Goal: Task Accomplishment & Management: Use online tool/utility

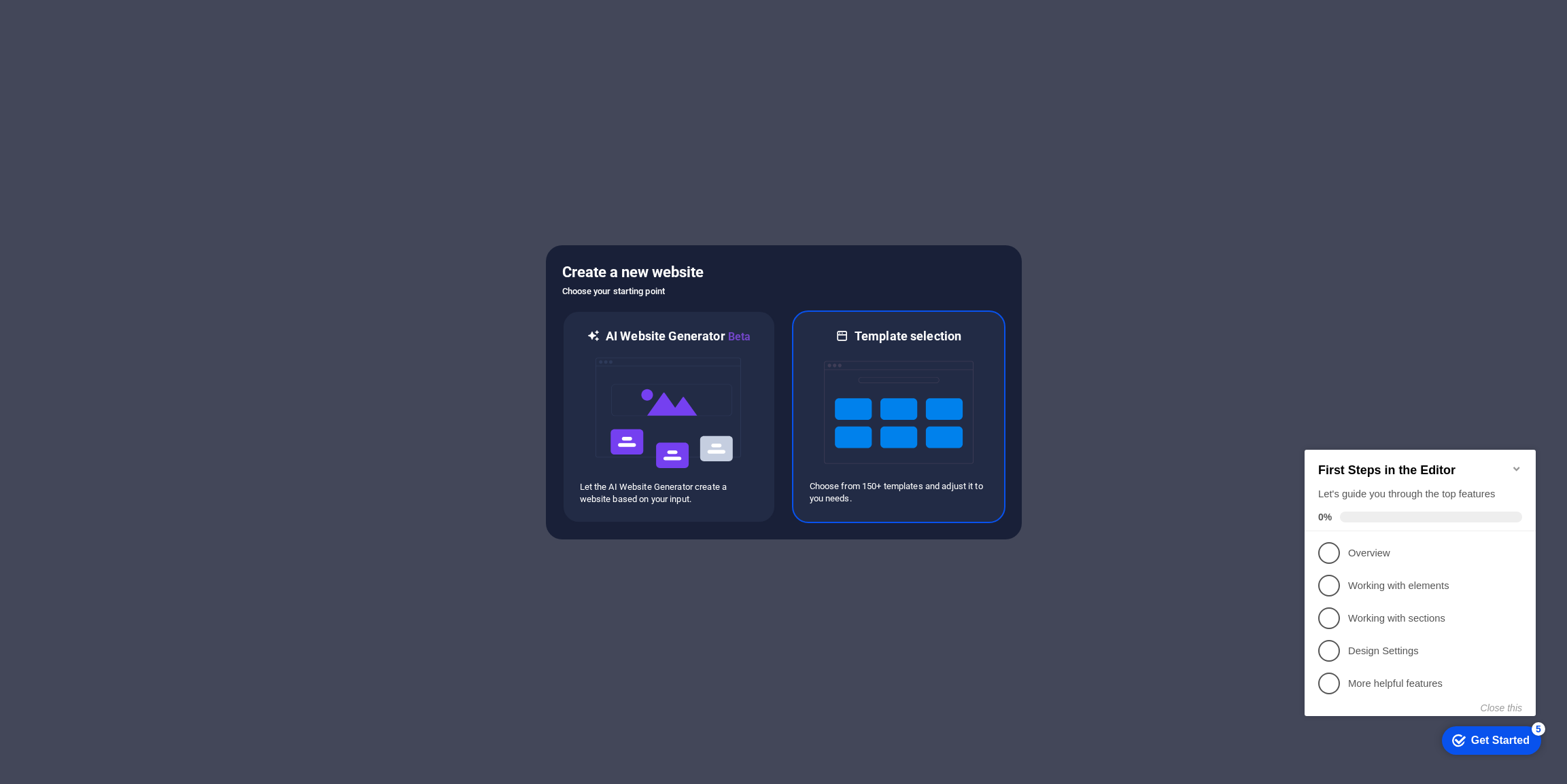
click at [911, 367] on img at bounding box center [899, 412] width 149 height 136
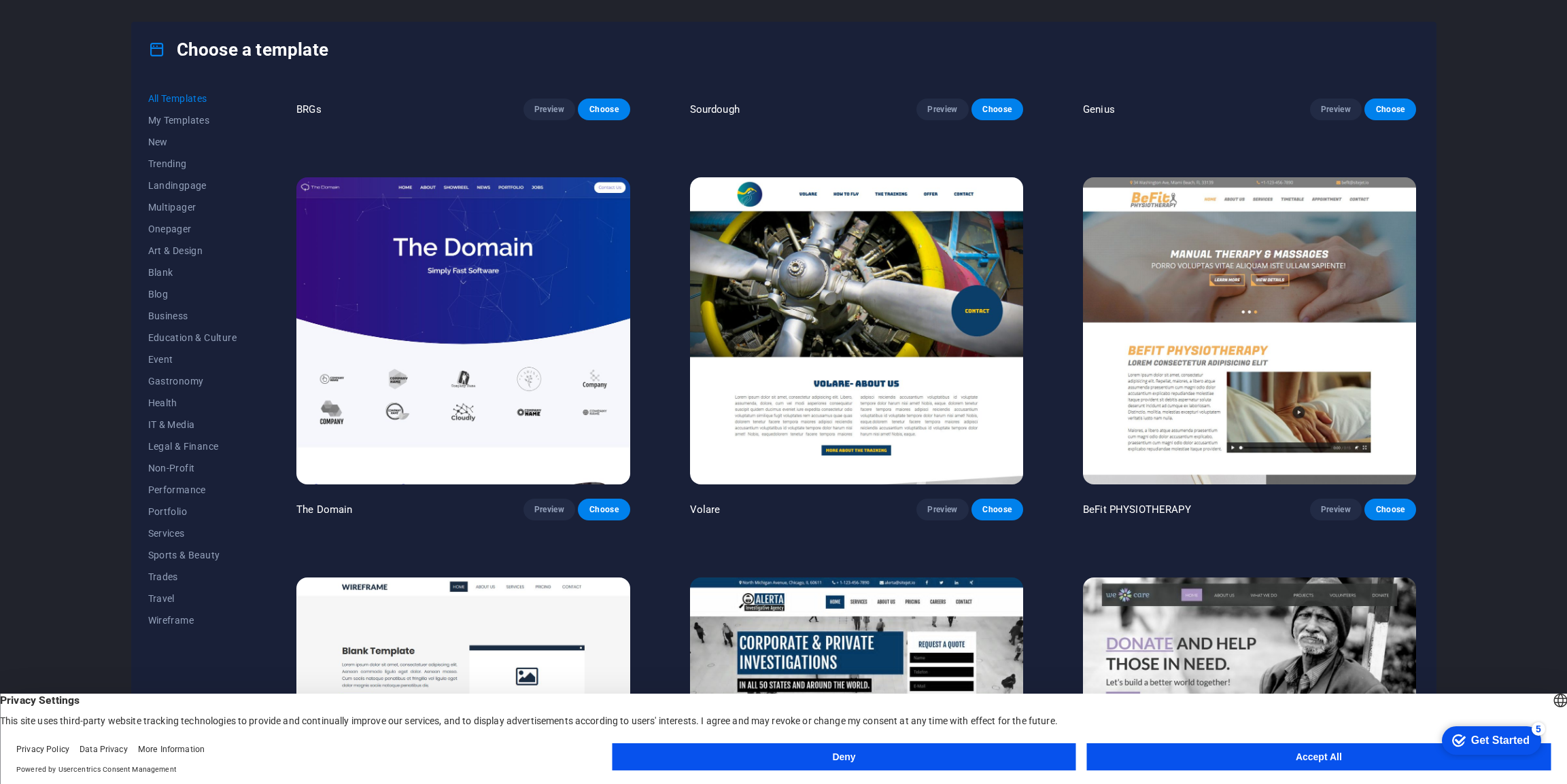
scroll to position [9566, 0]
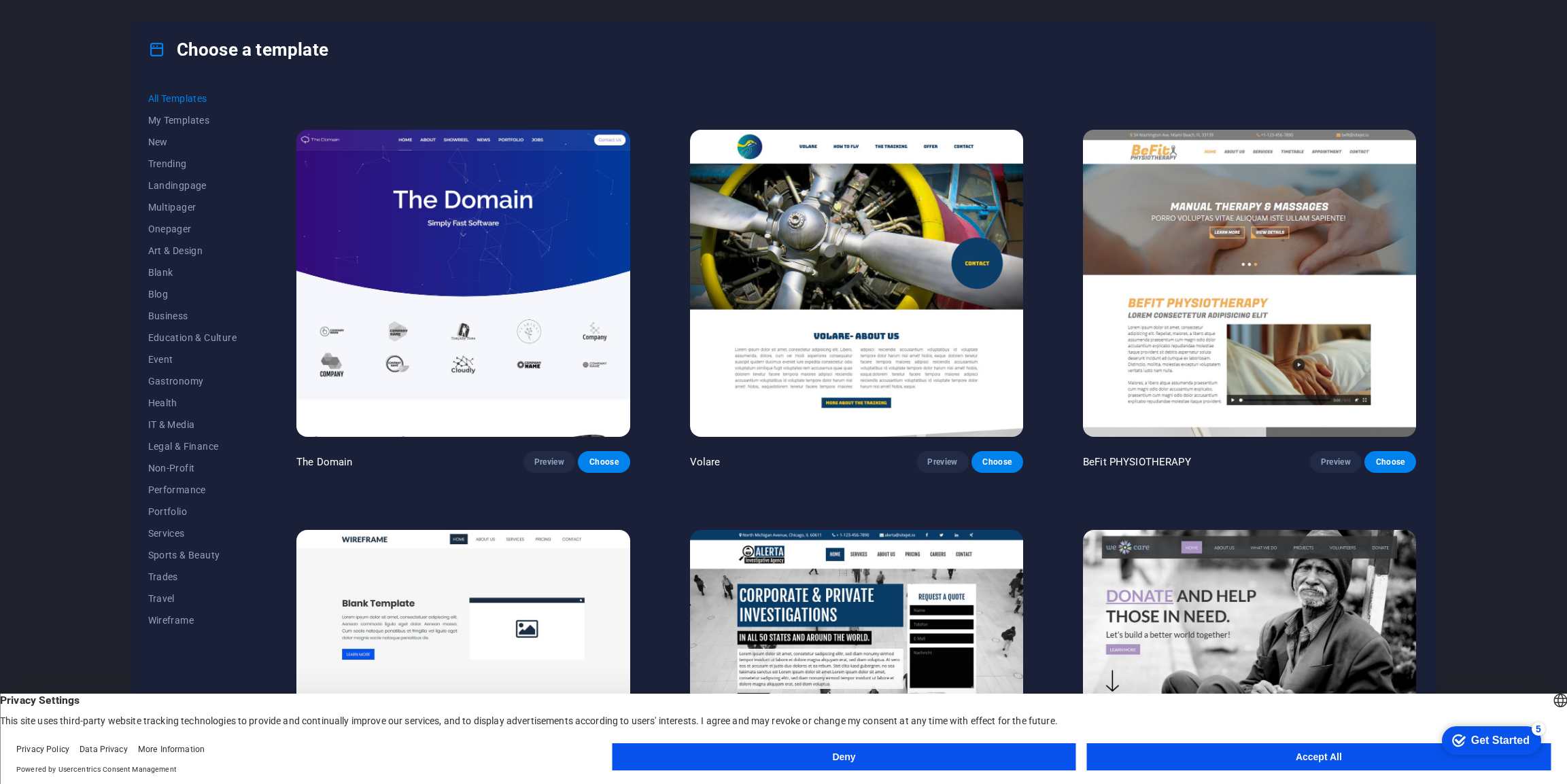
click at [489, 275] on img at bounding box center [463, 283] width 333 height 307
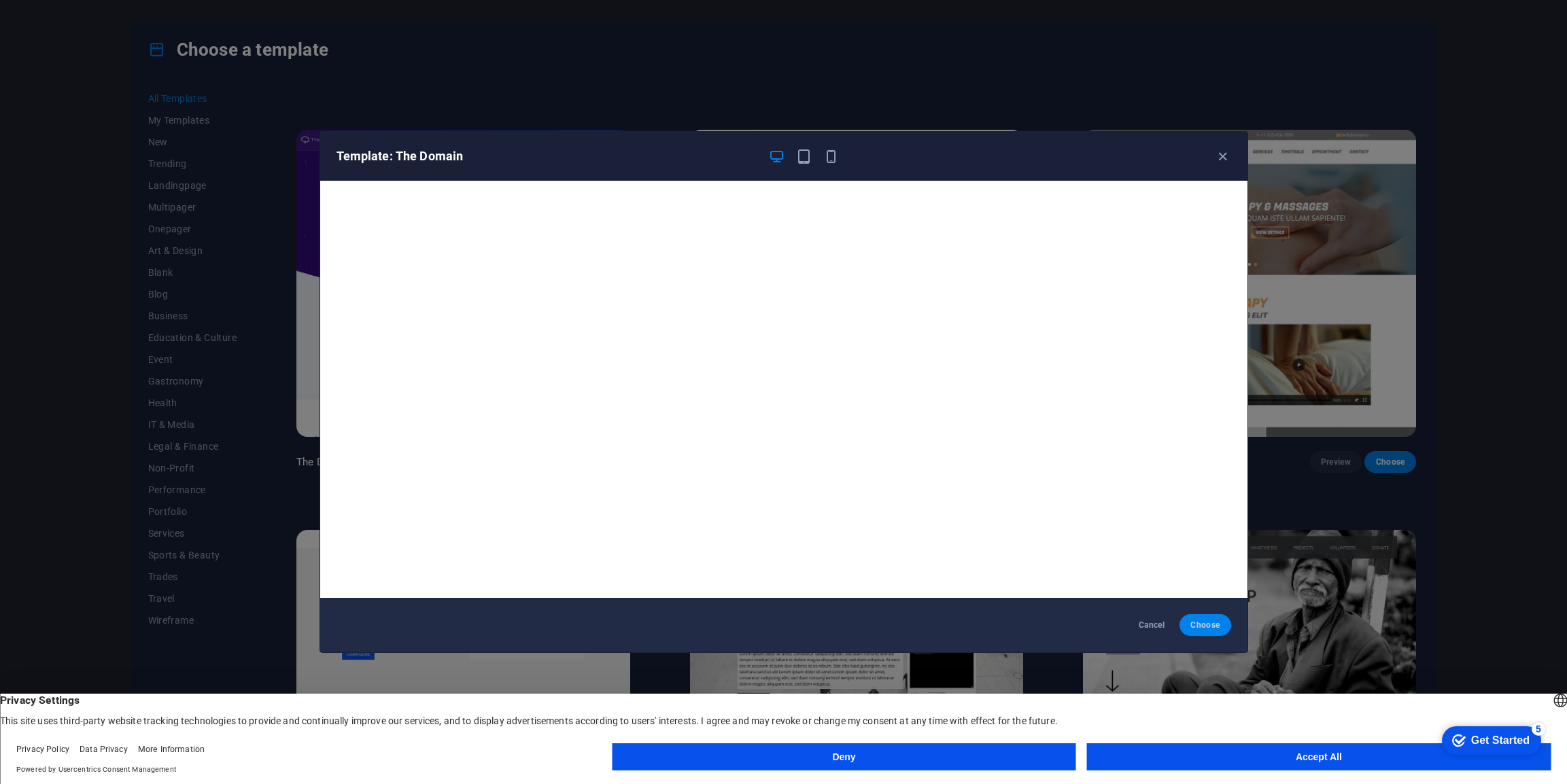
click at [1203, 617] on button "Choose" at bounding box center [1205, 625] width 51 height 21
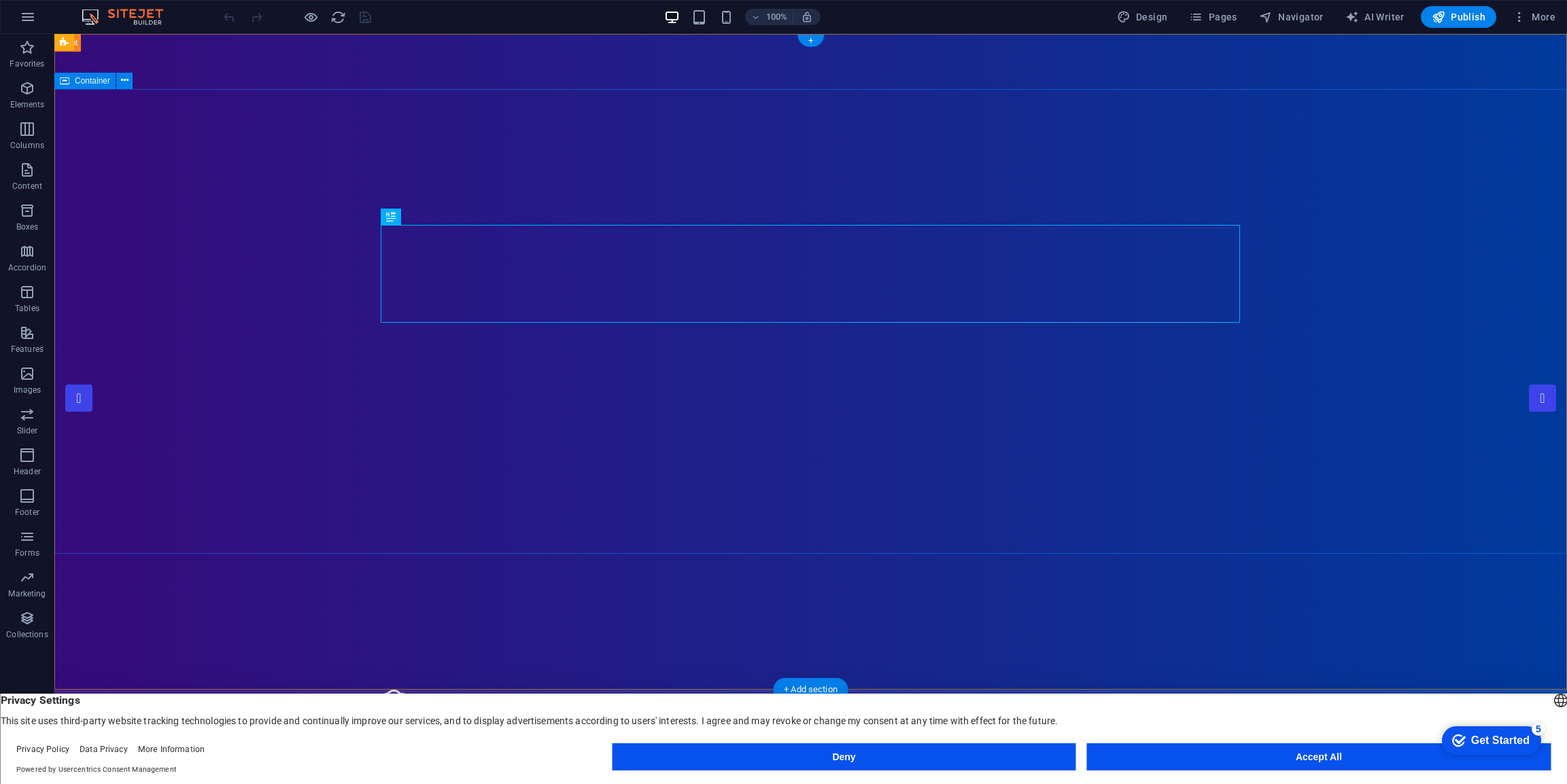
click at [860, 715] on nav "Home About Showreel News Portfolio jobs" at bounding box center [811, 742] width 860 height 55
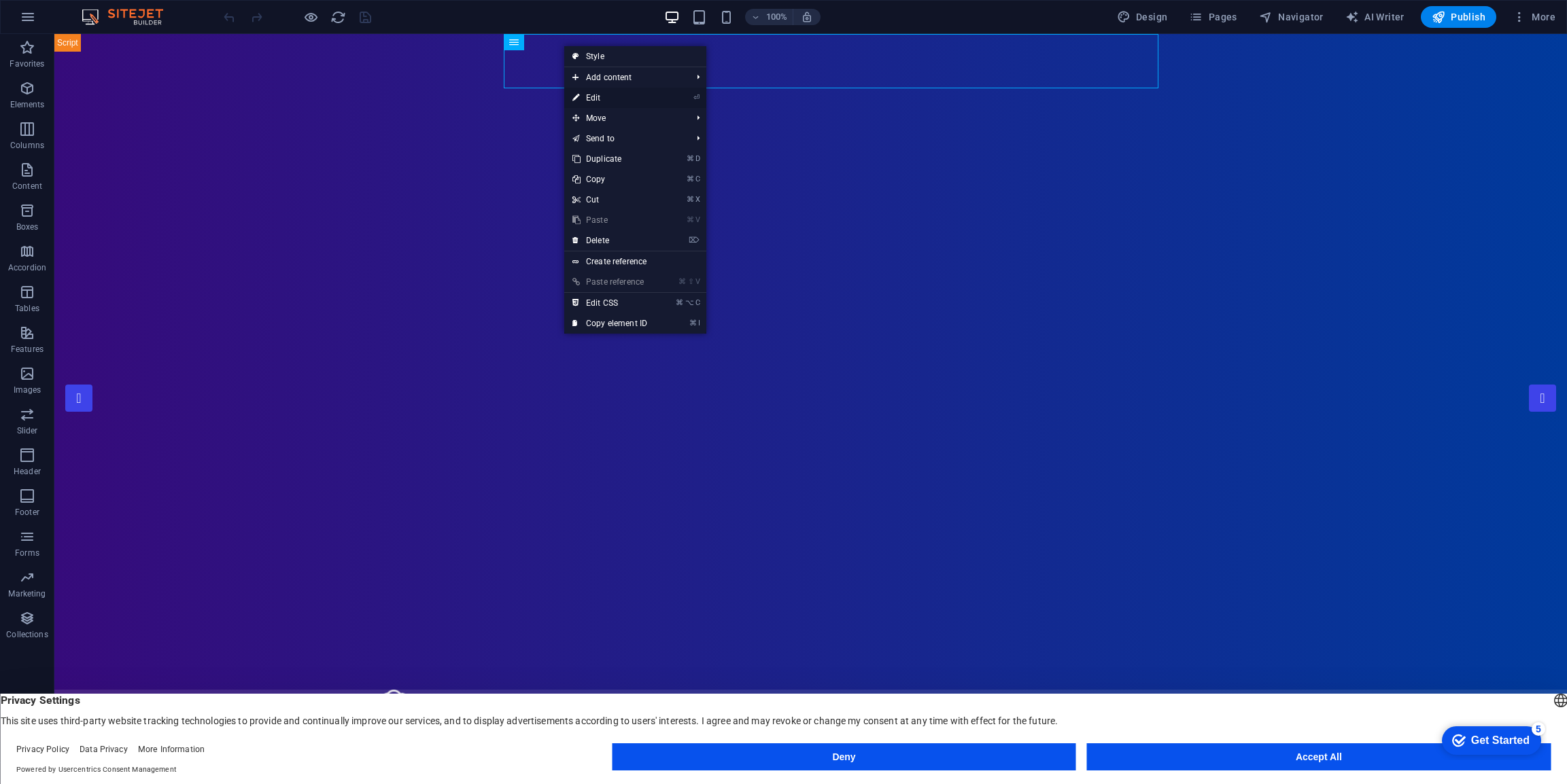
click at [603, 94] on link "⏎ Edit" at bounding box center [610, 98] width 91 height 21
select select
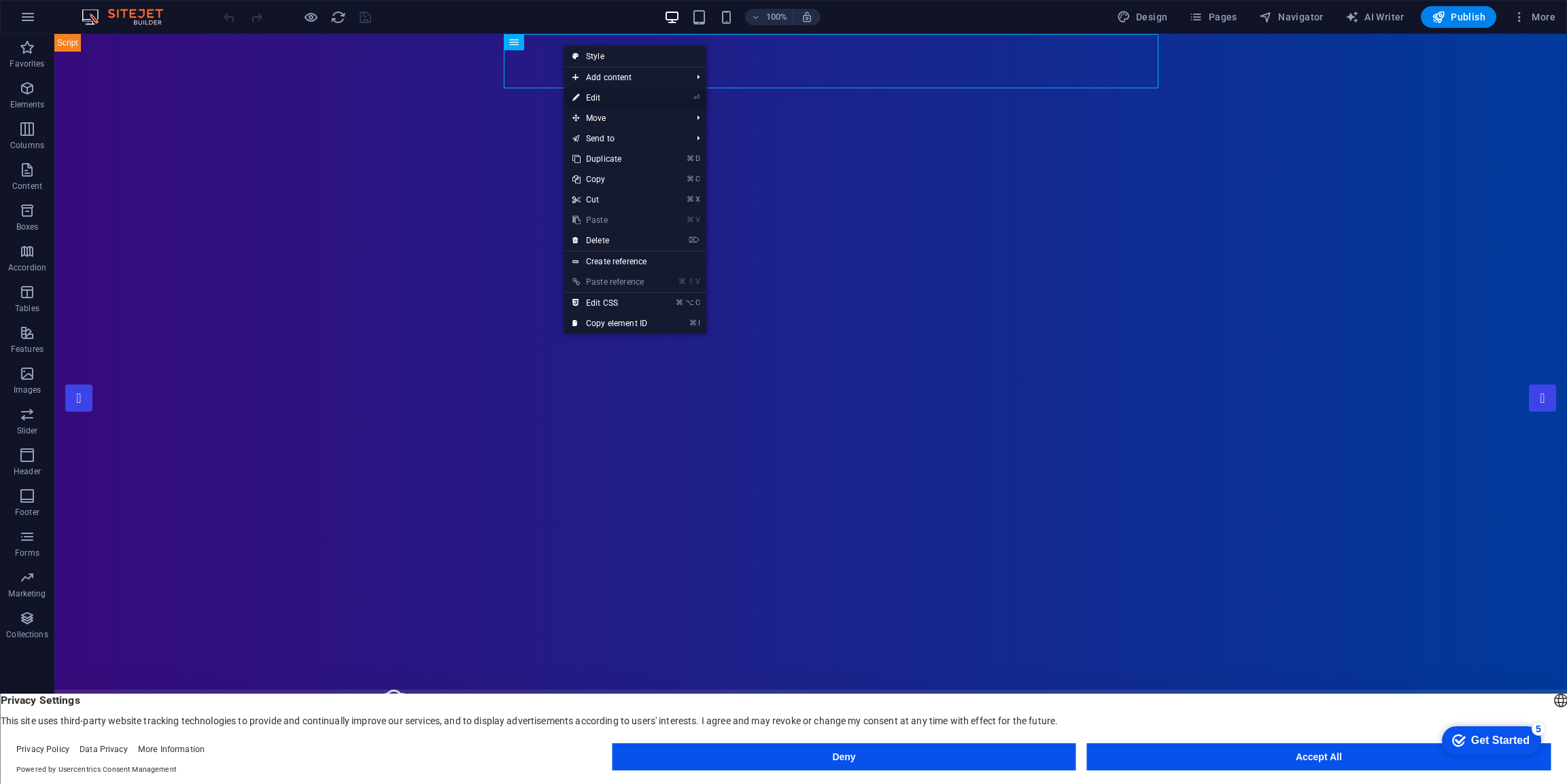
select select "1"
select select
select select "2"
select select
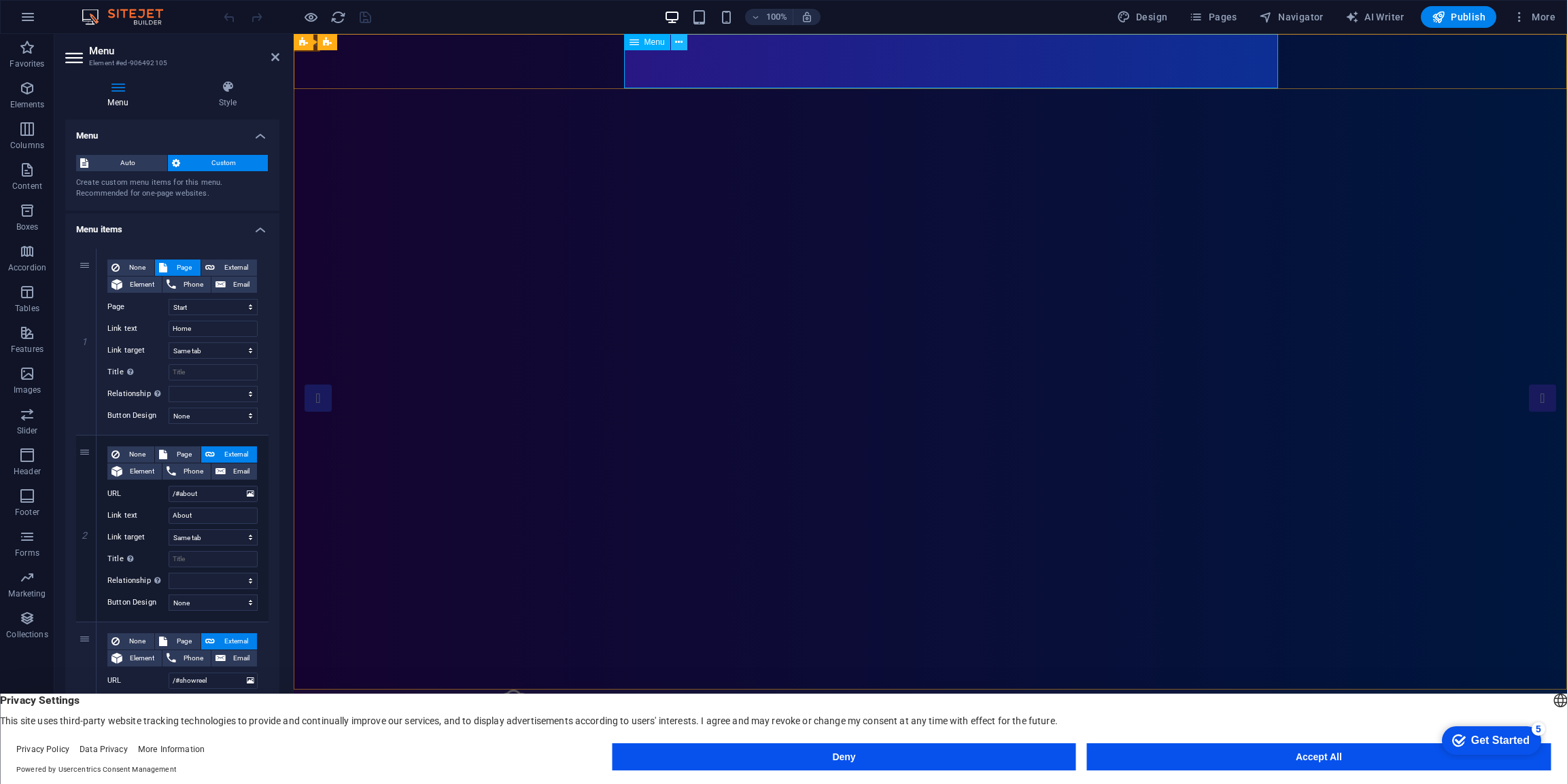
click at [682, 43] on icon at bounding box center [679, 43] width 7 height 14
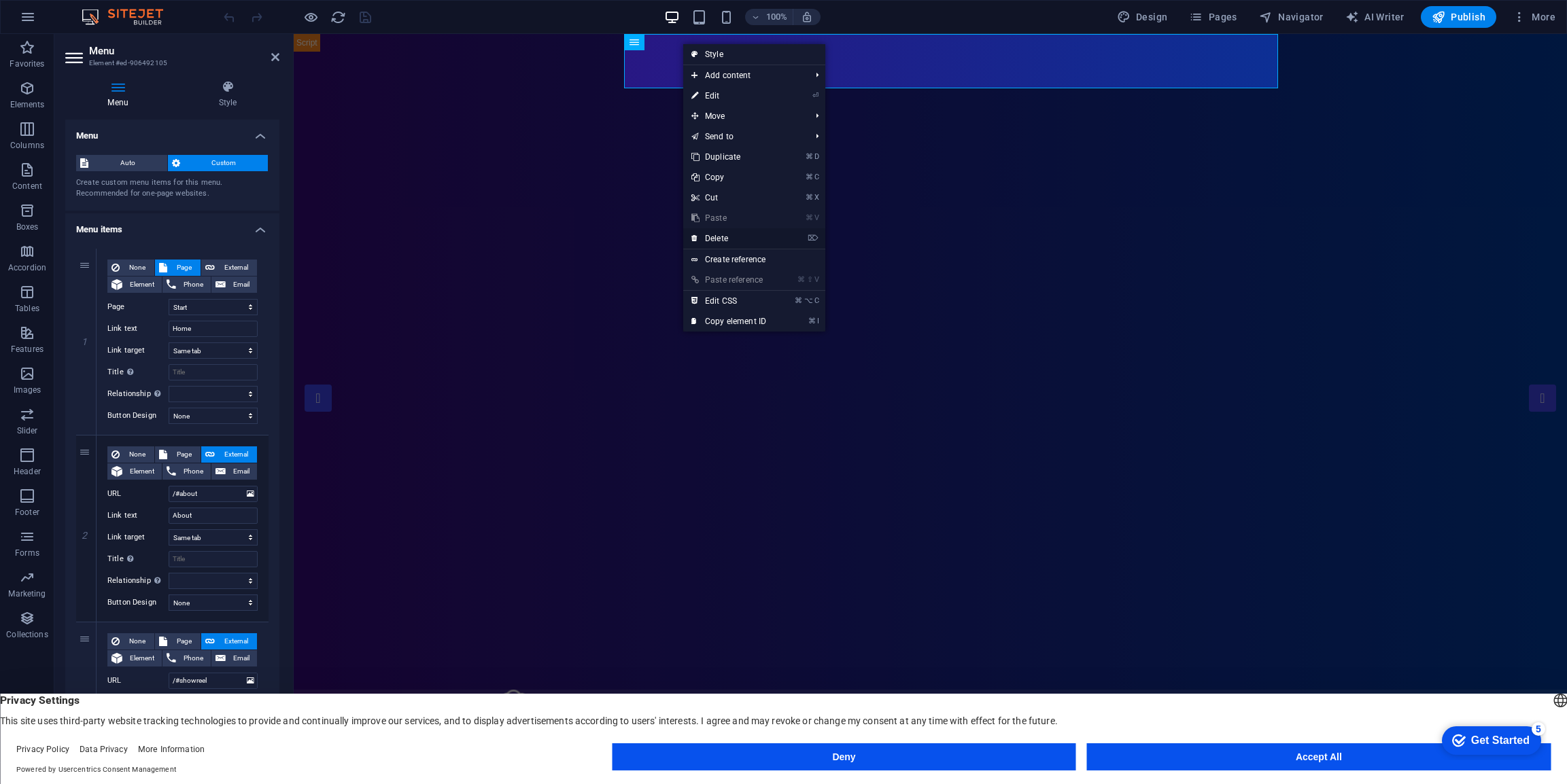
click at [720, 239] on link "⌦ Delete" at bounding box center [729, 239] width 91 height 21
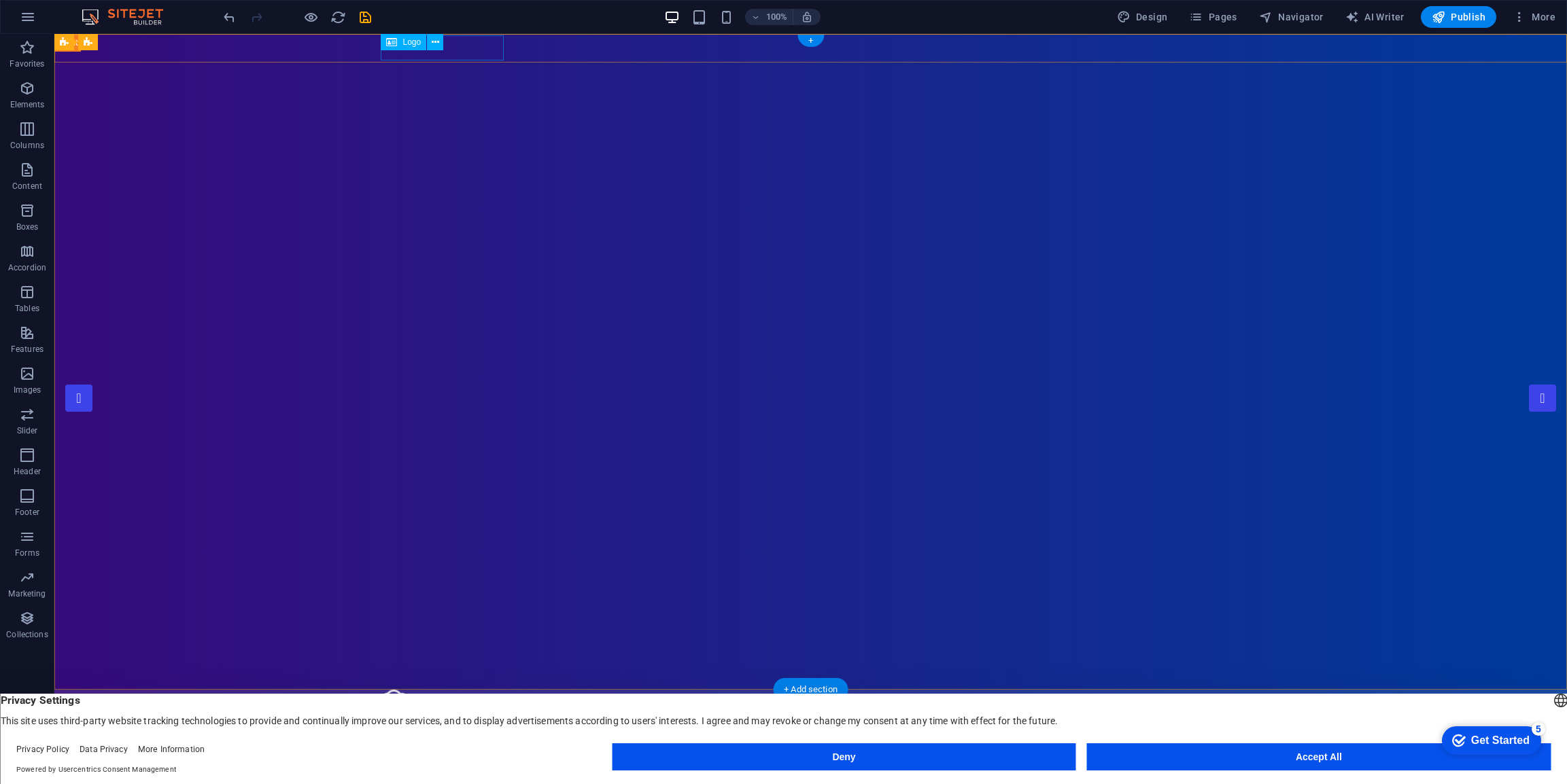
click at [491, 690] on div at bounding box center [811, 702] width 860 height 25
click at [447, 50] on div "Logo" at bounding box center [417, 42] width 71 height 17
drag, startPoint x: 472, startPoint y: 55, endPoint x: 440, endPoint y: 55, distance: 32.0
click at [440, 690] on div at bounding box center [811, 702] width 860 height 25
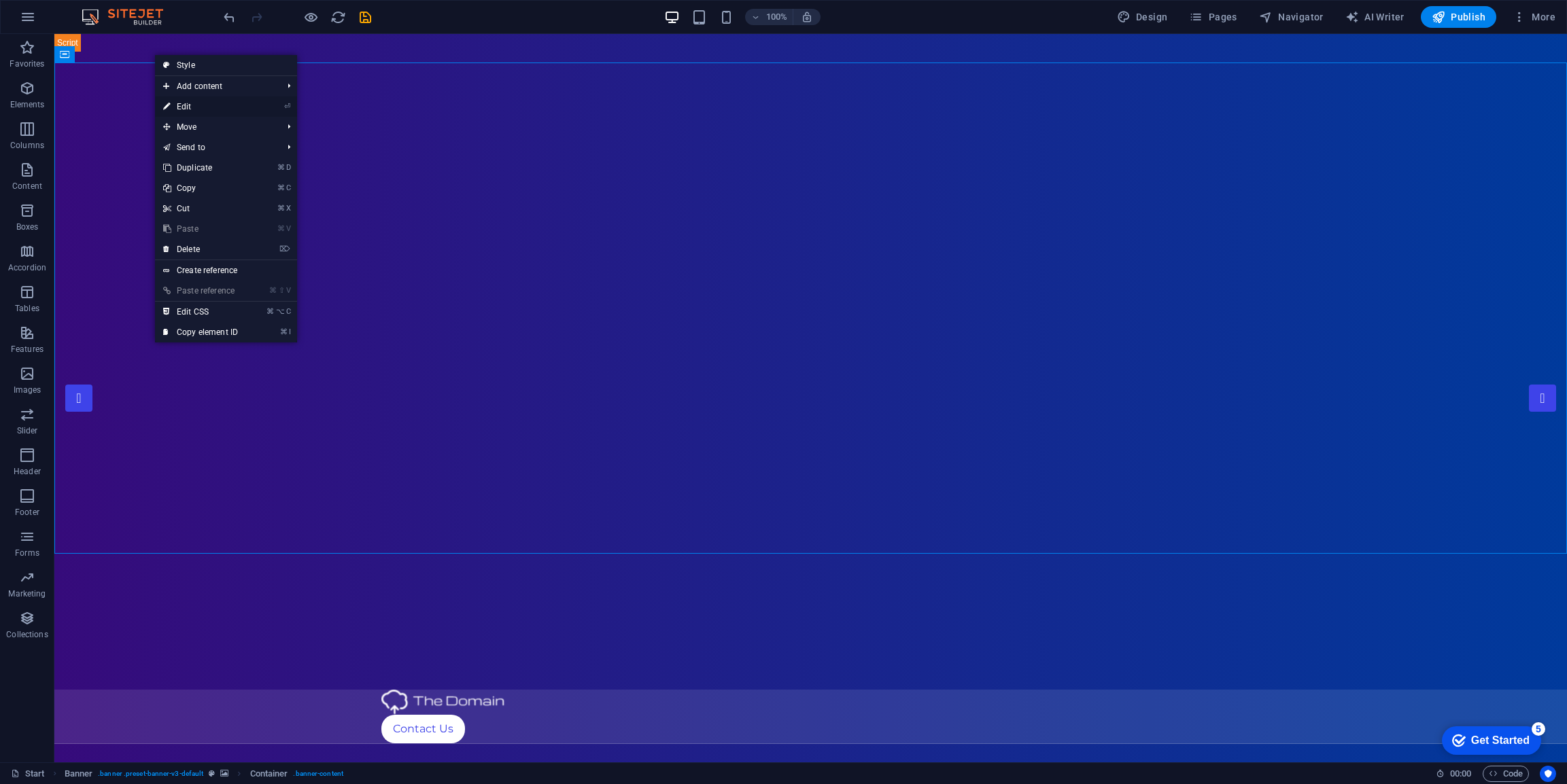
click at [196, 102] on link "⏎ Edit" at bounding box center [200, 107] width 91 height 21
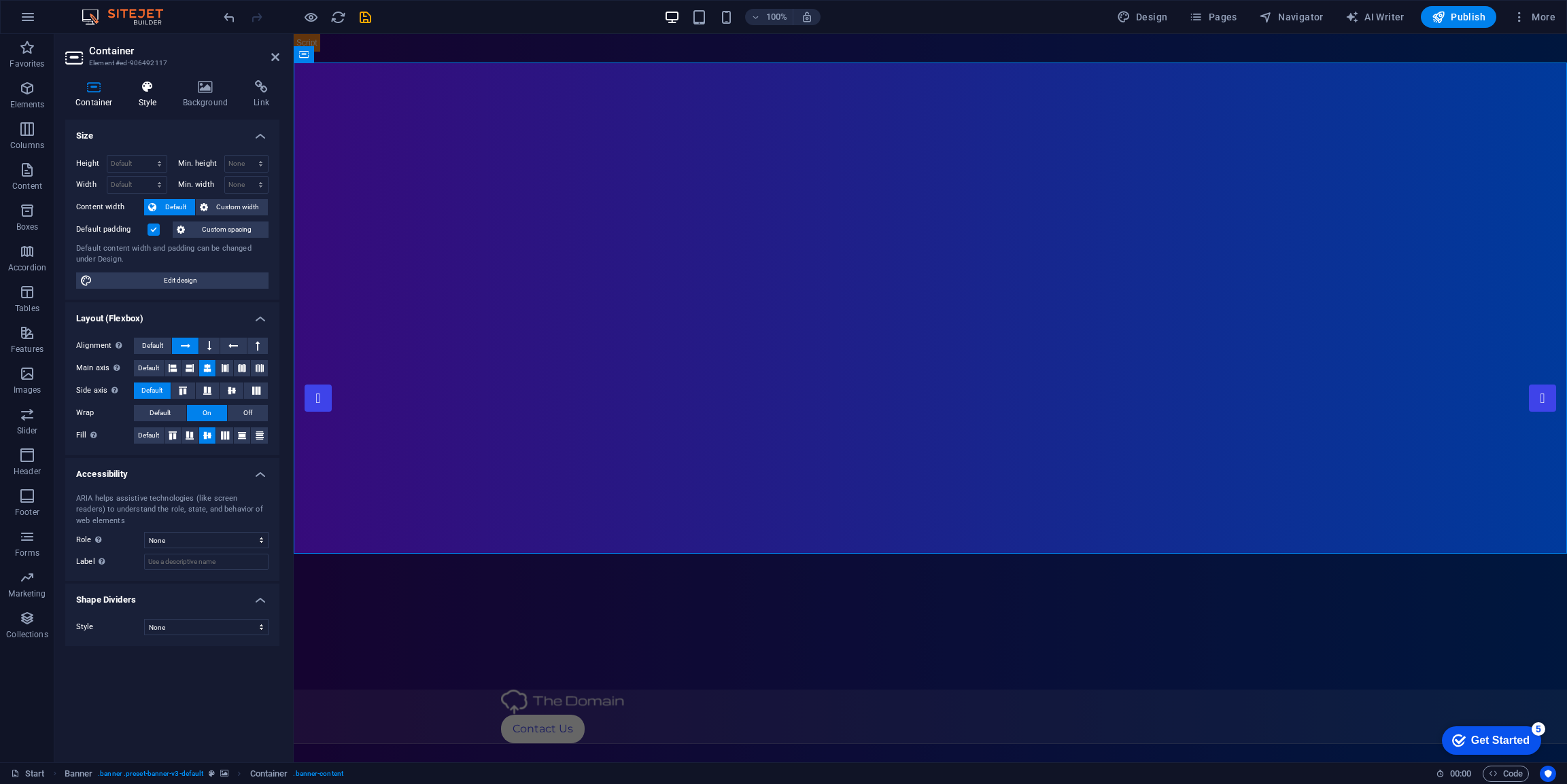
click at [158, 99] on h4 "Style" at bounding box center [151, 94] width 44 height 29
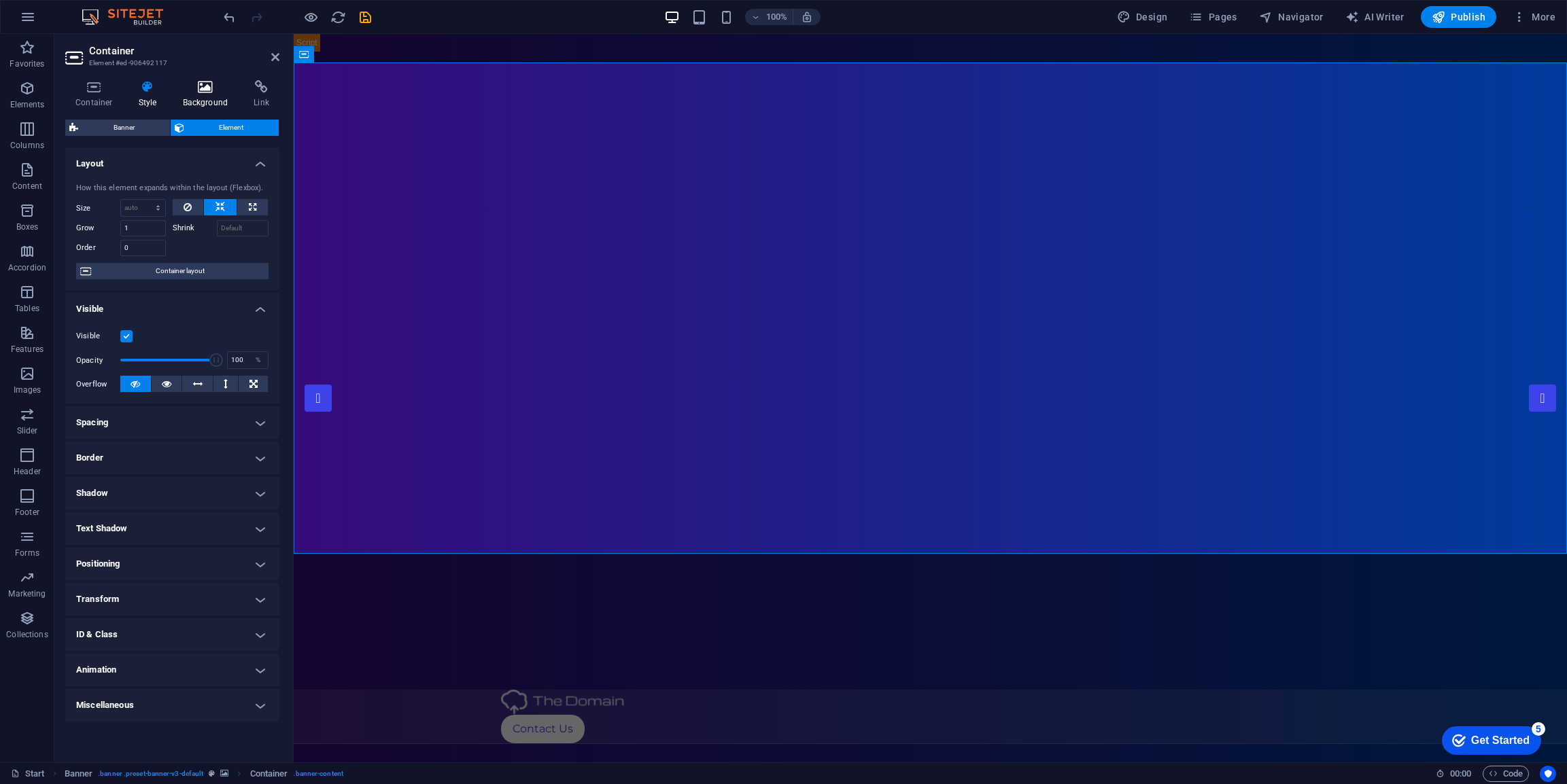
click at [201, 97] on h4 "Background" at bounding box center [209, 94] width 71 height 29
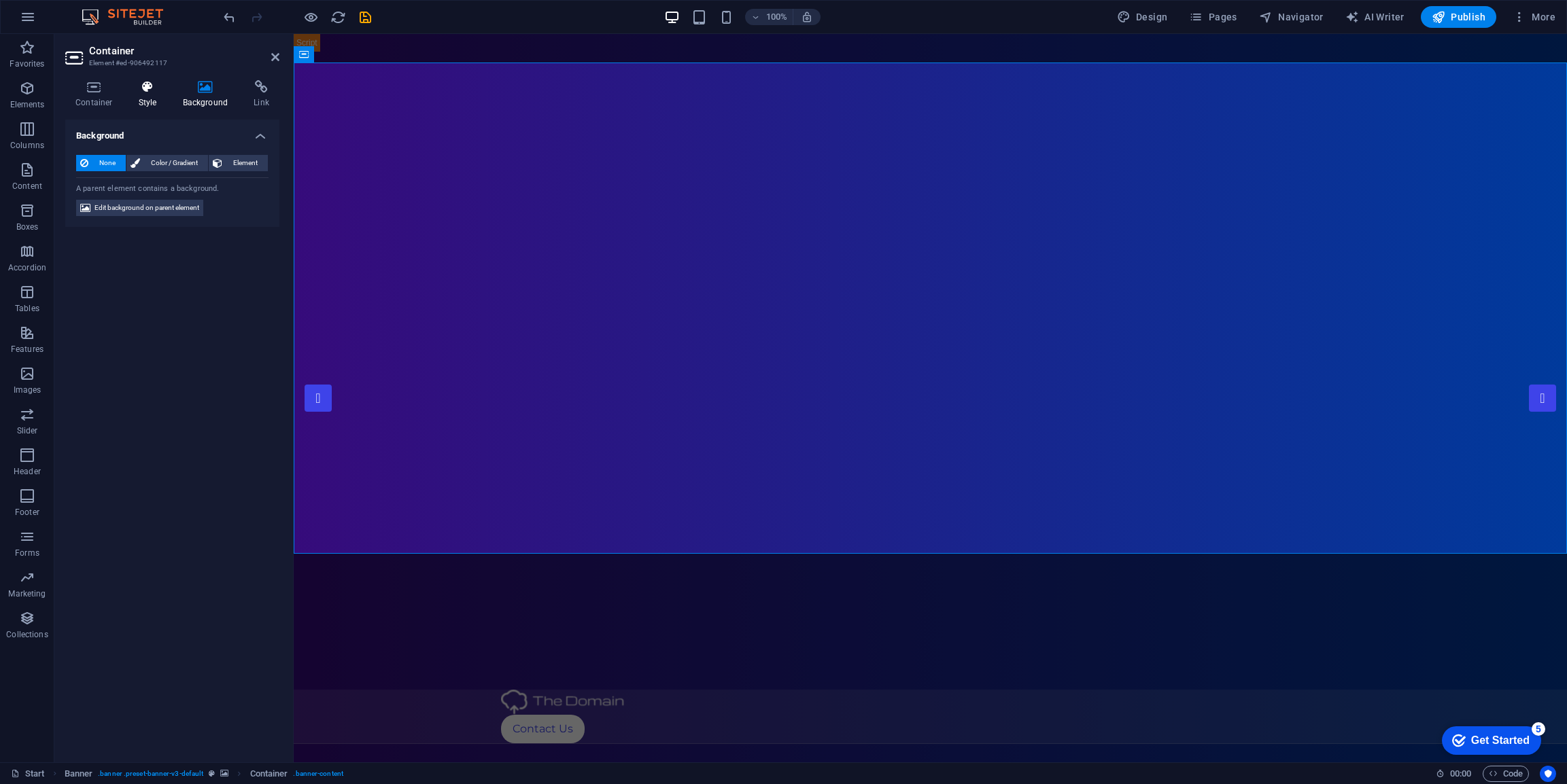
click at [137, 91] on icon at bounding box center [148, 86] width 39 height 13
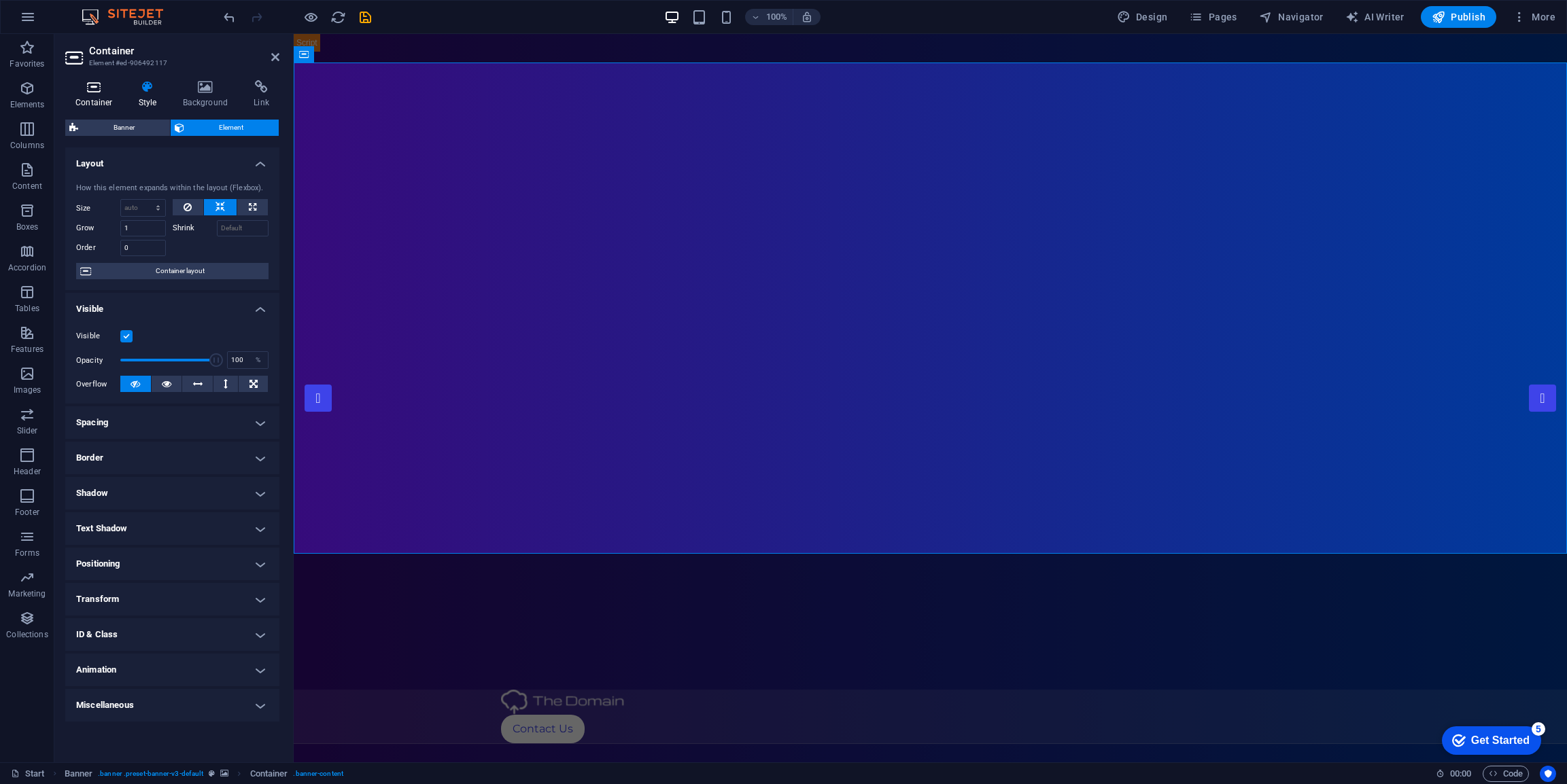
click at [88, 90] on icon at bounding box center [94, 86] width 58 height 13
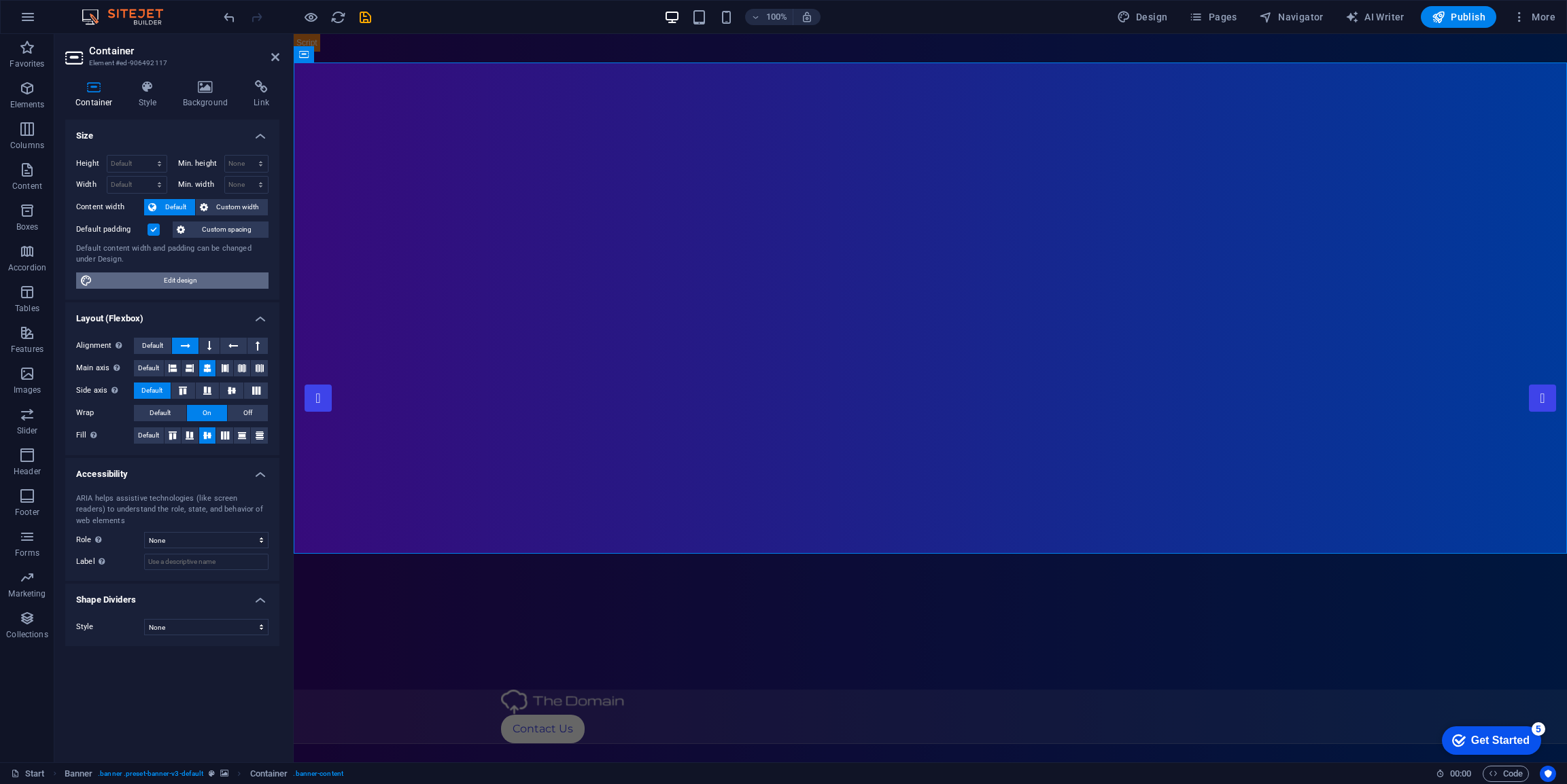
click at [182, 282] on span "Edit design" at bounding box center [181, 280] width 168 height 17
select select "px"
select select "300"
select select "px"
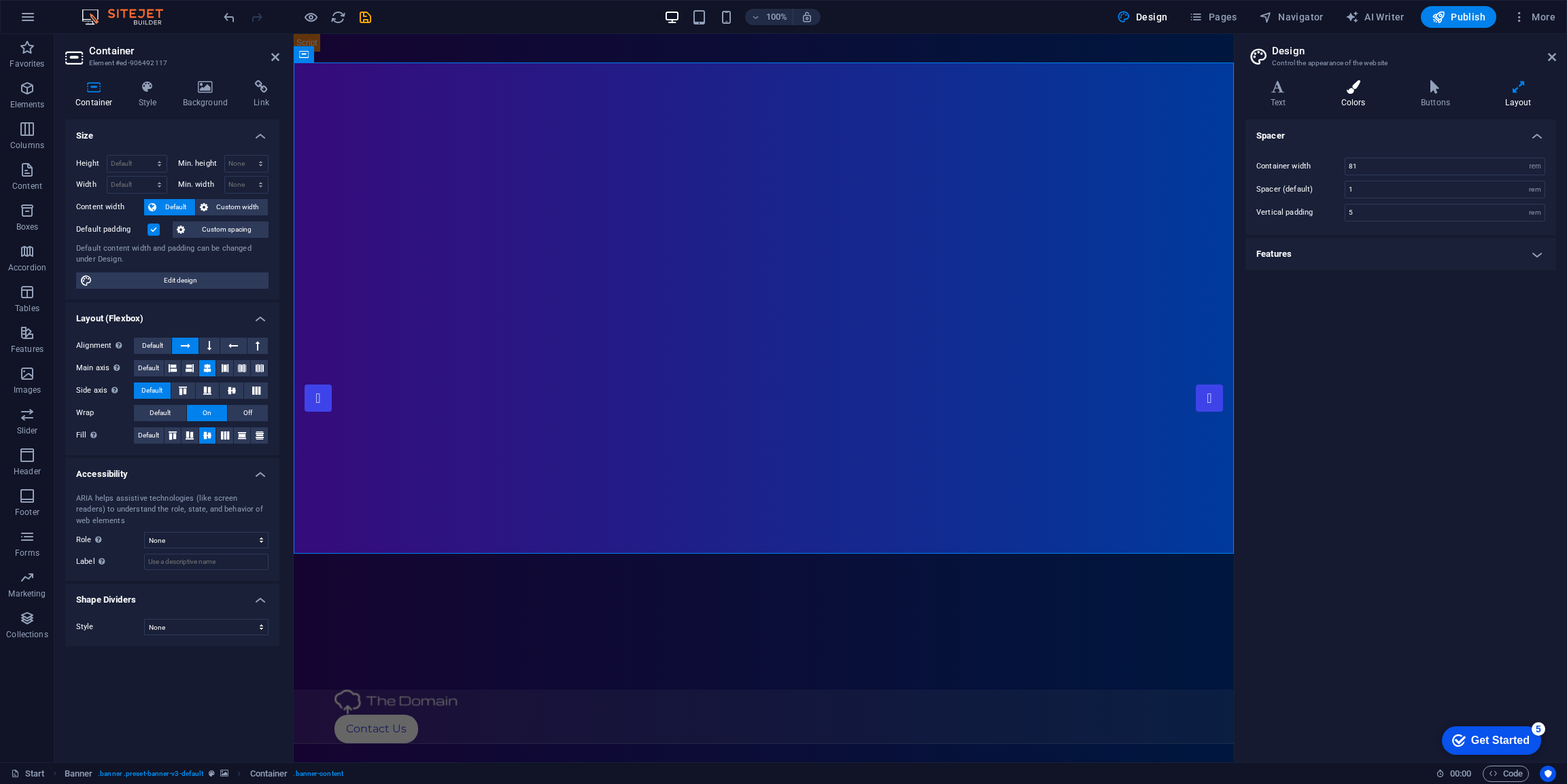
click at [1342, 98] on h4 "Colors" at bounding box center [1356, 94] width 79 height 29
click at [1352, 200] on span at bounding box center [1353, 204] width 11 height 11
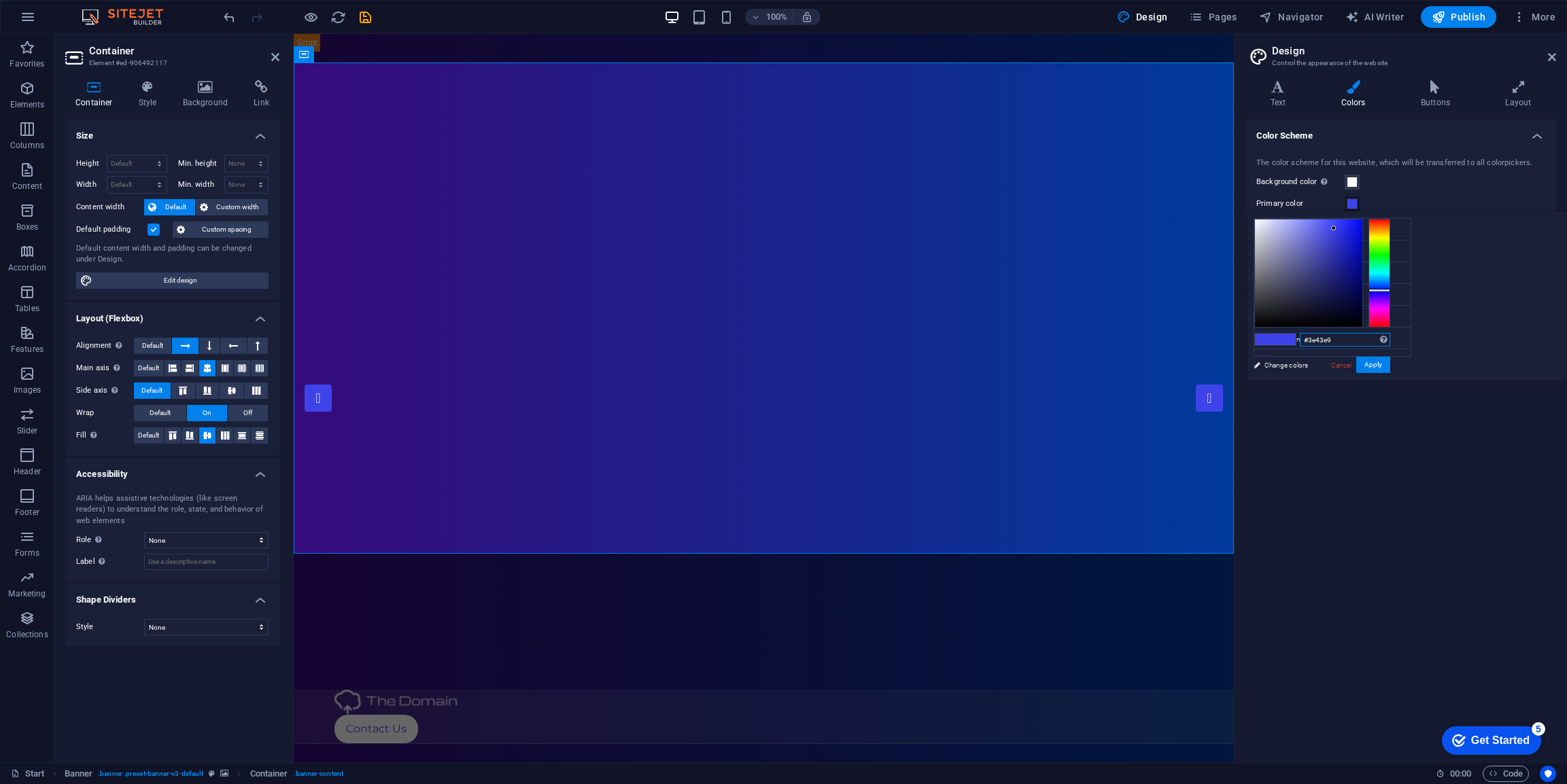
click at [1391, 342] on input "#3e43e9" at bounding box center [1346, 340] width 90 height 13
paste input "02073a"
type input "#02073a"
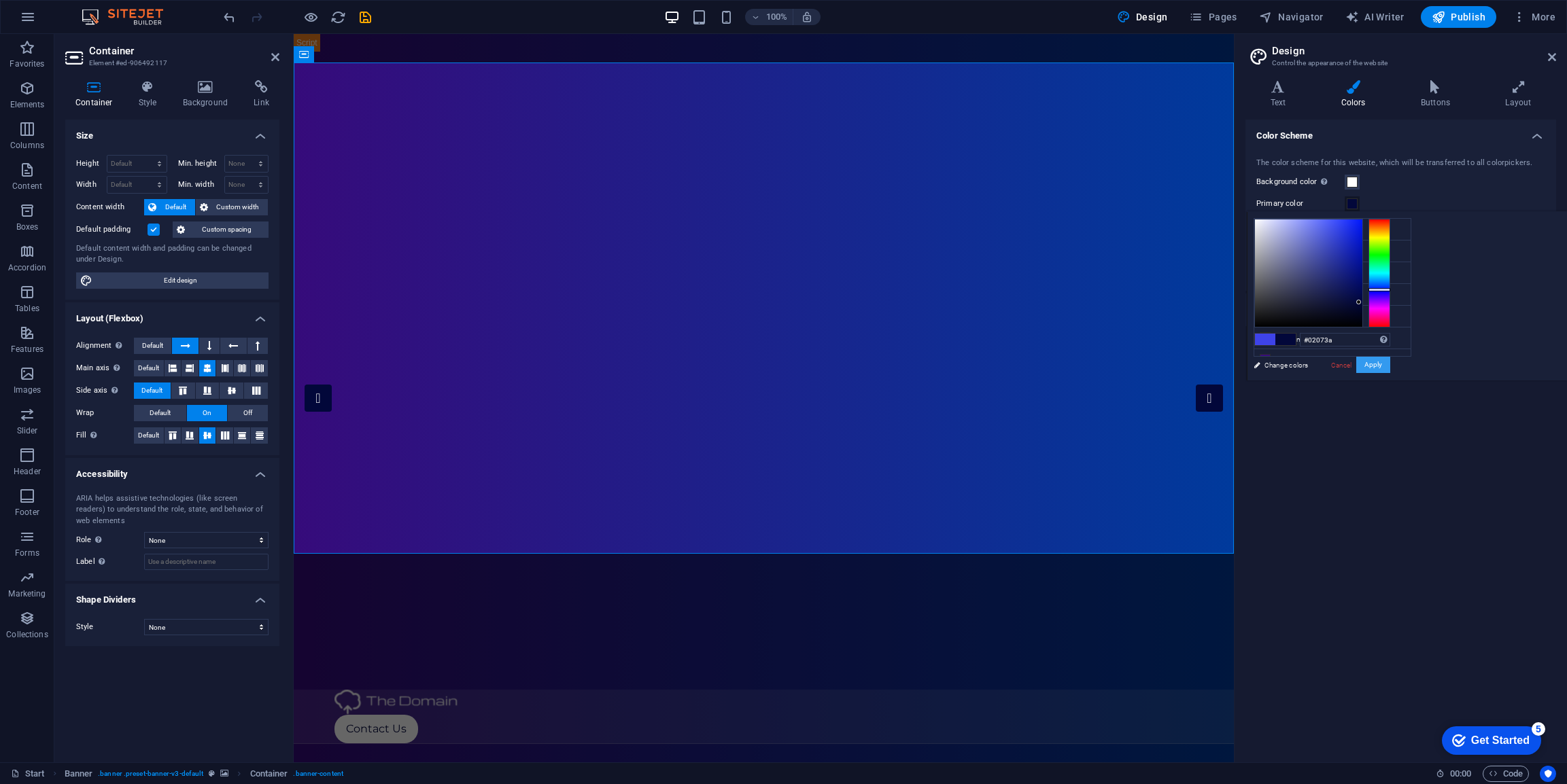
click at [1391, 363] on button "Apply" at bounding box center [1373, 365] width 34 height 17
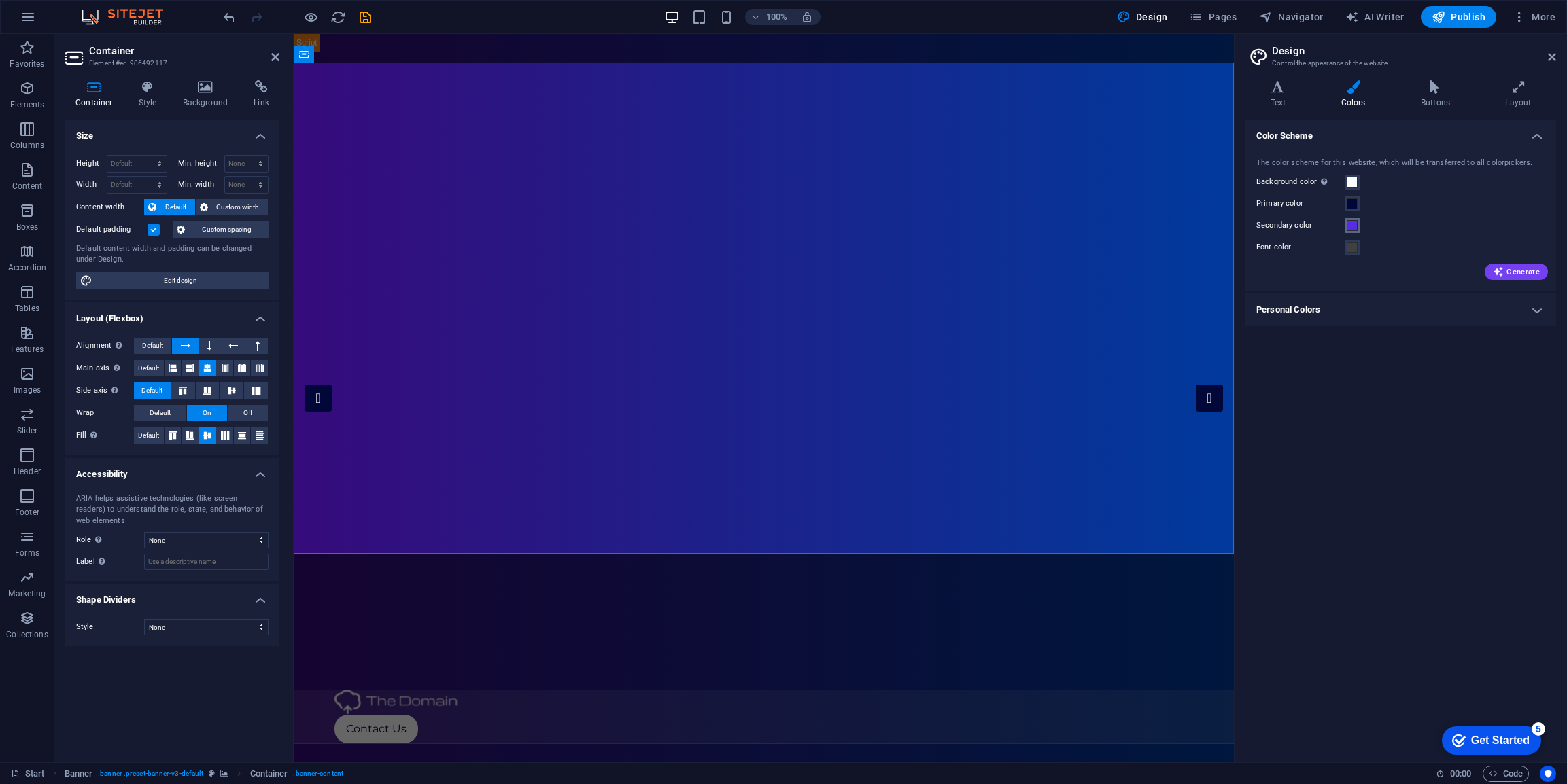
click at [1353, 227] on span at bounding box center [1353, 226] width 11 height 11
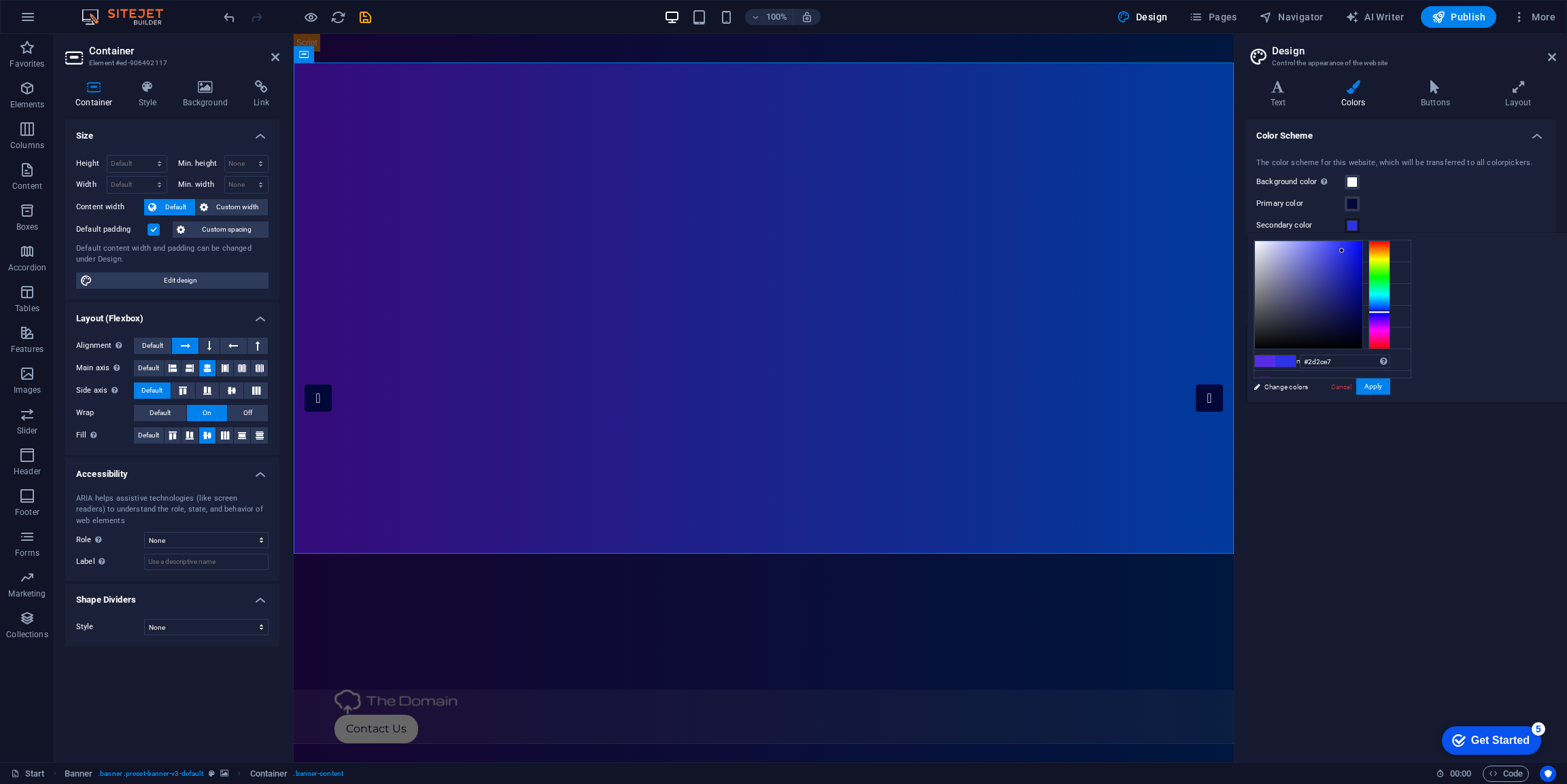
click at [1391, 312] on div at bounding box center [1379, 294] width 21 height 109
drag, startPoint x: 1515, startPoint y: 283, endPoint x: 1536, endPoint y: 294, distance: 23.7
click at [1391, 294] on div at bounding box center [1322, 294] width 136 height 109
click at [1263, 371] on icon at bounding box center [1265, 375] width 10 height 10
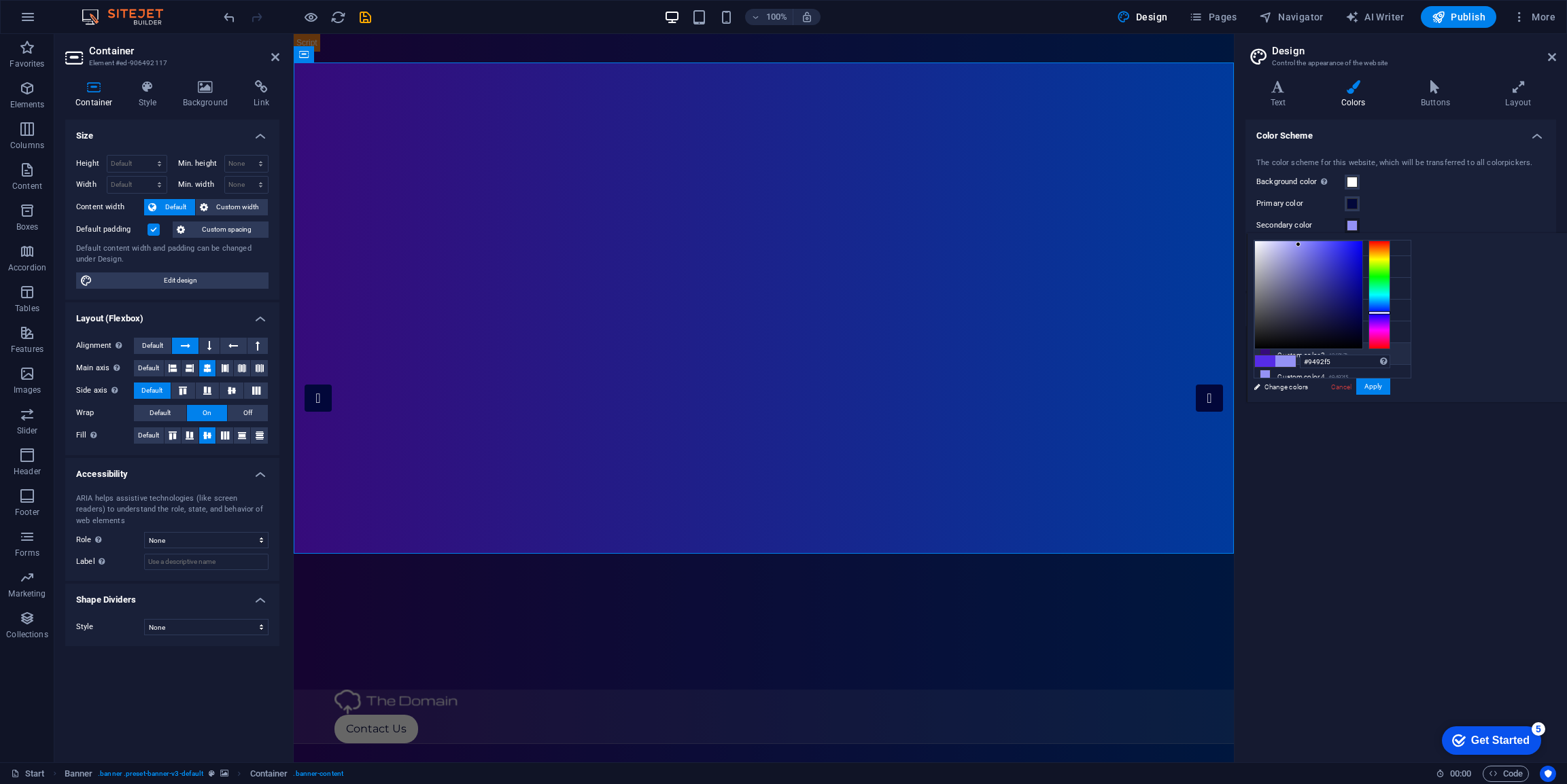
click at [1262, 348] on icon at bounding box center [1265, 353] width 10 height 10
click at [1391, 357] on input "#360b7b" at bounding box center [1346, 361] width 90 height 13
paste input "02073a"
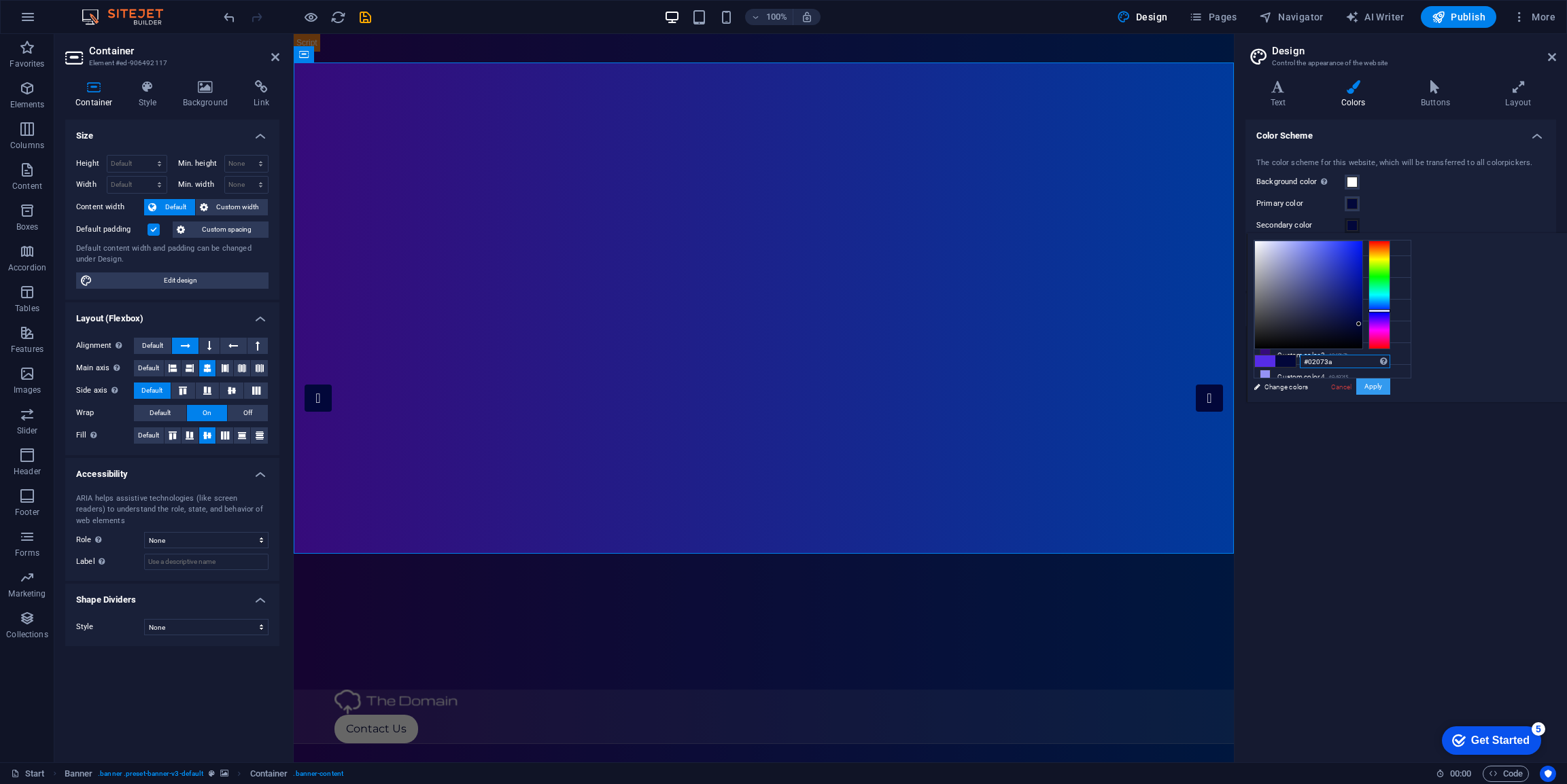
type input "#02073a"
click at [1391, 388] on button "Apply" at bounding box center [1373, 386] width 34 height 17
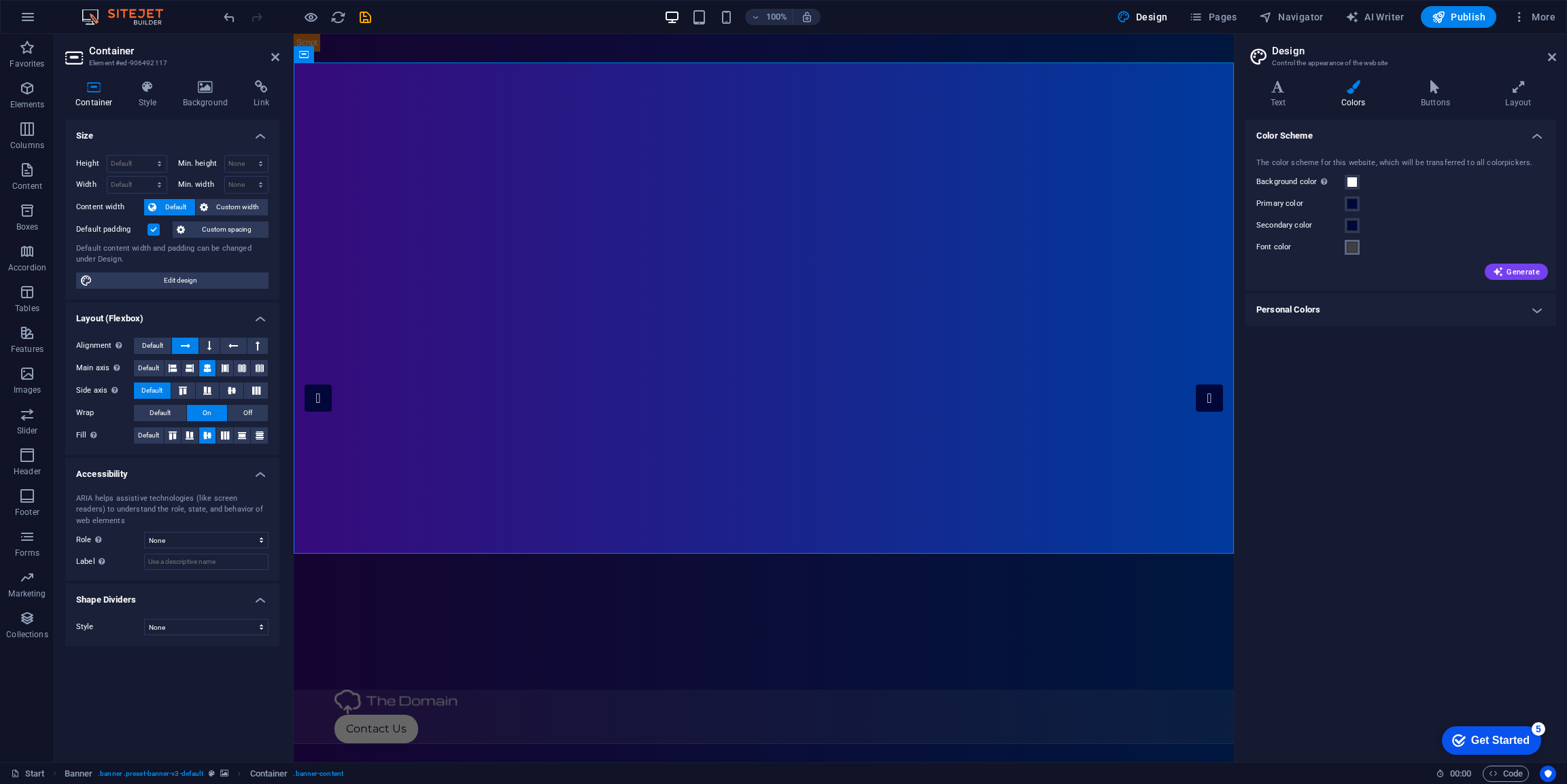
click at [1347, 251] on span at bounding box center [1353, 248] width 11 height 11
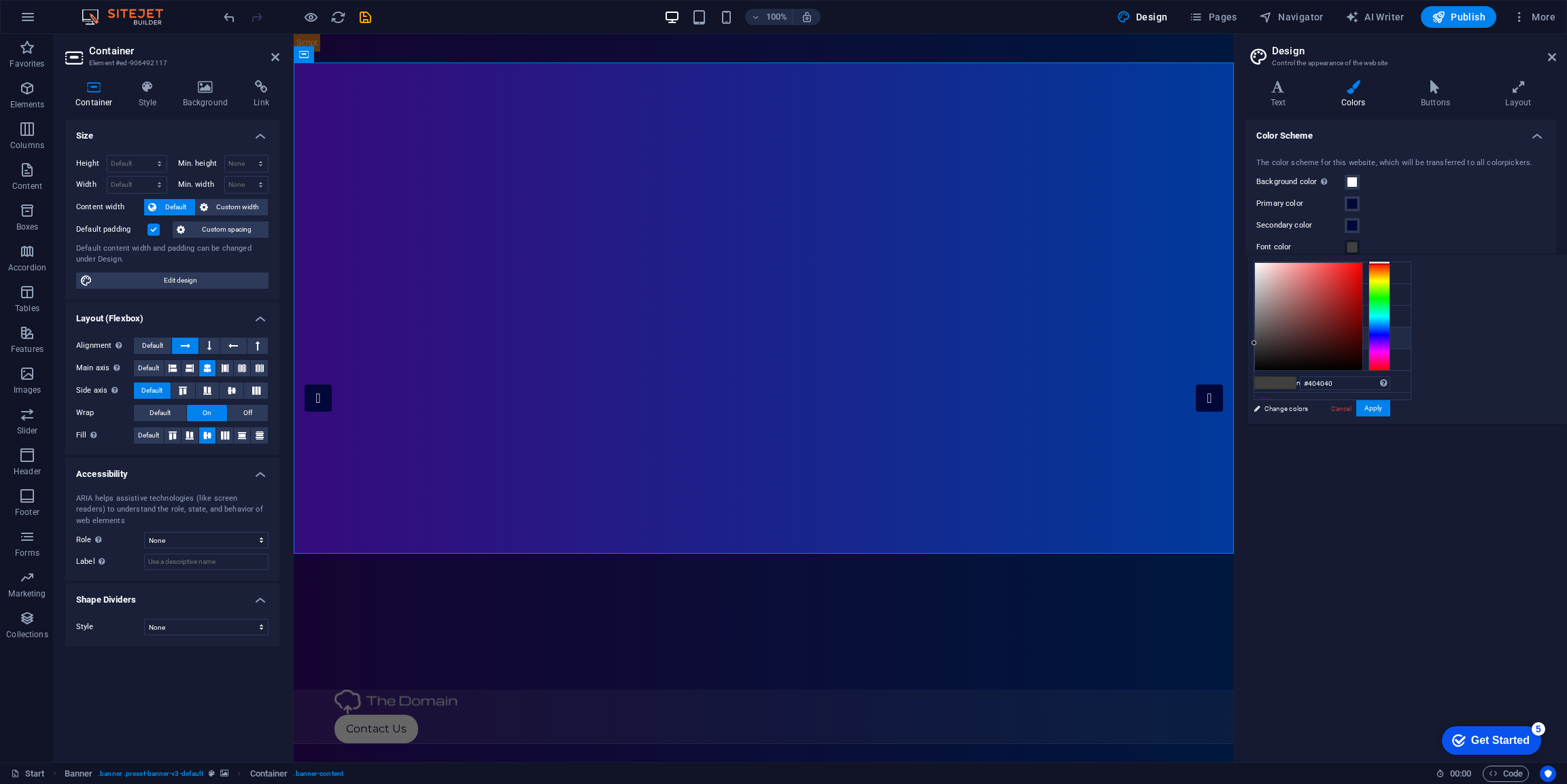
click at [1286, 336] on li "Font color #404040" at bounding box center [1332, 338] width 156 height 21
type input "#ffffff"
drag, startPoint x: 1434, startPoint y: 301, endPoint x: 1400, endPoint y: 229, distance: 79.6
click at [1399, 229] on body "[DOMAIN_NAME] Start Favorites Elements Columns Content Boxes Accordion Tables F…" at bounding box center [784, 392] width 1567 height 784
click at [1391, 406] on button "Apply" at bounding box center [1373, 408] width 34 height 17
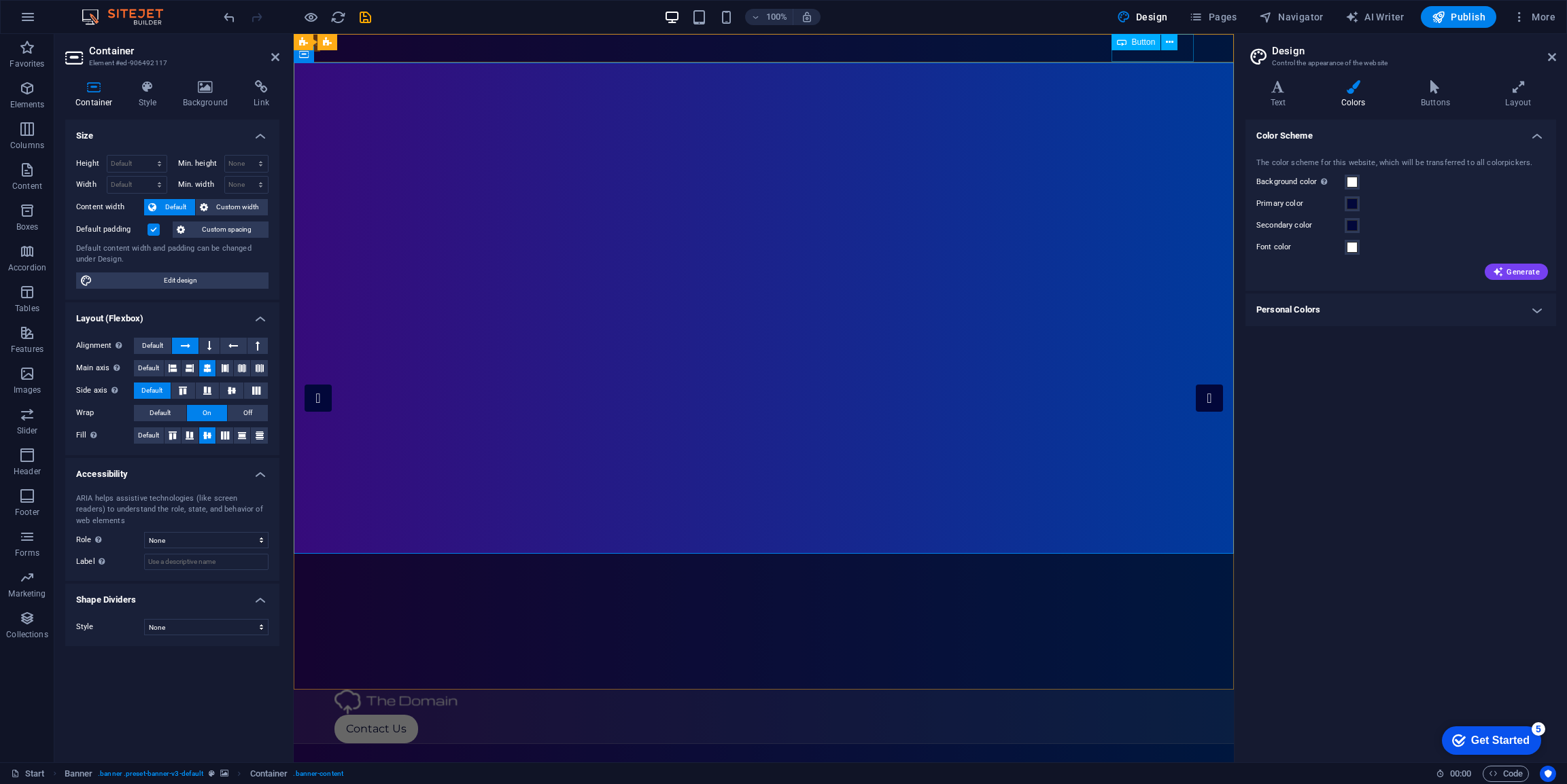
click at [1130, 715] on div "Contact Us" at bounding box center [764, 729] width 860 height 29
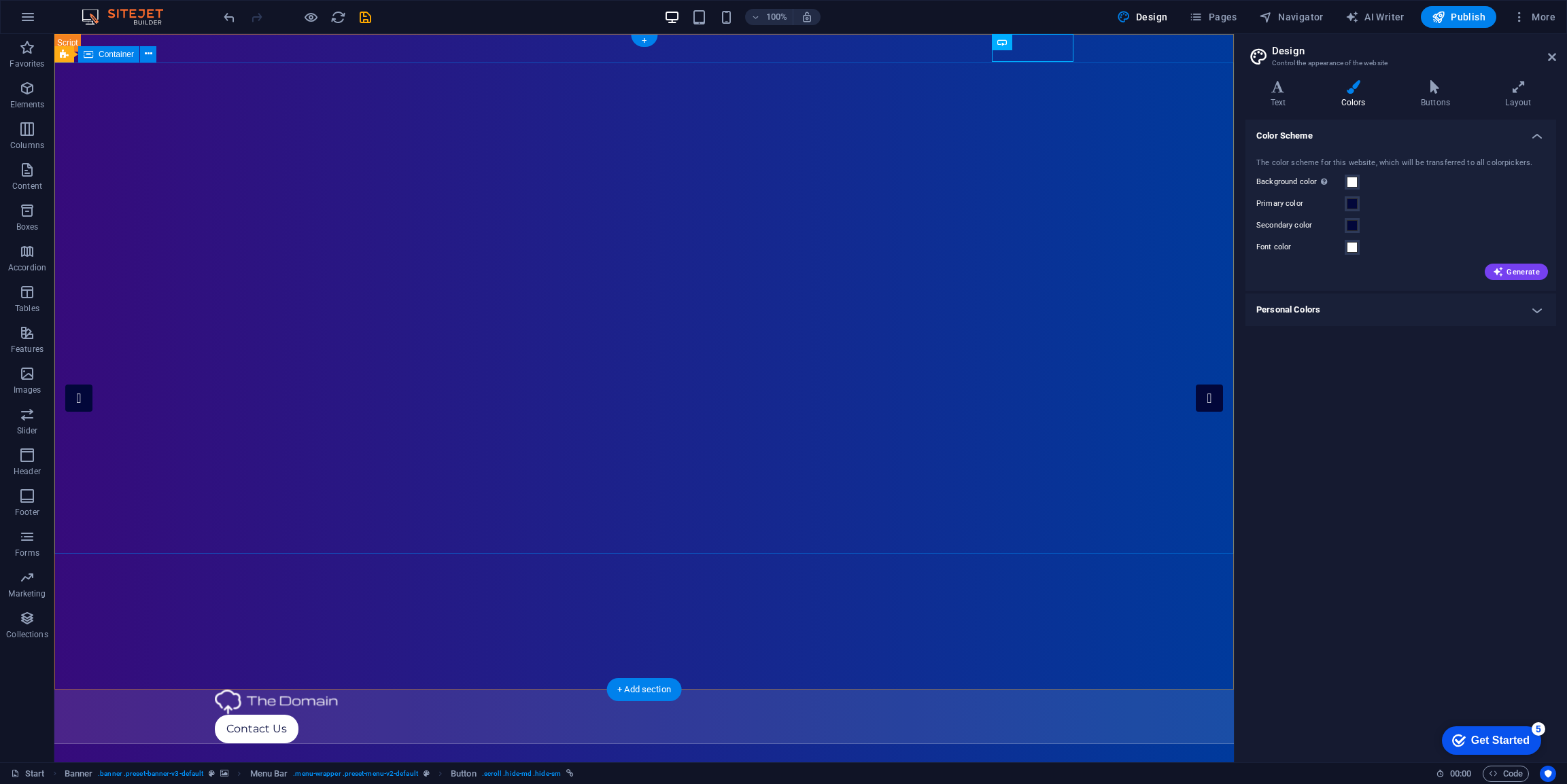
click at [1524, 87] on icon at bounding box center [1518, 86] width 75 height 13
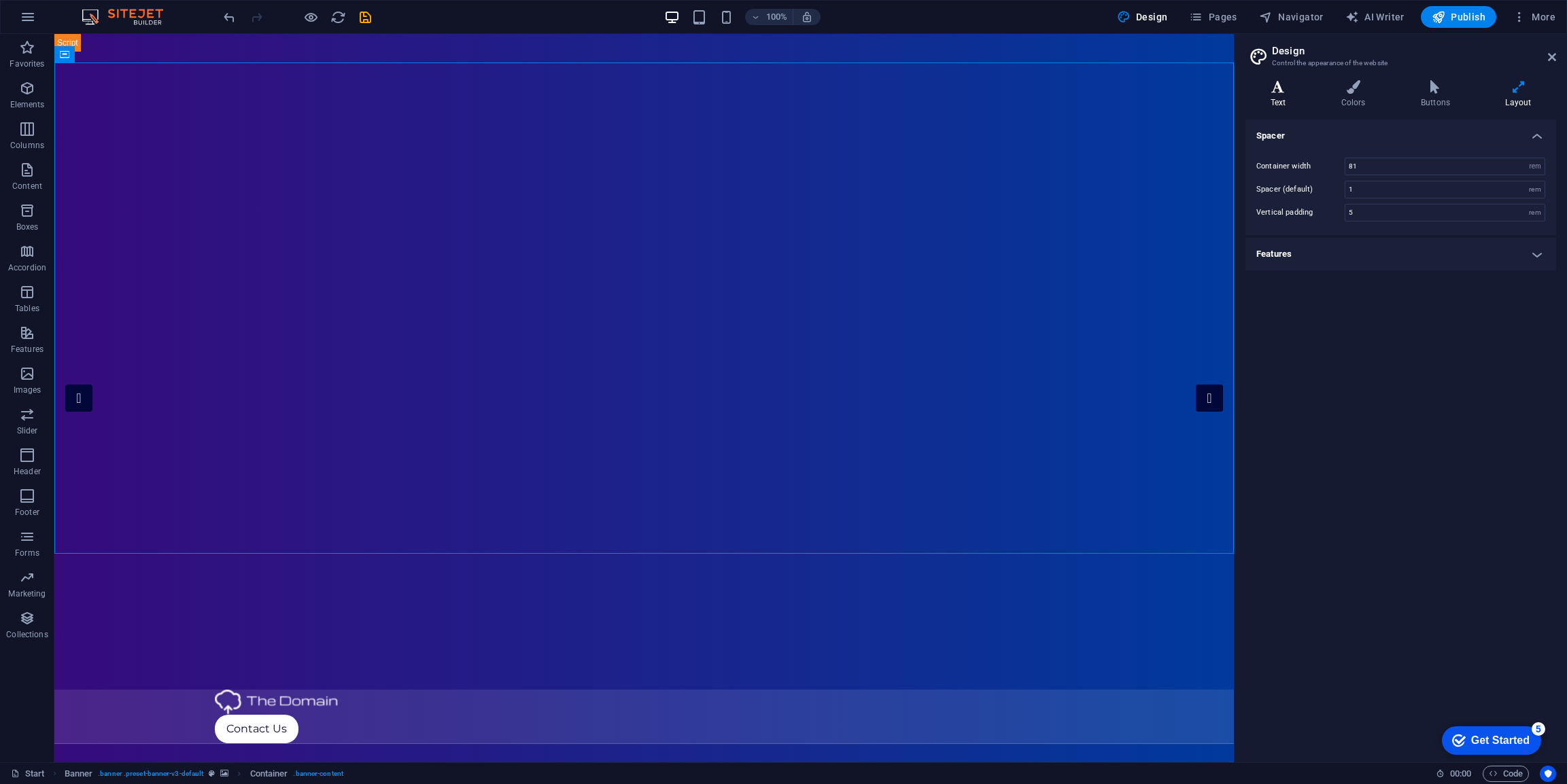
click at [1287, 86] on icon at bounding box center [1278, 86] width 65 height 13
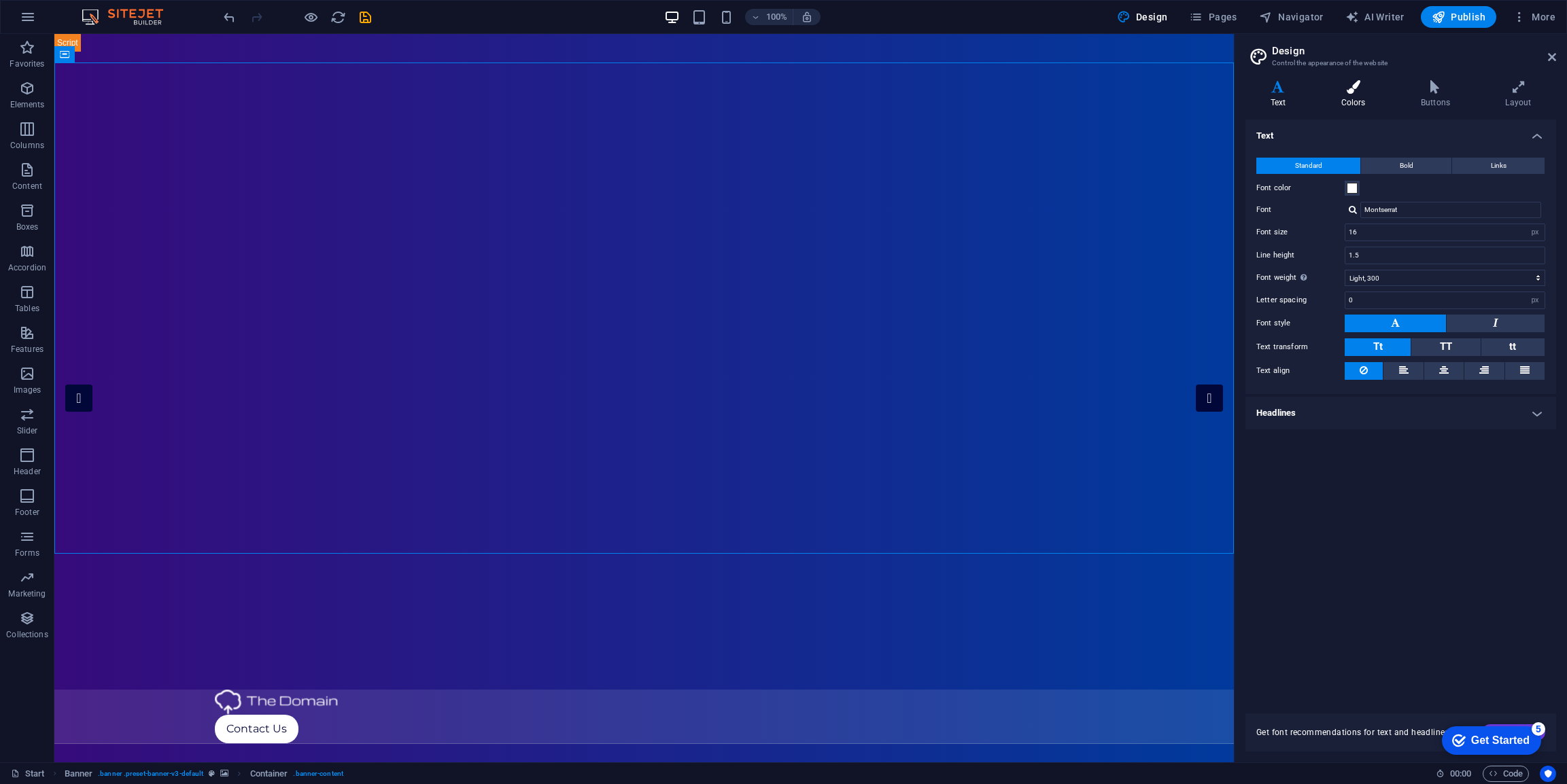
click at [1362, 85] on icon at bounding box center [1353, 86] width 74 height 13
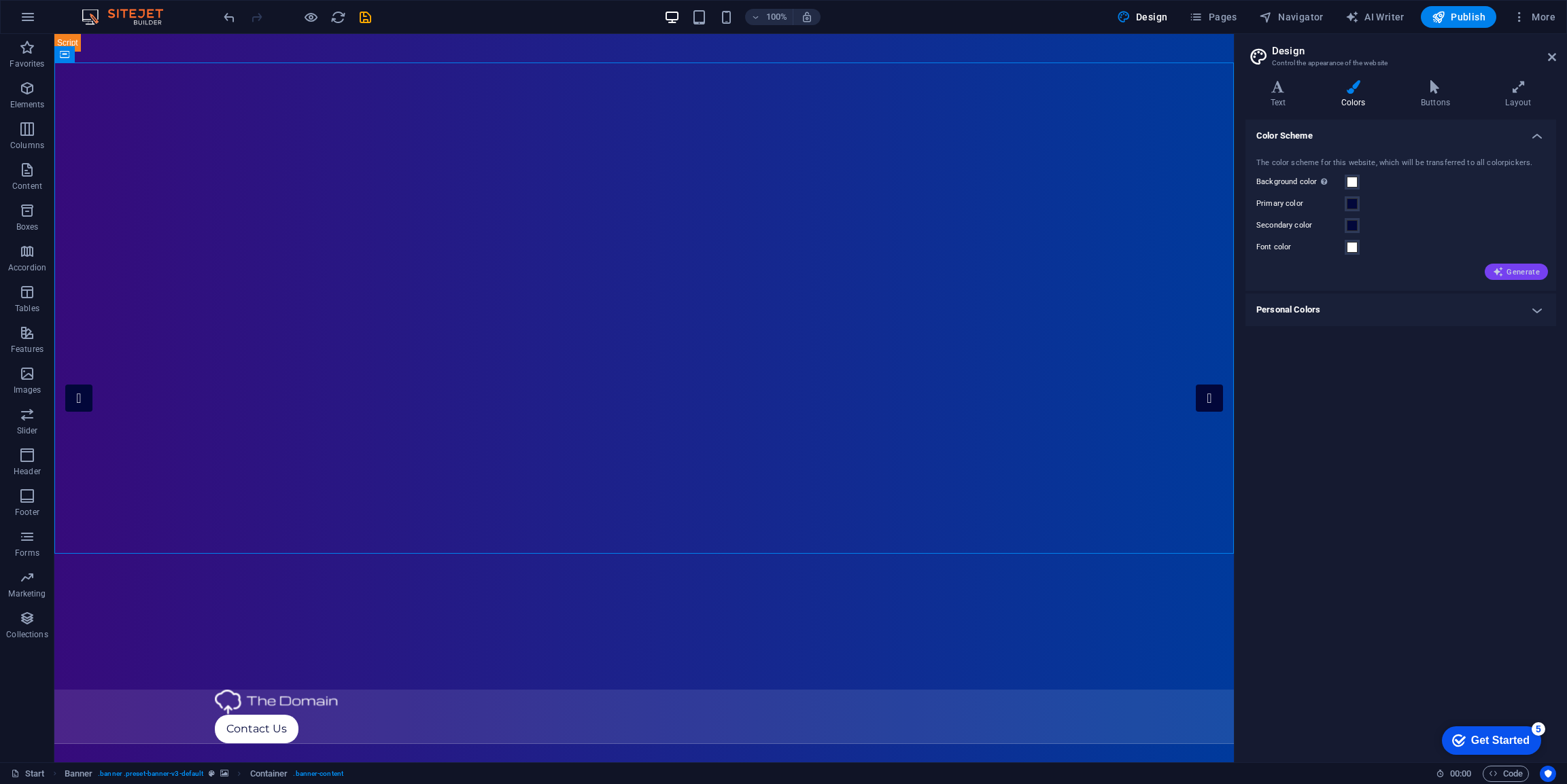
click at [1523, 271] on span "Generate" at bounding box center [1516, 272] width 47 height 11
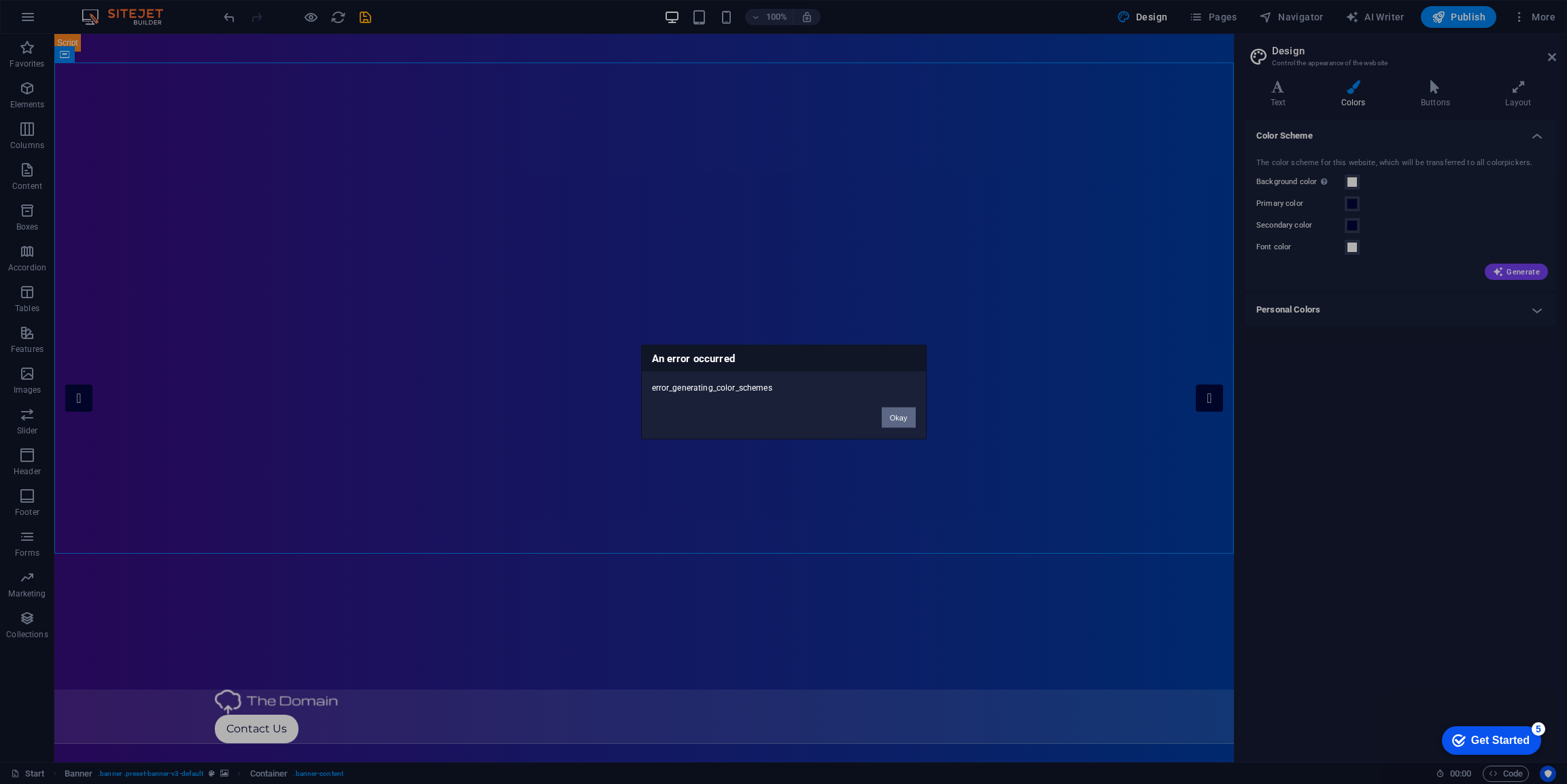
click at [903, 415] on button "Okay" at bounding box center [899, 418] width 34 height 21
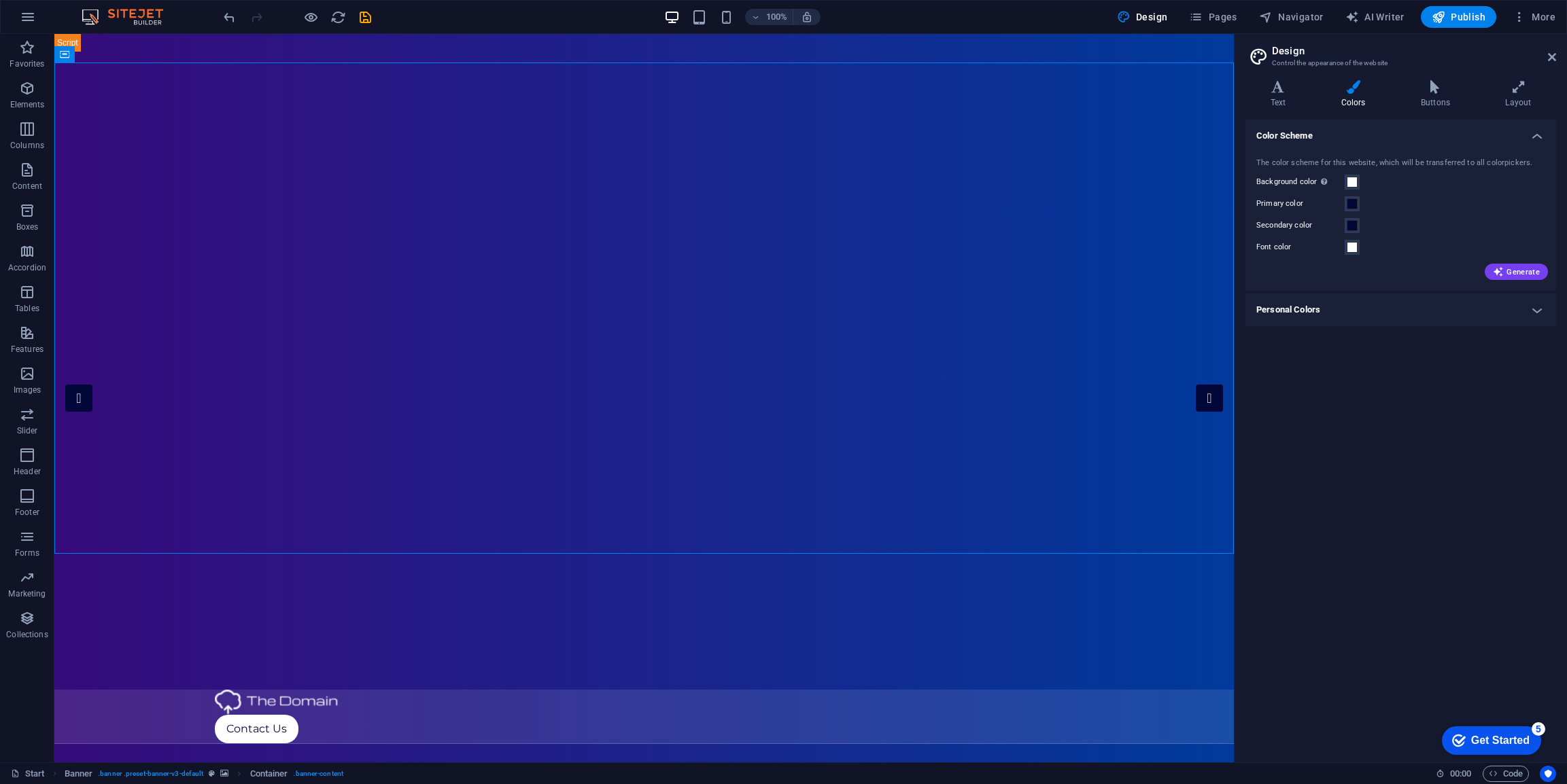
click at [1443, 315] on h4 "Personal Colors" at bounding box center [1400, 309] width 310 height 33
click at [1353, 363] on span at bounding box center [1353, 362] width 11 height 11
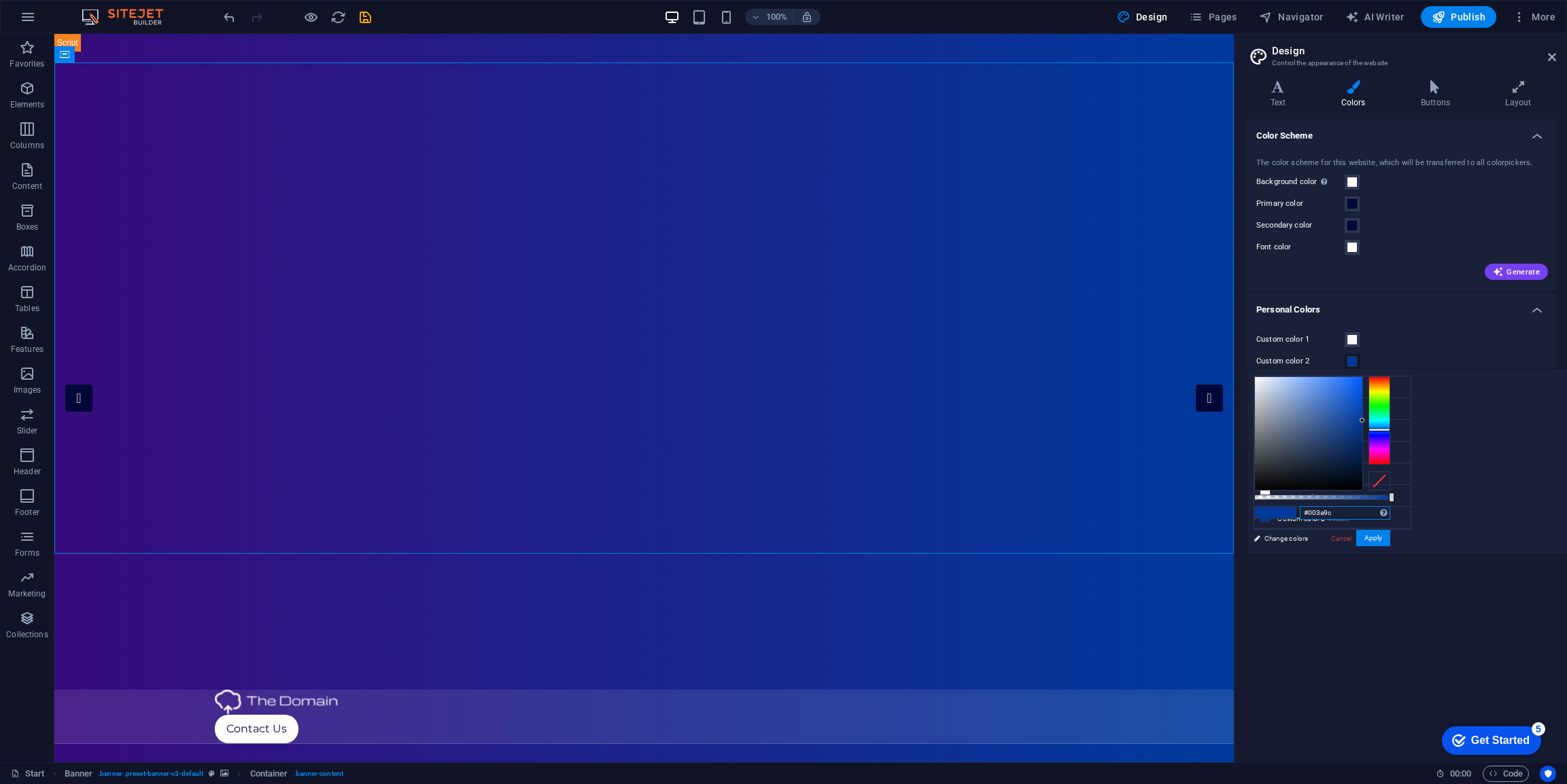
click at [1391, 515] on input "#003a9c" at bounding box center [1346, 513] width 90 height 13
paste input "02073a"
type input "#02073a"
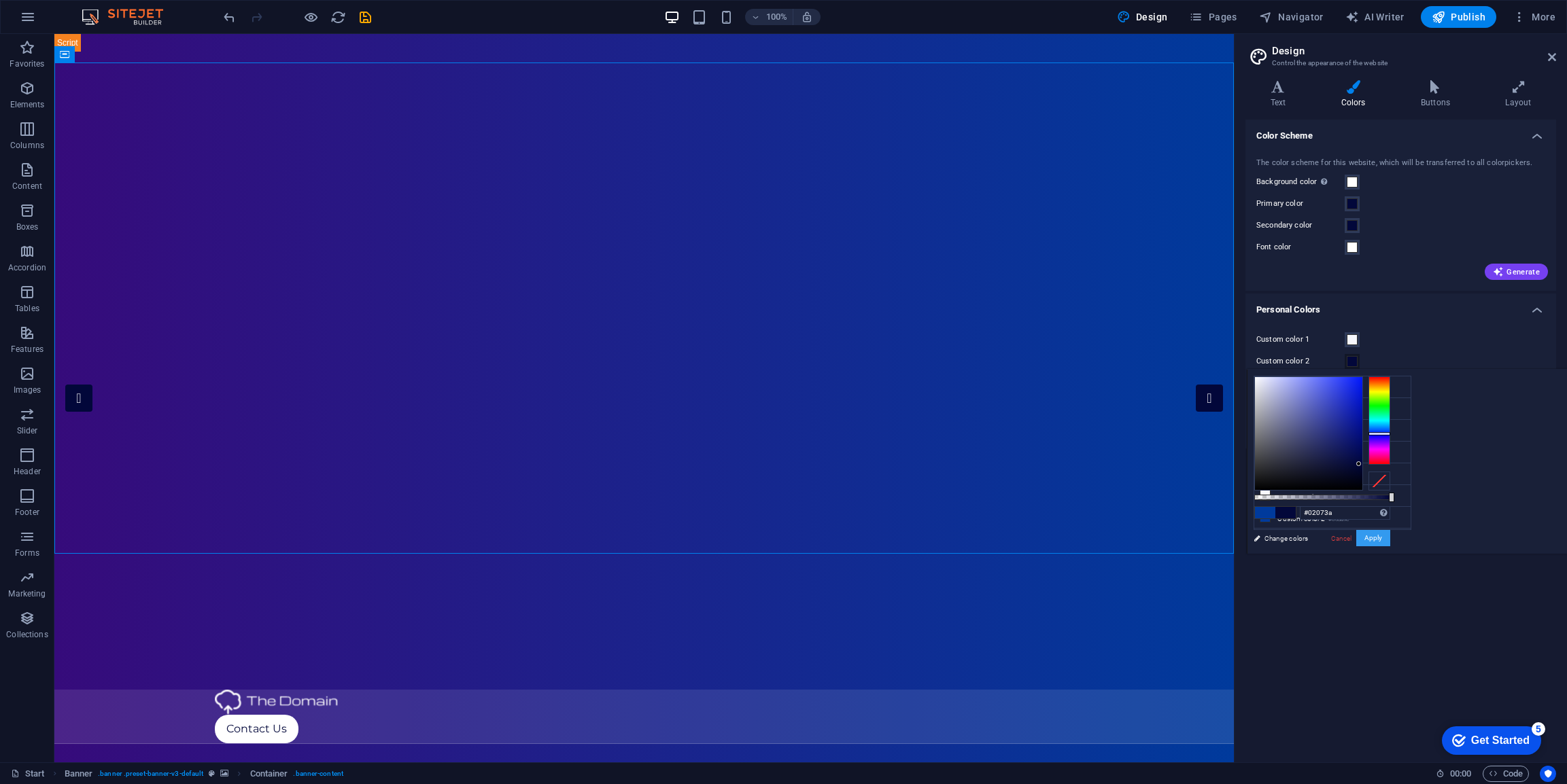
click at [1391, 542] on button "Apply" at bounding box center [1373, 538] width 34 height 17
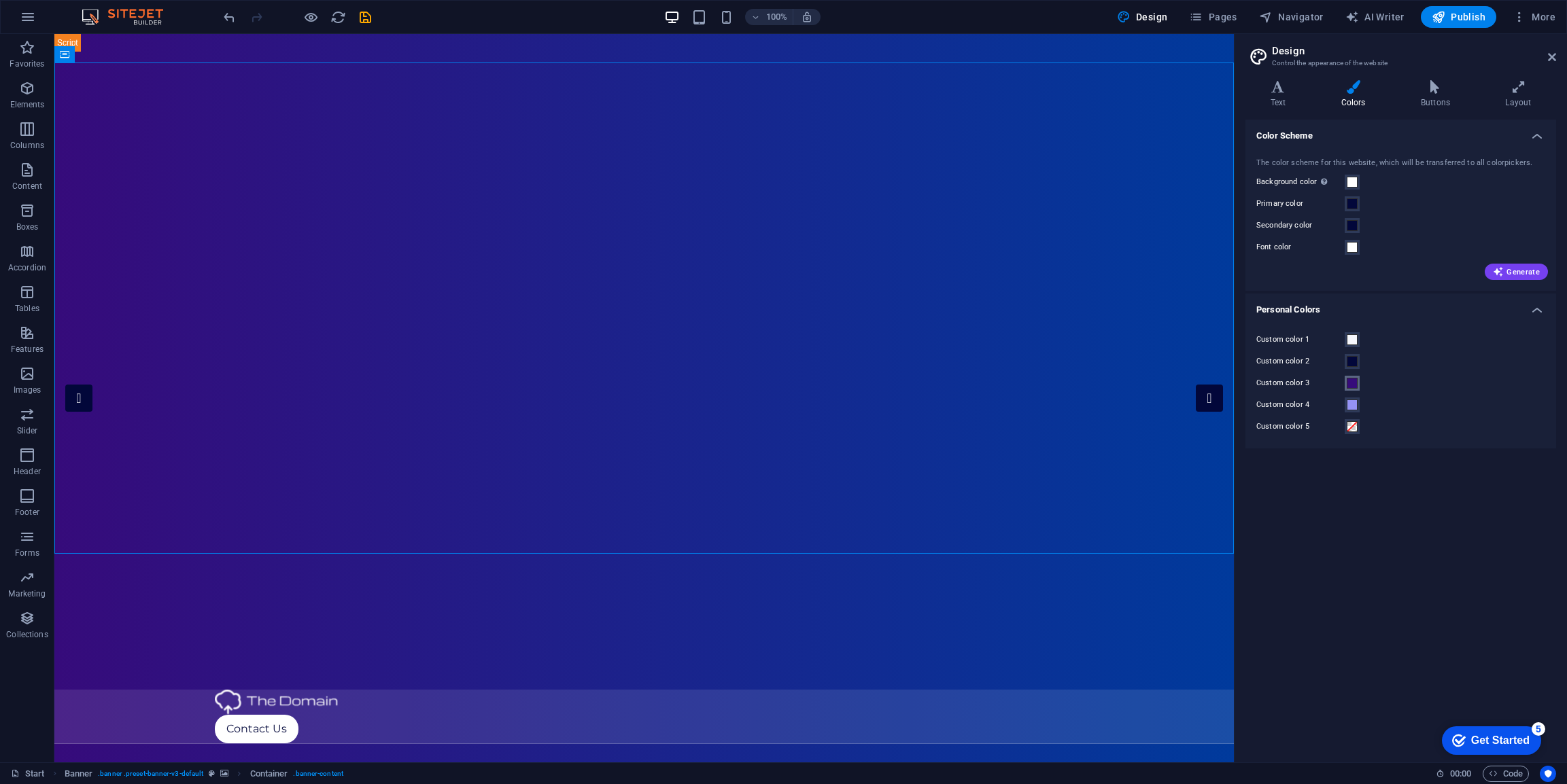
click at [1352, 385] on span at bounding box center [1353, 383] width 11 height 11
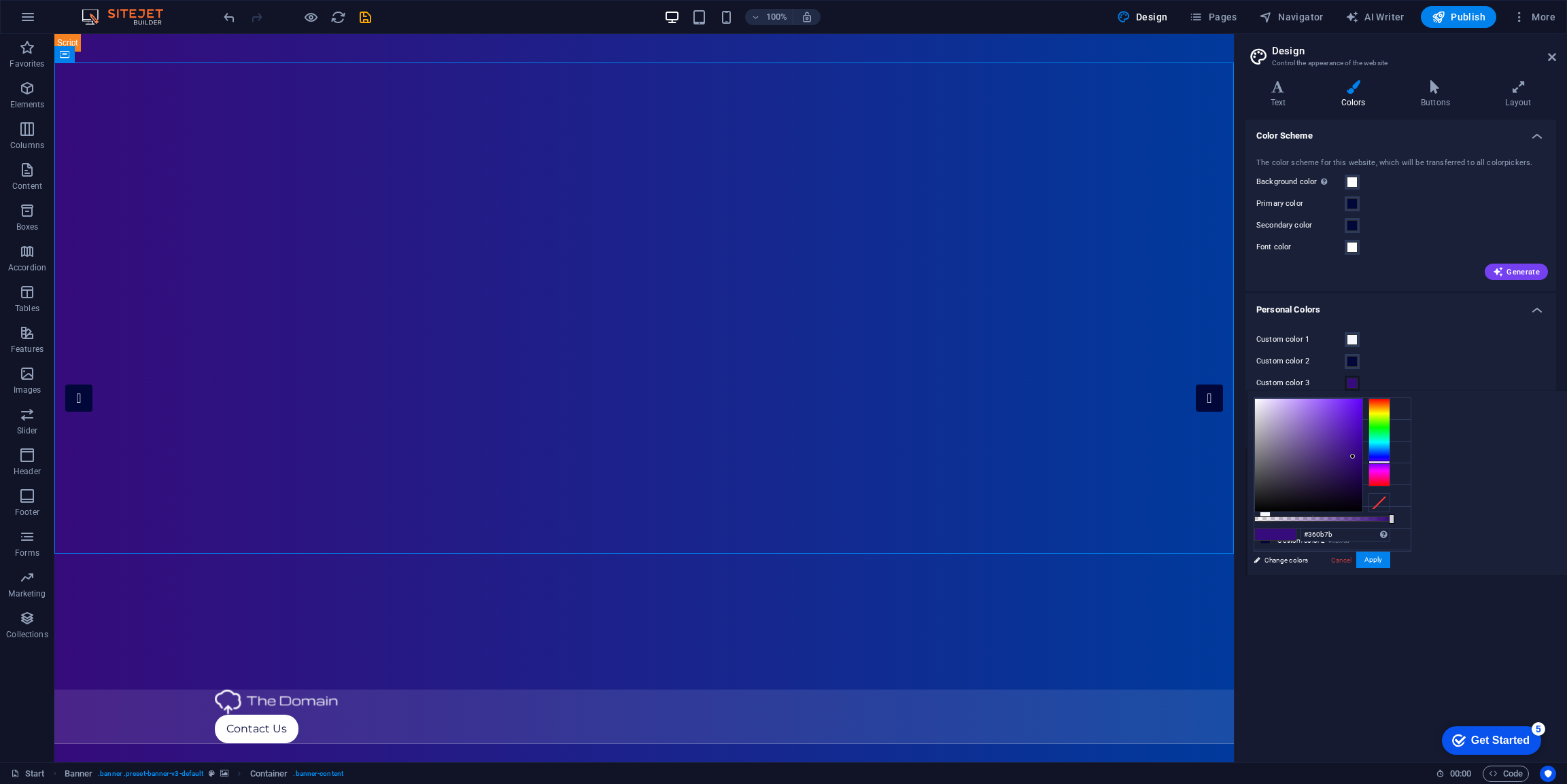
click at [1352, 385] on span at bounding box center [1353, 383] width 11 height 11
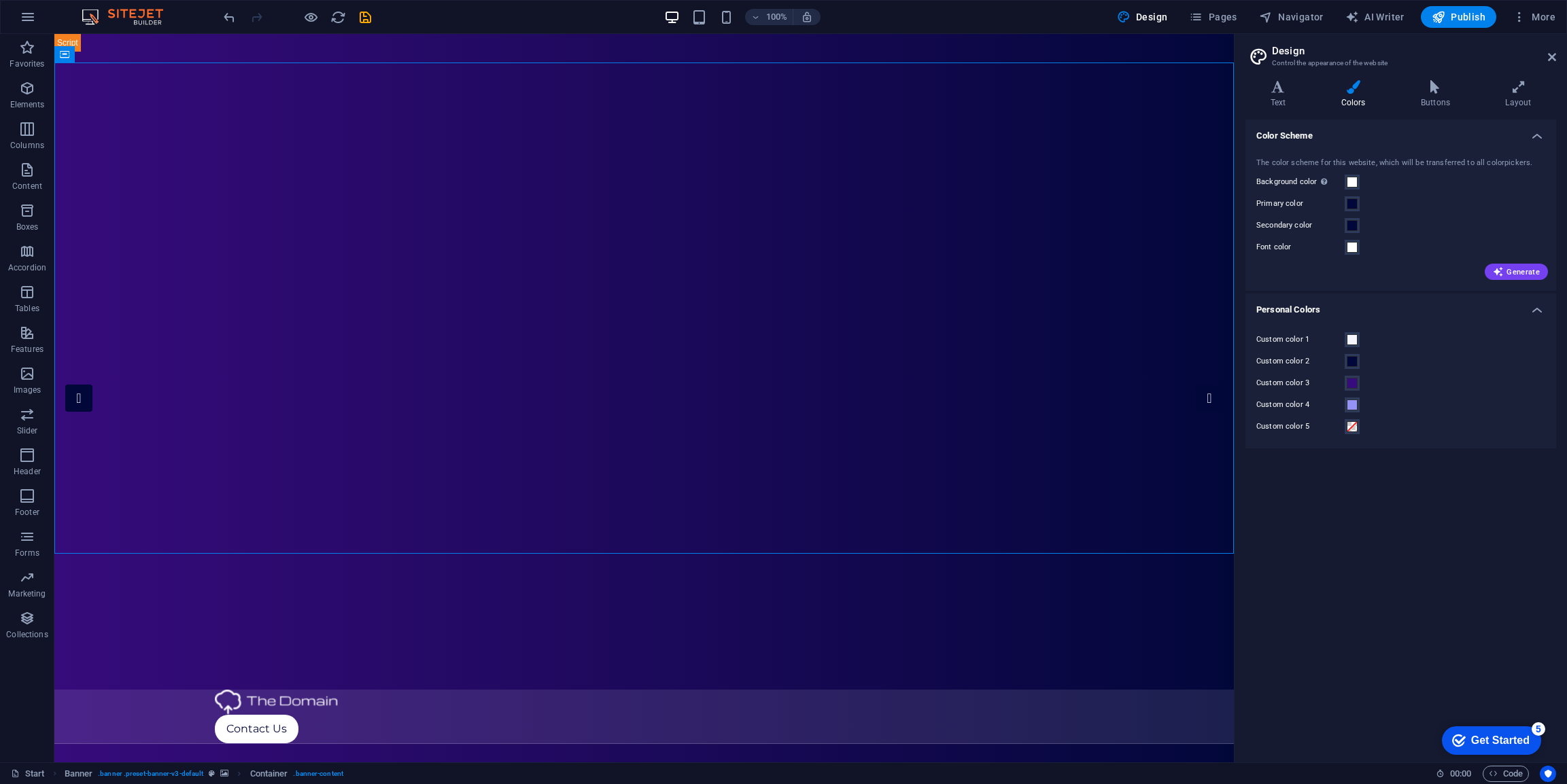
click at [1346, 391] on div "Custom color 1 Custom color 2 Custom color 3 Custom color 4 Custom color 5" at bounding box center [1401, 383] width 316 height 130
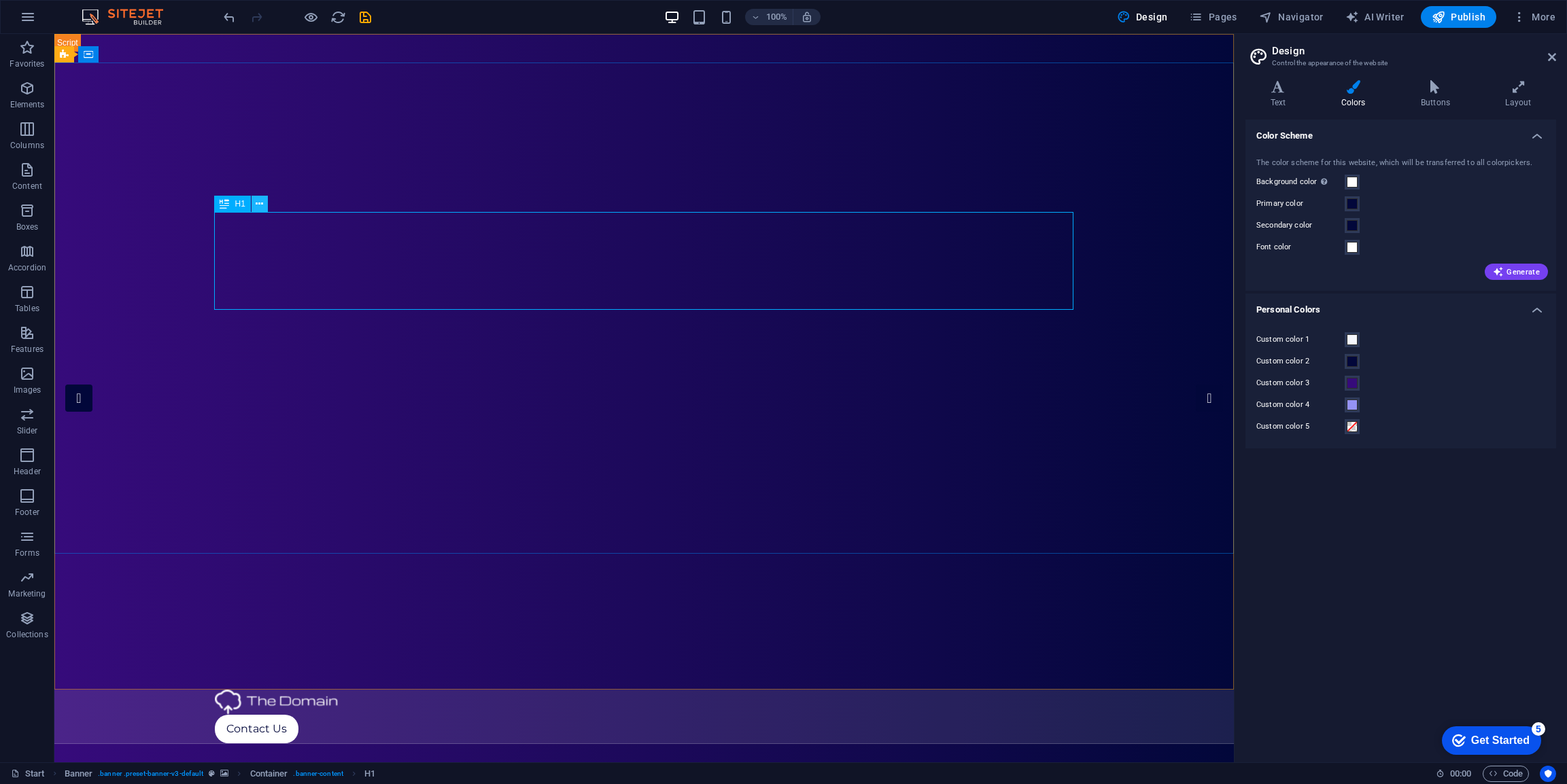
click at [259, 206] on icon at bounding box center [259, 204] width 7 height 14
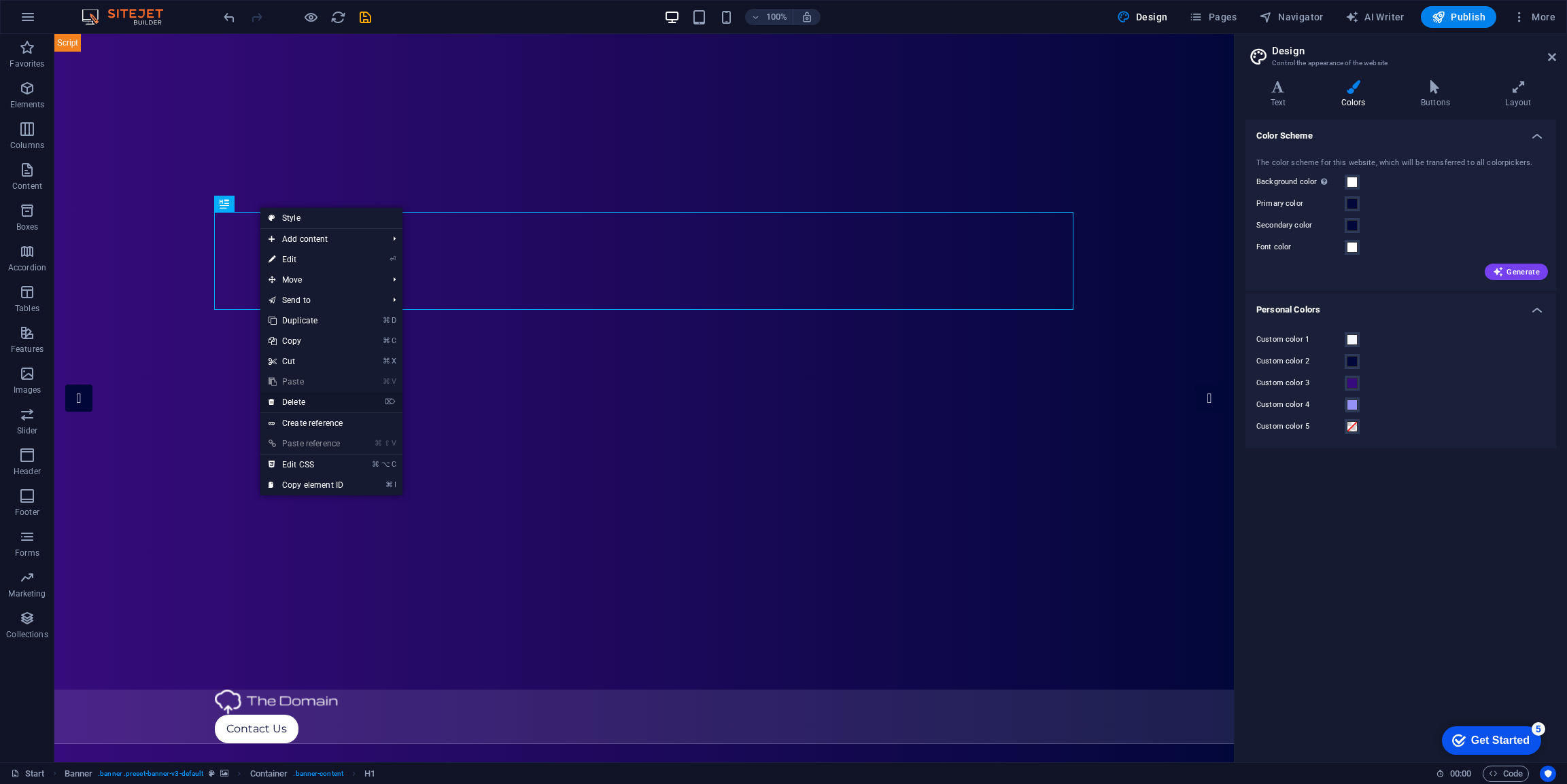
click at [324, 405] on link "⌦ Delete" at bounding box center [306, 402] width 91 height 21
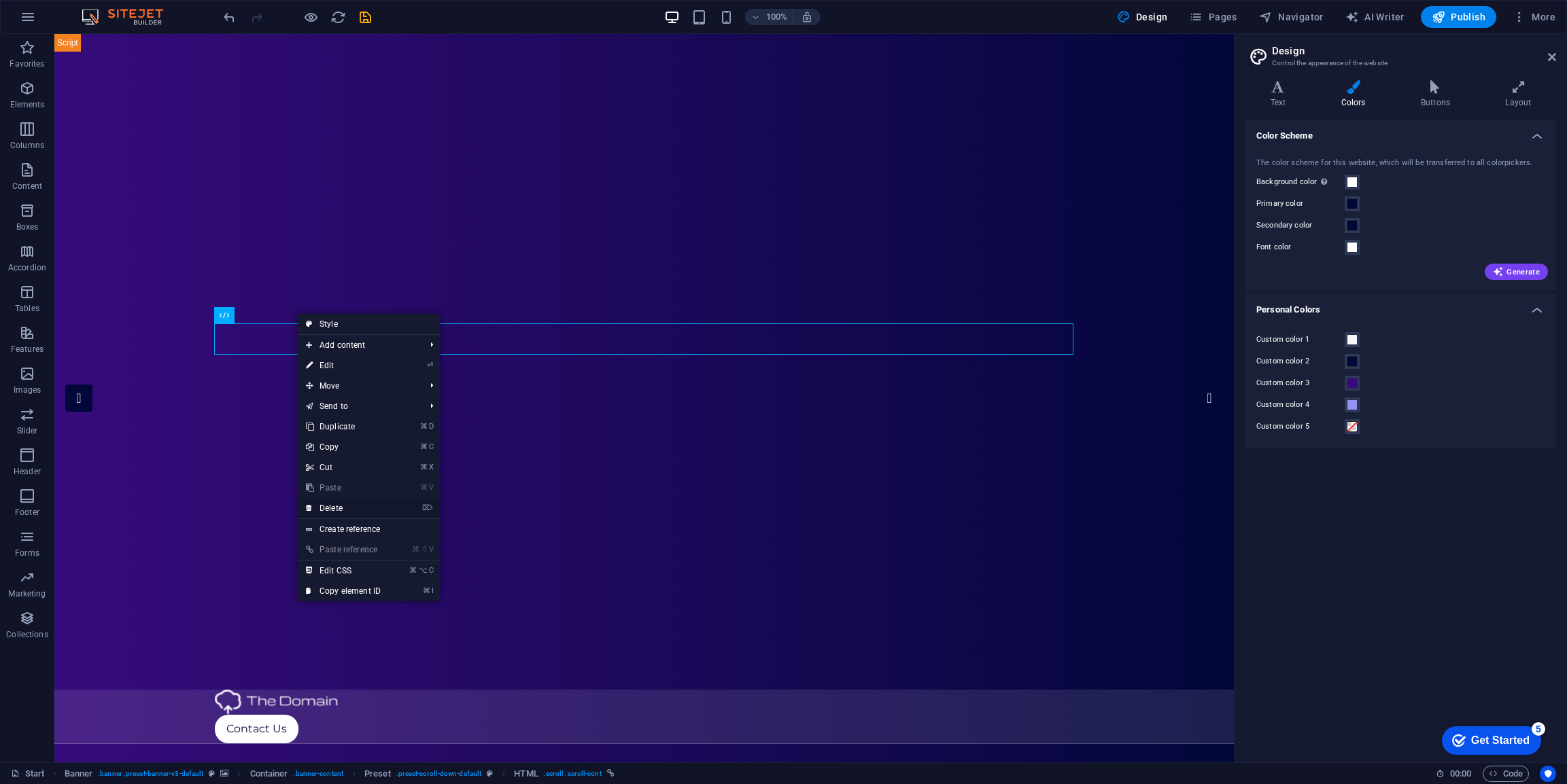
click at [337, 508] on link "⌦ Delete" at bounding box center [343, 509] width 91 height 21
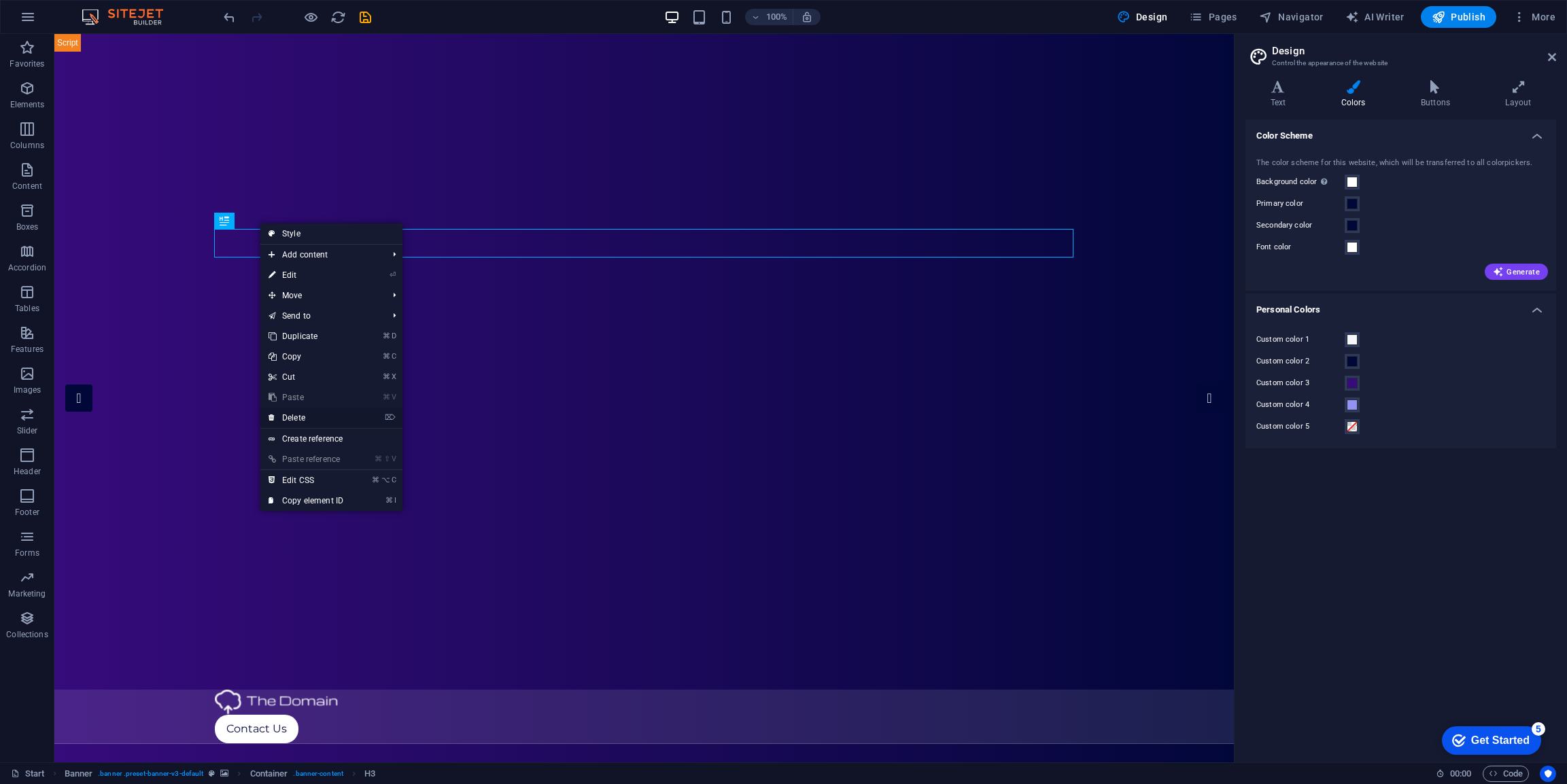
click at [297, 411] on link "⌦ Delete" at bounding box center [306, 418] width 91 height 21
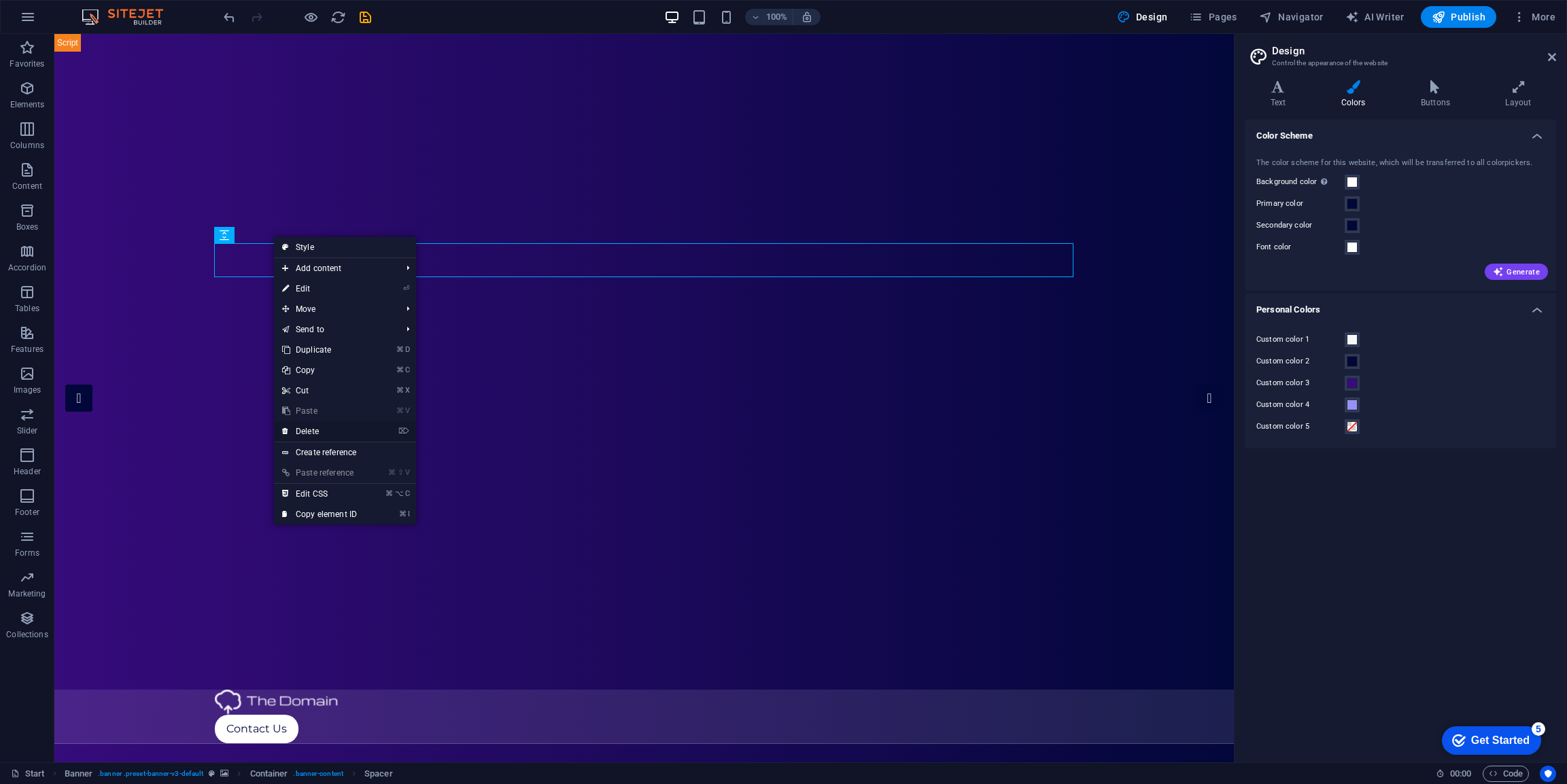
click at [314, 430] on link "⌦ Delete" at bounding box center [319, 432] width 91 height 21
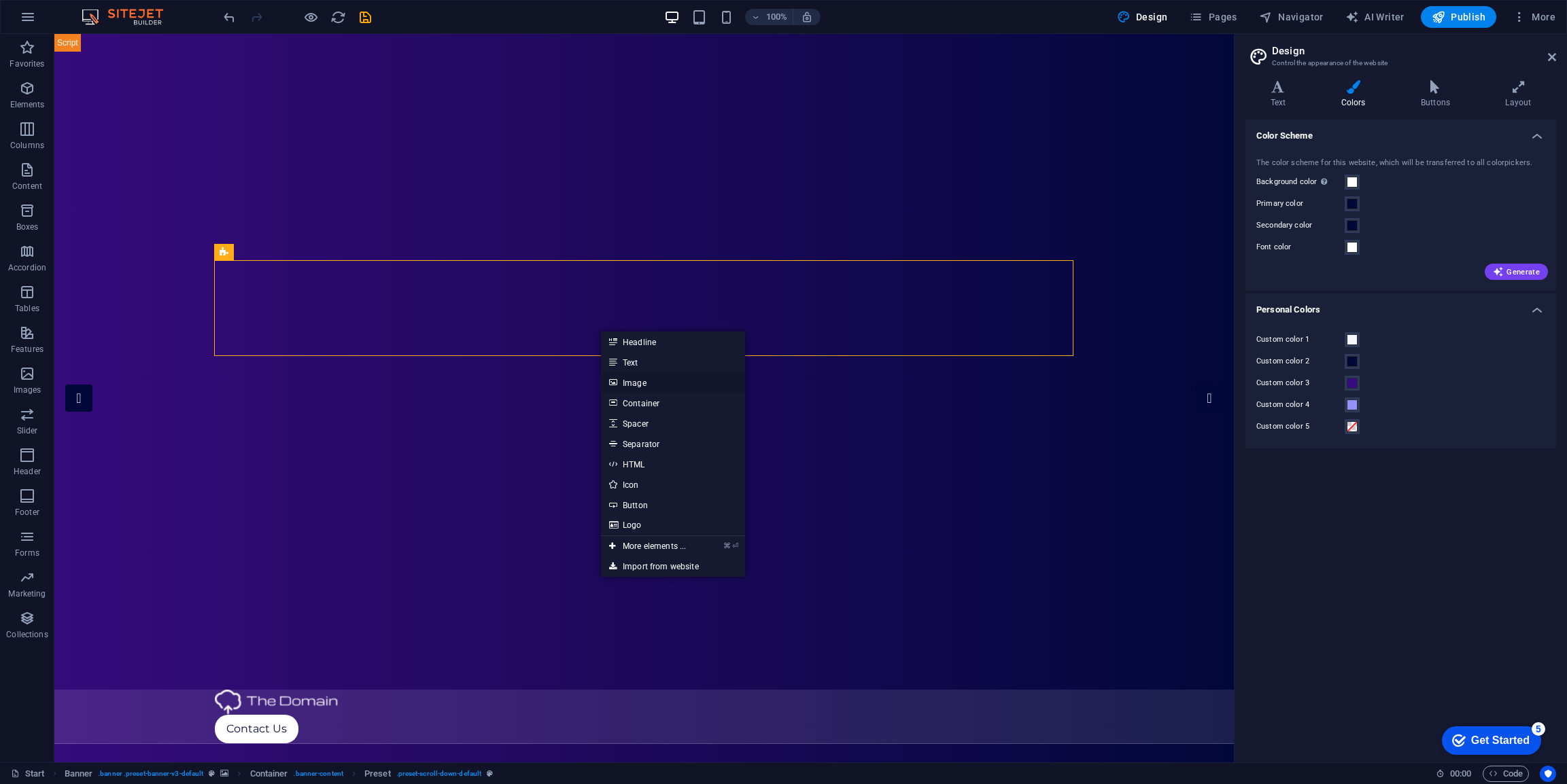
click at [647, 384] on link "Image" at bounding box center [673, 382] width 144 height 21
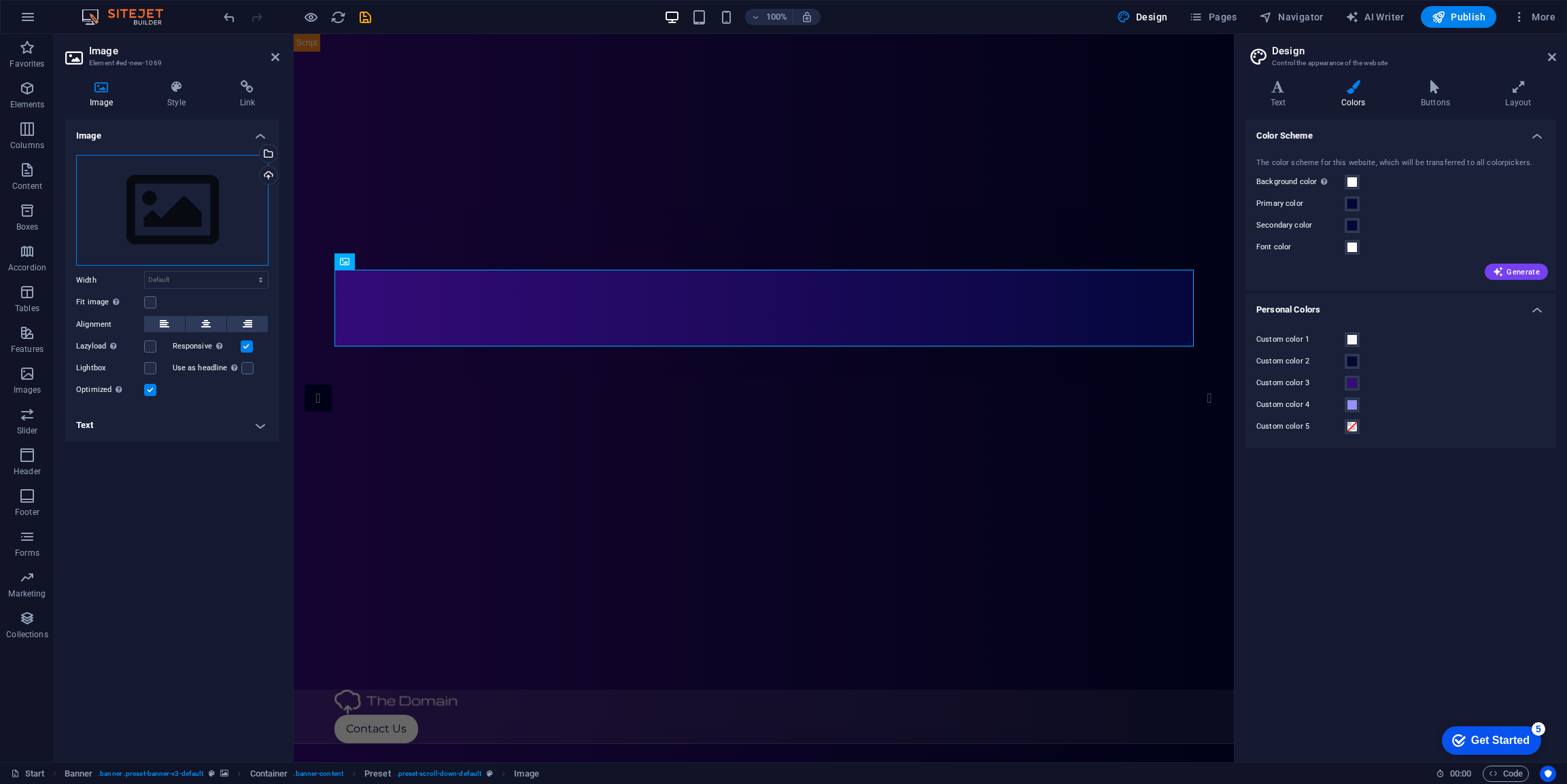
click at [180, 179] on div "Drag files here, click to choose files or select files from Files or our free s…" at bounding box center [172, 210] width 192 height 111
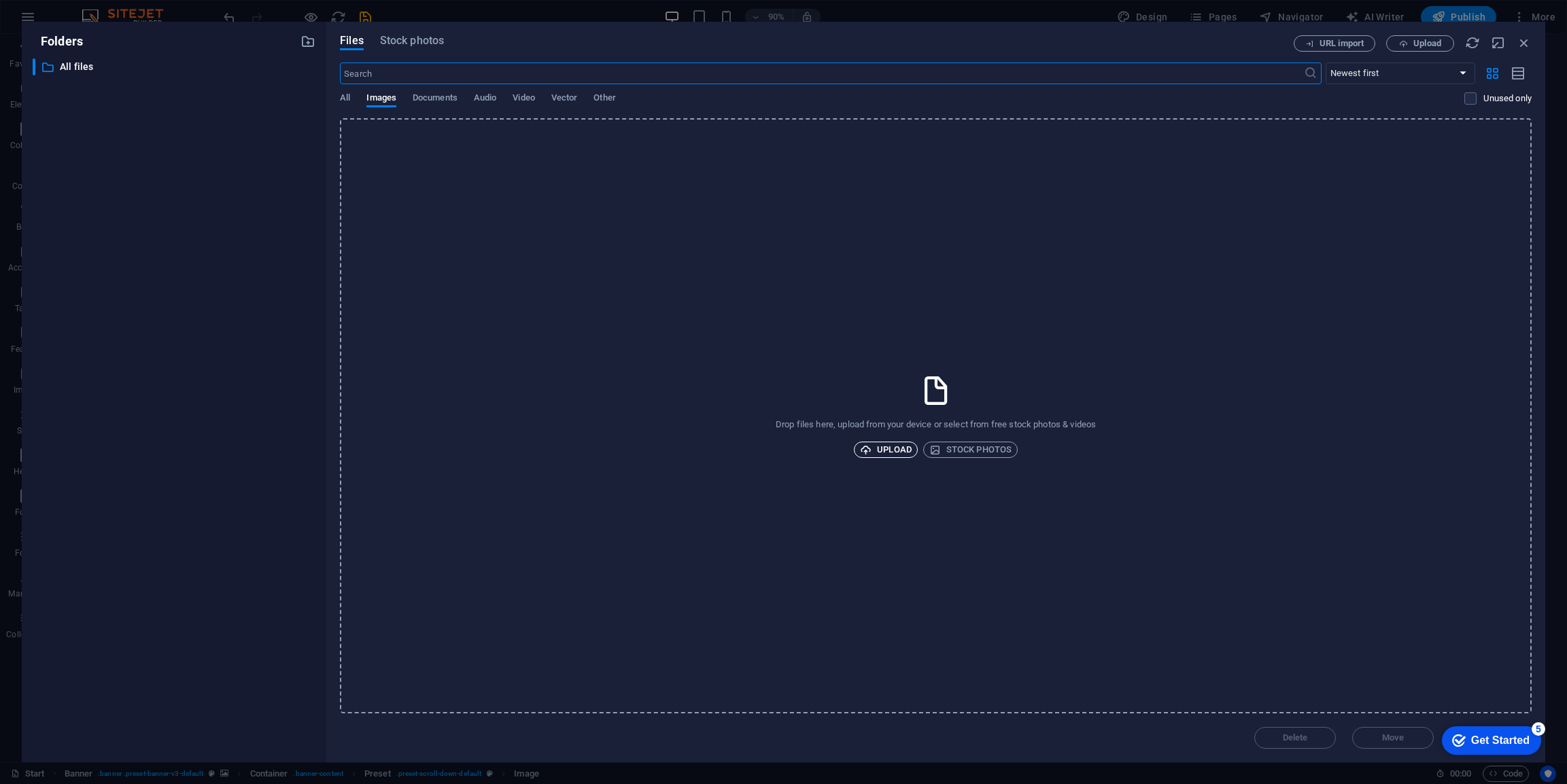
click at [890, 449] on span "Upload" at bounding box center [885, 450] width 52 height 17
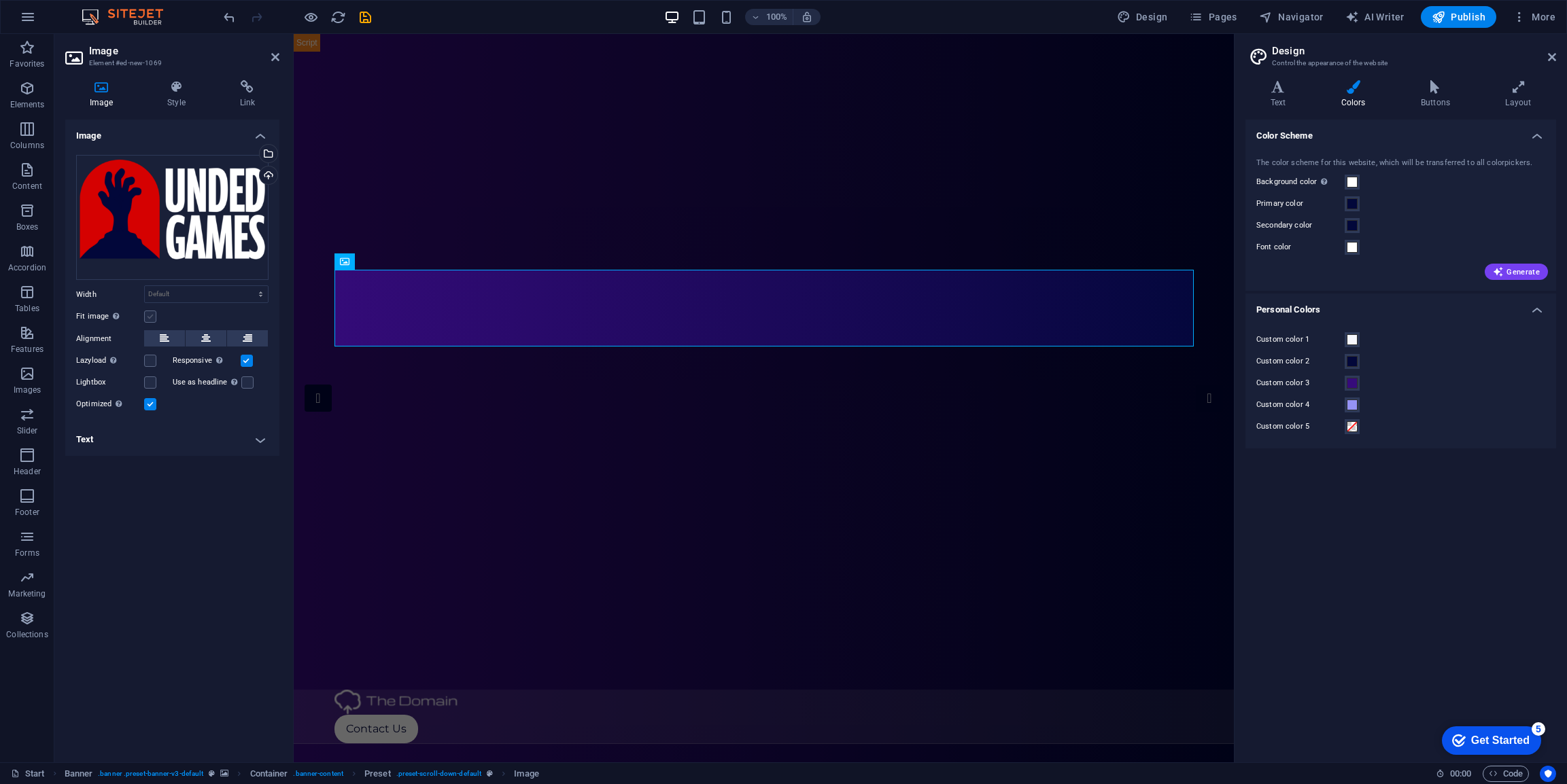
click at [151, 310] on label at bounding box center [150, 316] width 12 height 12
click at [0, 0] on input "Fit image Automatically fit image to a fixed width and height" at bounding box center [0, 0] width 0 height 0
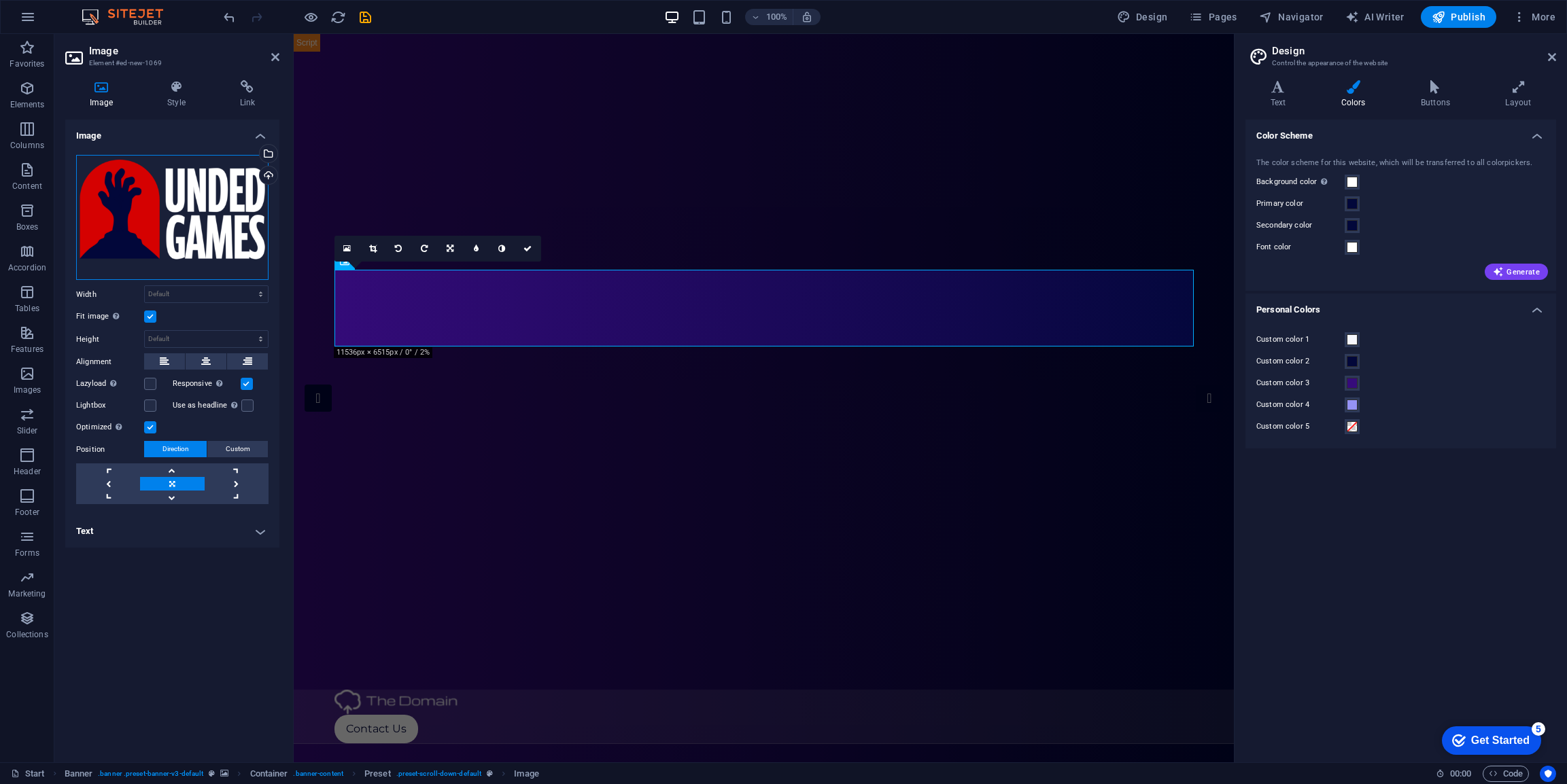
click at [188, 212] on div "Drag files here, click to choose files or select files from Files or our free s…" at bounding box center [172, 217] width 192 height 125
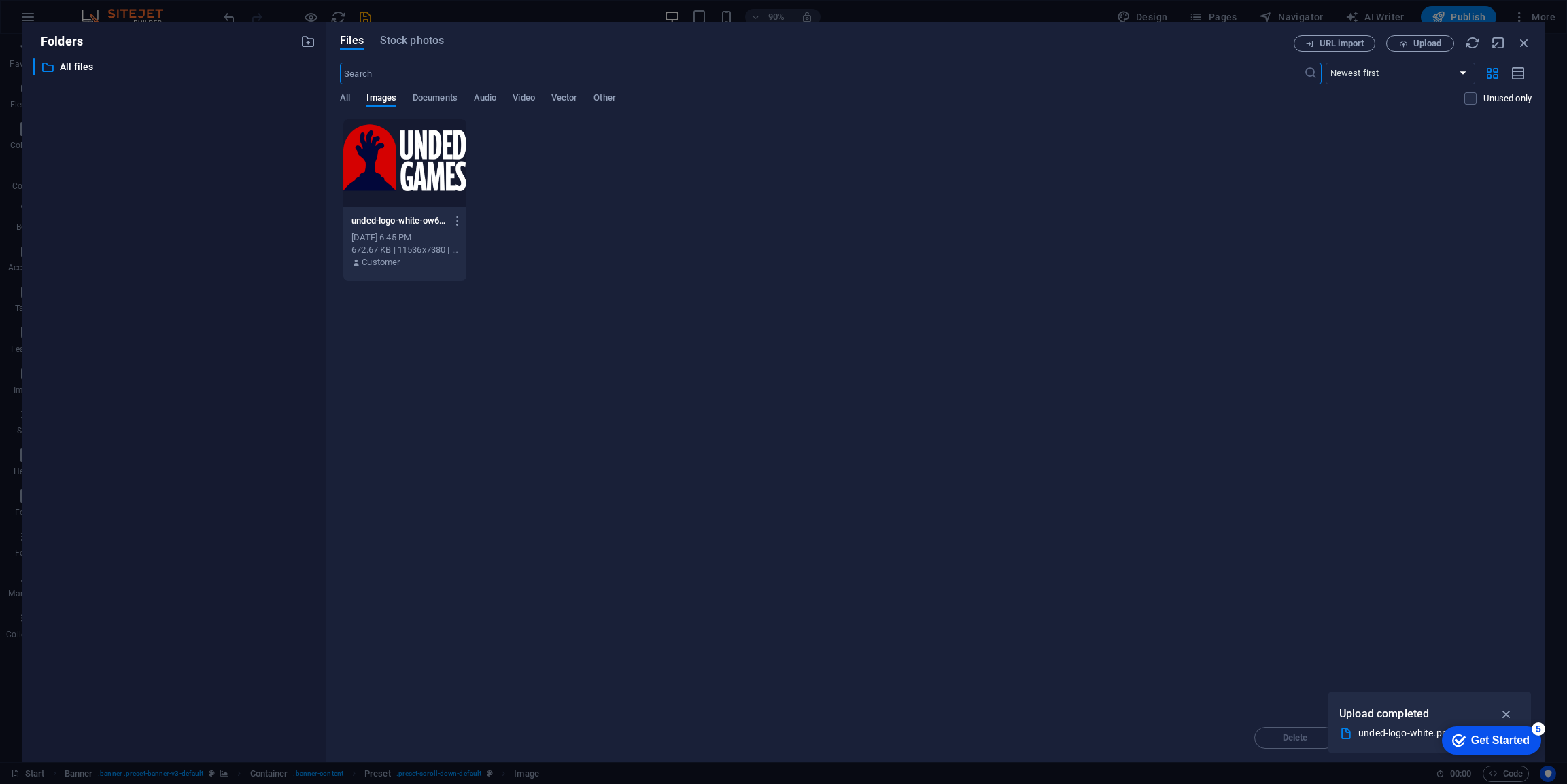
click at [391, 151] on div at bounding box center [405, 163] width 123 height 88
click at [1508, 714] on icon "button" at bounding box center [1507, 714] width 16 height 15
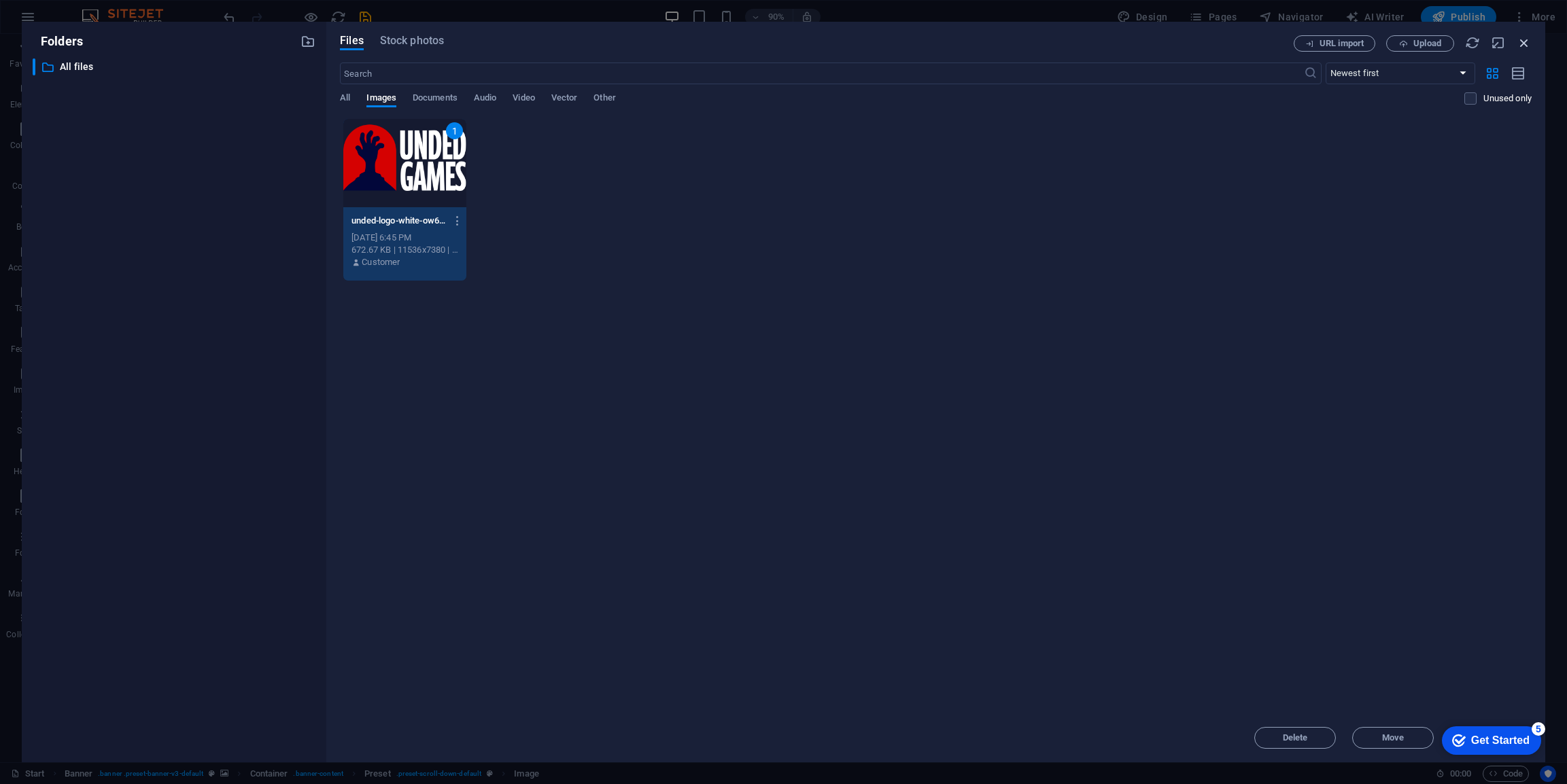
click at [1519, 45] on icon "button" at bounding box center [1524, 43] width 15 height 15
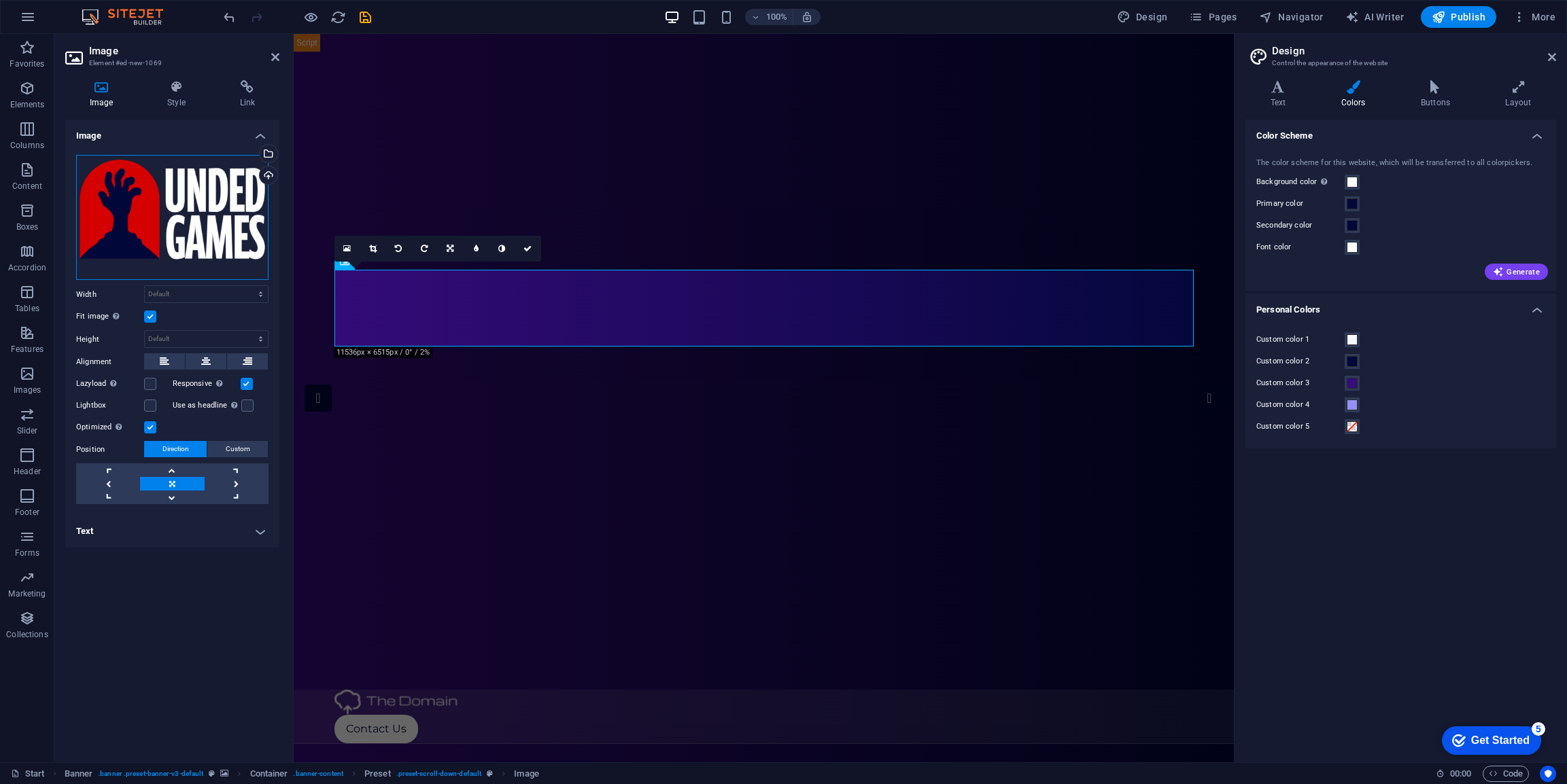
click at [214, 230] on div "Drag files here, click to choose files or select files from Files or our free s…" at bounding box center [172, 217] width 192 height 125
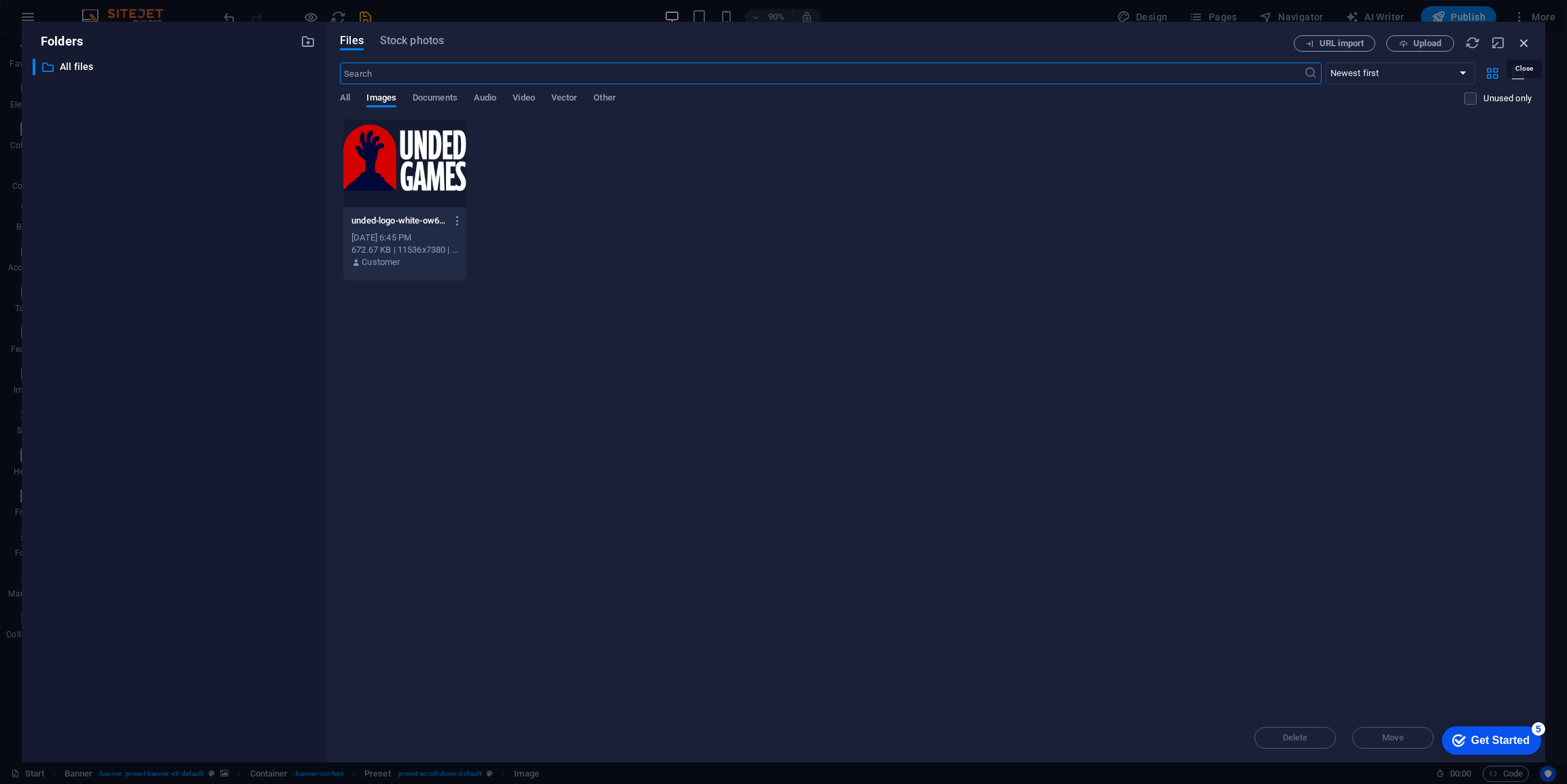
click at [1528, 40] on icon "button" at bounding box center [1524, 43] width 15 height 15
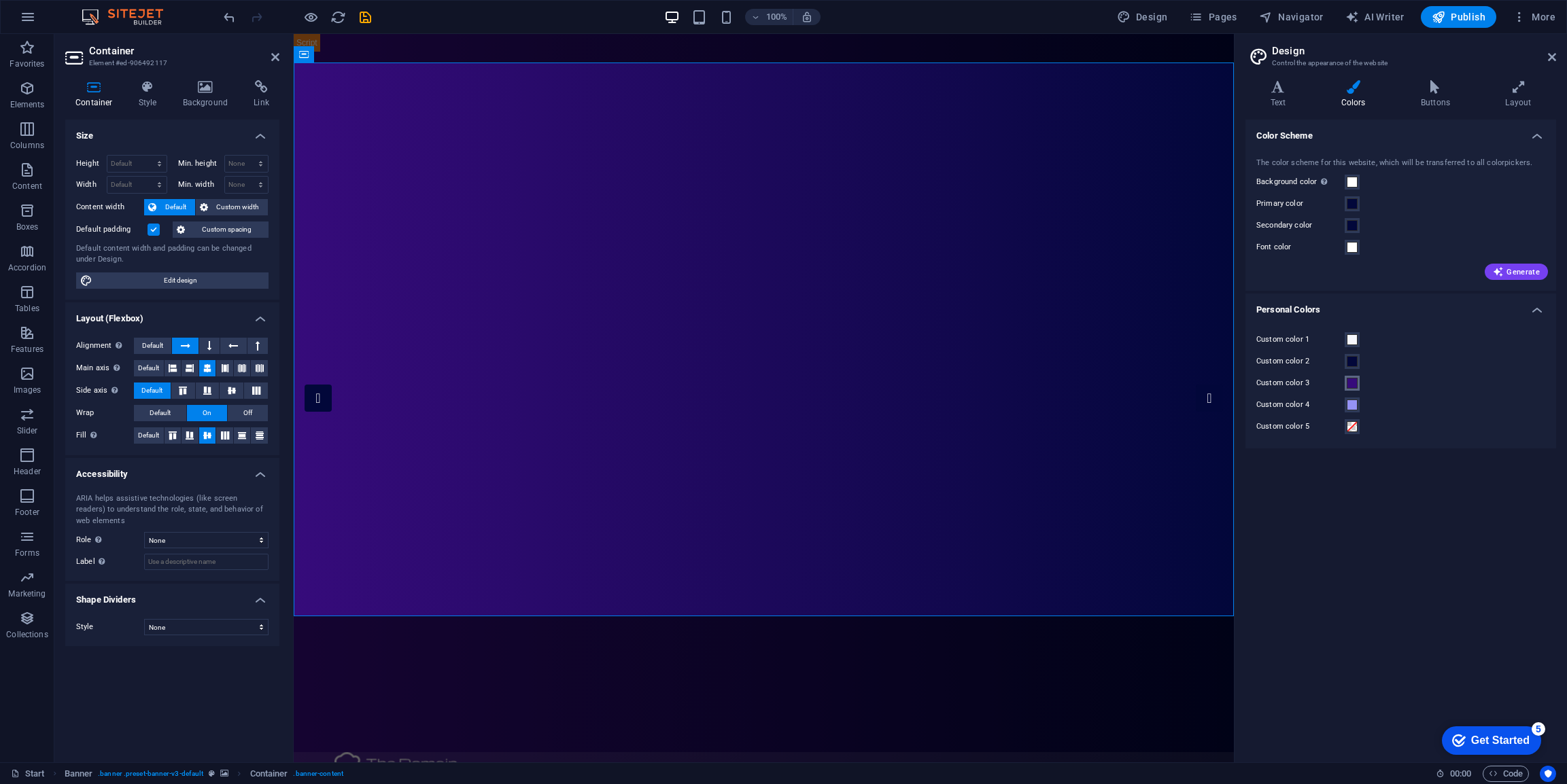
click at [1353, 386] on span at bounding box center [1353, 383] width 11 height 11
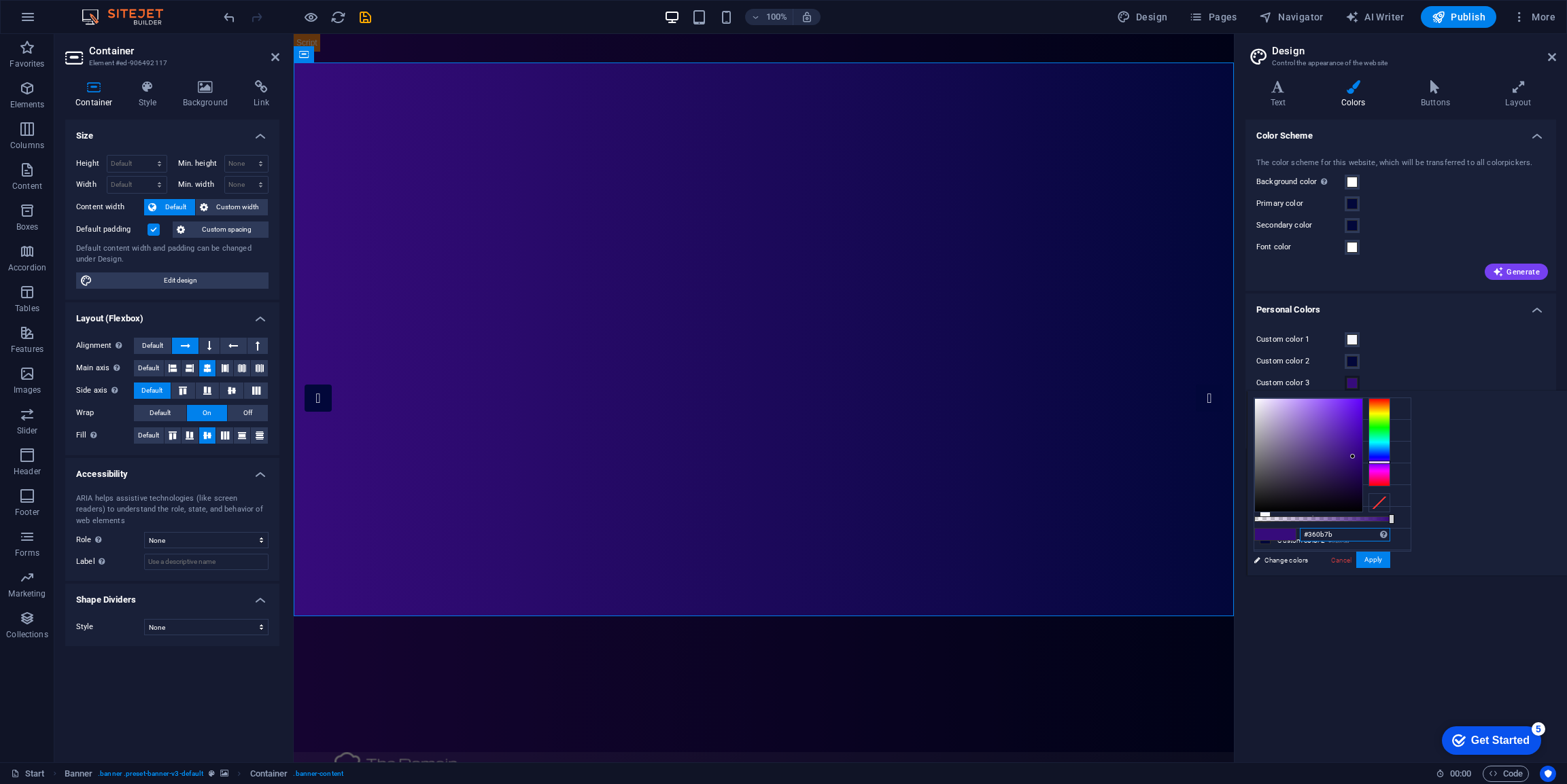
click at [1391, 536] on input "#360b7b" at bounding box center [1346, 535] width 90 height 13
paste input "02073a"
type input "#02073a"
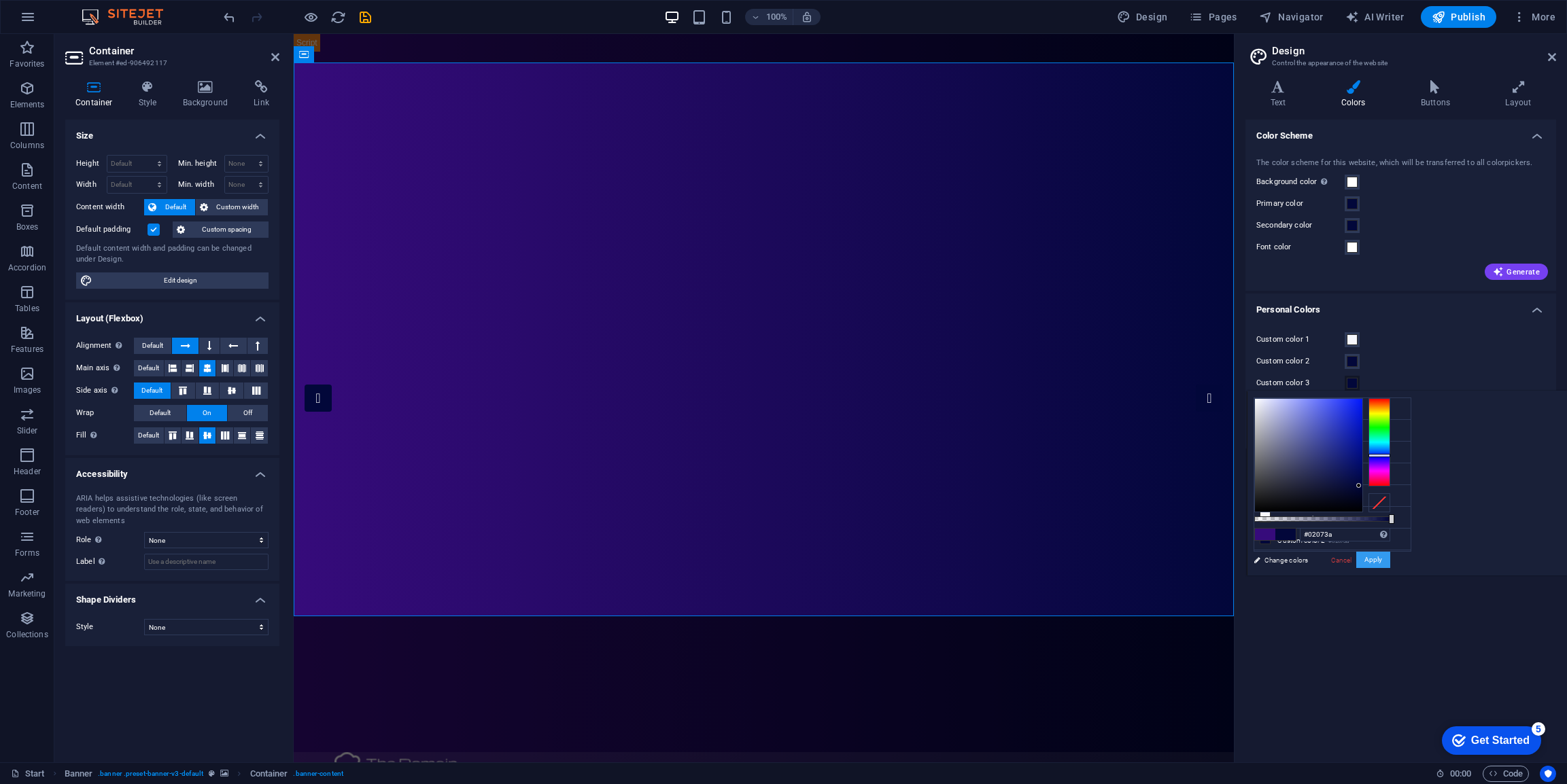
click at [1391, 558] on button "Apply" at bounding box center [1373, 559] width 34 height 17
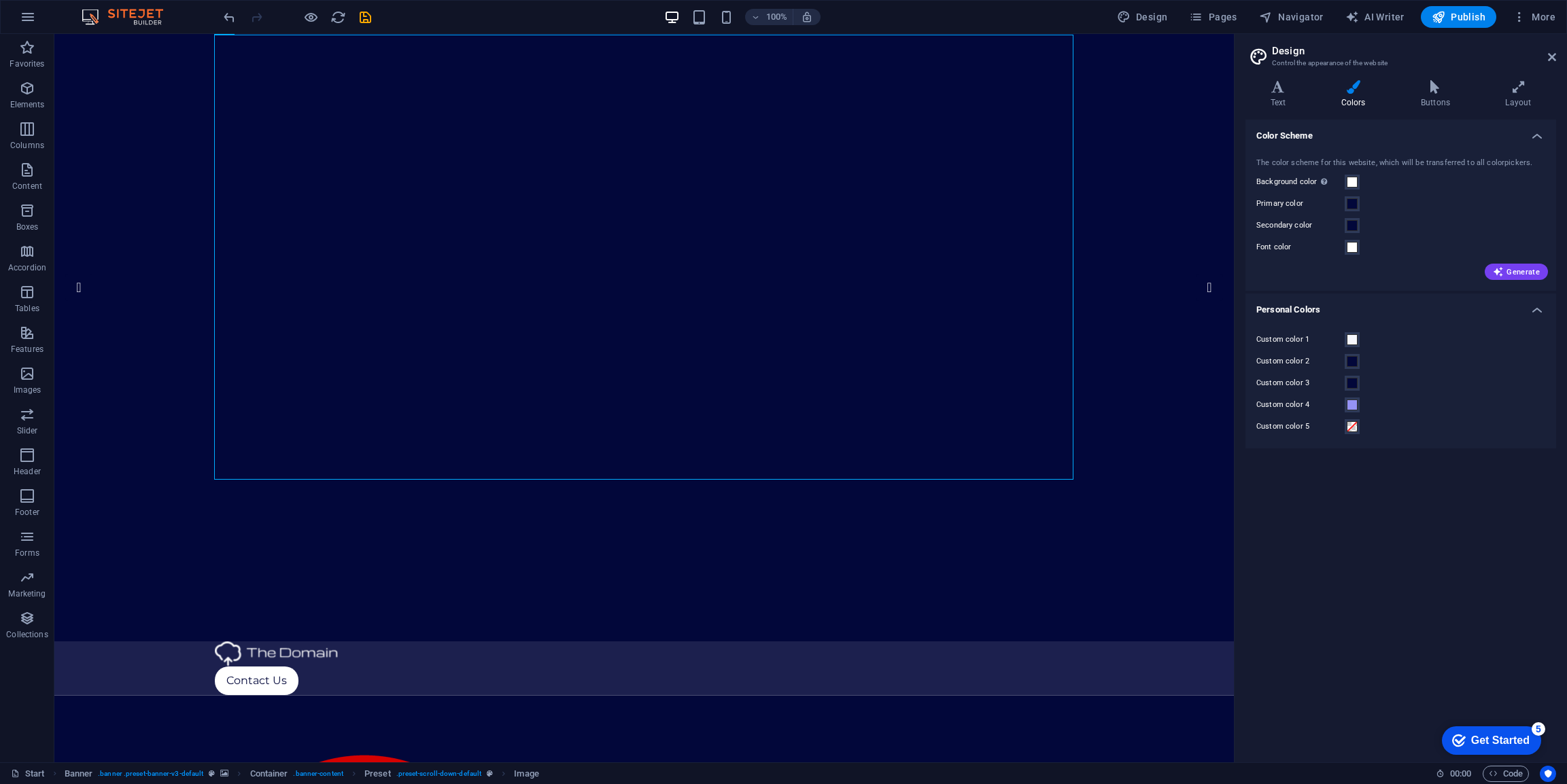
scroll to position [133, 0]
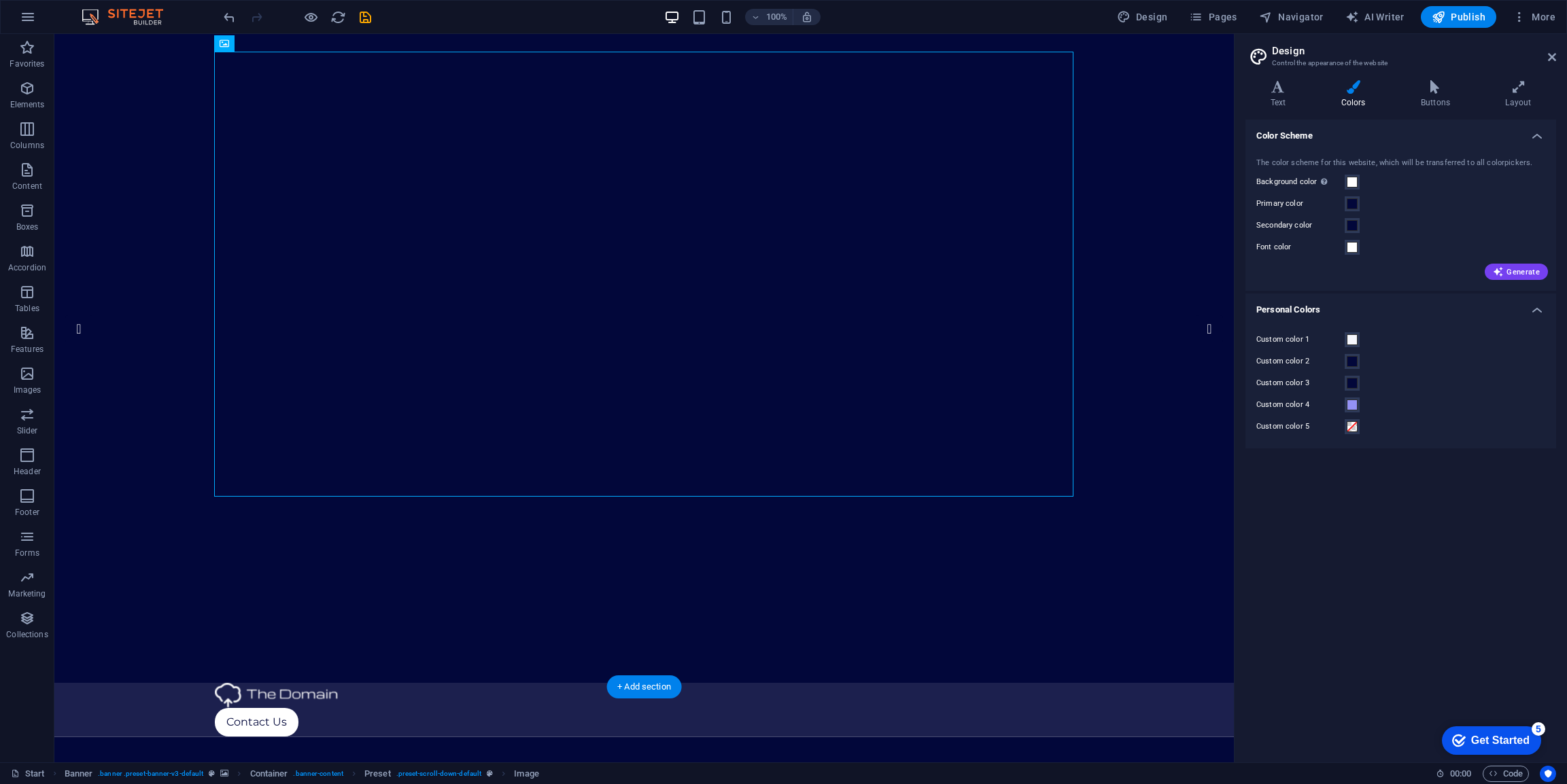
scroll to position [31, 0]
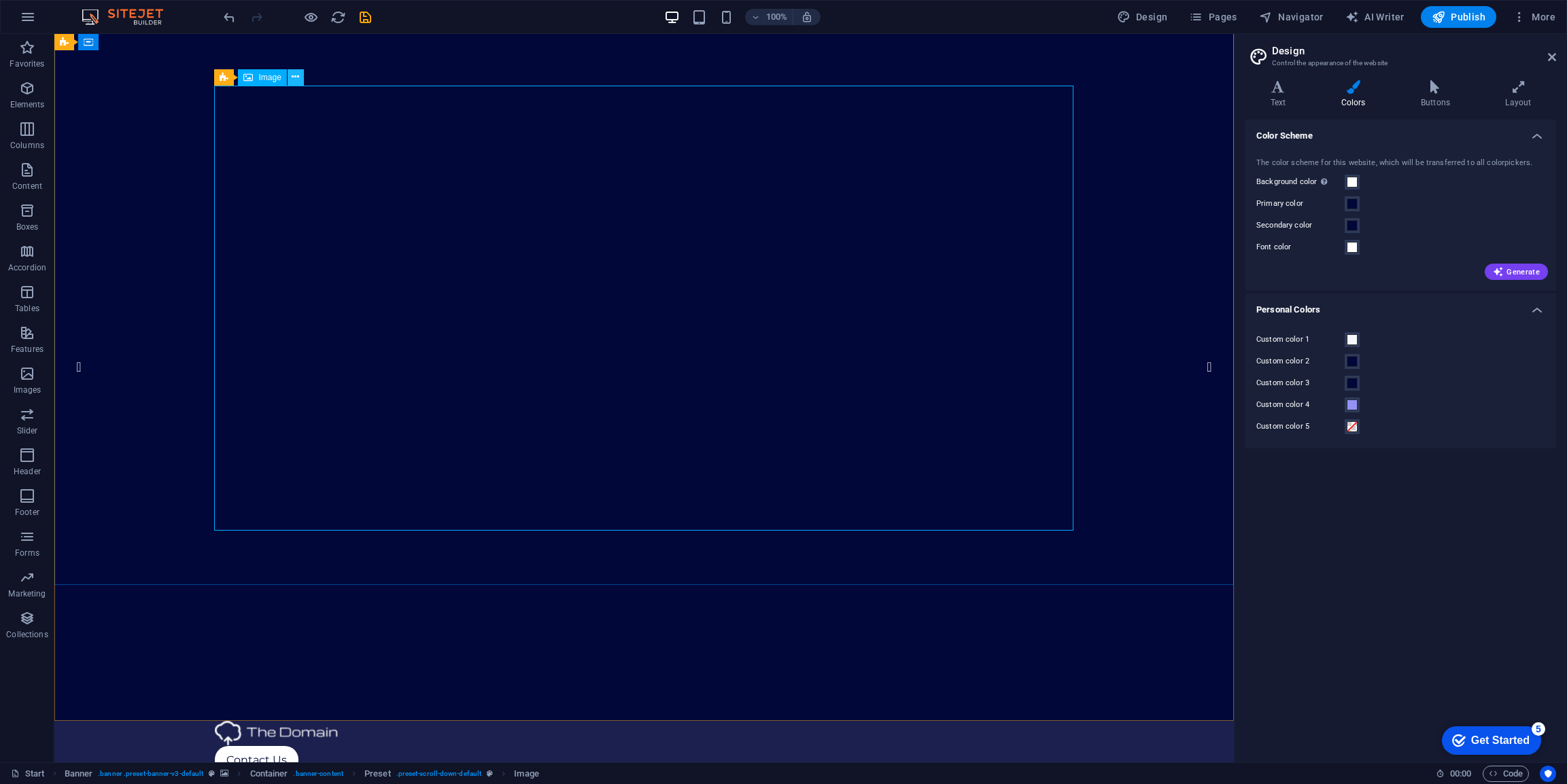
click at [295, 78] on icon at bounding box center [295, 77] width 7 height 14
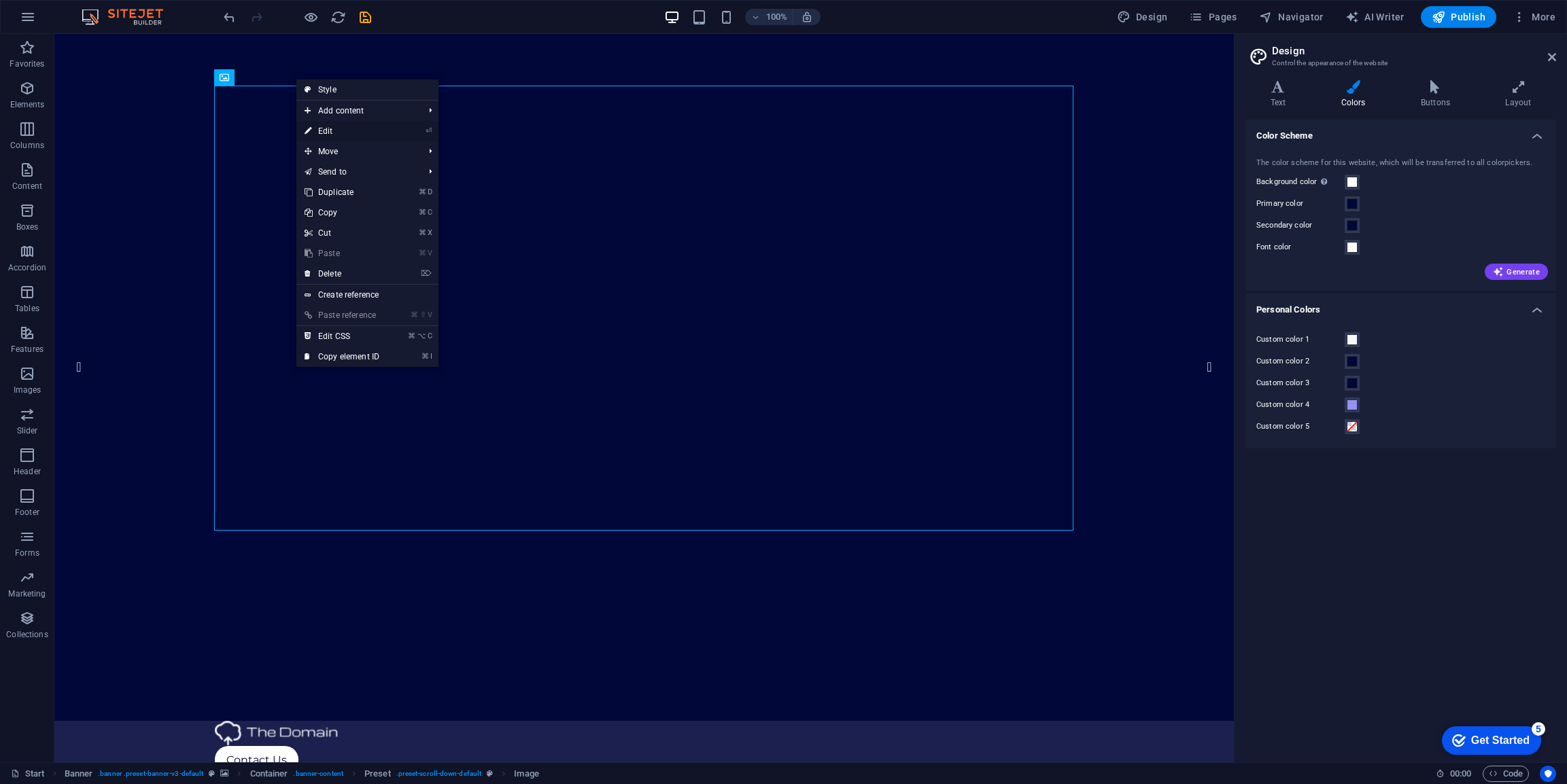
click at [338, 134] on link "⏎ Edit" at bounding box center [341, 131] width 91 height 21
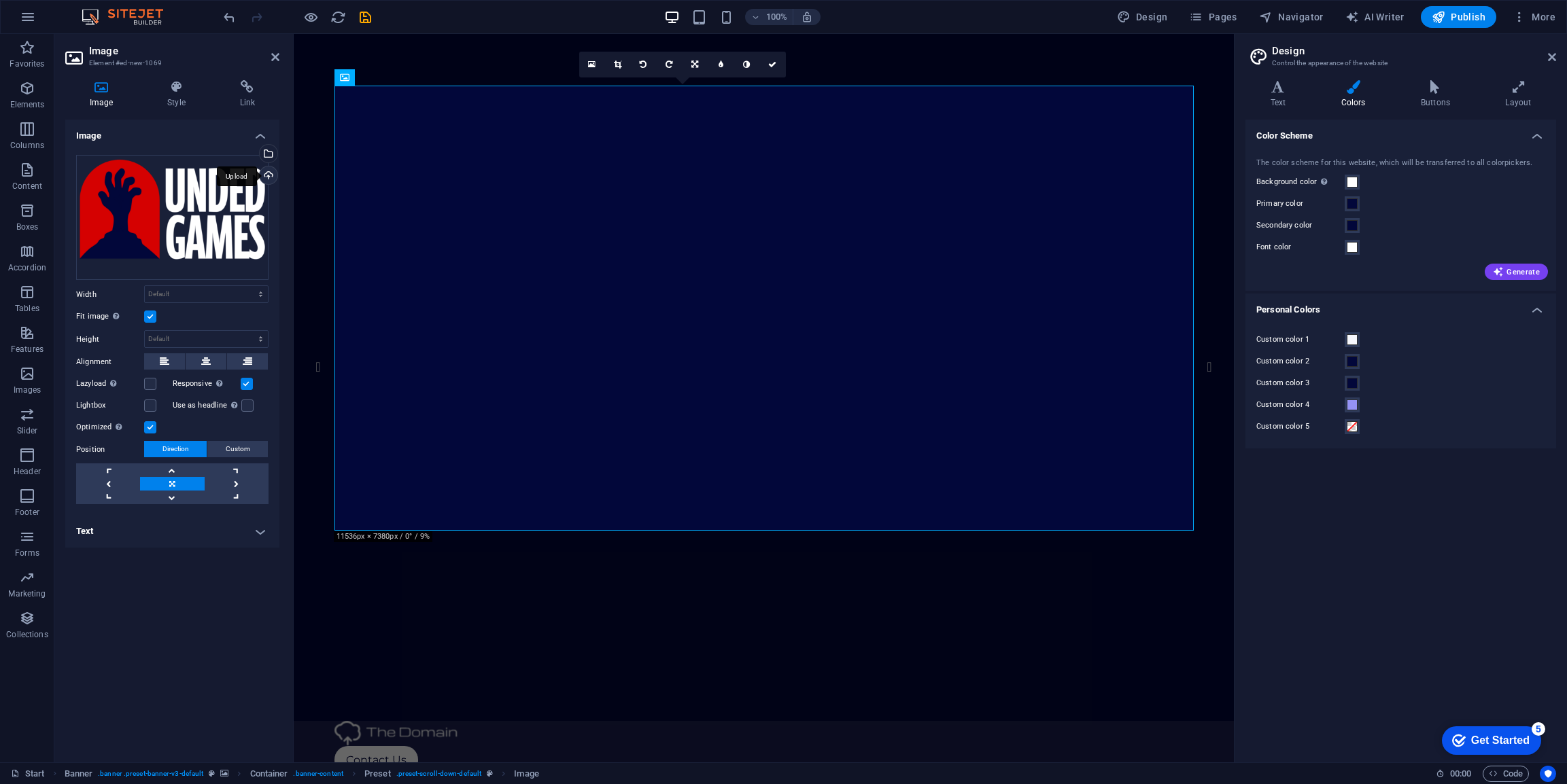
click at [265, 174] on div "Upload" at bounding box center [268, 177] width 21 height 21
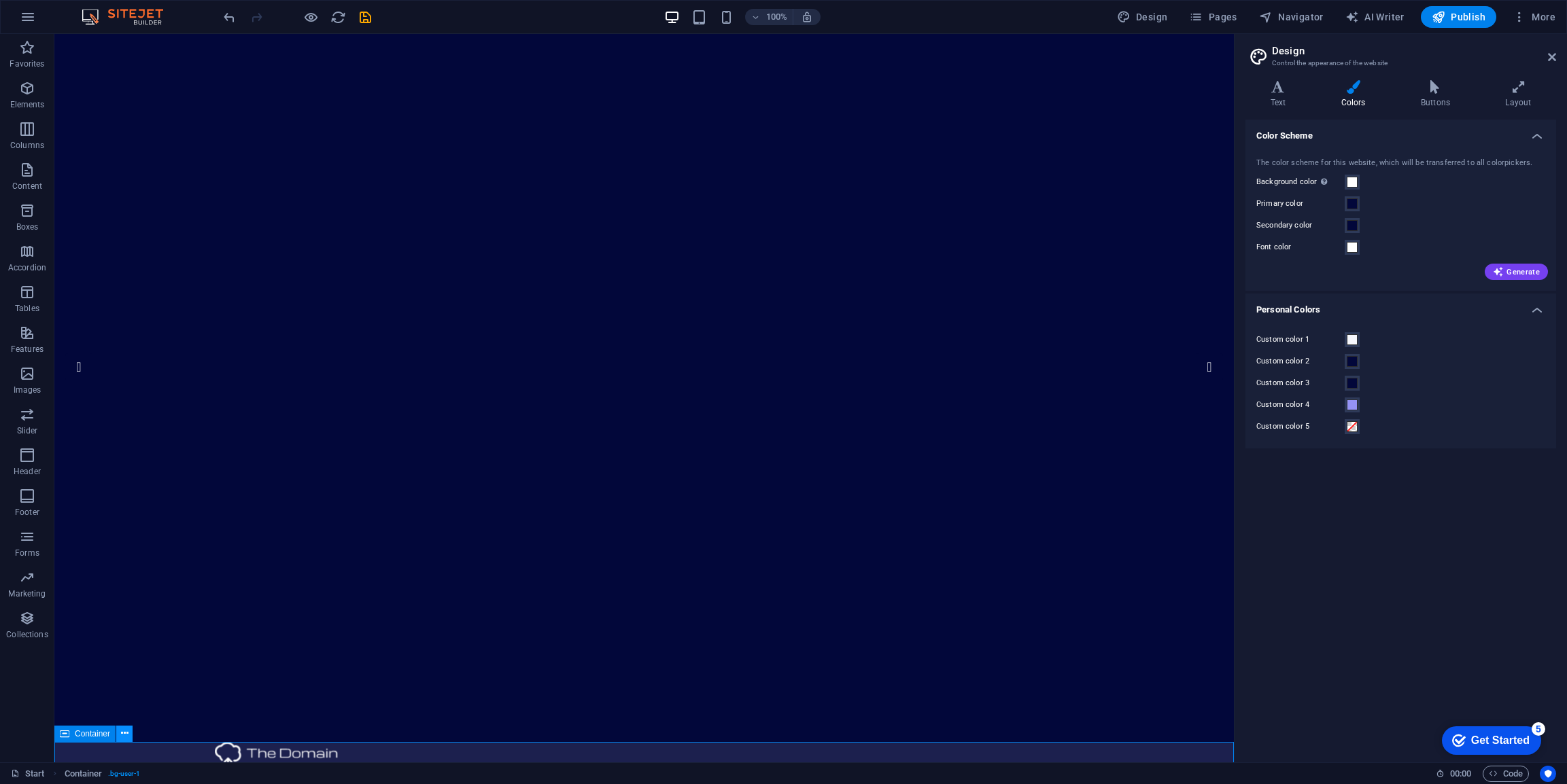
click at [129, 733] on button at bounding box center [124, 734] width 17 height 17
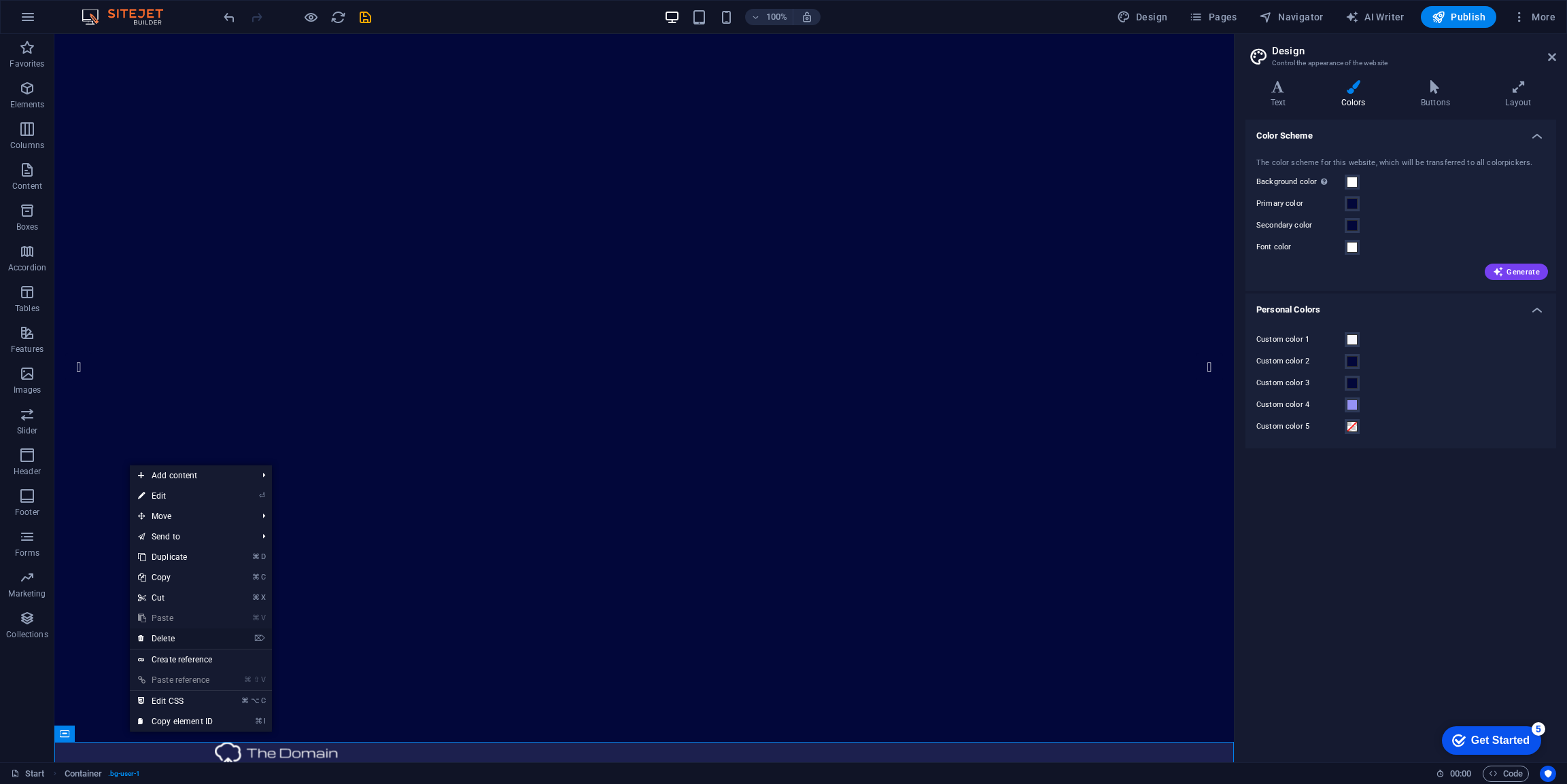
click at [194, 637] on link "⌦ Delete" at bounding box center [175, 639] width 91 height 21
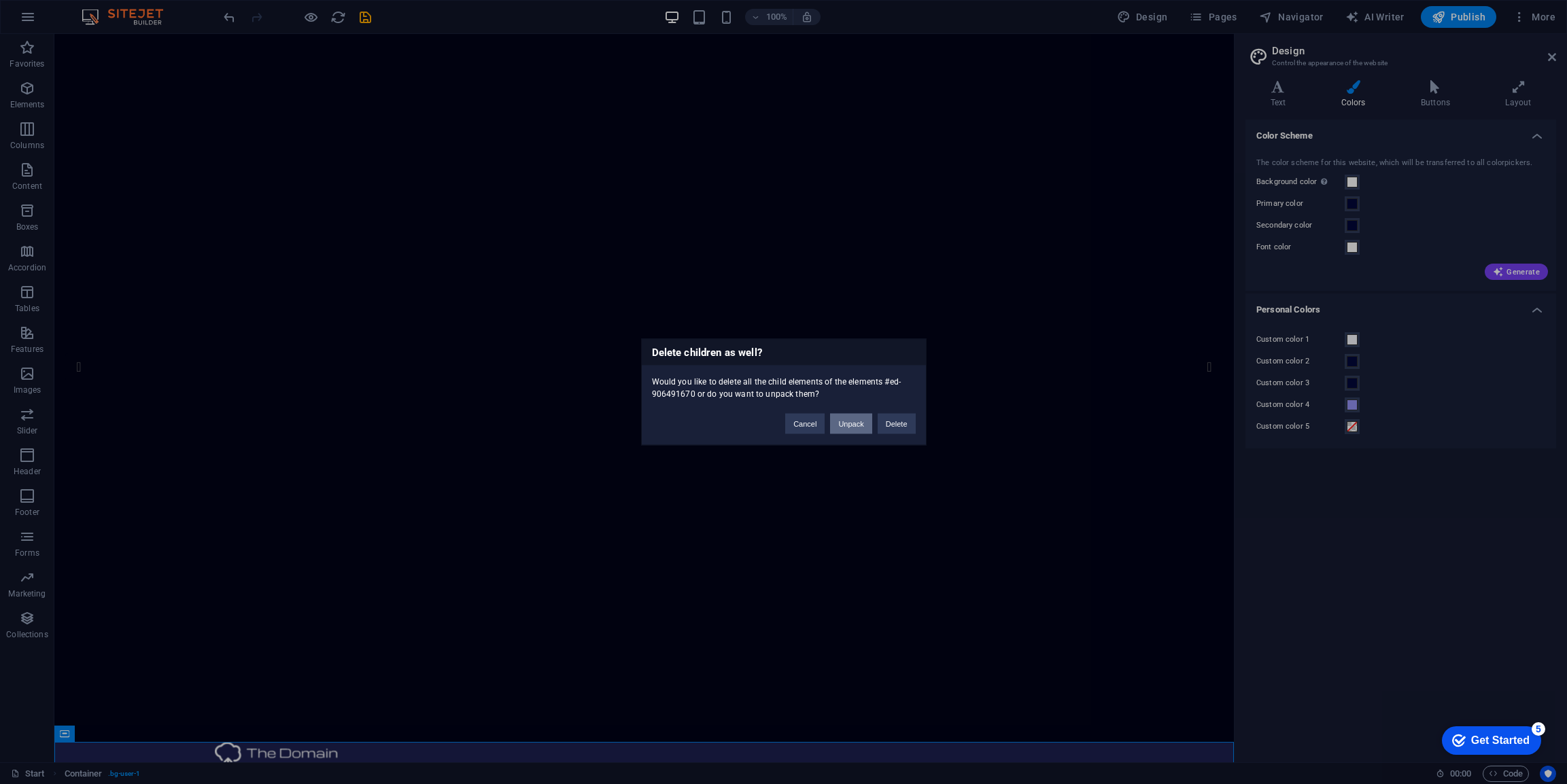
click at [861, 426] on button "Unpack" at bounding box center [851, 425] width 41 height 21
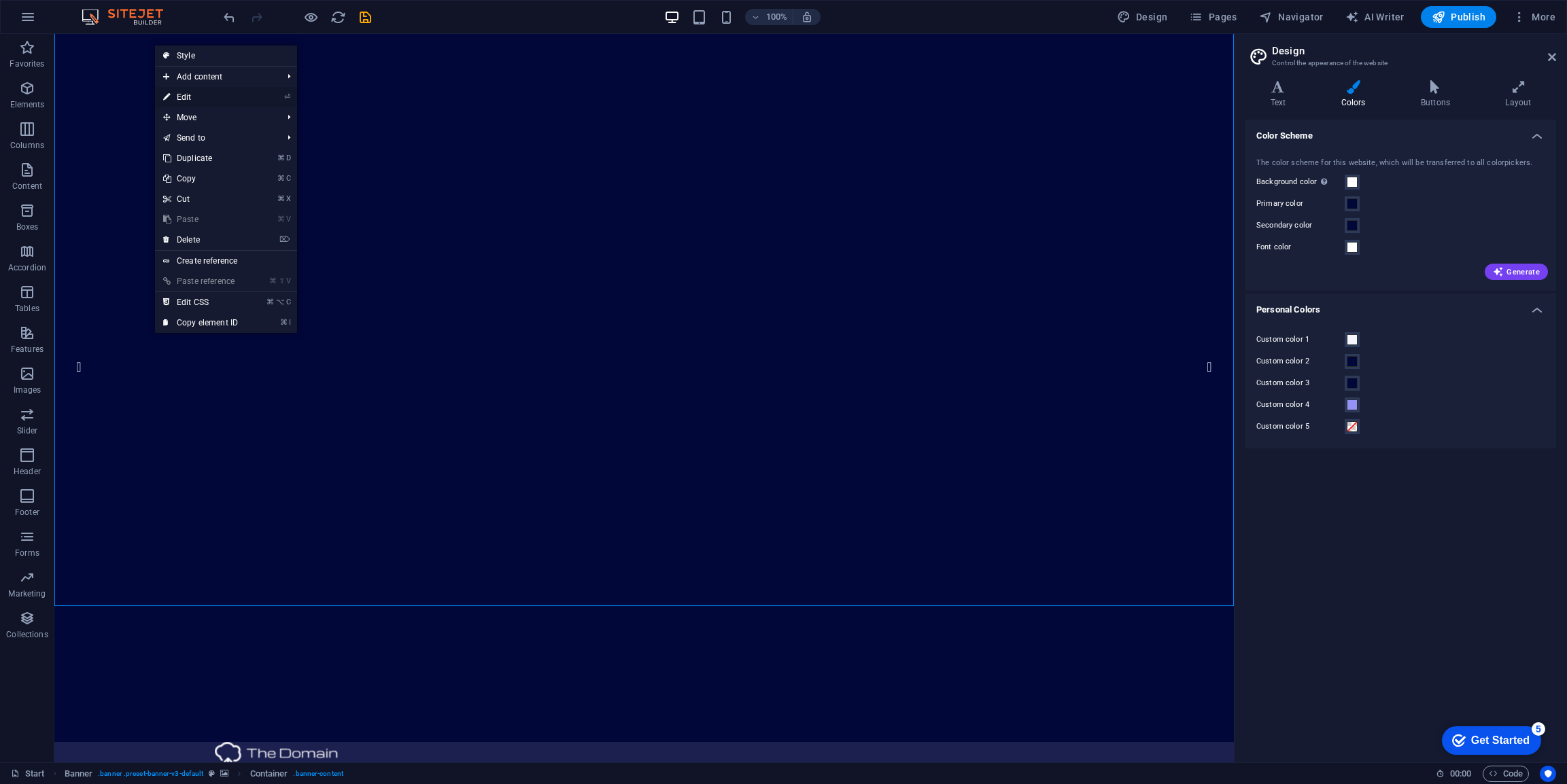
click at [192, 94] on link "⏎ Edit" at bounding box center [200, 98] width 91 height 21
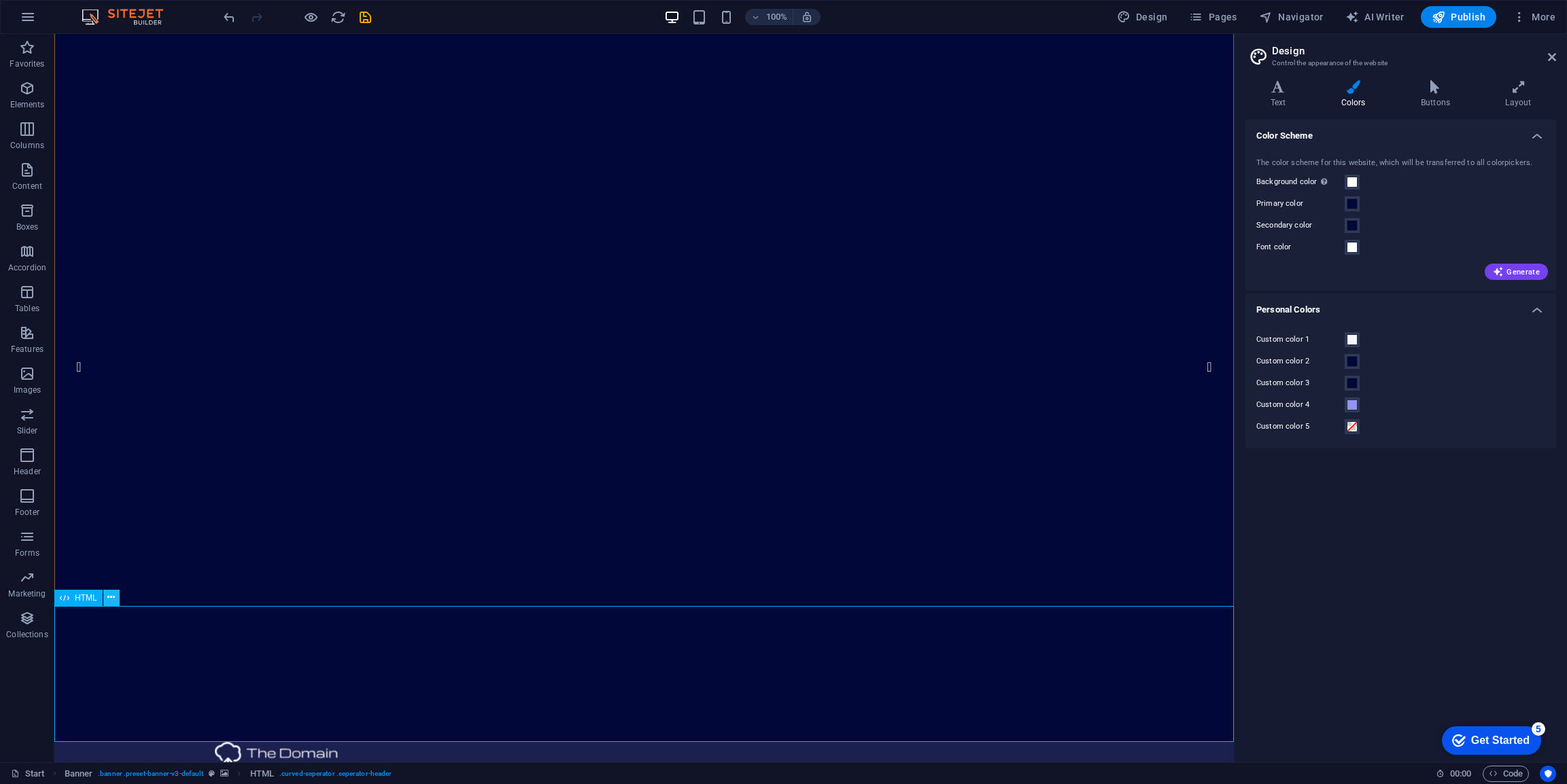
click at [106, 601] on button at bounding box center [111, 598] width 17 height 17
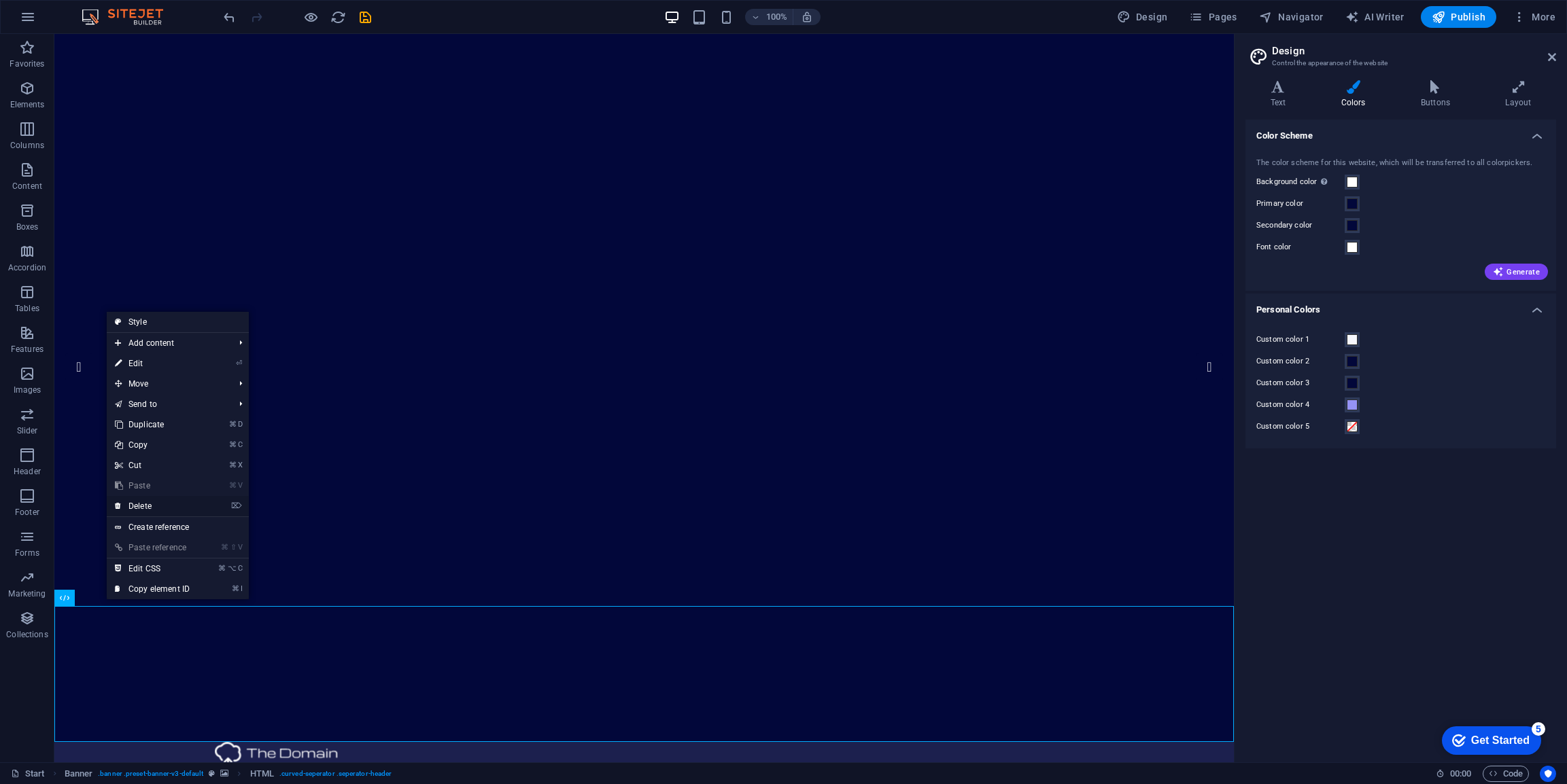
click at [159, 505] on link "⌦ Delete" at bounding box center [152, 506] width 91 height 21
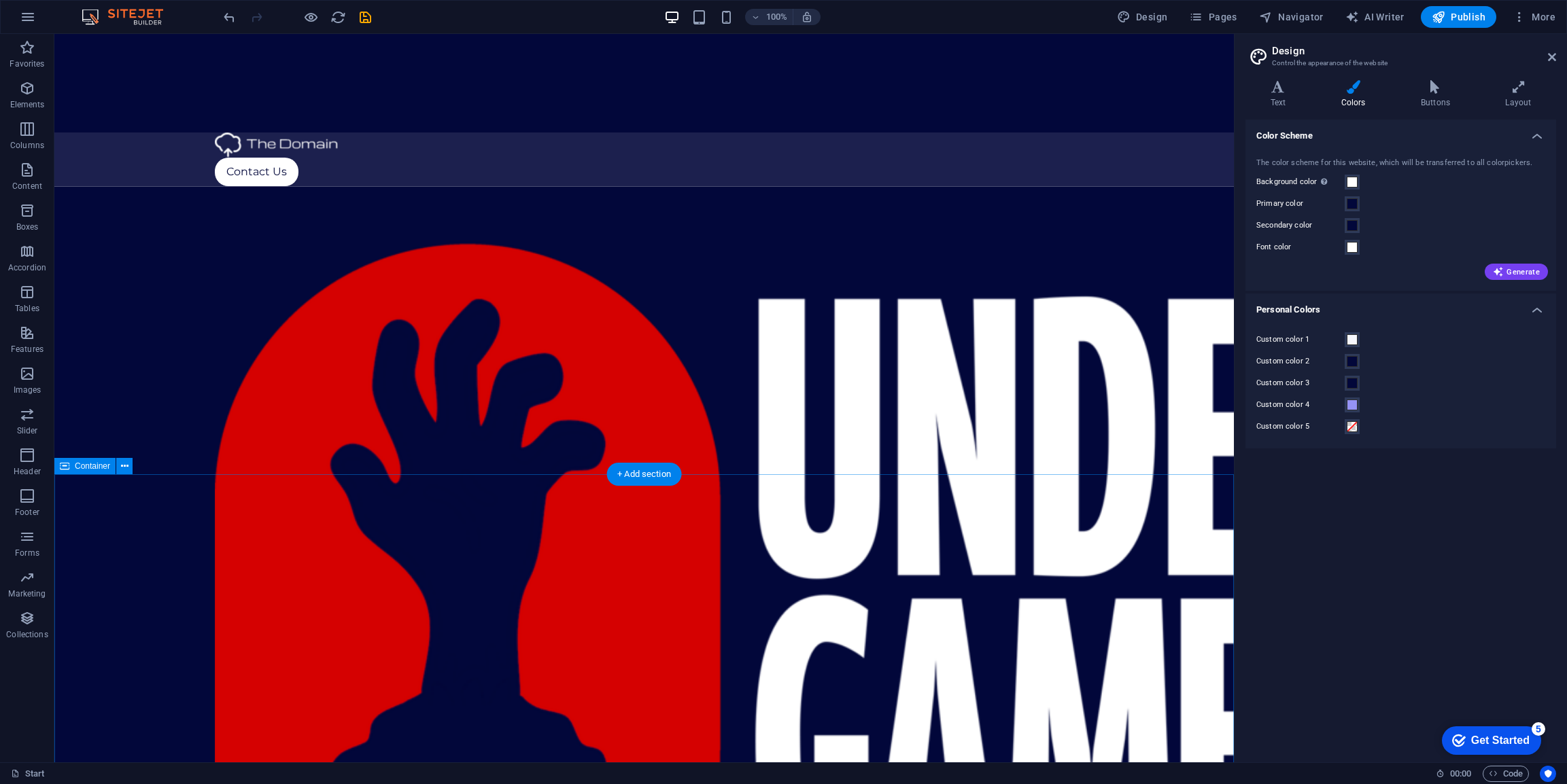
scroll to position [564, 0]
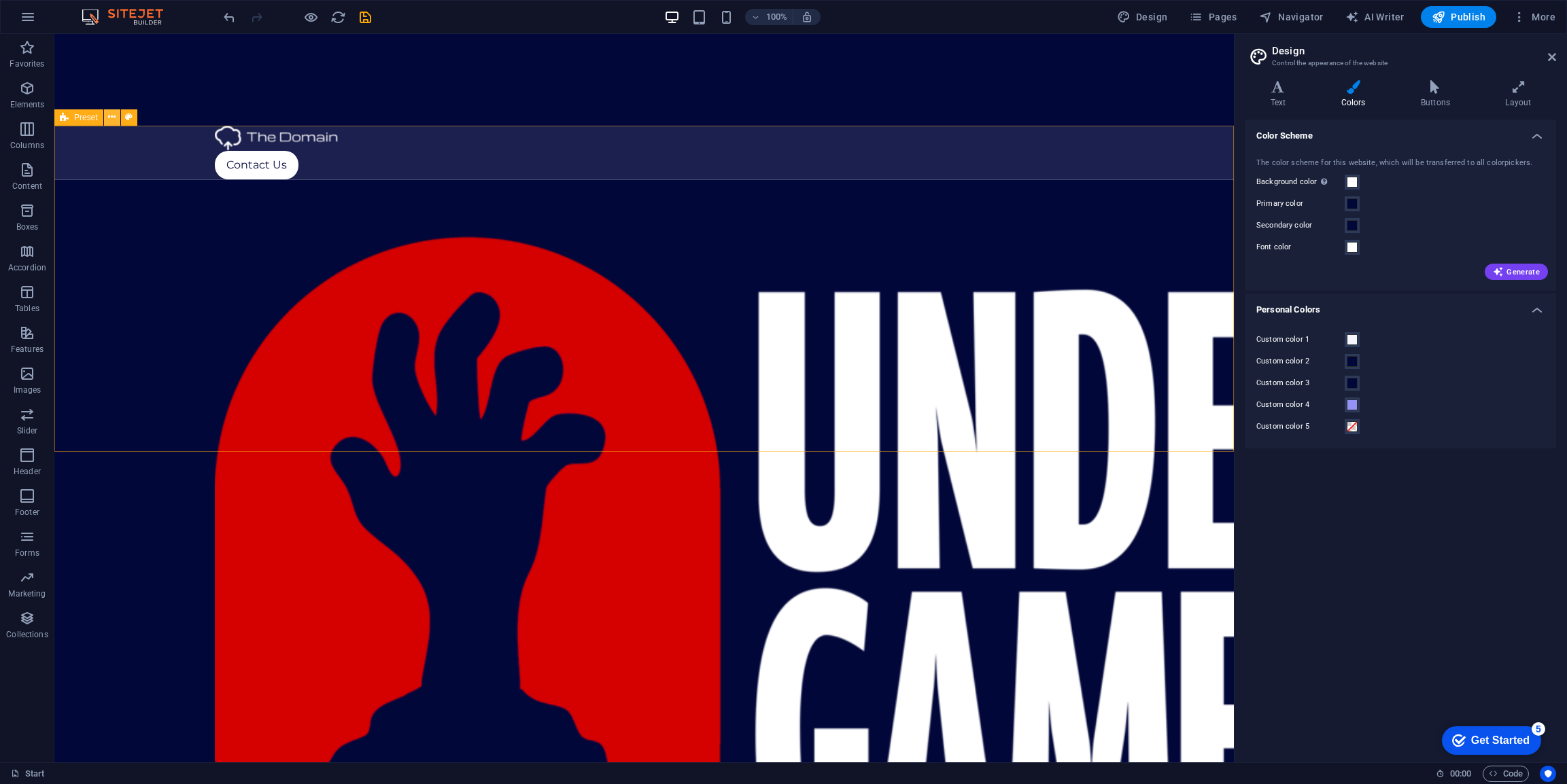
click at [114, 116] on icon at bounding box center [111, 117] width 7 height 14
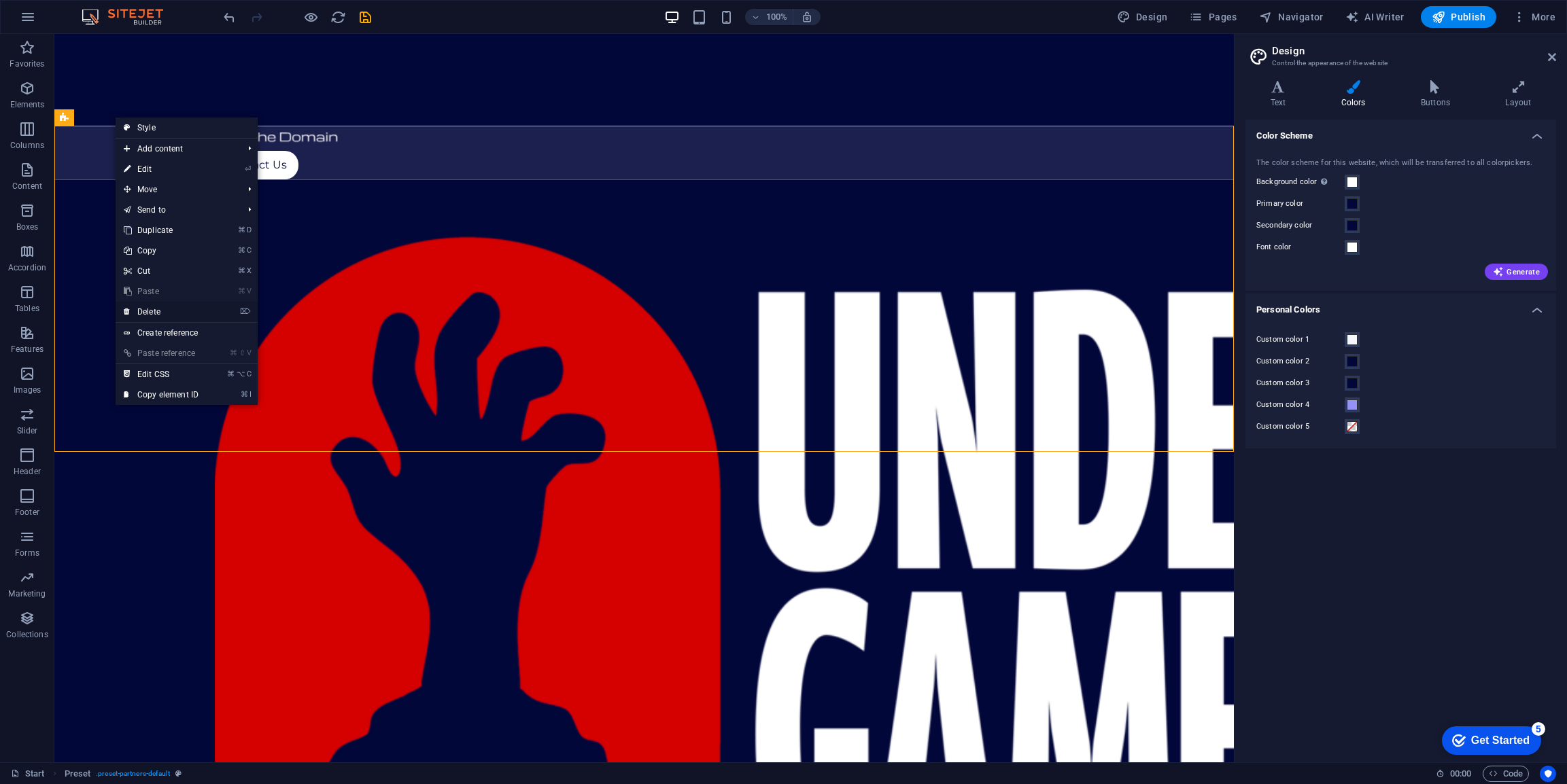
click at [164, 309] on link "⌦ Delete" at bounding box center [161, 312] width 91 height 21
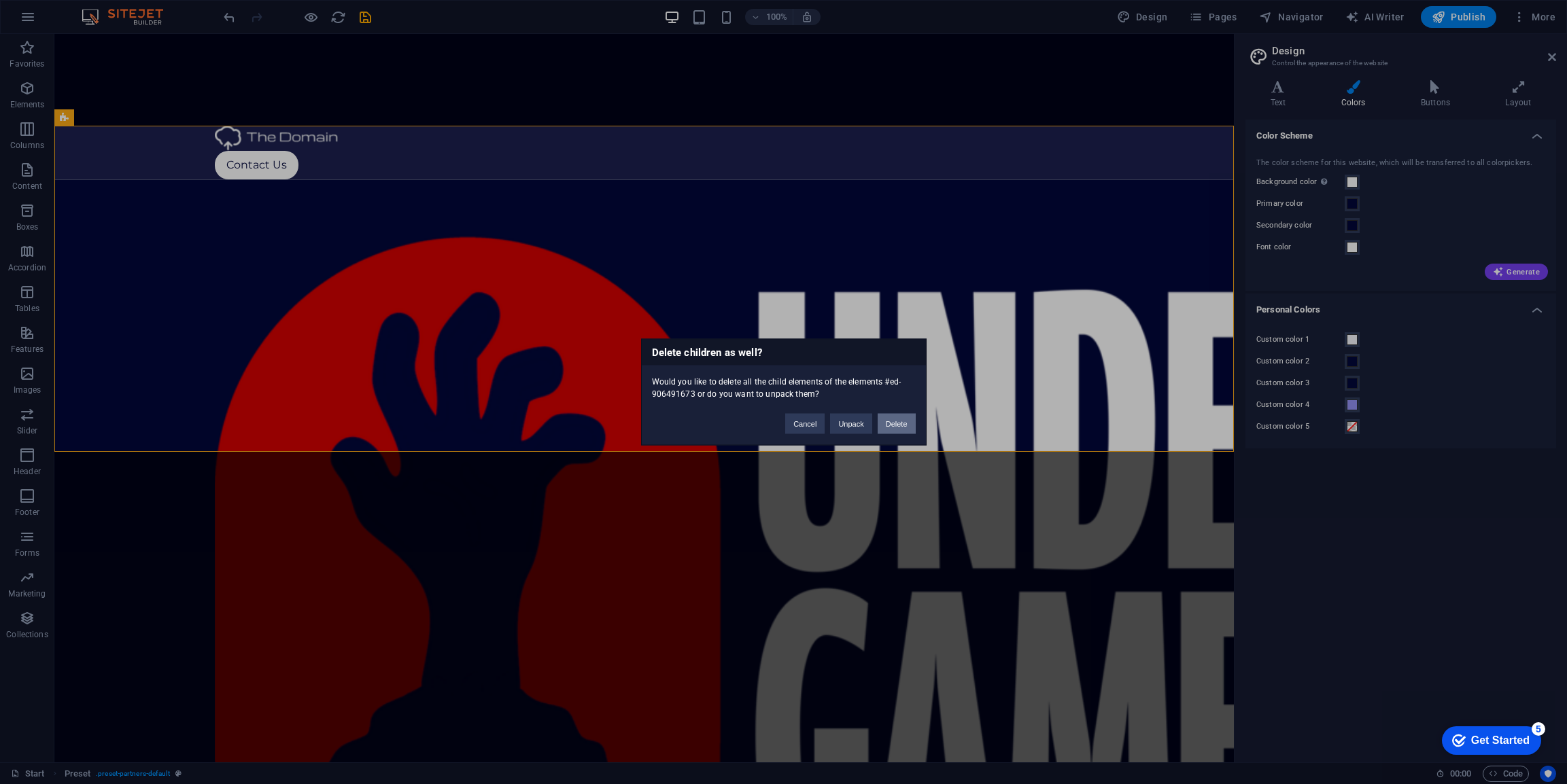
click at [893, 421] on button "Delete" at bounding box center [897, 425] width 38 height 21
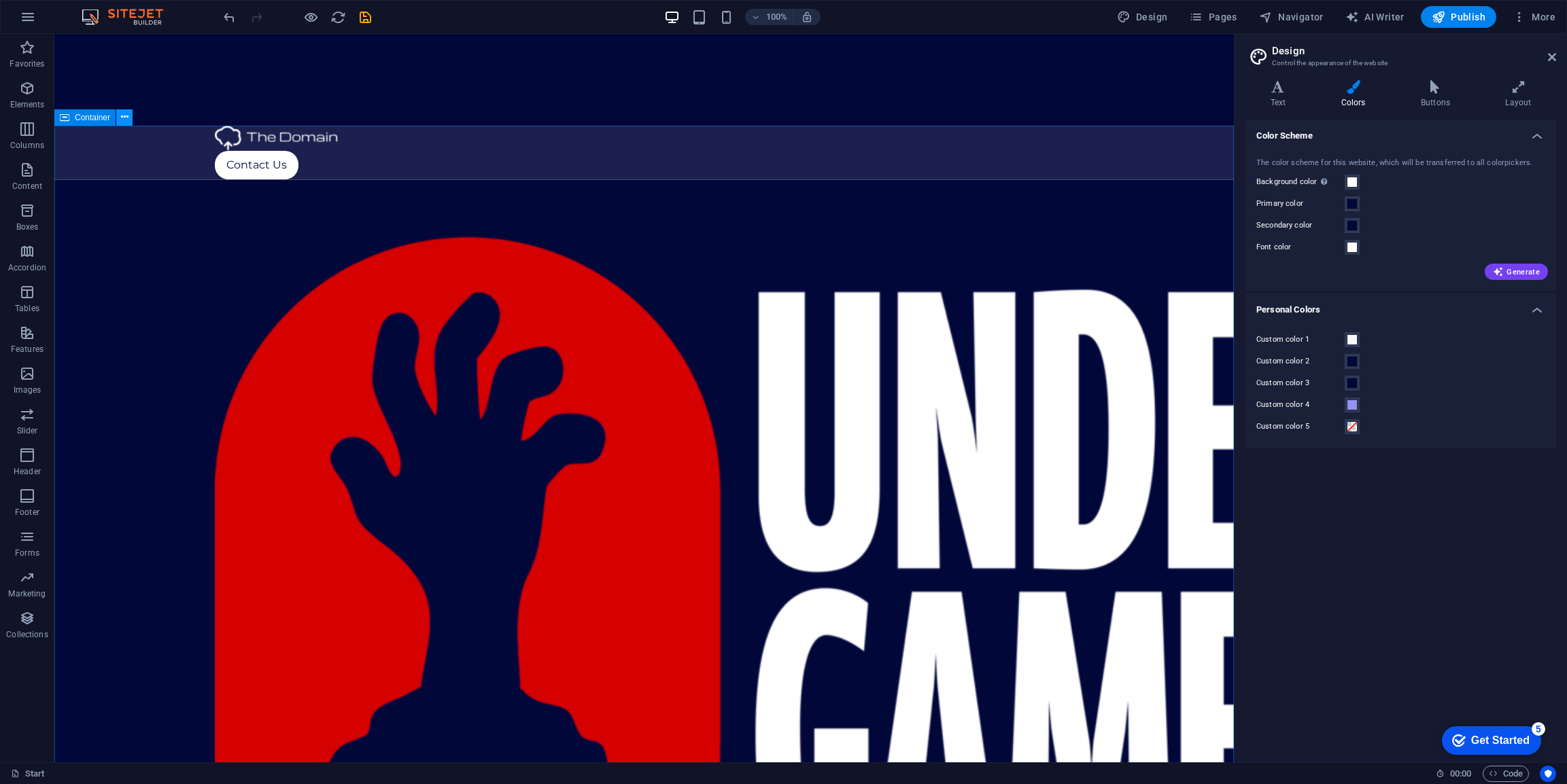
click at [124, 115] on icon at bounding box center [124, 117] width 7 height 14
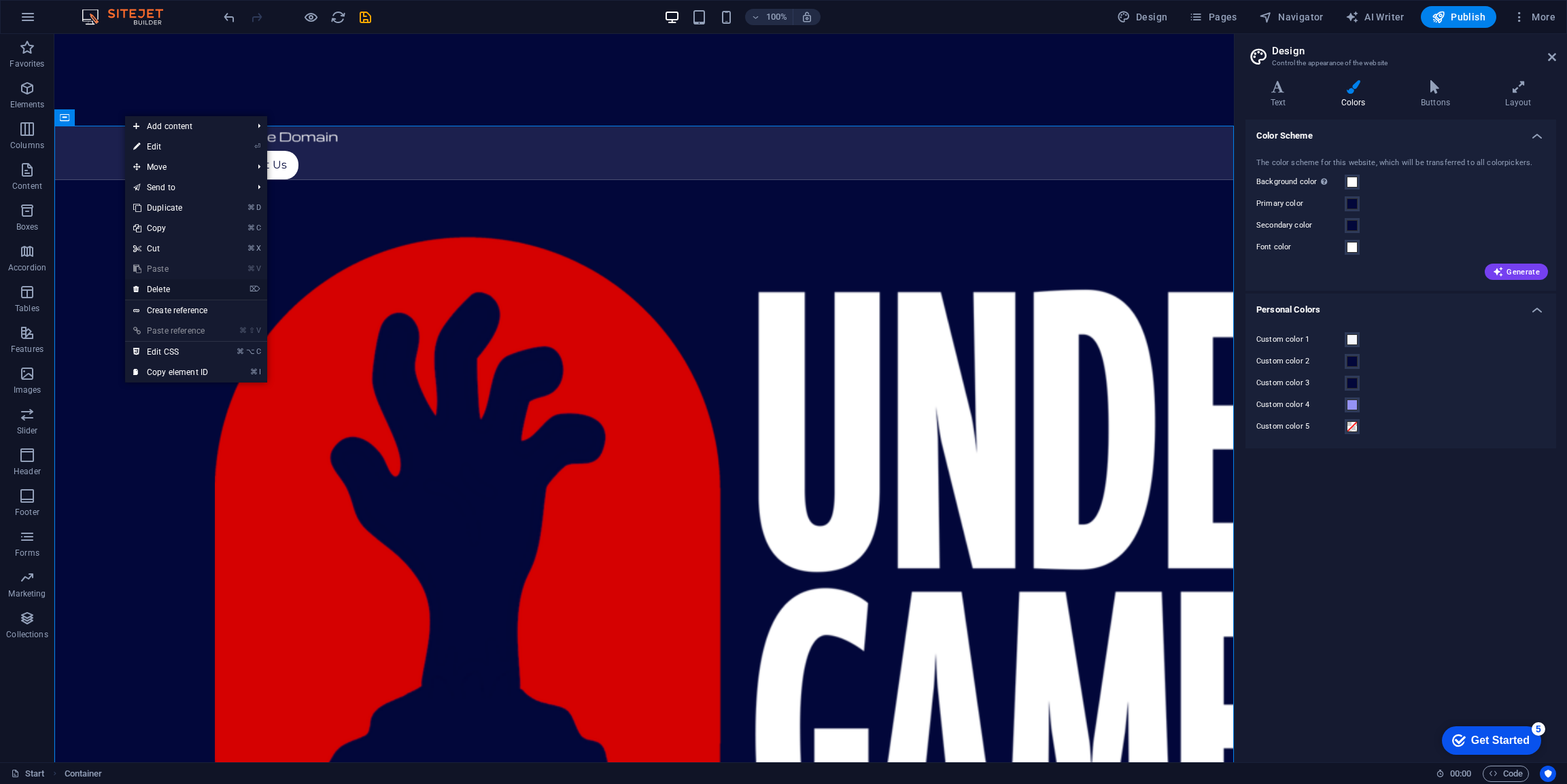
click at [183, 284] on link "⌦ Delete" at bounding box center [171, 290] width 91 height 21
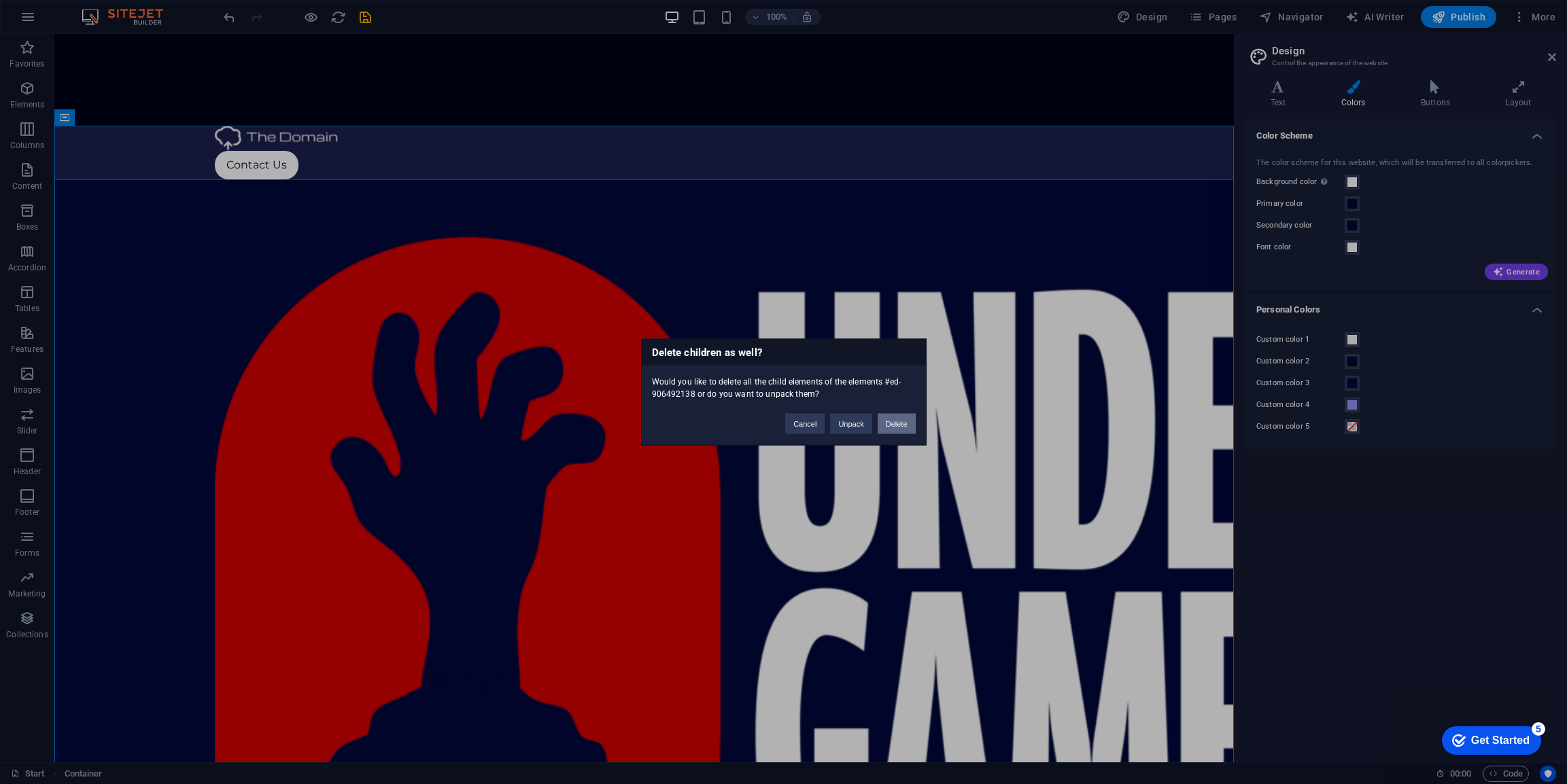
click at [902, 421] on button "Delete" at bounding box center [897, 425] width 38 height 21
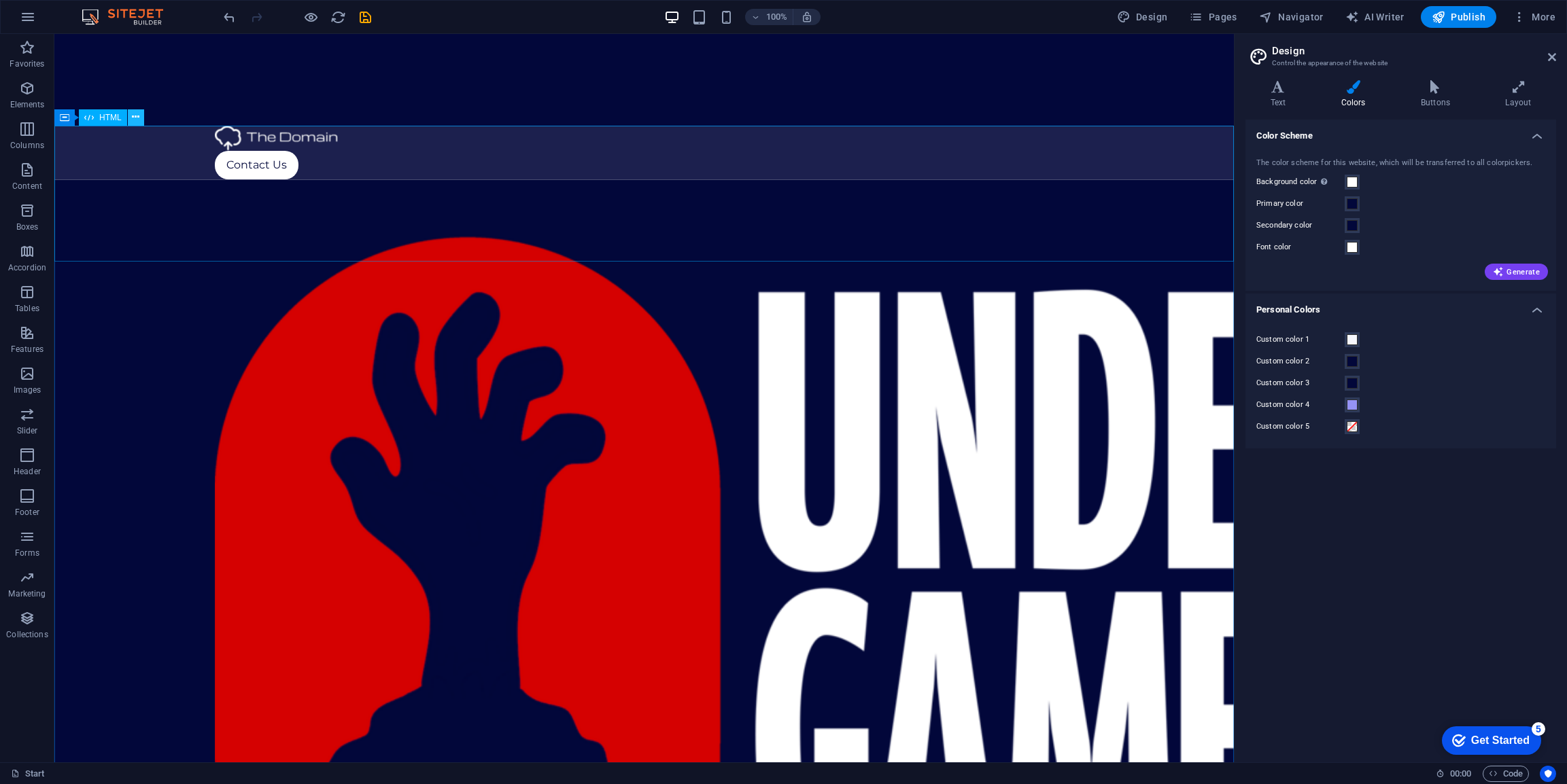
click at [141, 116] on button at bounding box center [136, 117] width 17 height 17
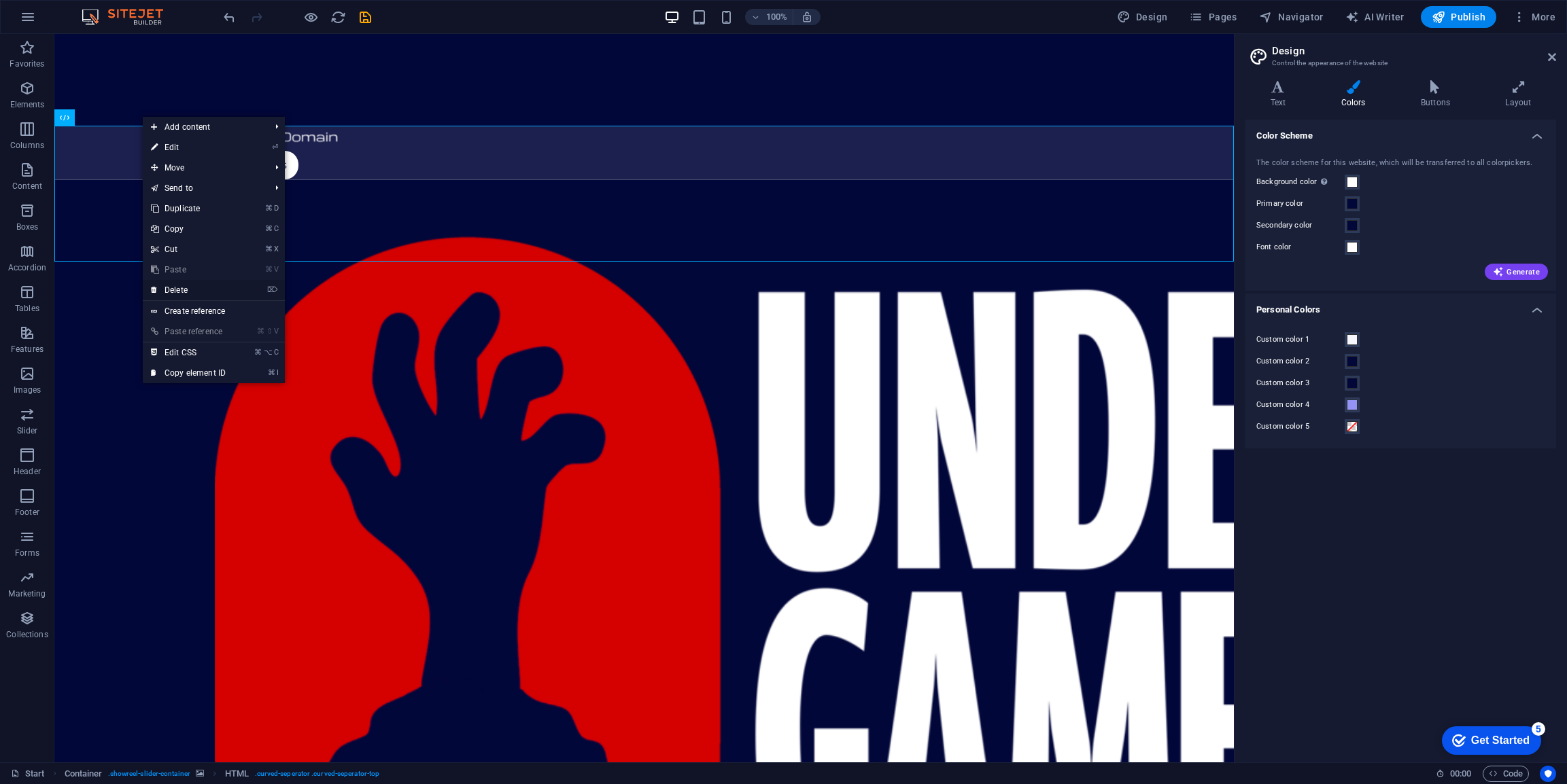
click at [187, 288] on link "⌦ Delete" at bounding box center [188, 290] width 91 height 21
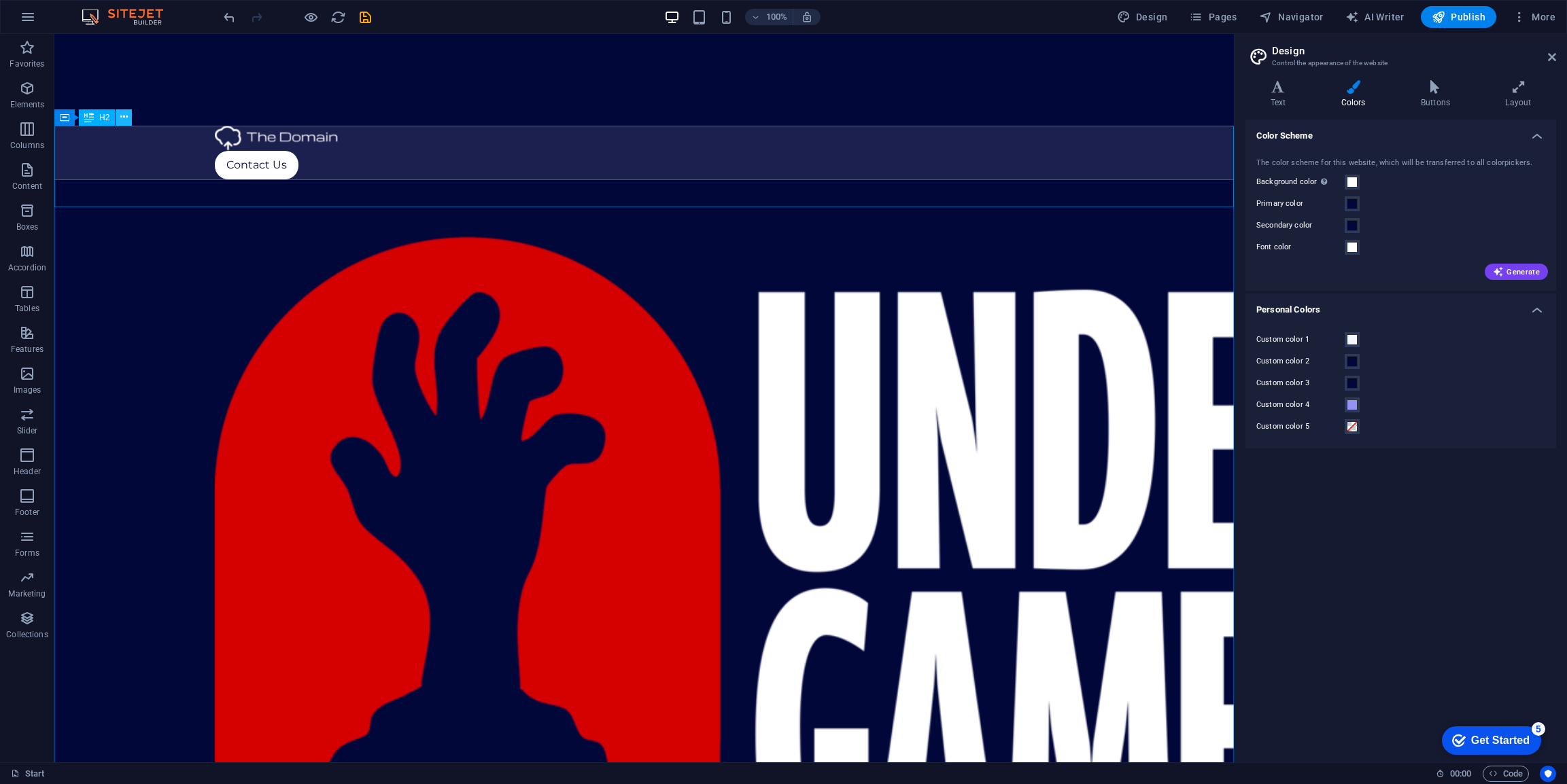
click at [125, 117] on icon at bounding box center [124, 117] width 7 height 14
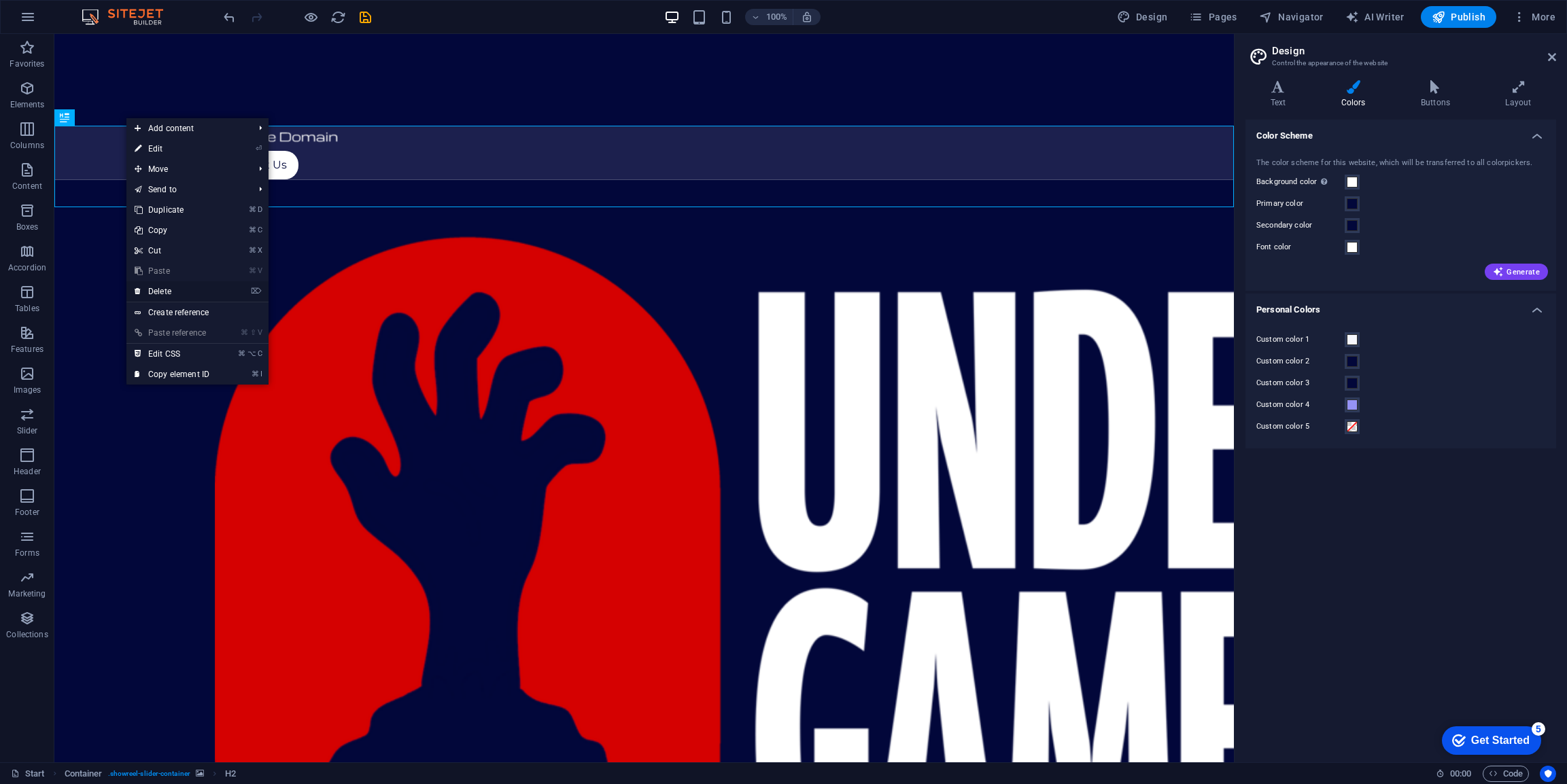
click at [173, 287] on link "⌦ Delete" at bounding box center [171, 292] width 91 height 21
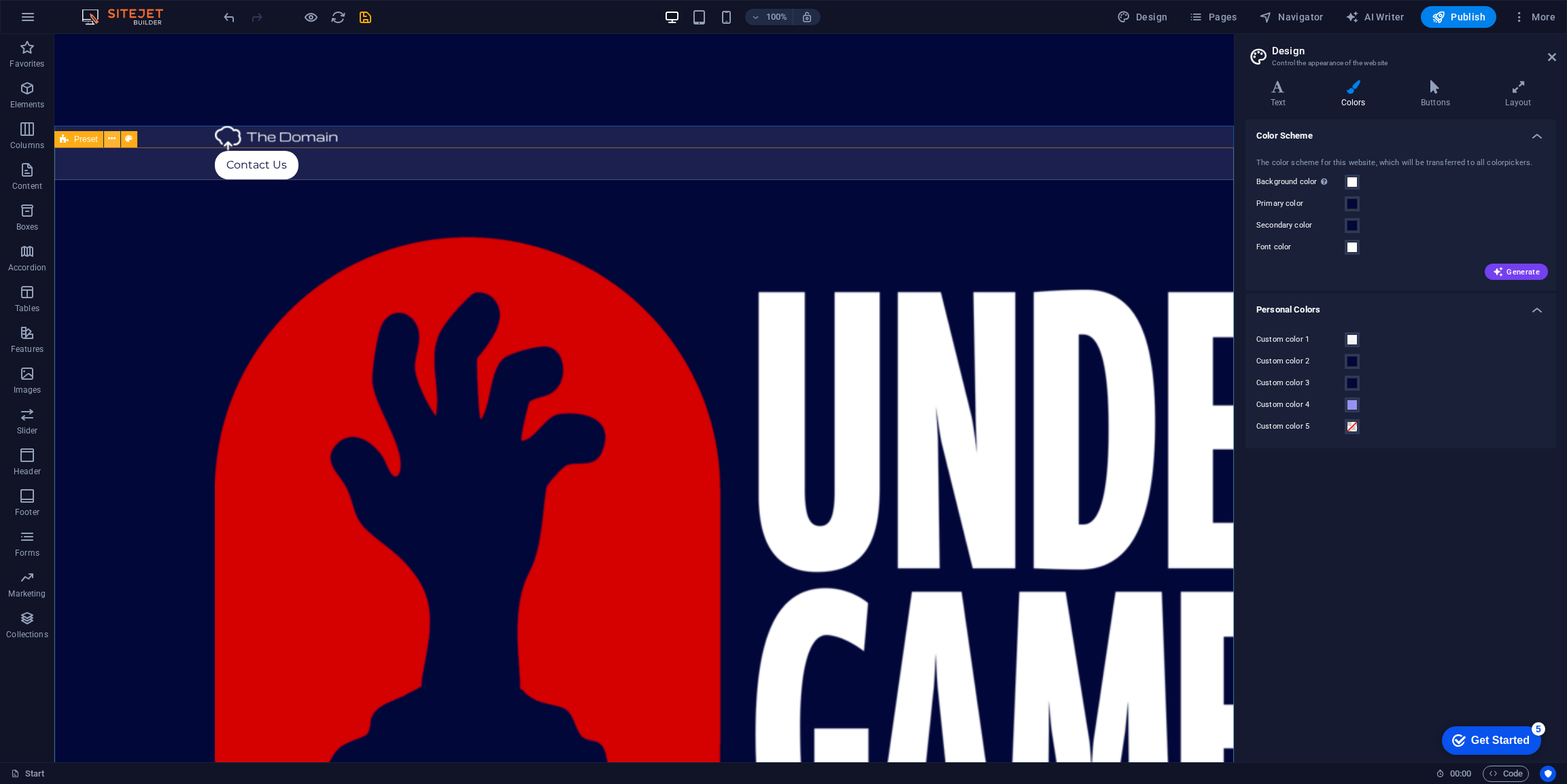
click at [114, 140] on icon at bounding box center [111, 139] width 7 height 14
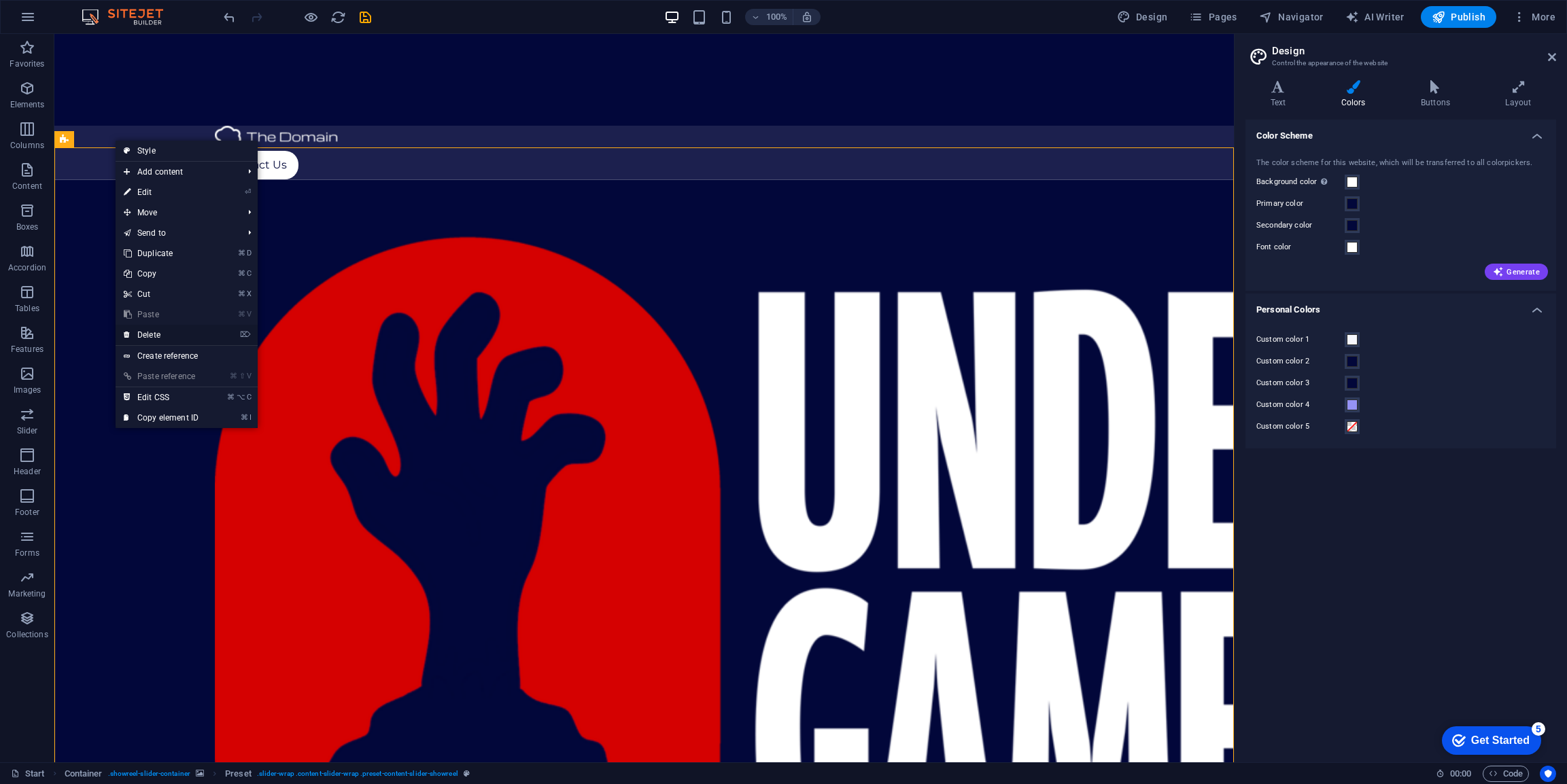
click at [158, 339] on link "⌦ Delete" at bounding box center [161, 335] width 91 height 21
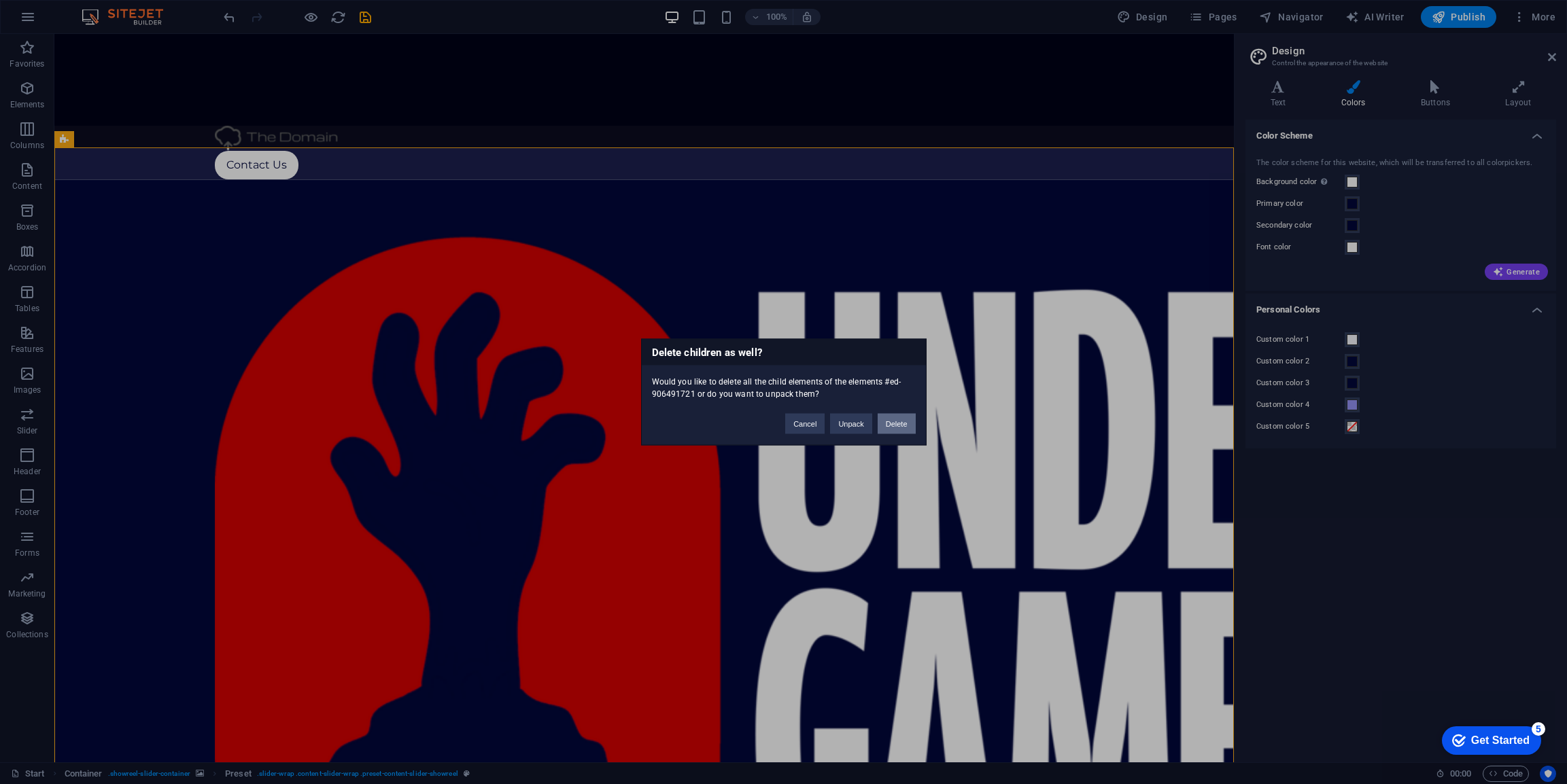
click at [893, 428] on button "Delete" at bounding box center [897, 425] width 38 height 21
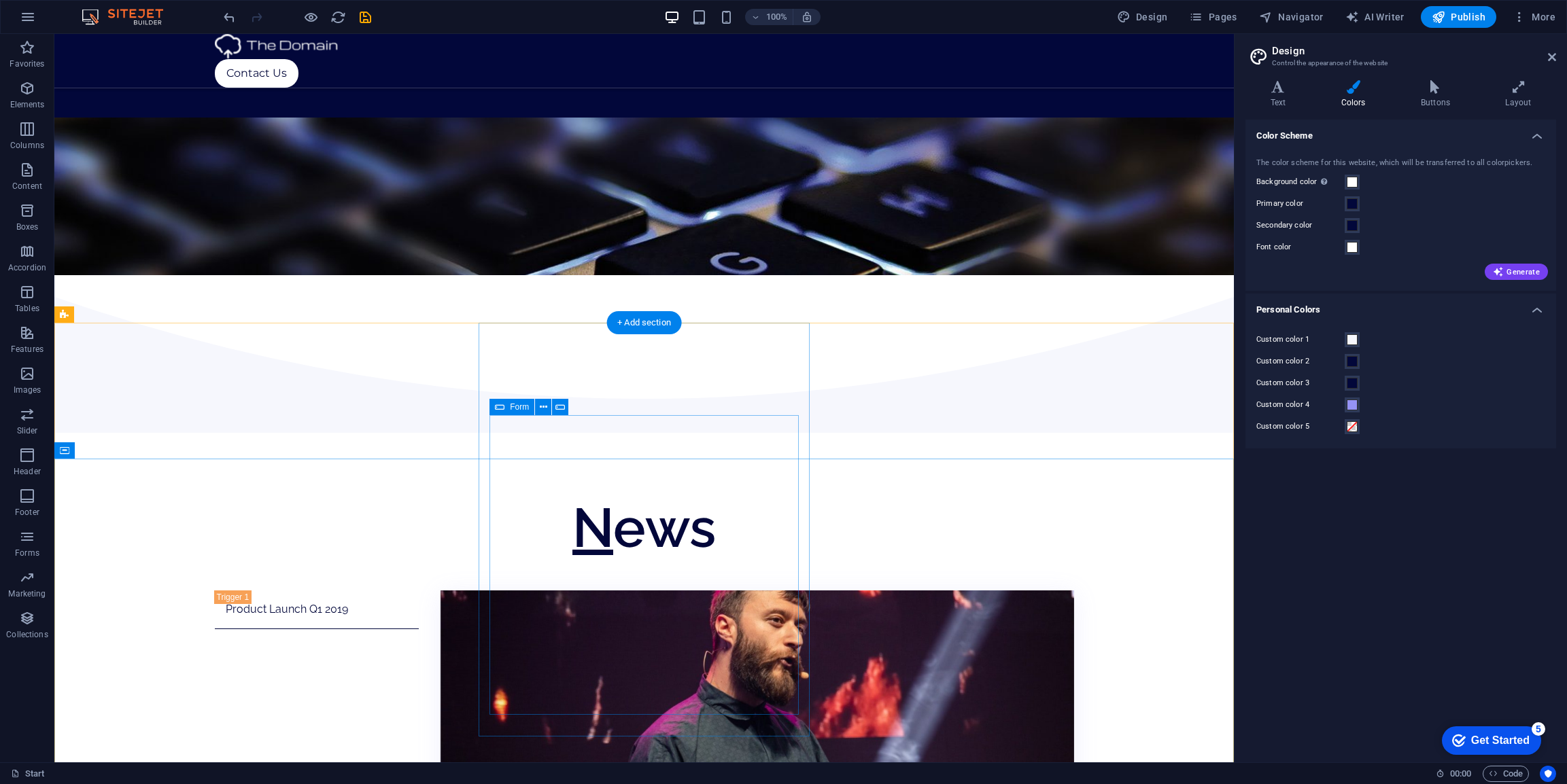
scroll to position [1331, 0]
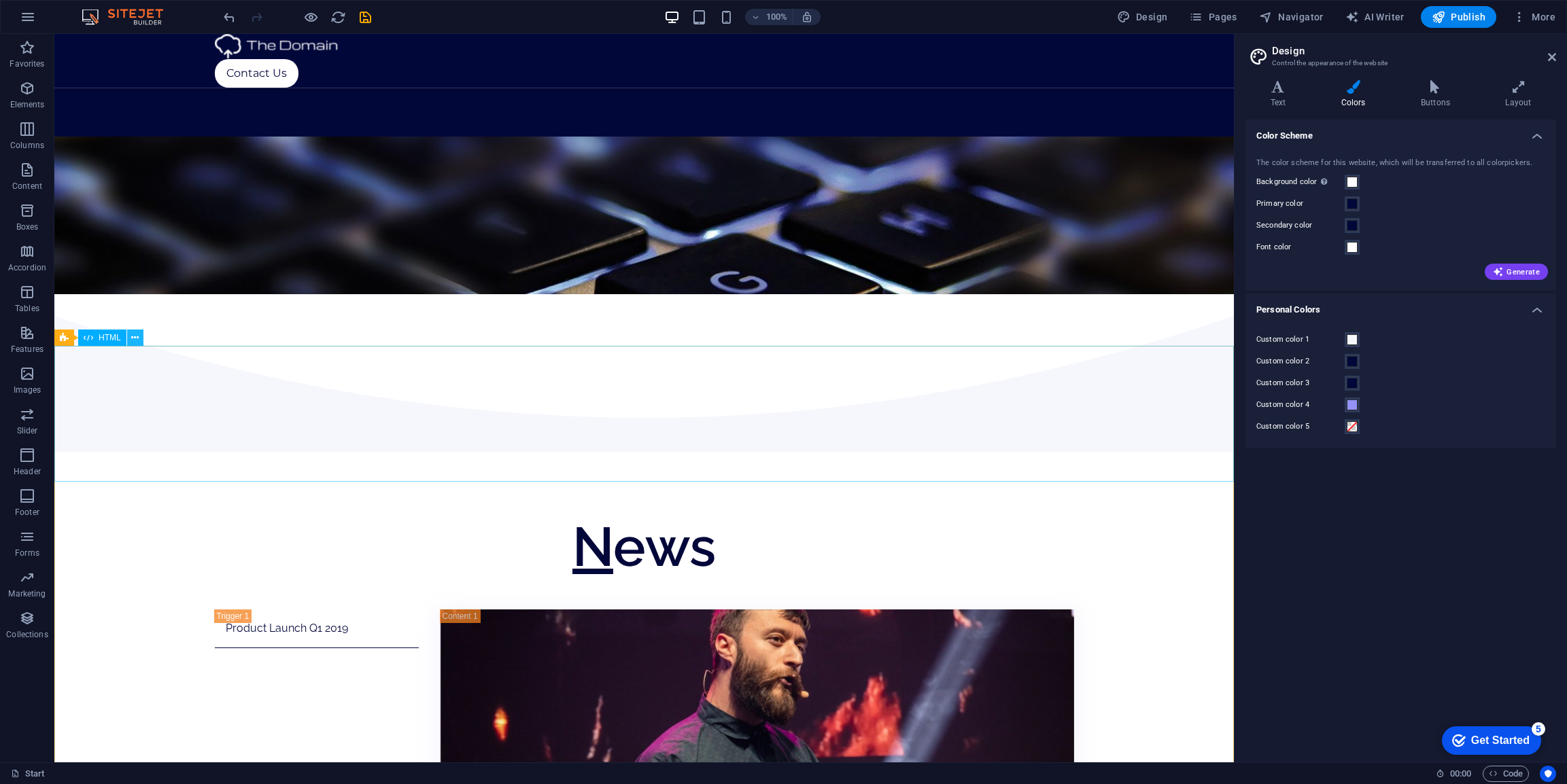
click at [132, 339] on icon at bounding box center [134, 338] width 7 height 14
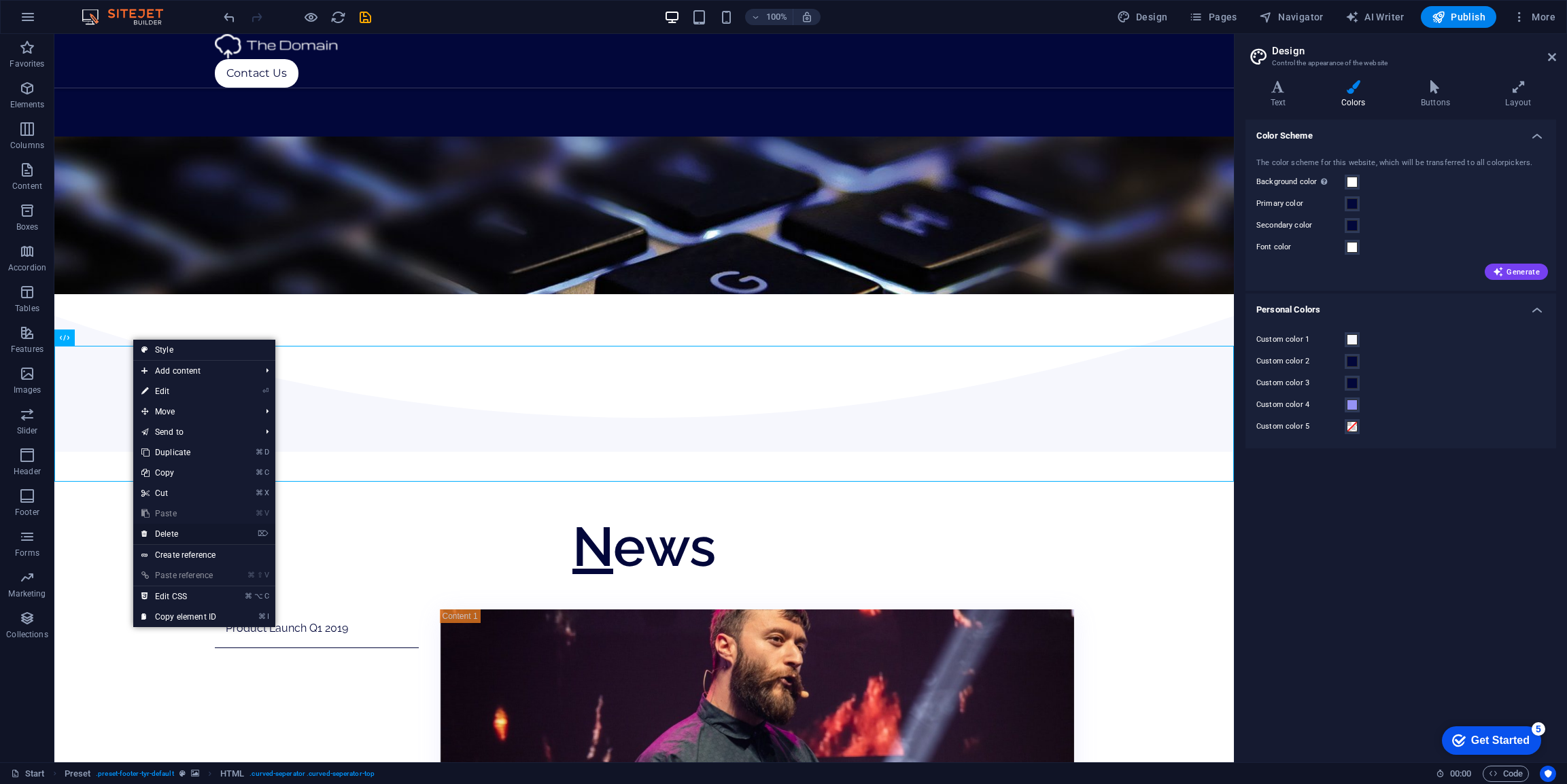
click at [187, 529] on link "⌦ Delete" at bounding box center [179, 534] width 91 height 21
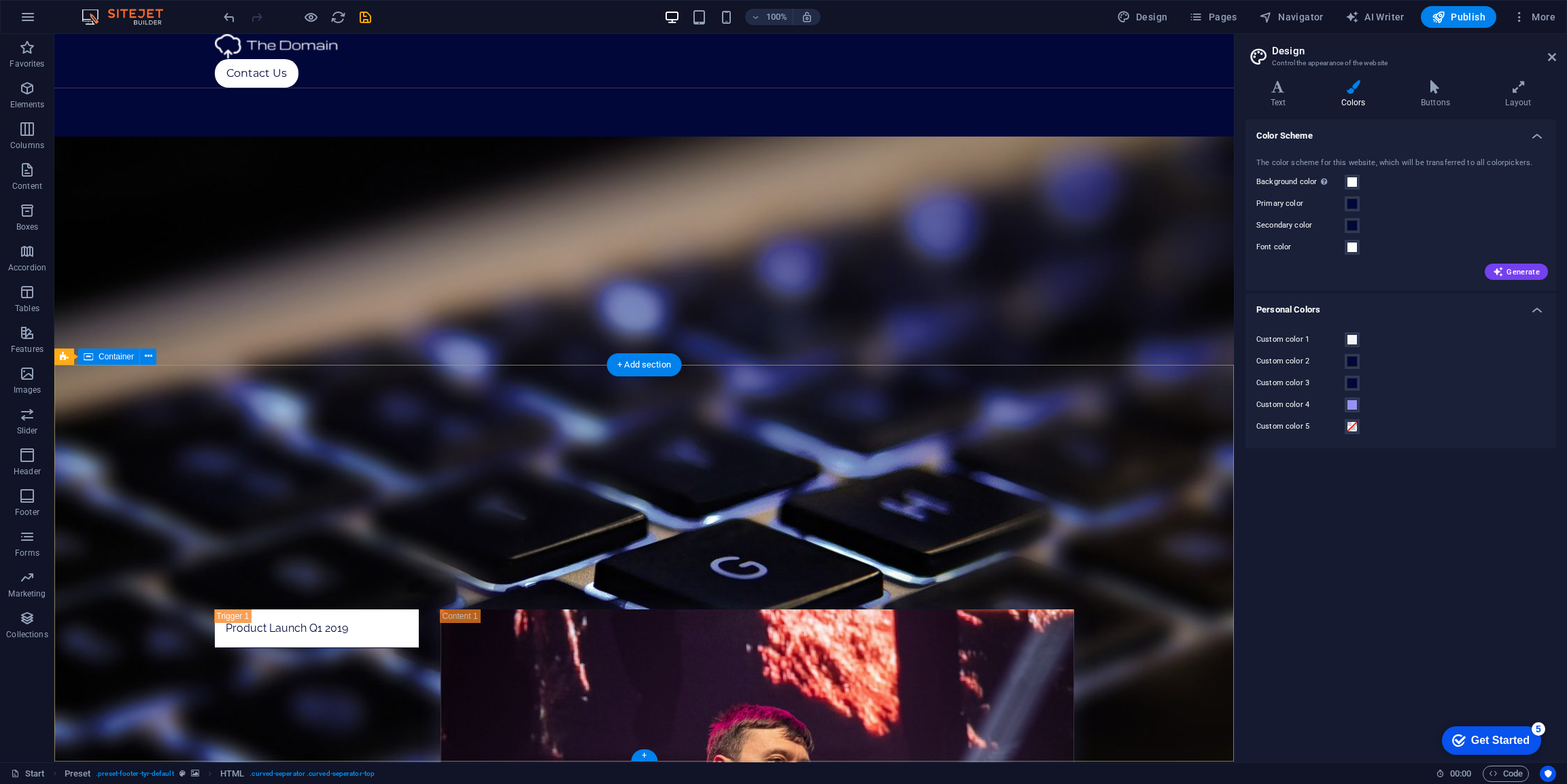
scroll to position [1312, 0]
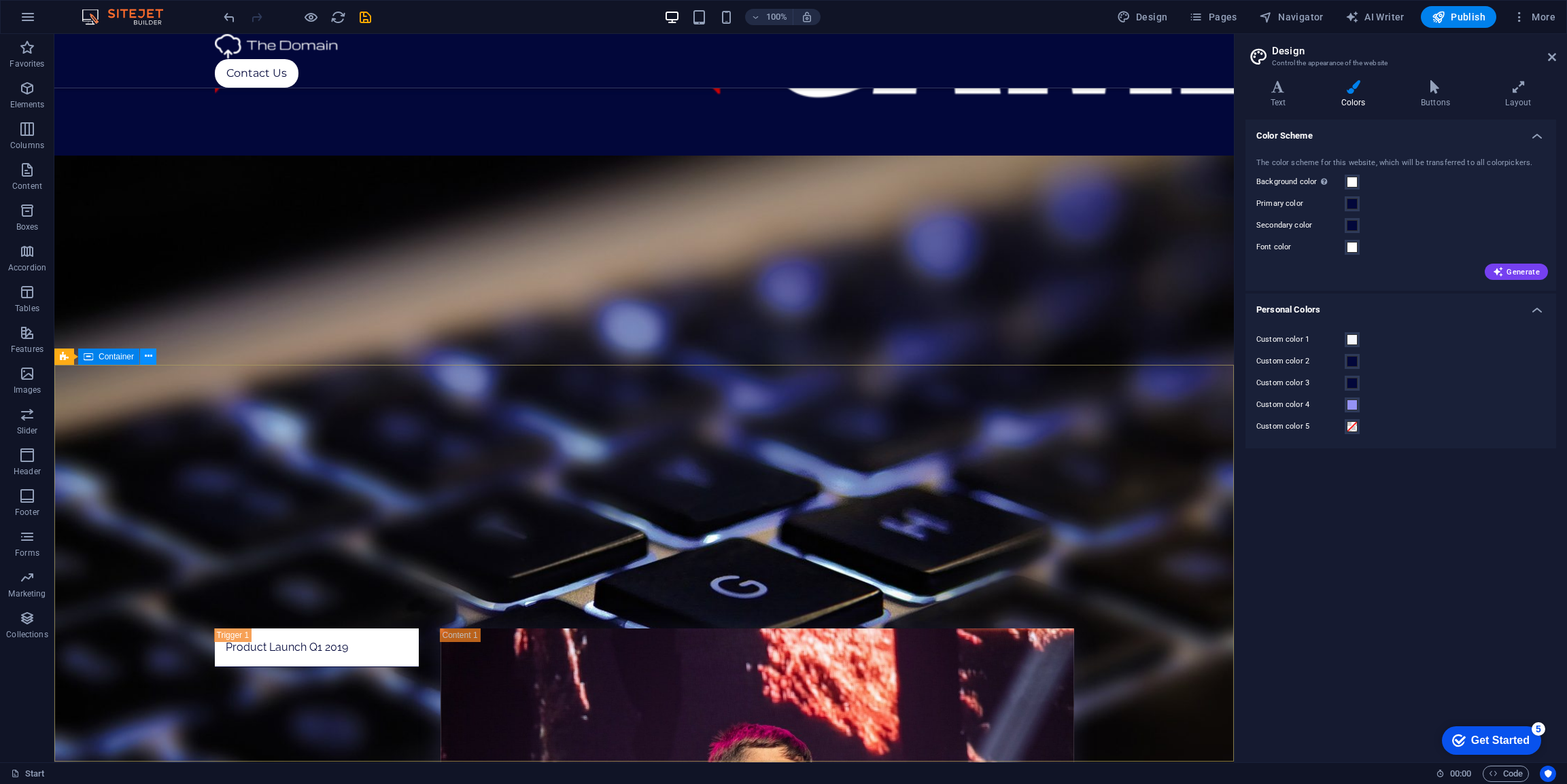
click at [149, 355] on icon at bounding box center [148, 356] width 7 height 14
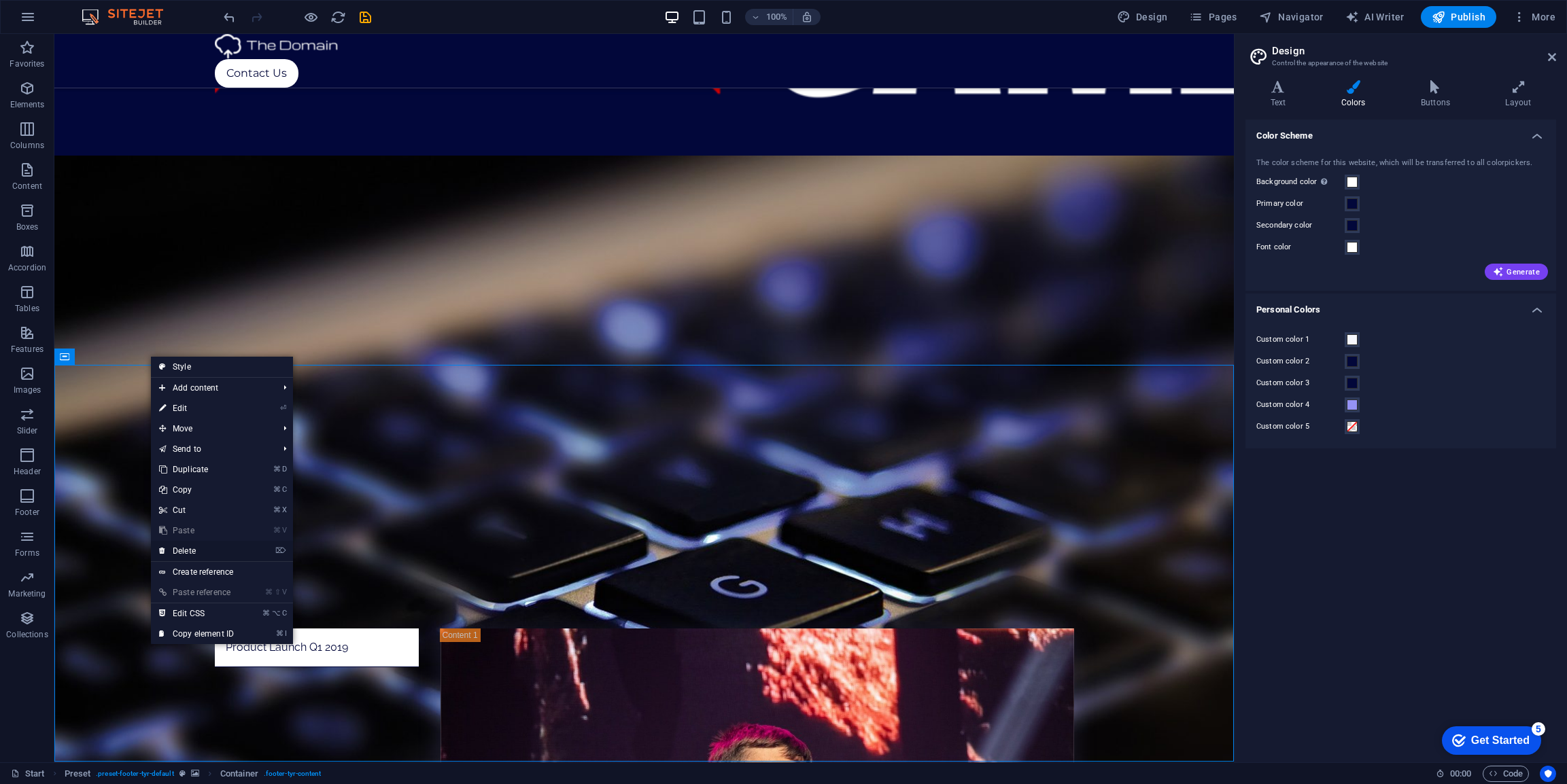
click at [191, 550] on link "⌦ Delete" at bounding box center [196, 551] width 91 height 21
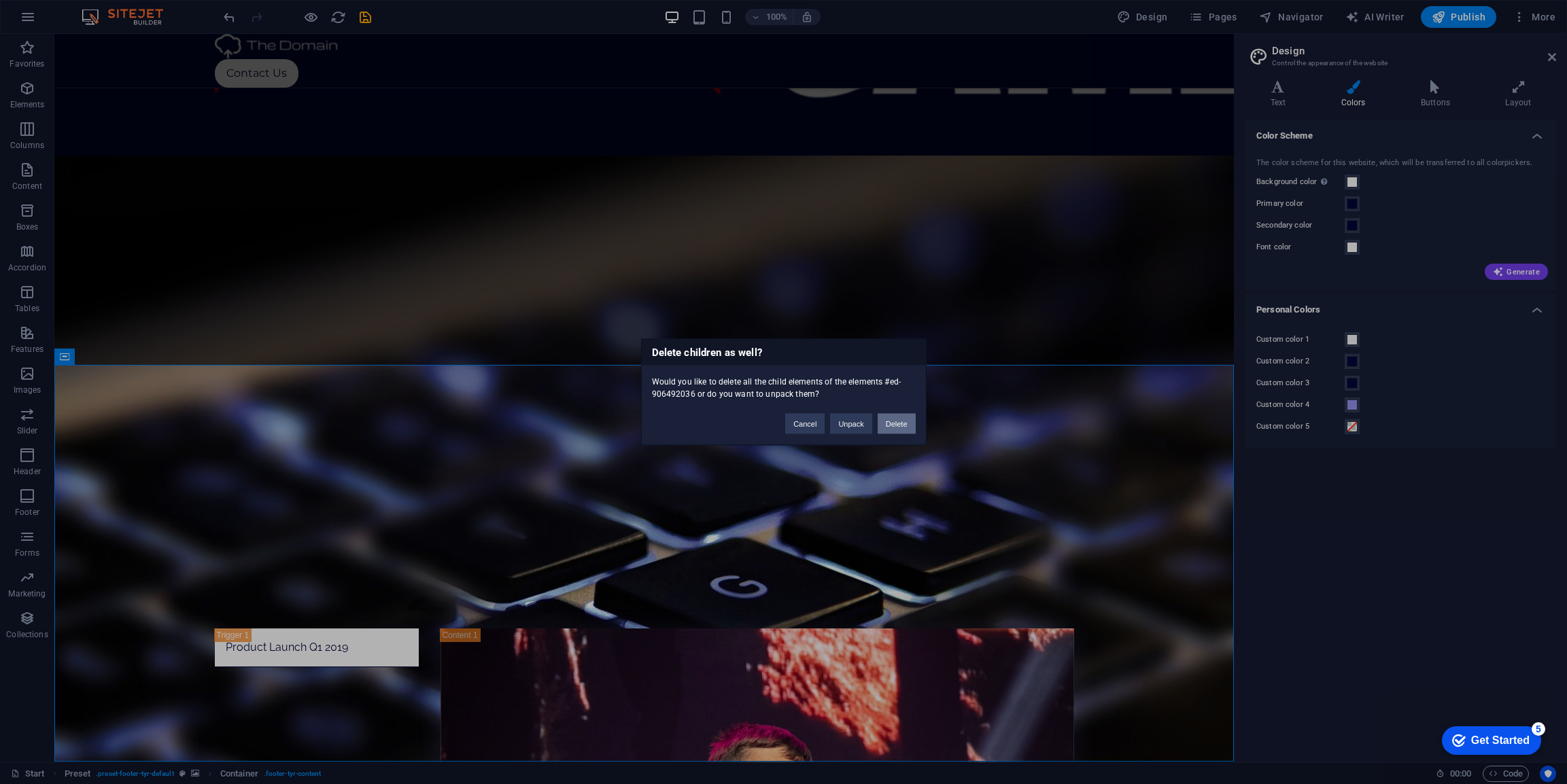
click at [891, 421] on button "Delete" at bounding box center [897, 425] width 38 height 21
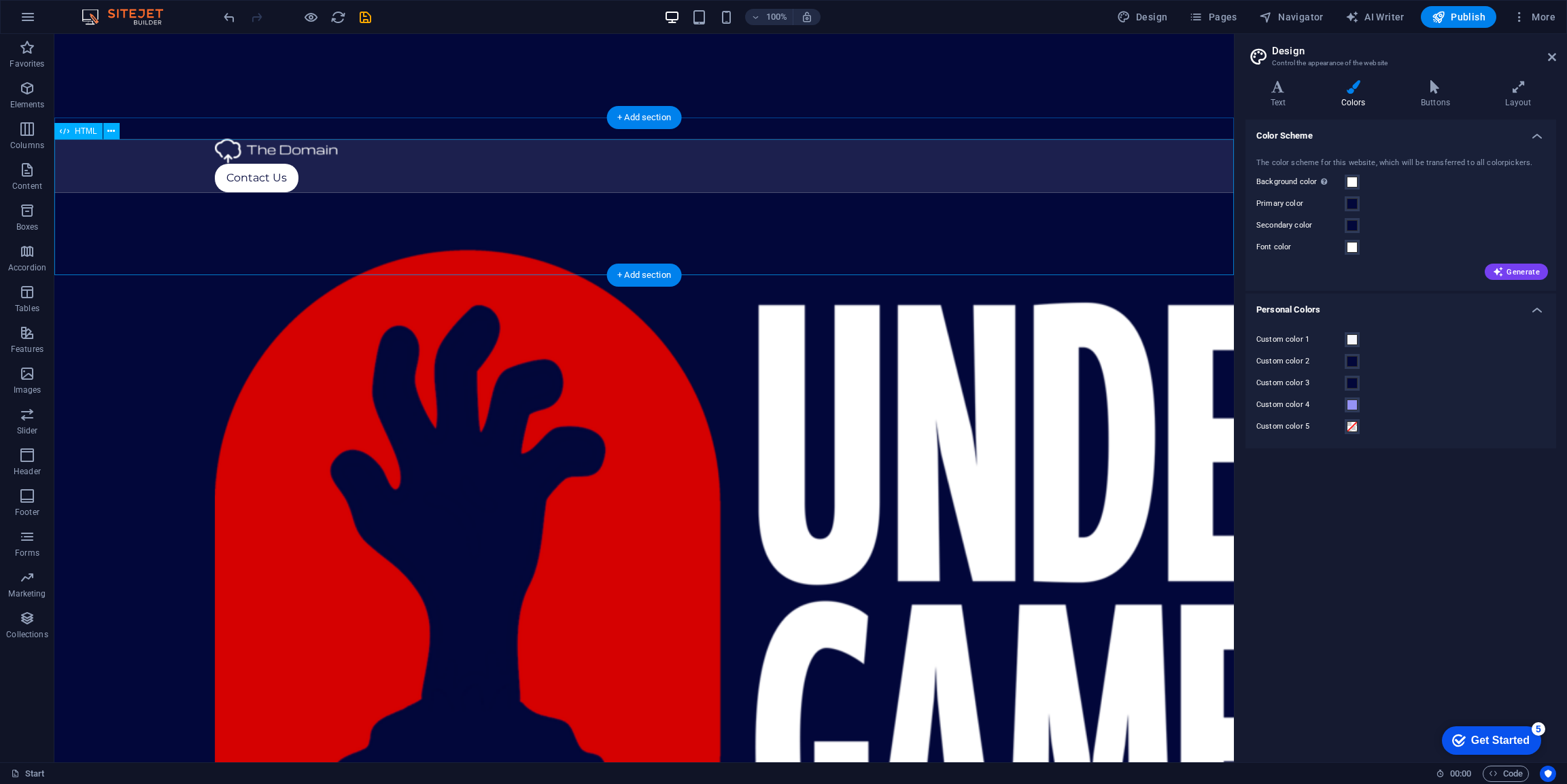
scroll to position [541, 0]
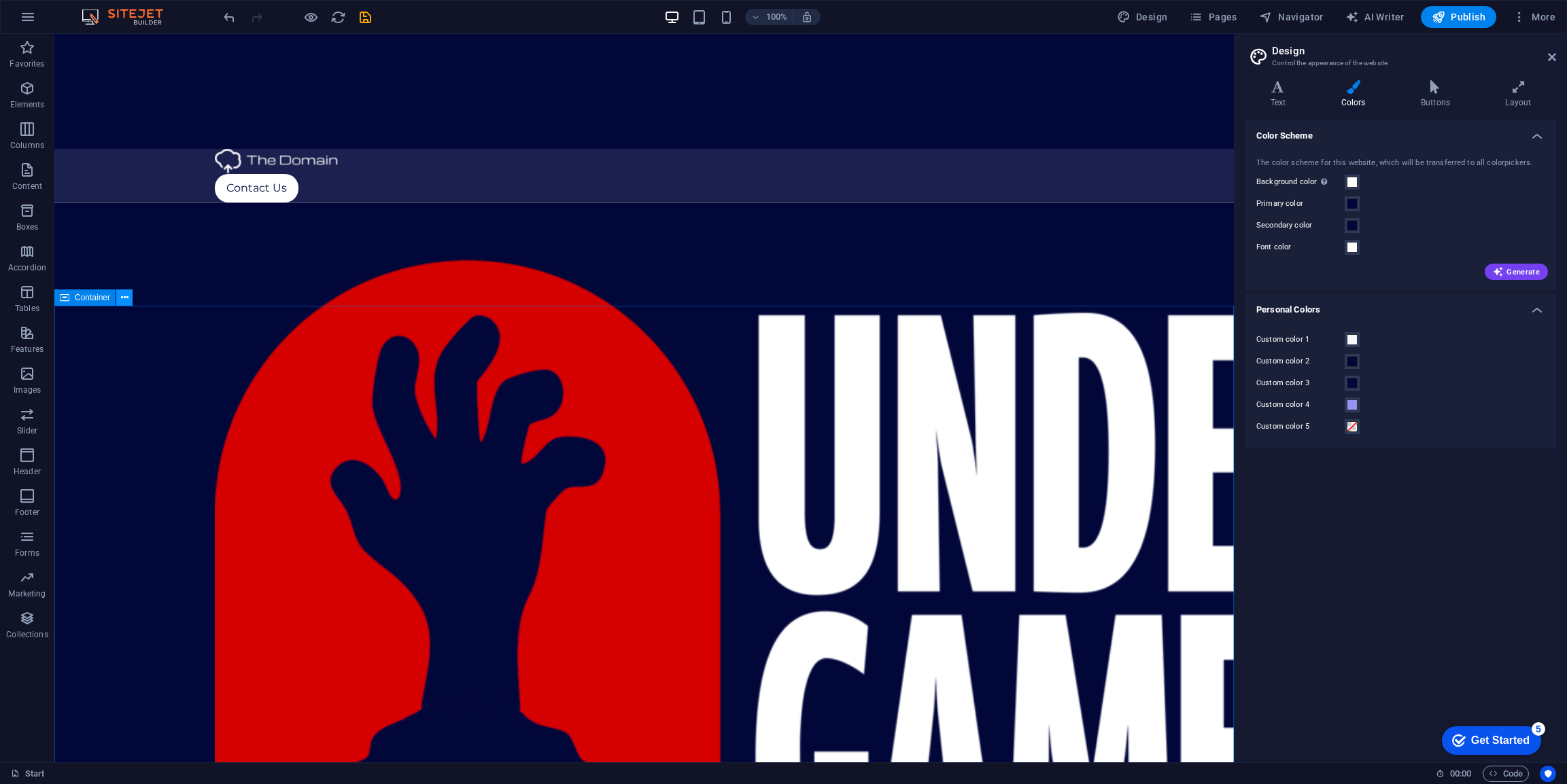
click at [128, 297] on button at bounding box center [124, 298] width 17 height 17
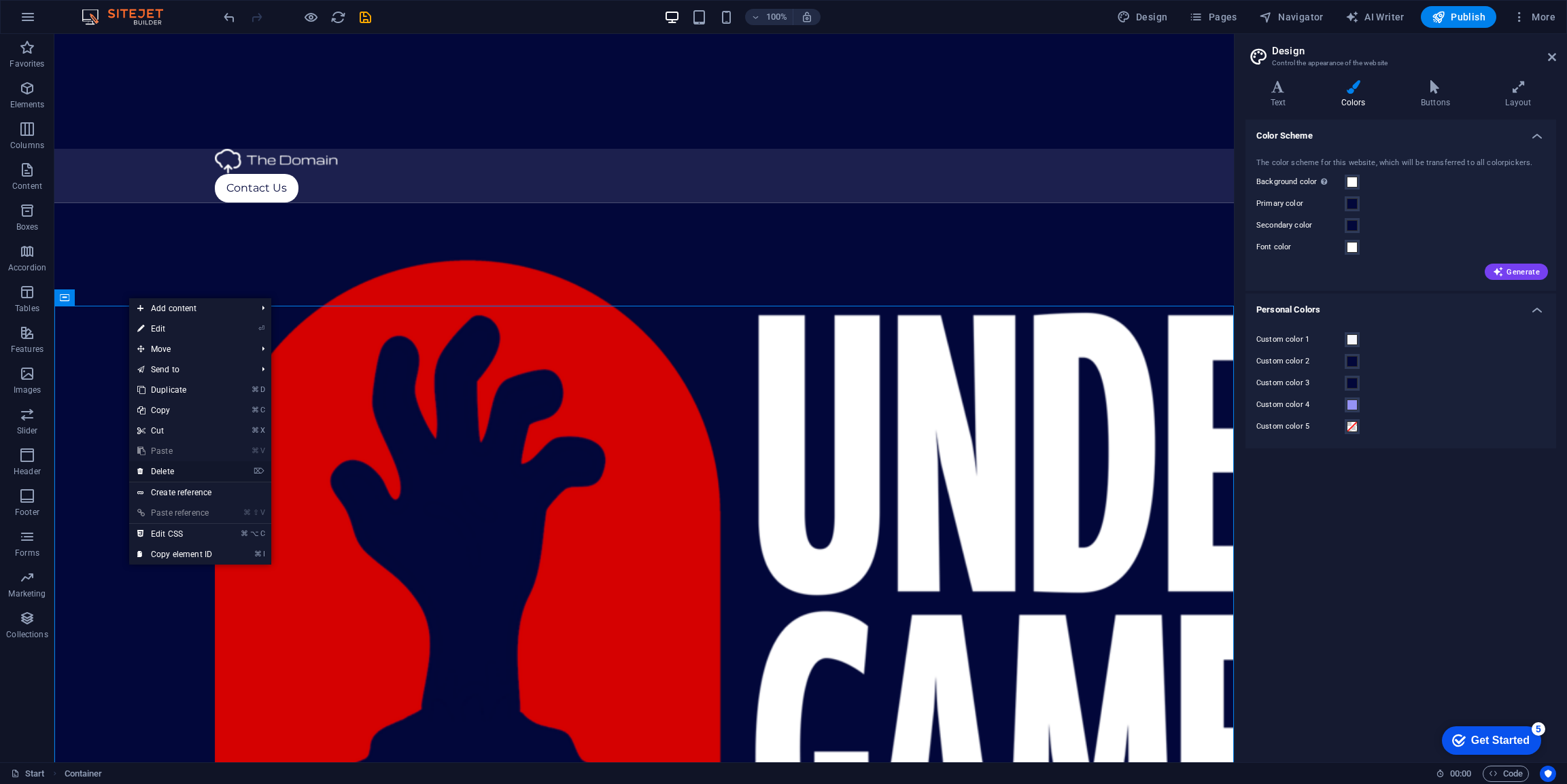
click at [161, 474] on link "⌦ Delete" at bounding box center [175, 472] width 91 height 21
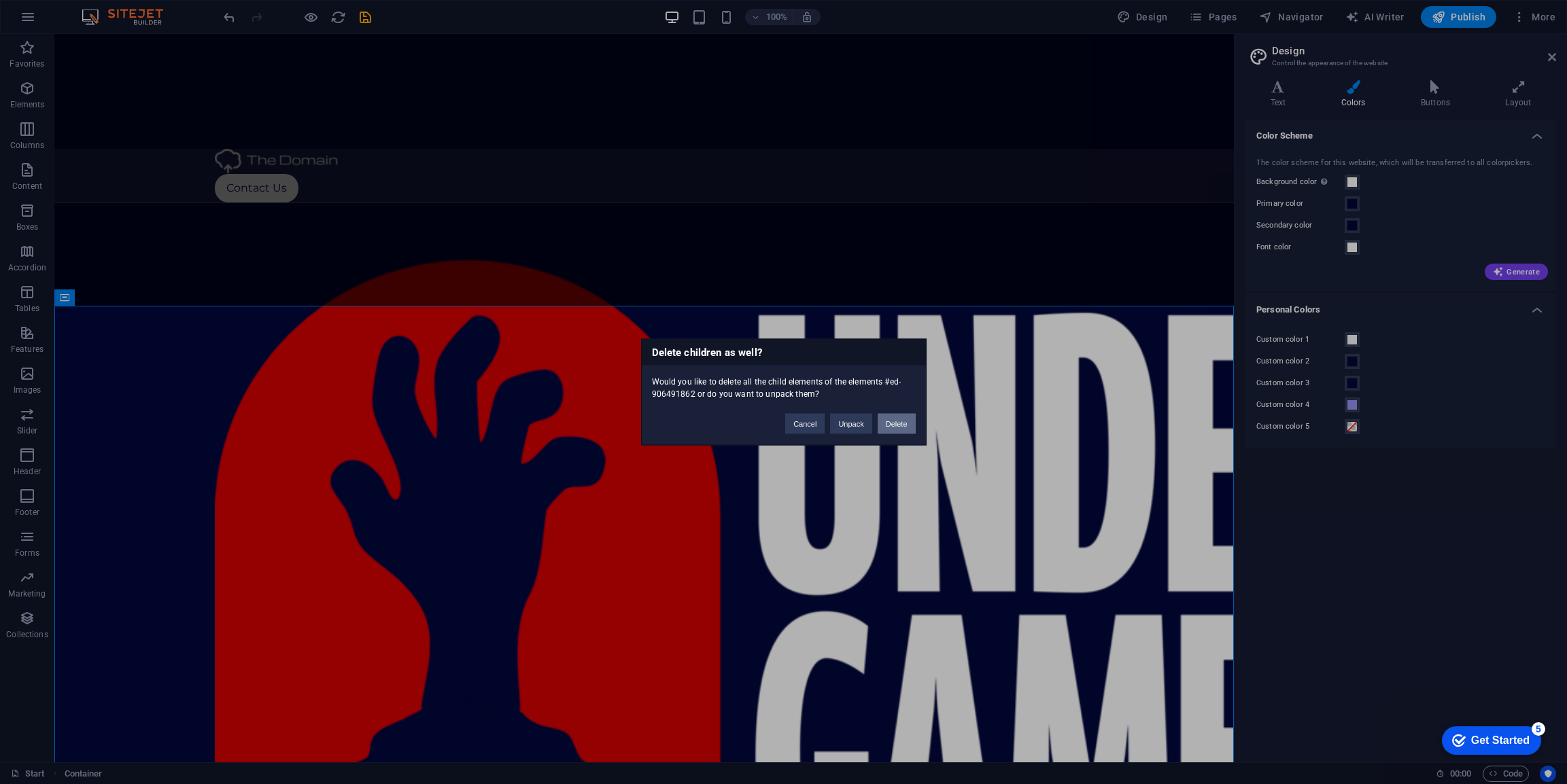
click at [895, 417] on button "Delete" at bounding box center [897, 425] width 38 height 21
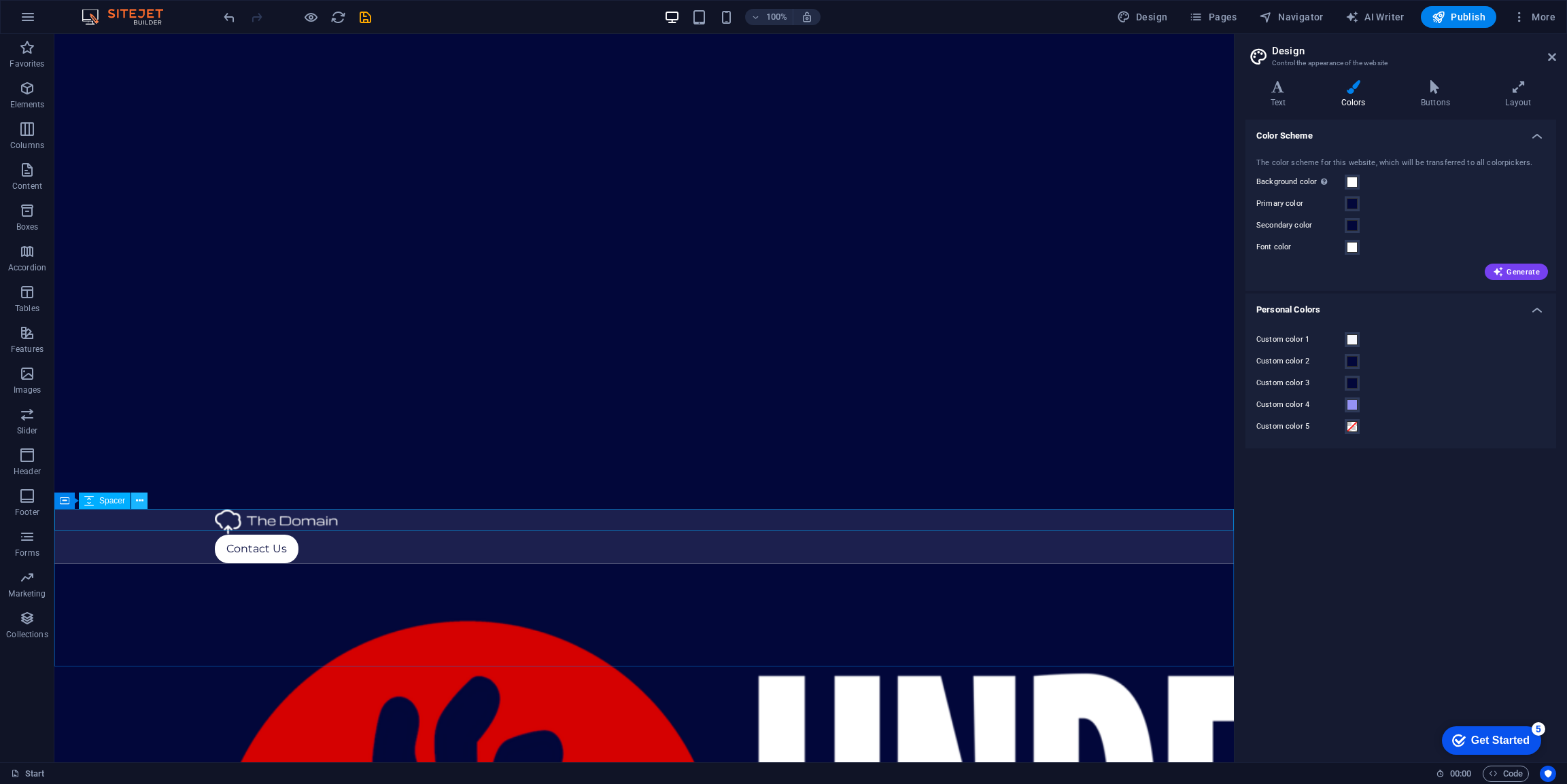
click at [142, 499] on icon at bounding box center [139, 502] width 7 height 14
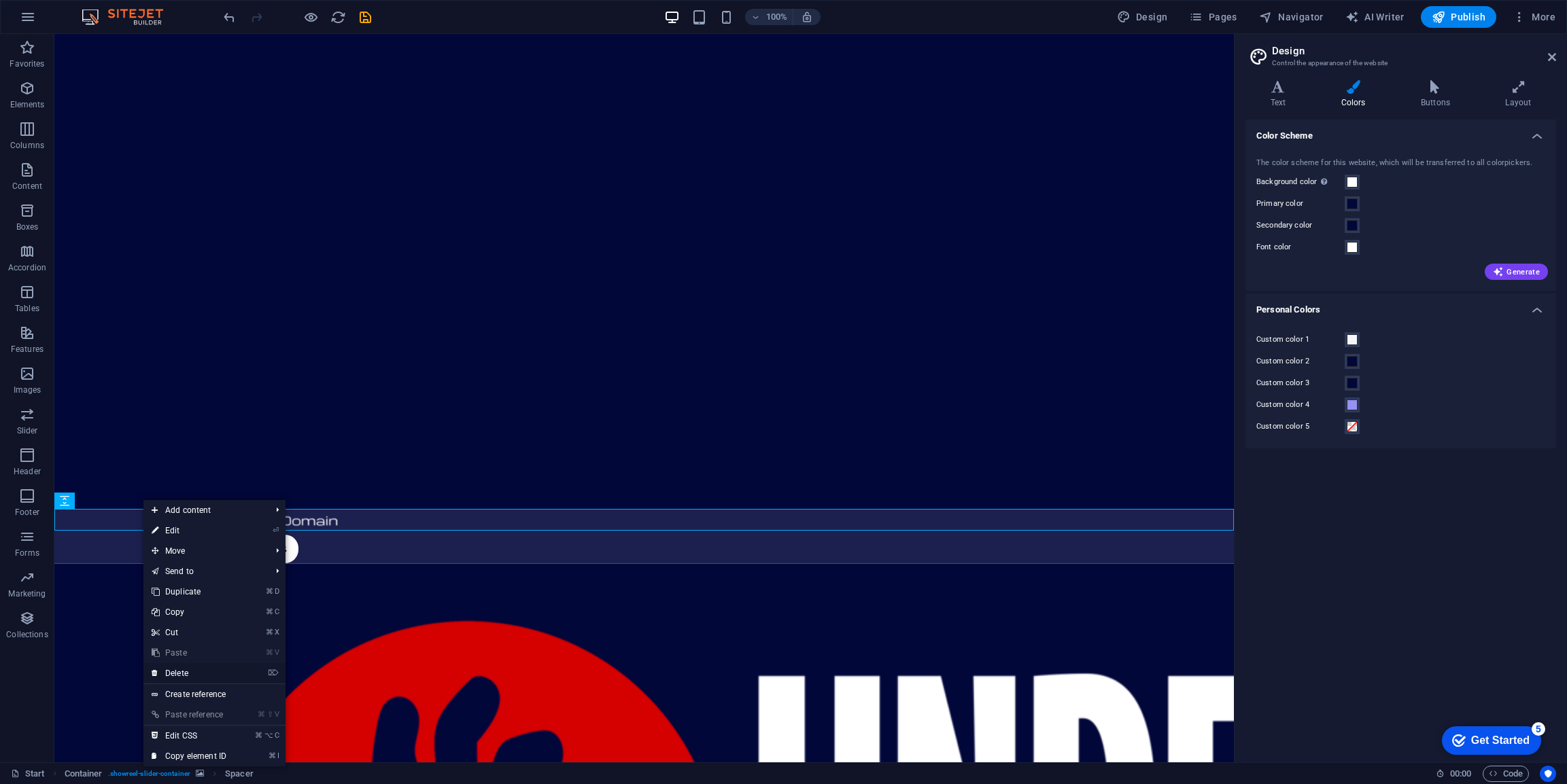
click at [185, 675] on link "⌦ Delete" at bounding box center [189, 674] width 91 height 21
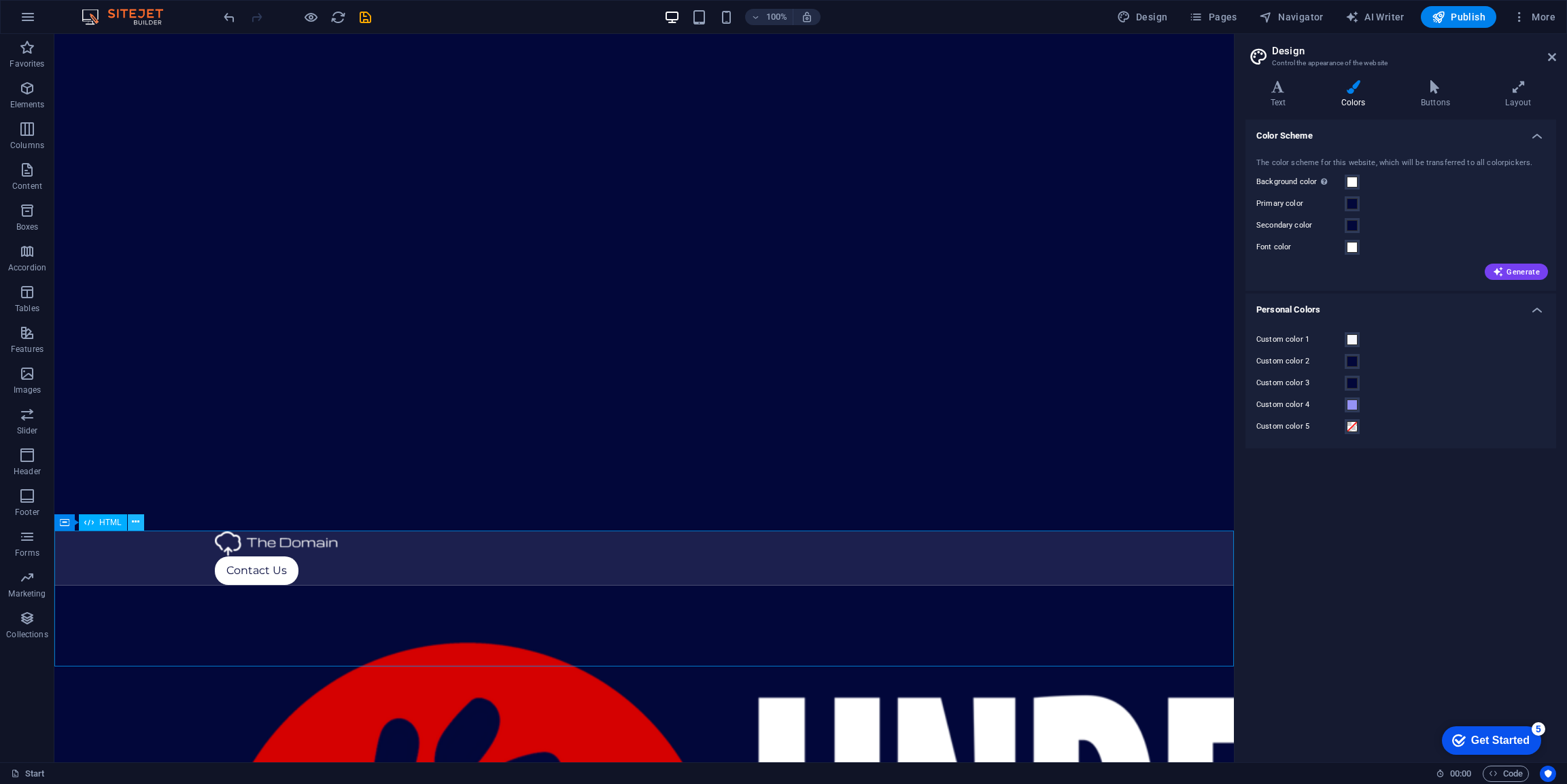
click at [136, 524] on icon at bounding box center [135, 522] width 7 height 14
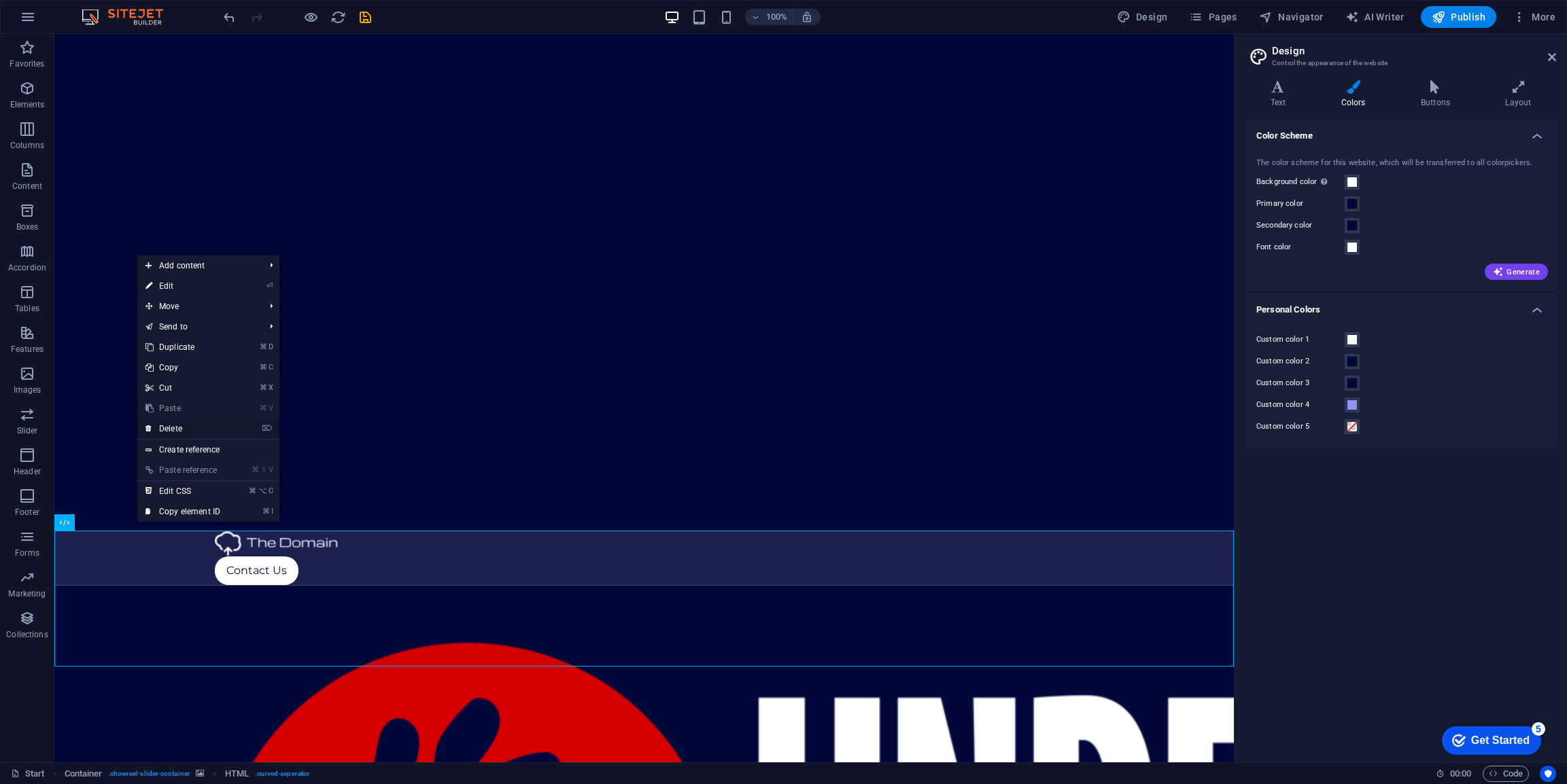
click at [178, 429] on link "⌦ Delete" at bounding box center [183, 429] width 91 height 21
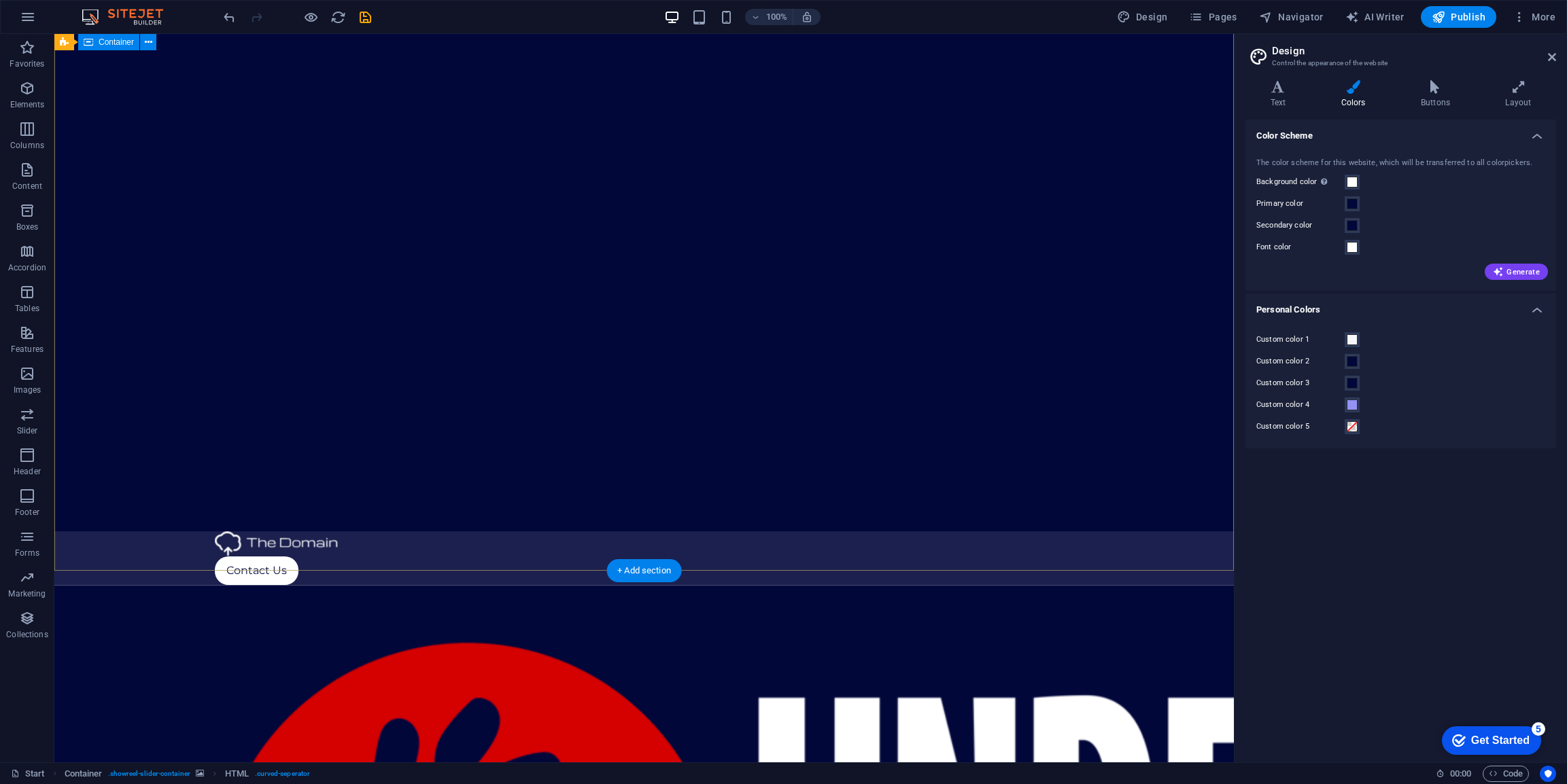
scroll to position [119, 0]
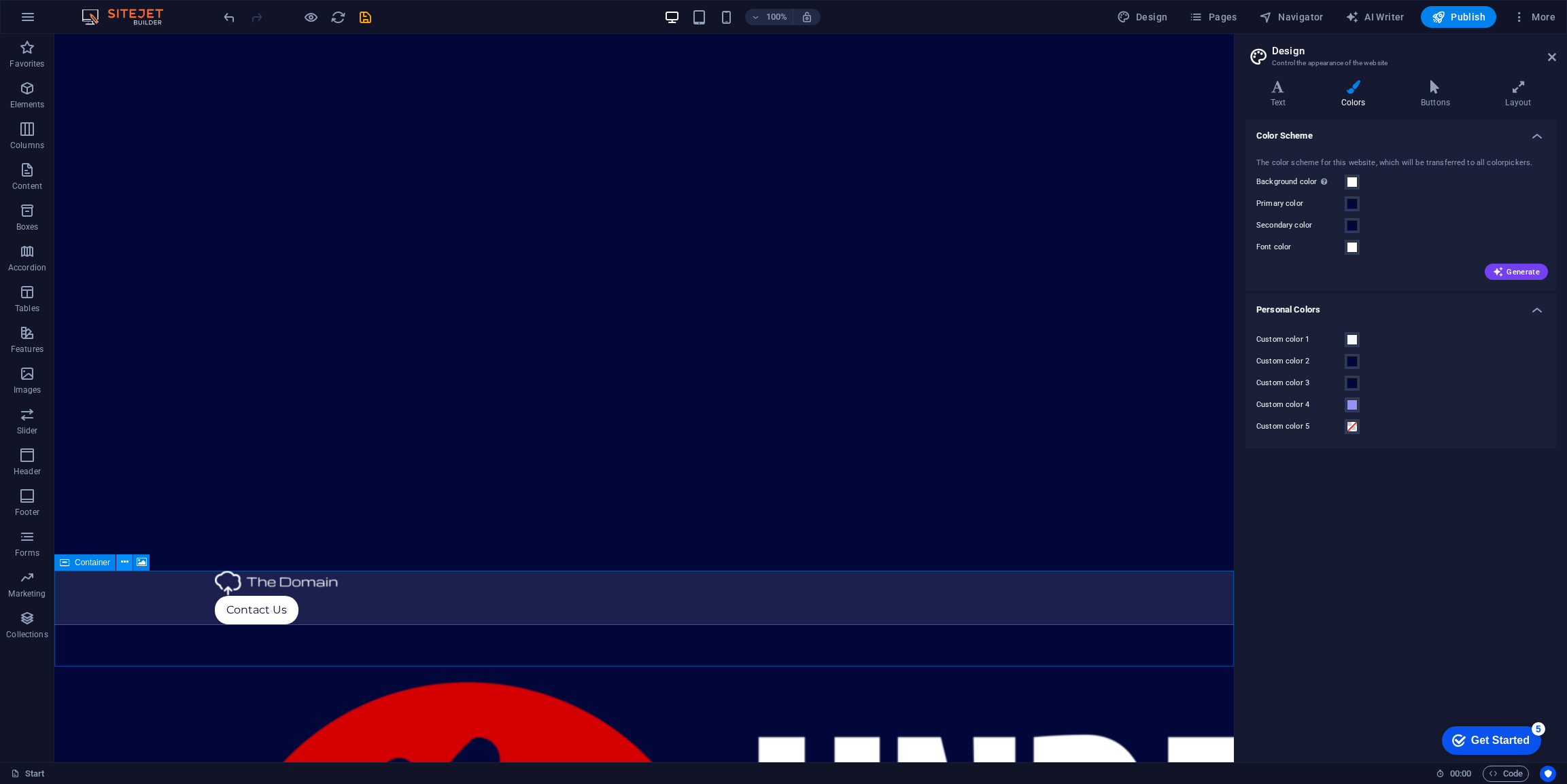
click at [122, 559] on icon at bounding box center [124, 563] width 7 height 14
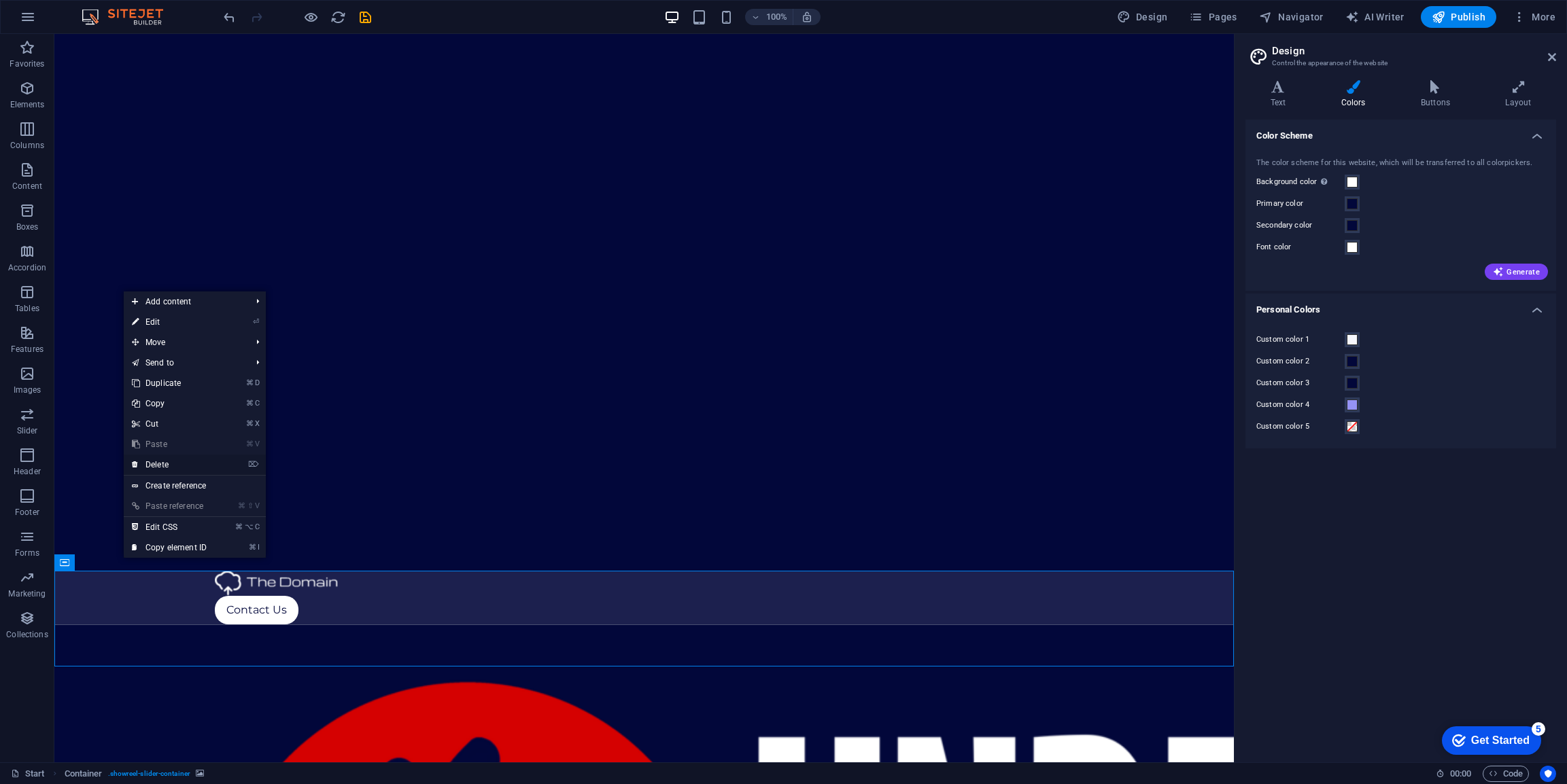
click at [160, 462] on link "⌦ Delete" at bounding box center [169, 465] width 91 height 21
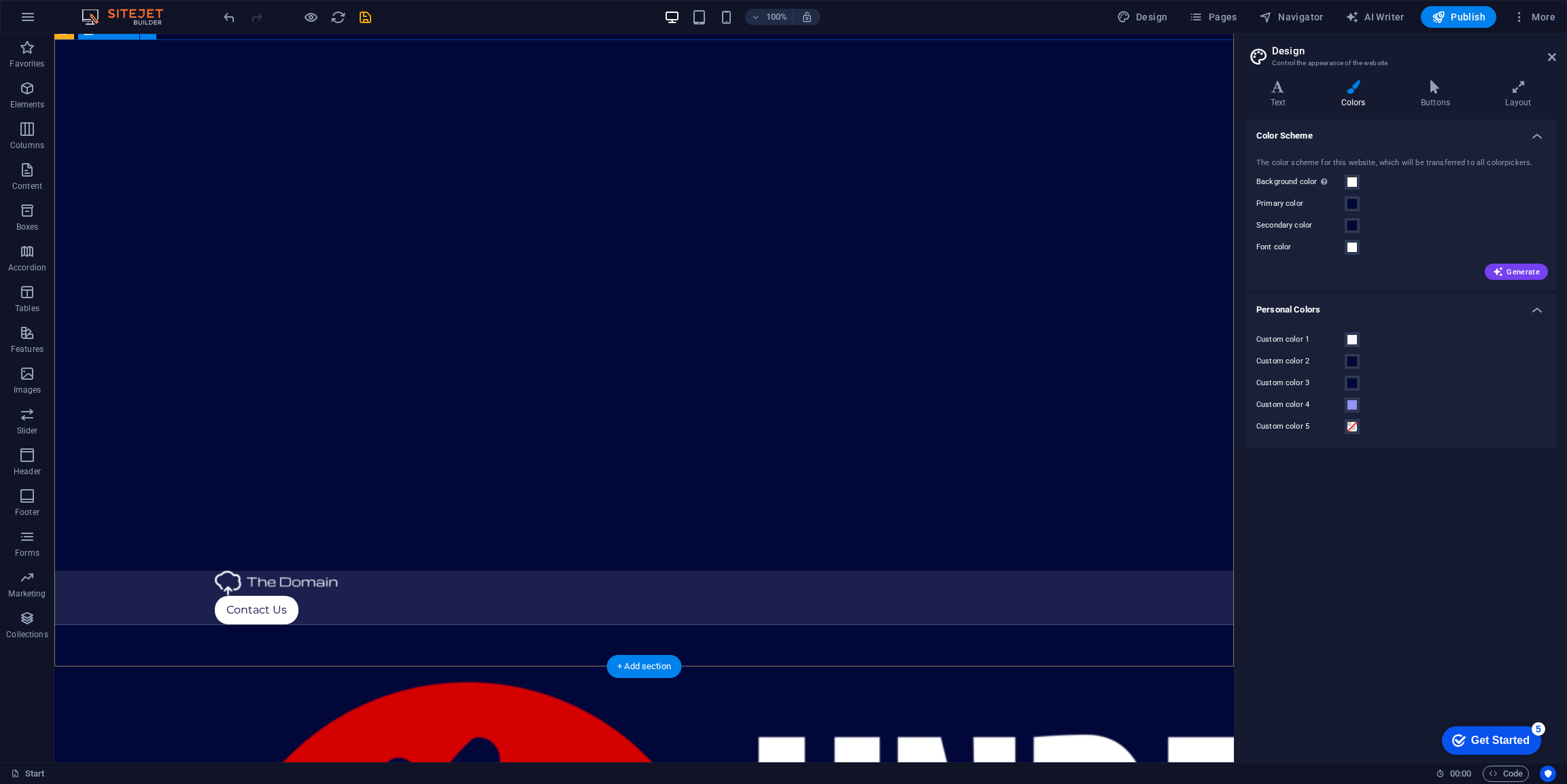
scroll to position [22, 0]
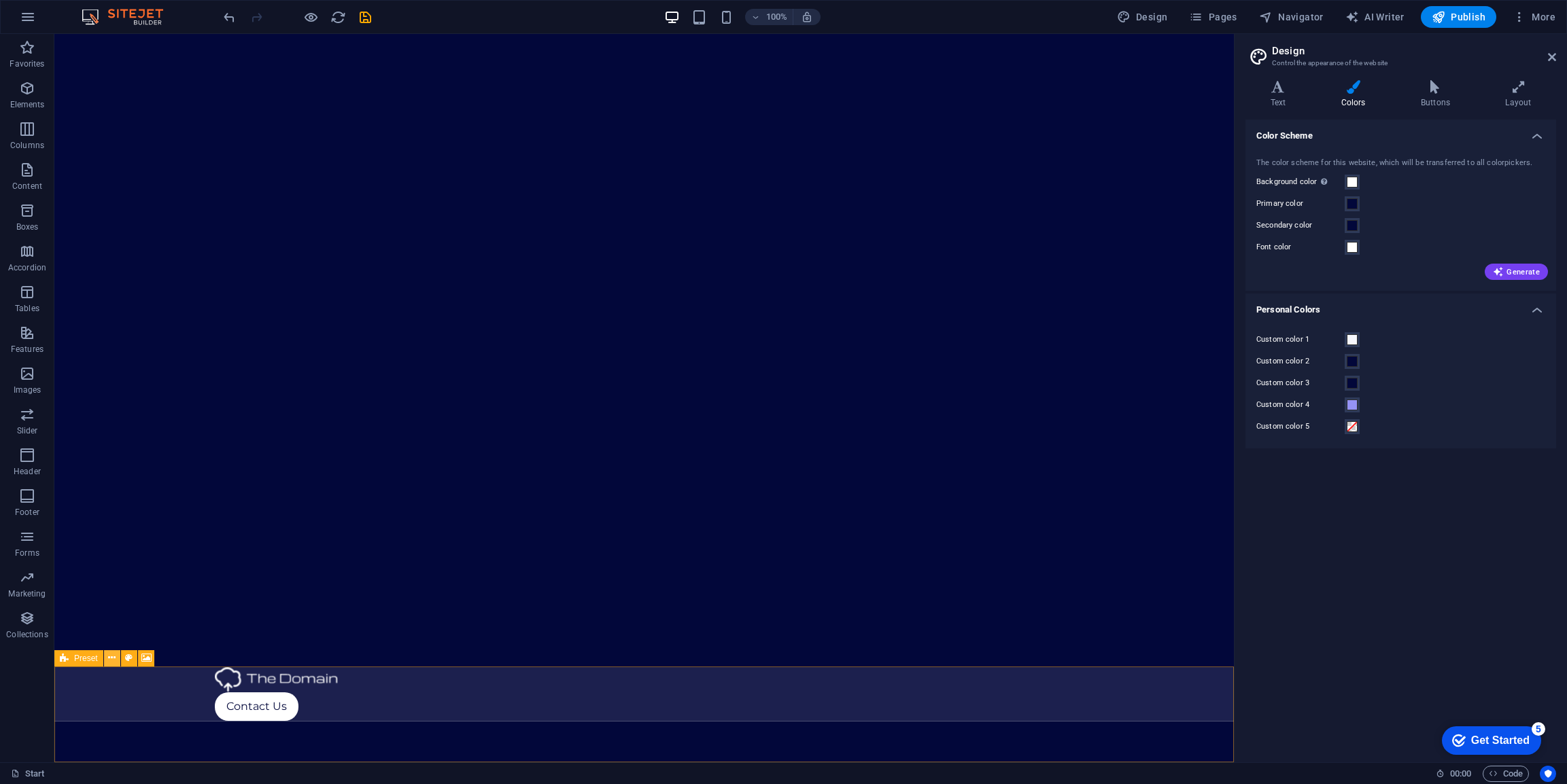
click at [110, 657] on icon at bounding box center [111, 659] width 7 height 14
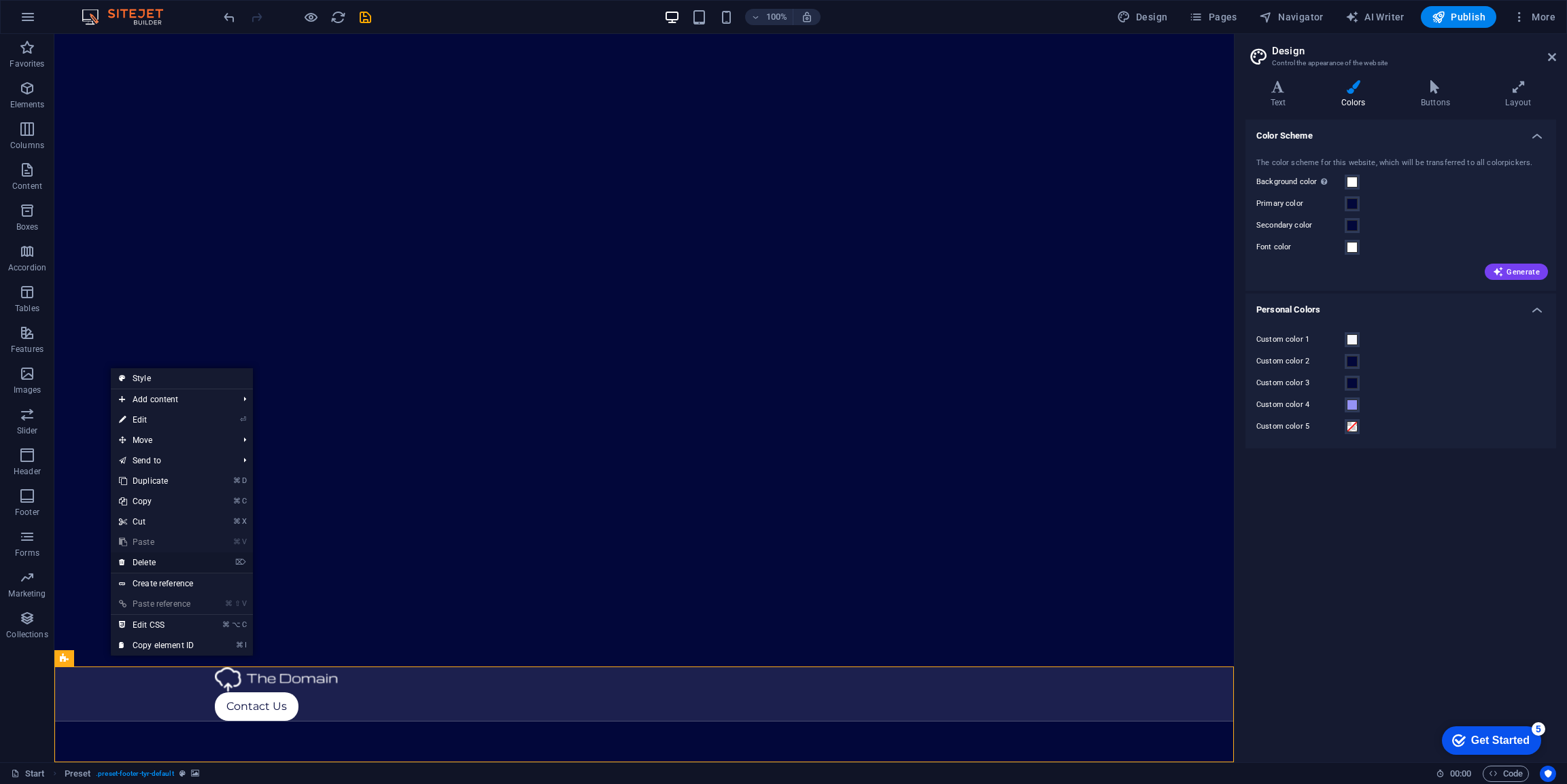
click at [156, 563] on link "⌦ Delete" at bounding box center [156, 563] width 91 height 21
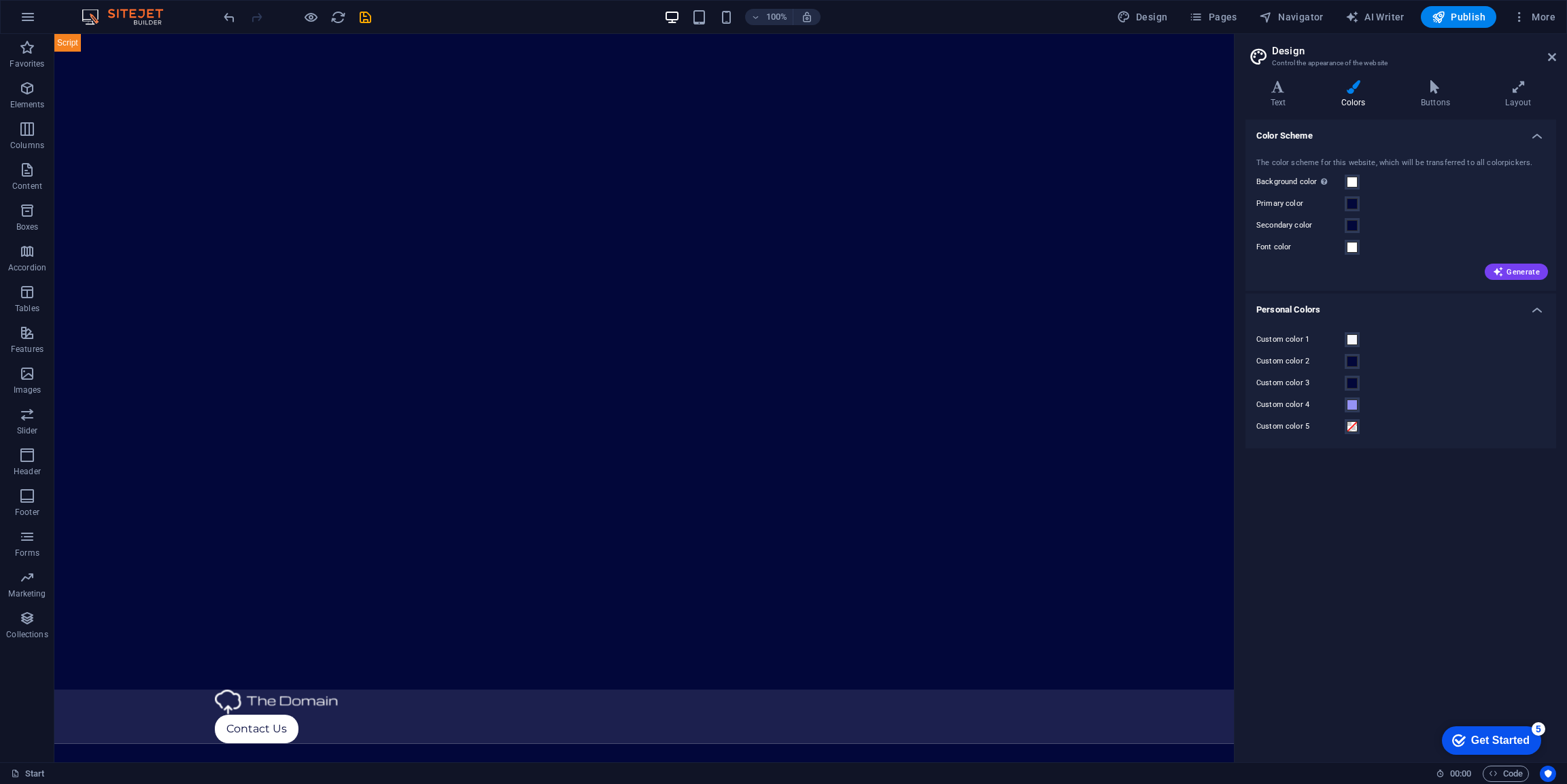
click at [277, 714] on html "Skip to main content Contact Us" at bounding box center [645, 763] width 1180 height 1459
click at [310, 690] on div at bounding box center [645, 702] width 860 height 25
click at [238, 44] on span "Logo" at bounding box center [244, 42] width 18 height 8
click at [268, 40] on icon at bounding box center [268, 43] width 7 height 14
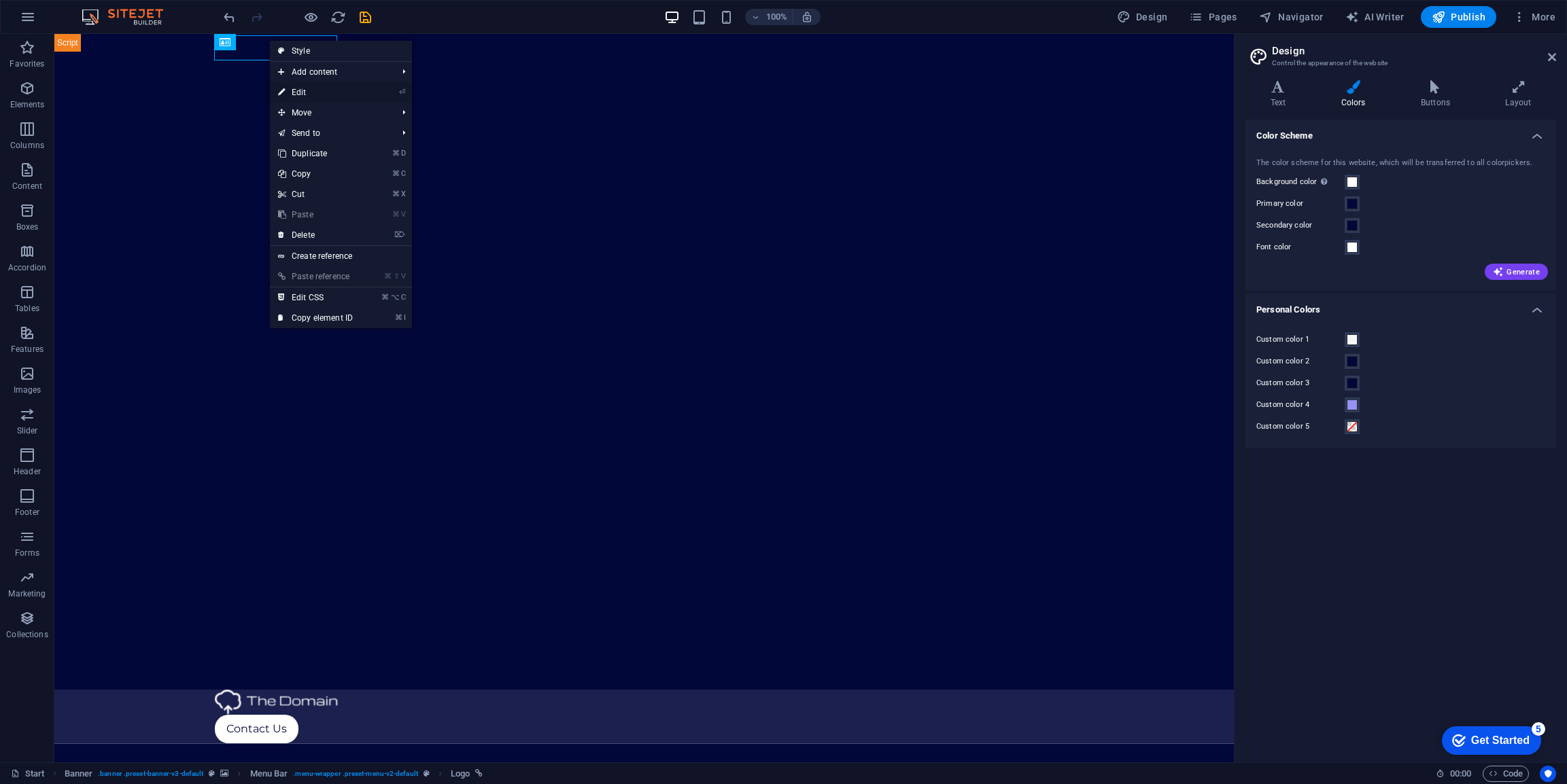
click at [303, 90] on link "⏎ Edit" at bounding box center [315, 93] width 91 height 21
select select "px"
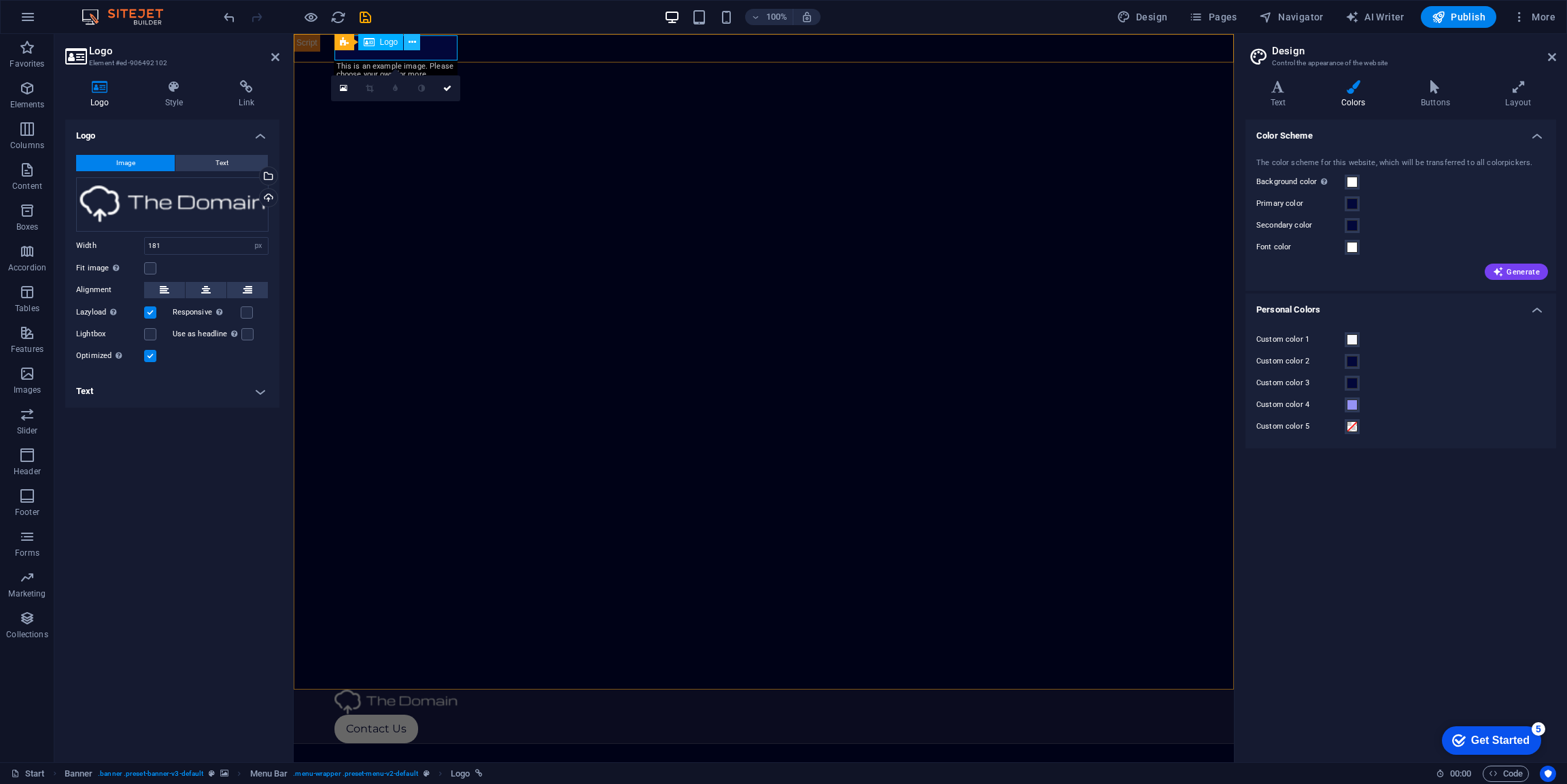
click at [410, 40] on icon at bounding box center [412, 43] width 7 height 14
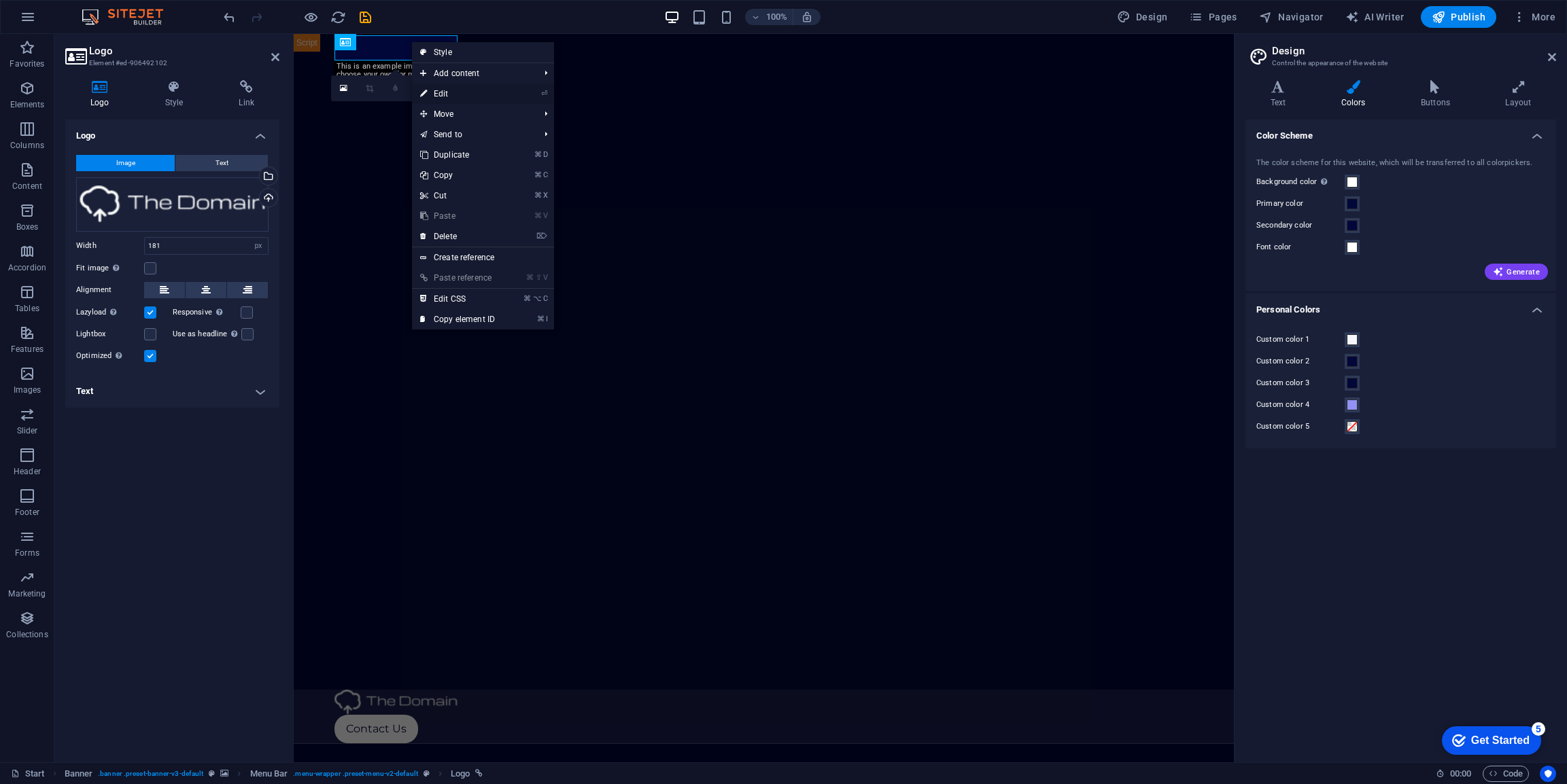
click at [437, 97] on link "⏎ Edit" at bounding box center [457, 94] width 91 height 21
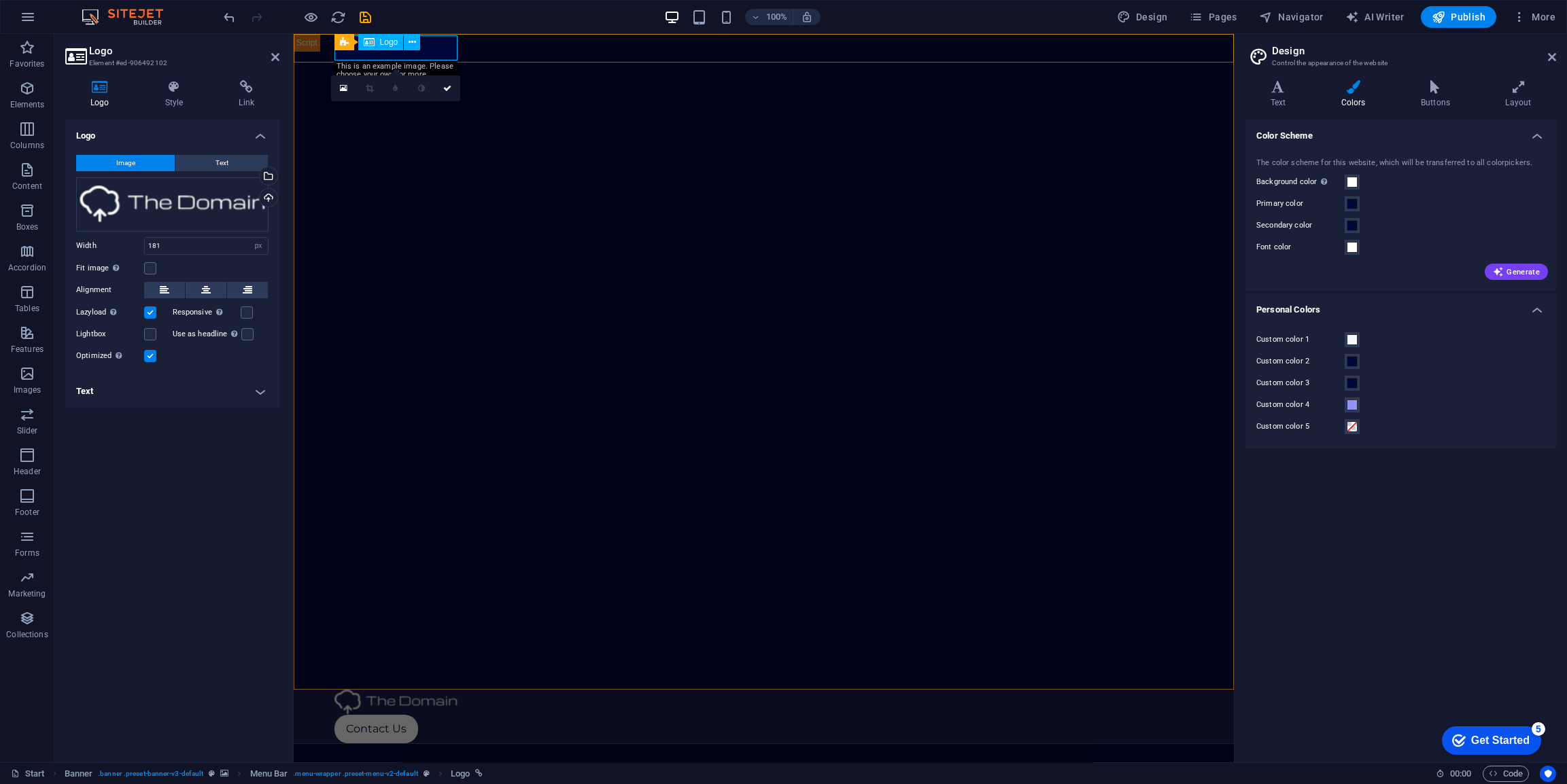
click at [382, 41] on span "Logo" at bounding box center [389, 42] width 18 height 8
click at [375, 45] on div "Logo" at bounding box center [380, 42] width 45 height 17
click at [136, 211] on div "Drag files here, click to choose files or select files from Files or our free s…" at bounding box center [172, 205] width 192 height 55
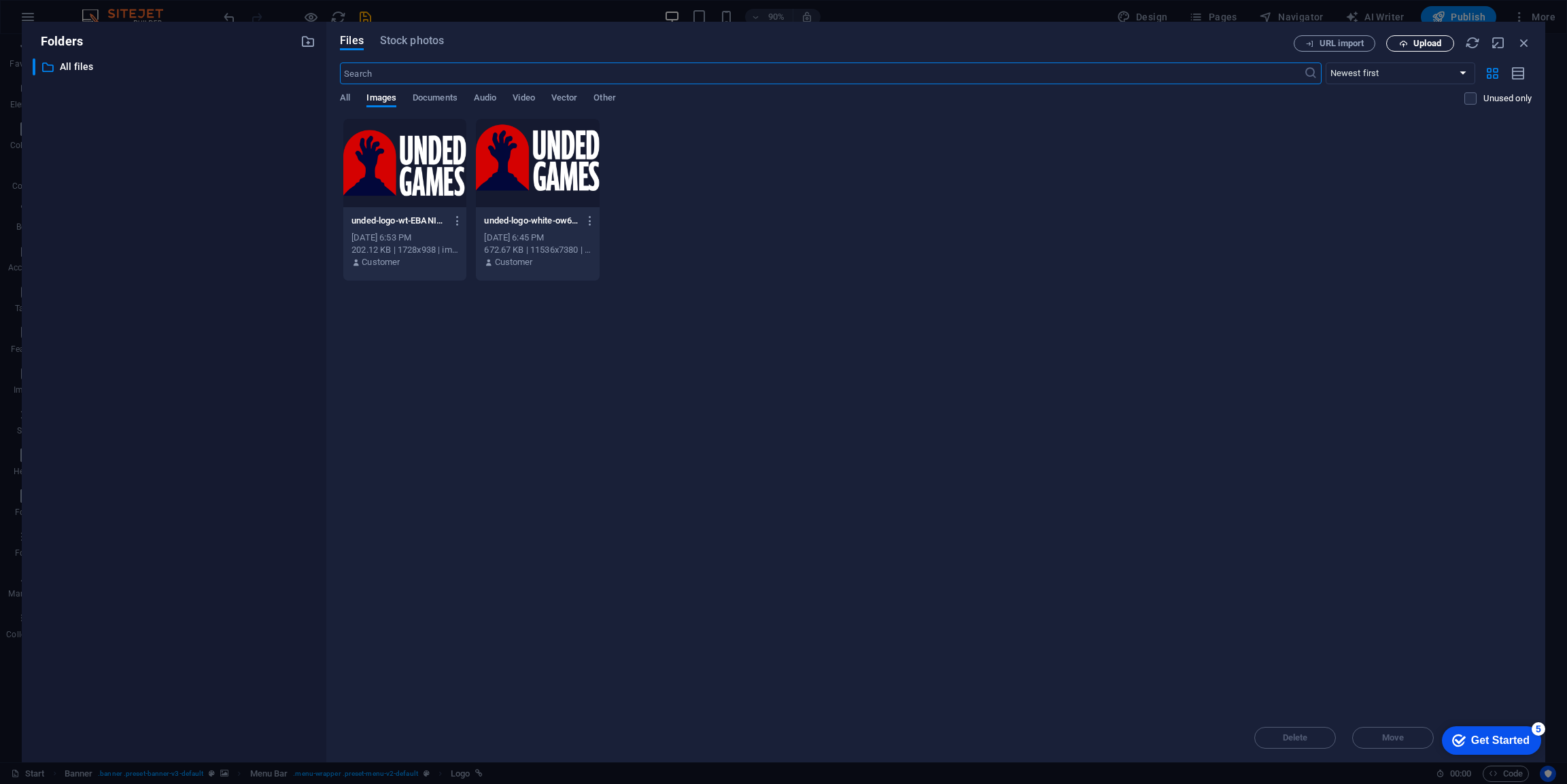
click at [1411, 44] on span "Upload" at bounding box center [1420, 44] width 56 height 9
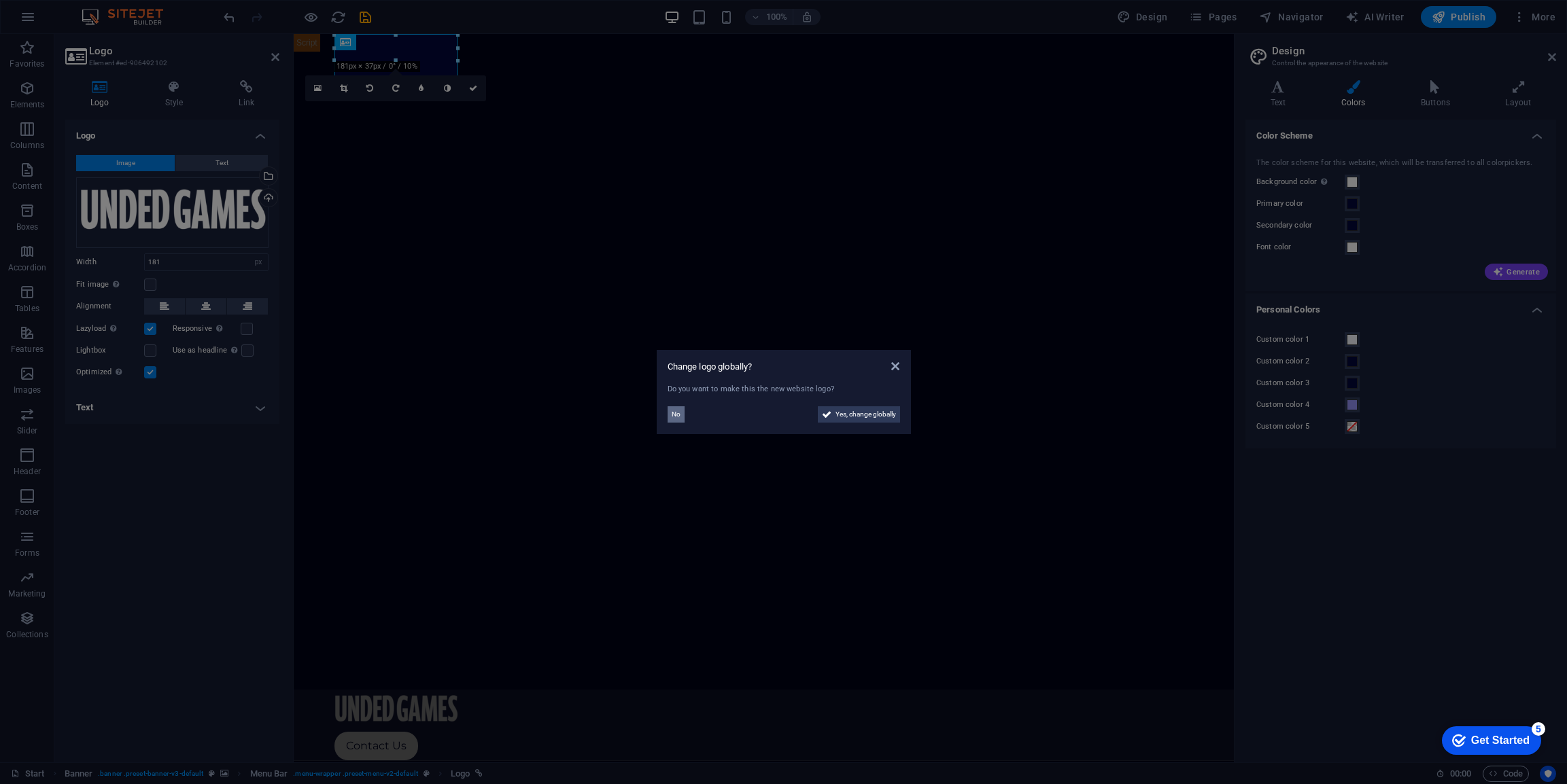
click at [676, 417] on span "No" at bounding box center [676, 414] width 9 height 17
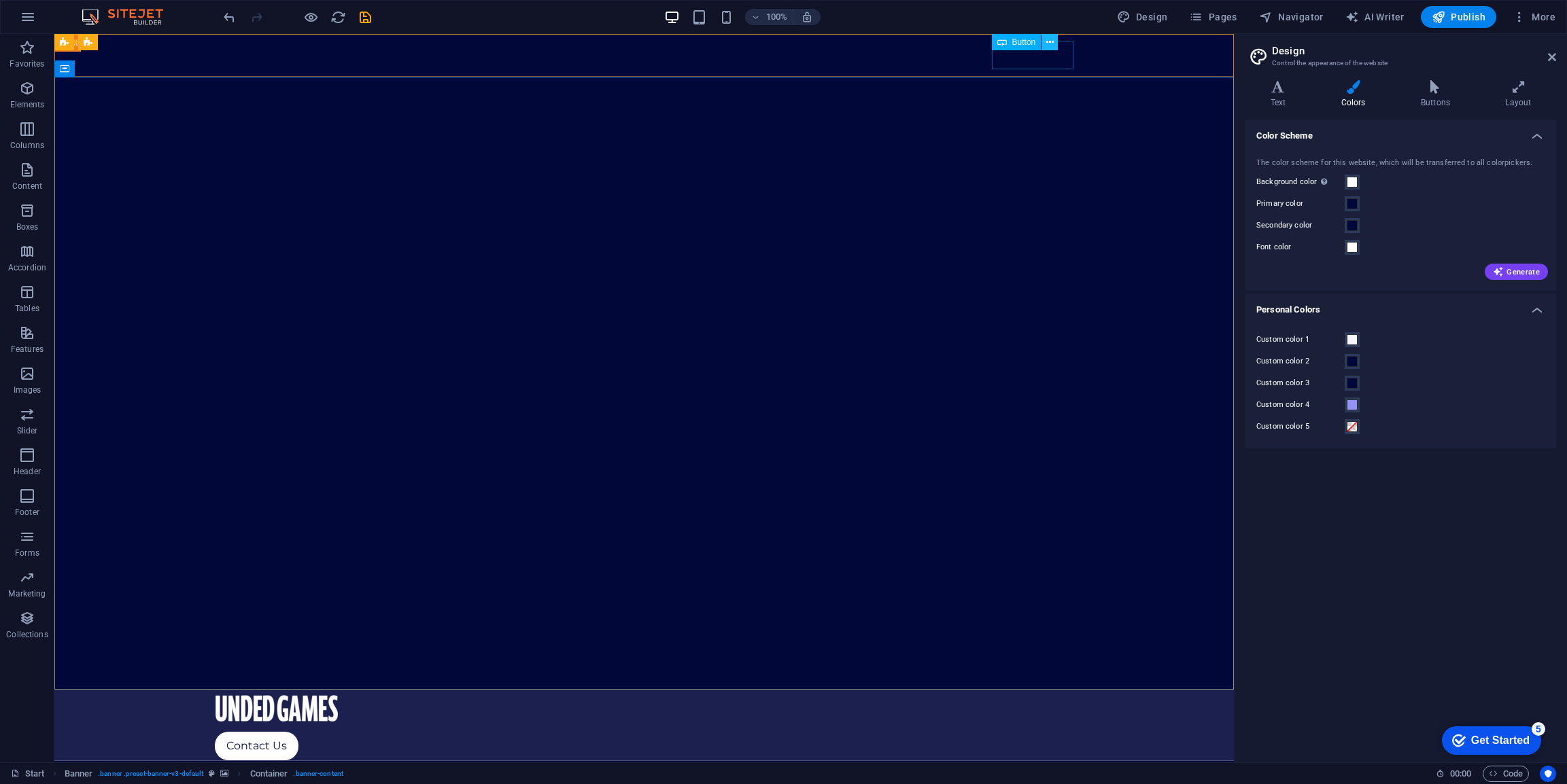
click at [1053, 42] on icon at bounding box center [1049, 43] width 7 height 14
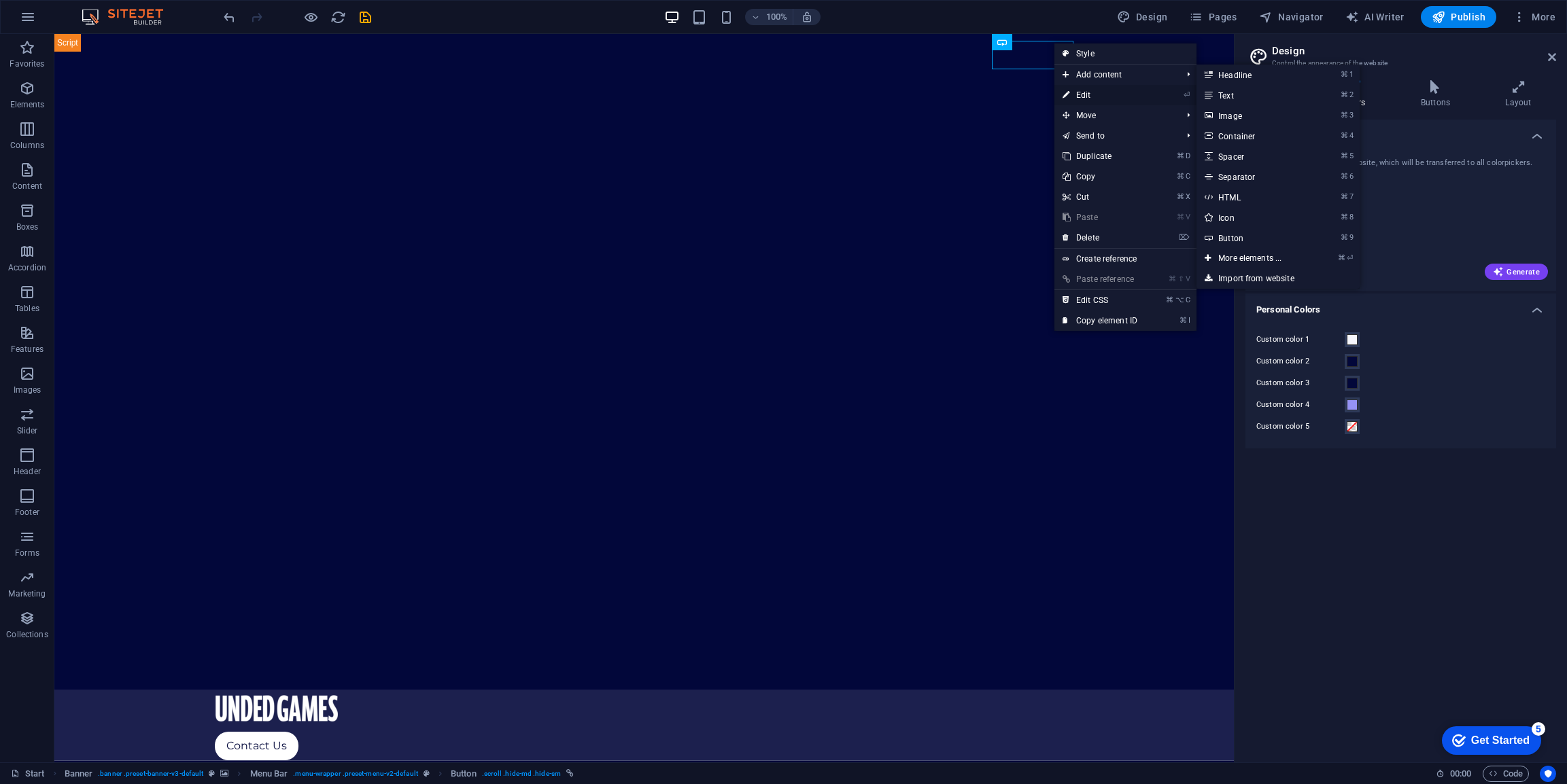
click at [1085, 98] on link "⏎ Edit" at bounding box center [1099, 95] width 91 height 21
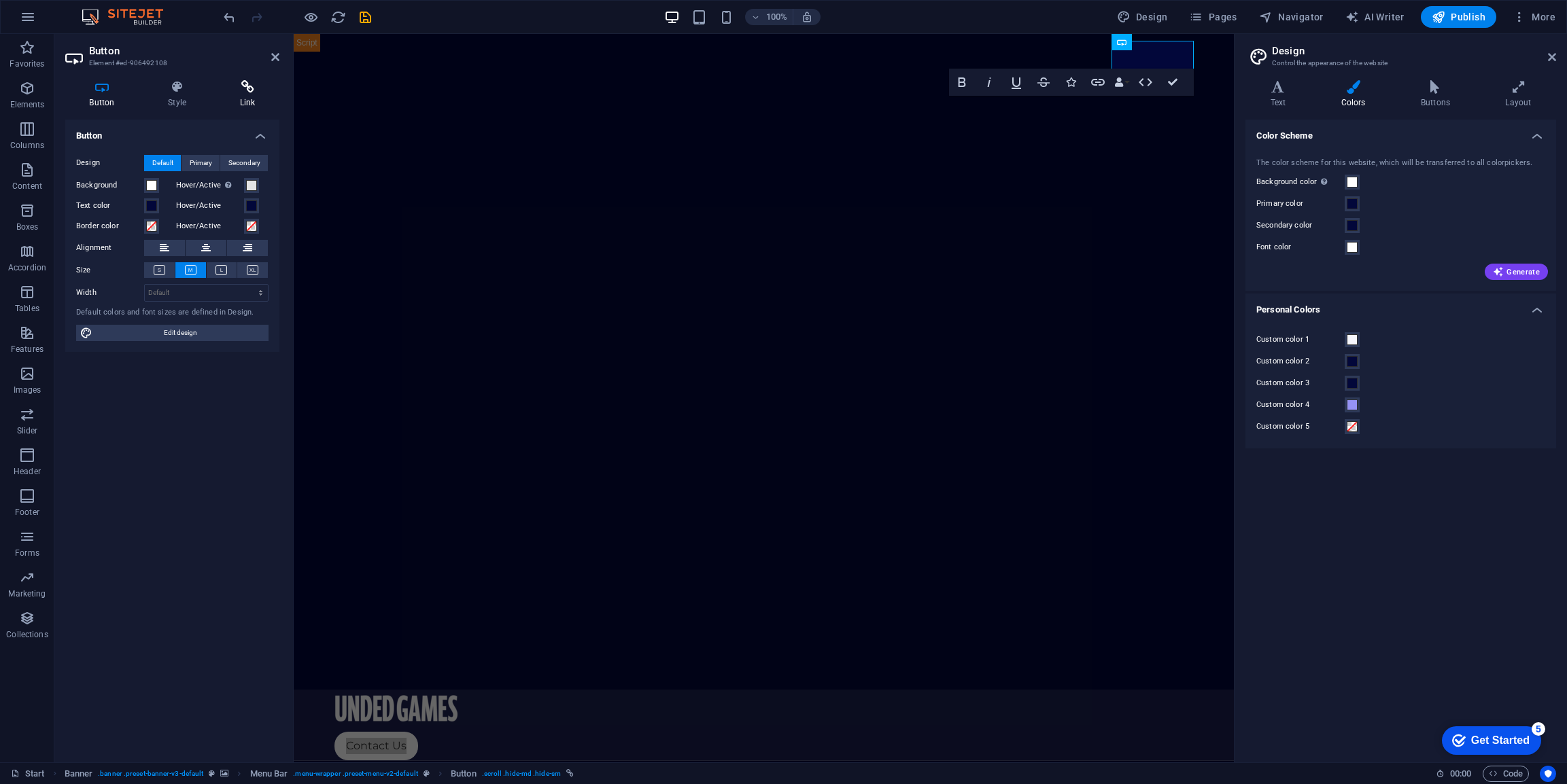
click at [244, 85] on icon at bounding box center [248, 86] width 64 height 13
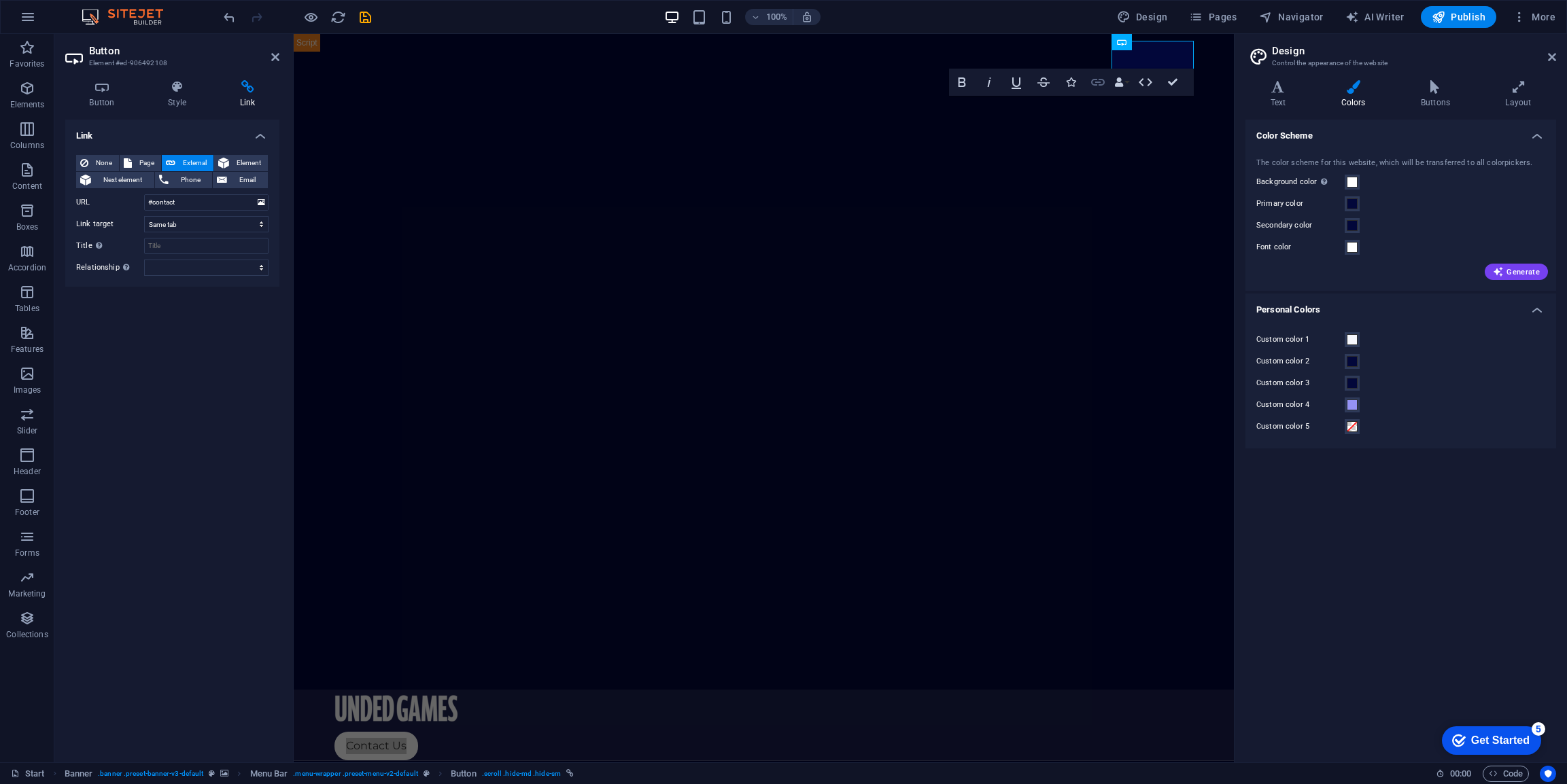
click at [1098, 83] on icon "button" at bounding box center [1098, 82] width 13 height 7
click at [239, 177] on span "Email" at bounding box center [247, 180] width 33 height 17
type input "[PERSON_NAME],digital"
click at [207, 203] on input "Email" at bounding box center [206, 202] width 125 height 17
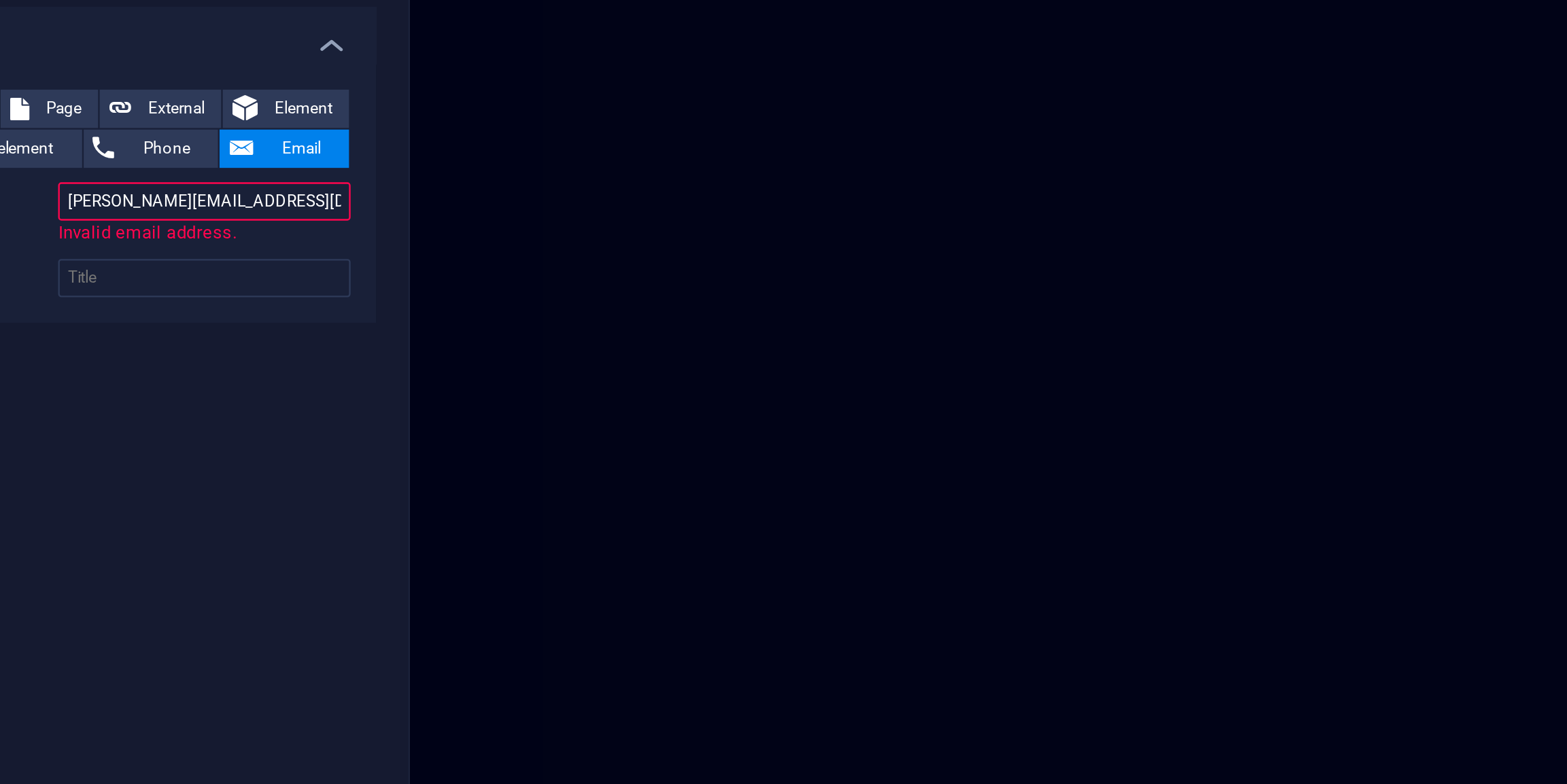
type input "[PERSON_NAME][EMAIL_ADDRESS][DOMAIN_NAME]"
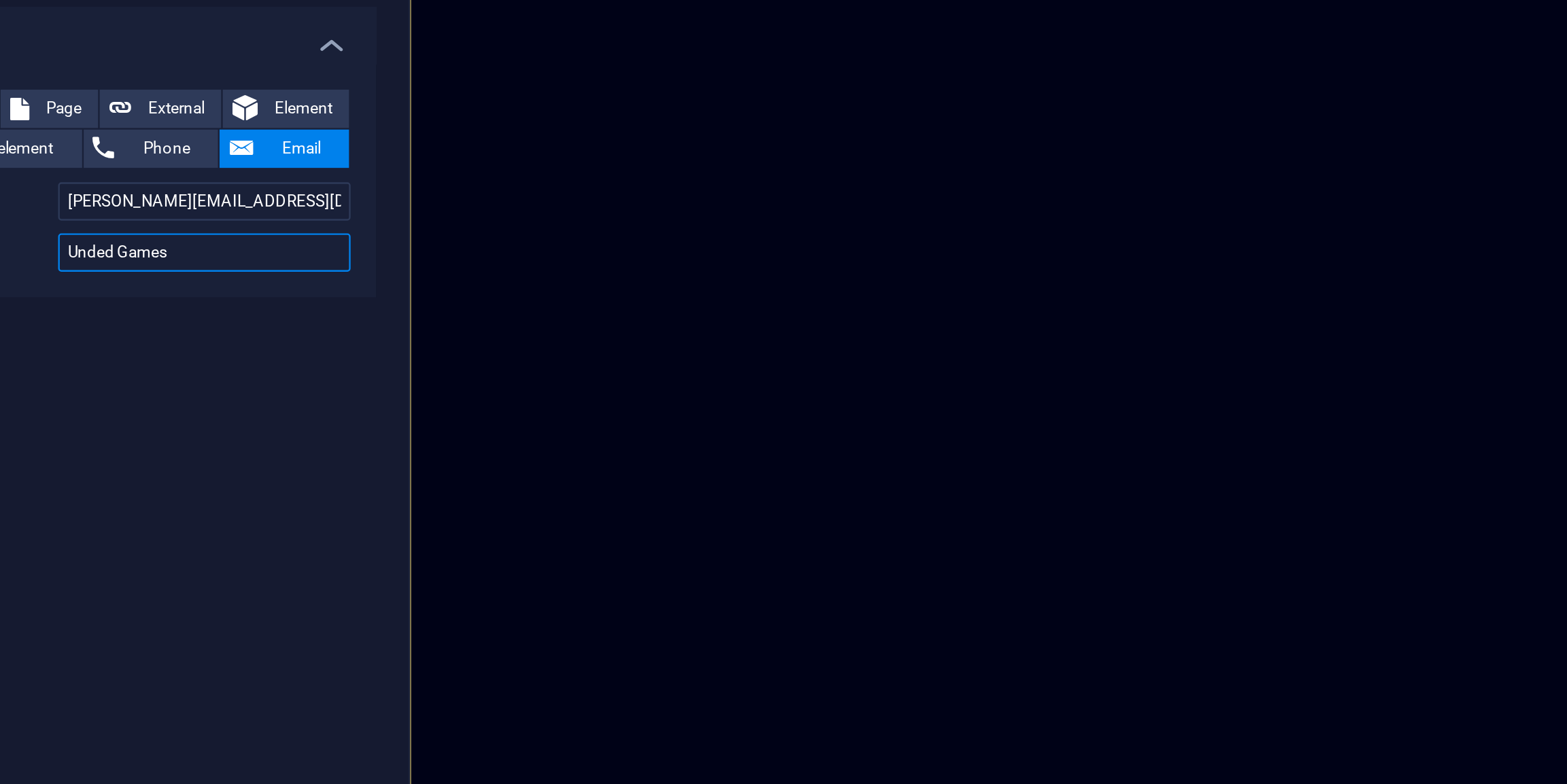
type input "Unded Games"
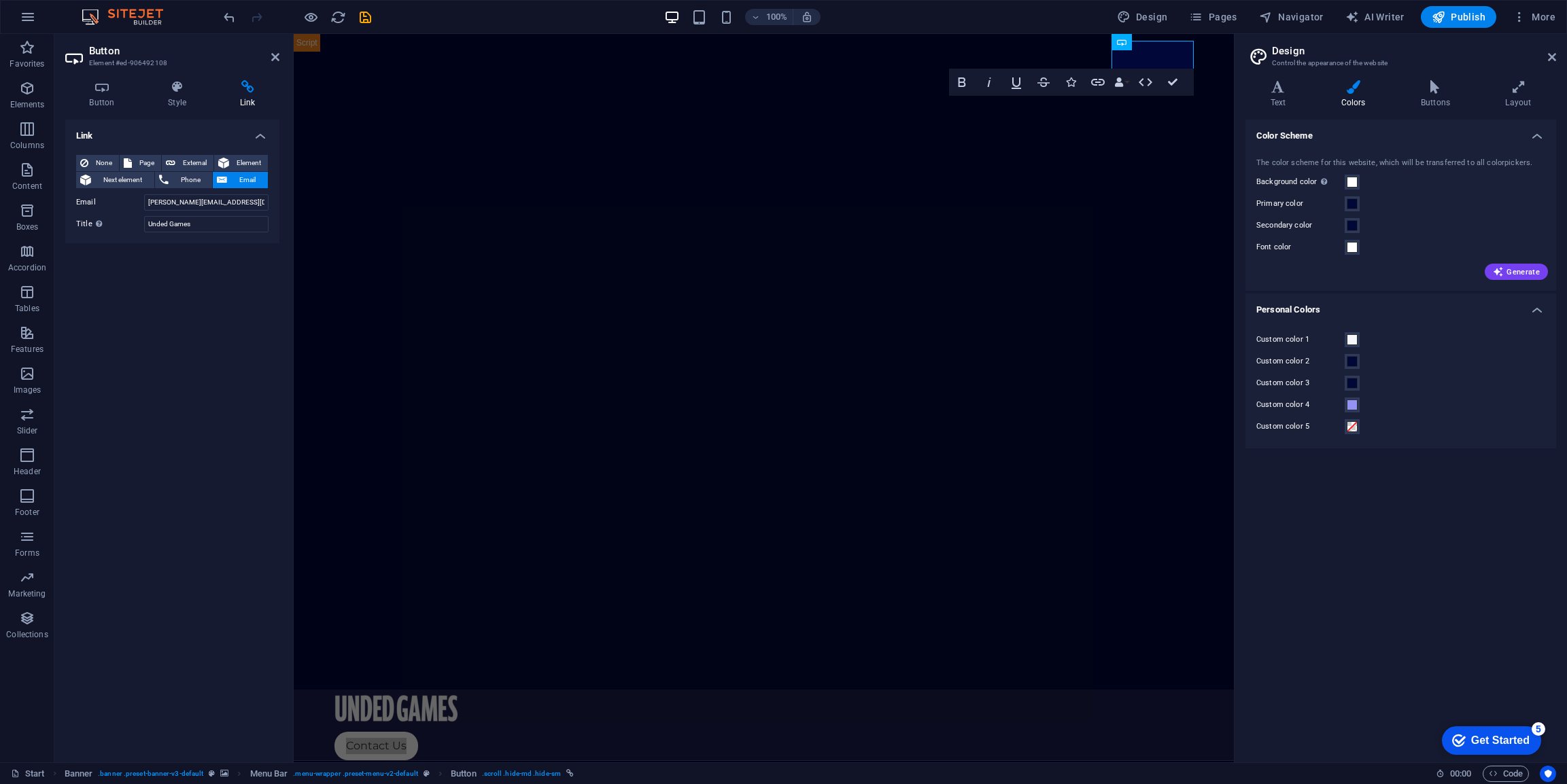
click at [256, 337] on div "Link None Page External Element Next element Phone Email Page Start Portfolio J…" at bounding box center [172, 436] width 214 height 632
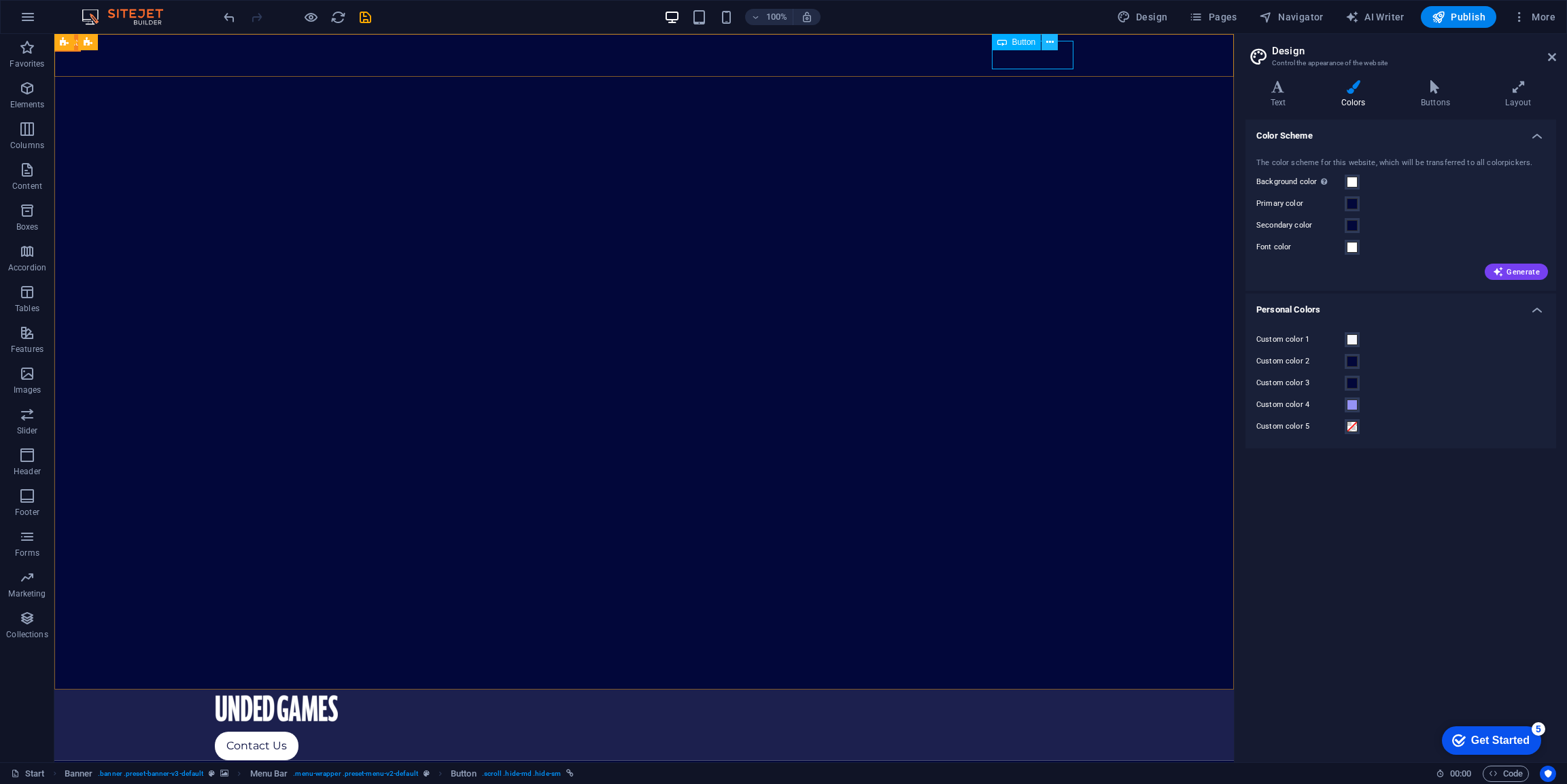
click at [1047, 43] on icon at bounding box center [1049, 43] width 7 height 14
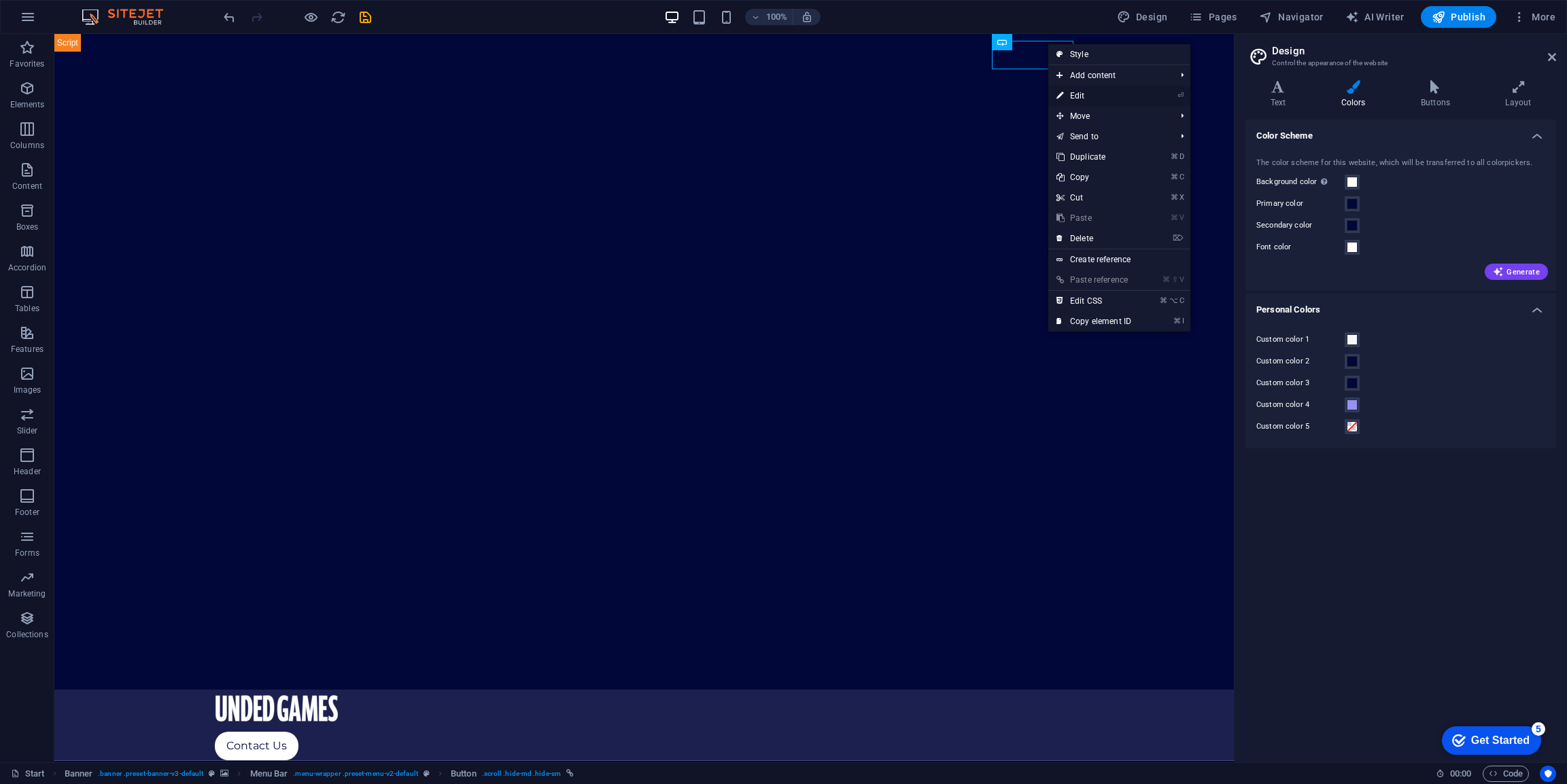
click at [1075, 98] on link "⏎ Edit" at bounding box center [1094, 96] width 91 height 21
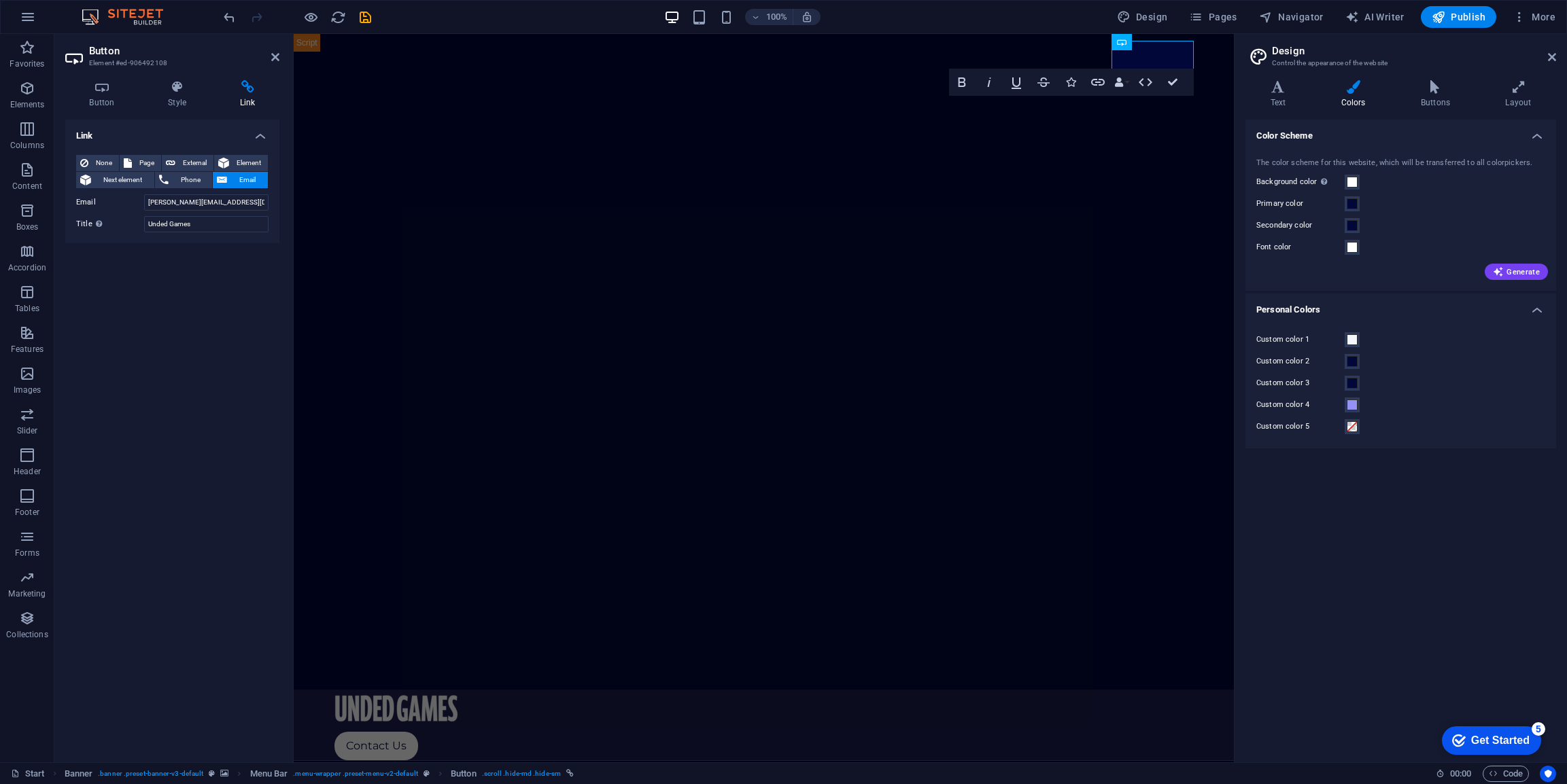
click at [267, 61] on header "Button Element #ed-906492108" at bounding box center [172, 52] width 214 height 36
click at [275, 56] on icon at bounding box center [275, 57] width 8 height 11
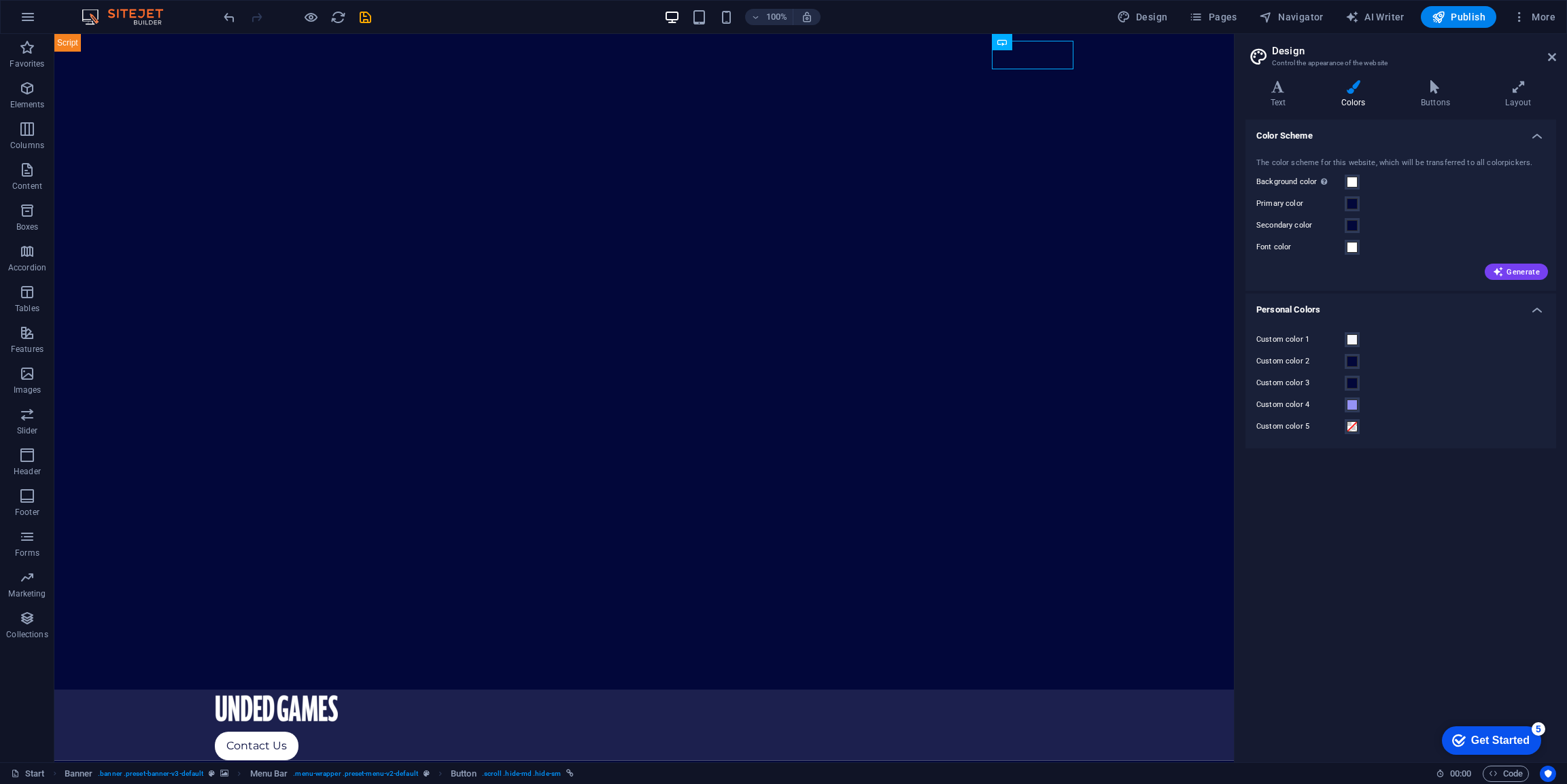
click at [746, 690] on html "Skip to main content Contact Us" at bounding box center [645, 772] width 1180 height 1476
click at [737, 713] on html "Skip to main content Contact Us" at bounding box center [645, 772] width 1180 height 1476
click at [1469, 20] on span "Publish" at bounding box center [1459, 17] width 54 height 13
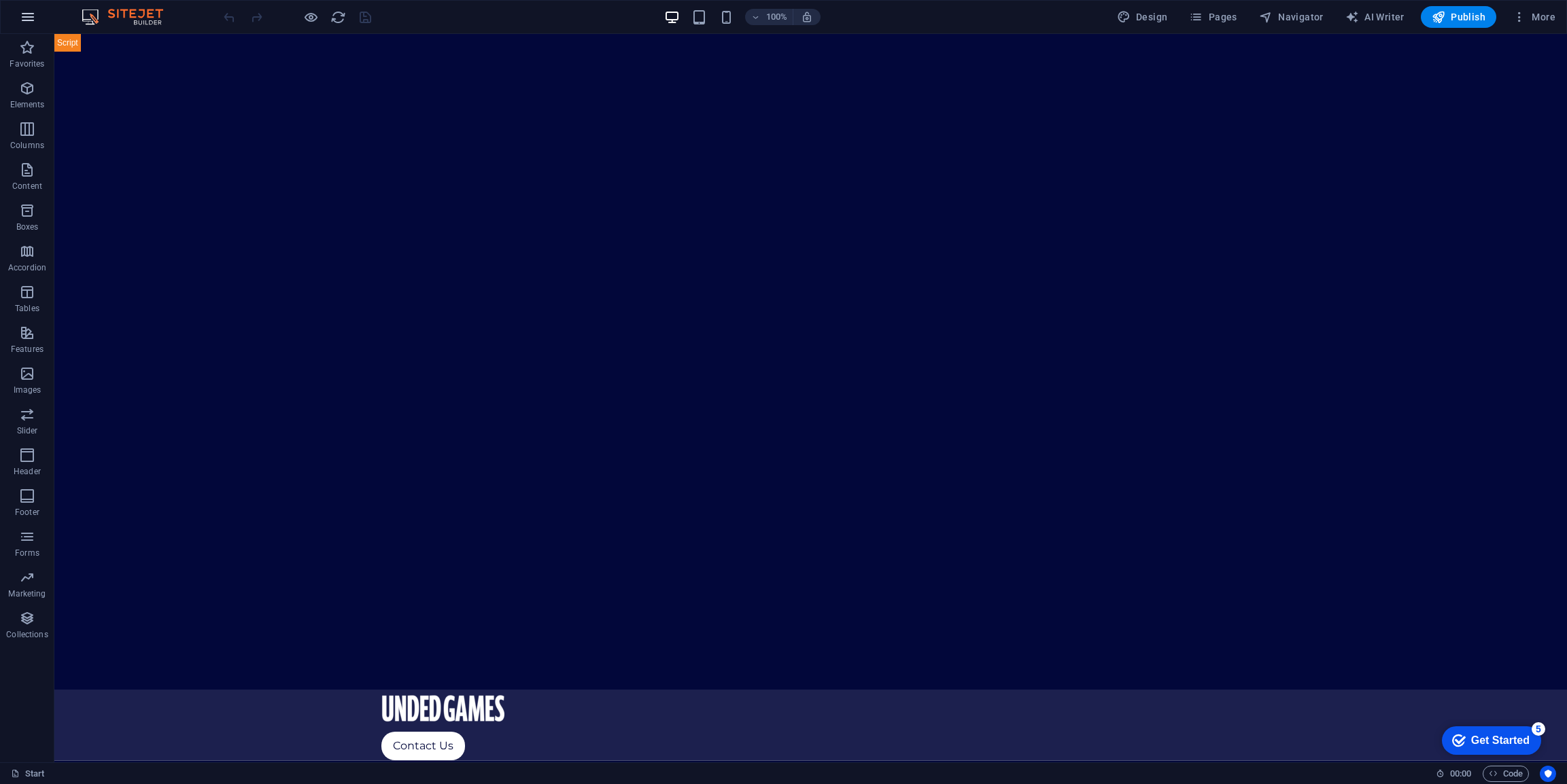
click at [26, 16] on icon "button" at bounding box center [28, 17] width 17 height 17
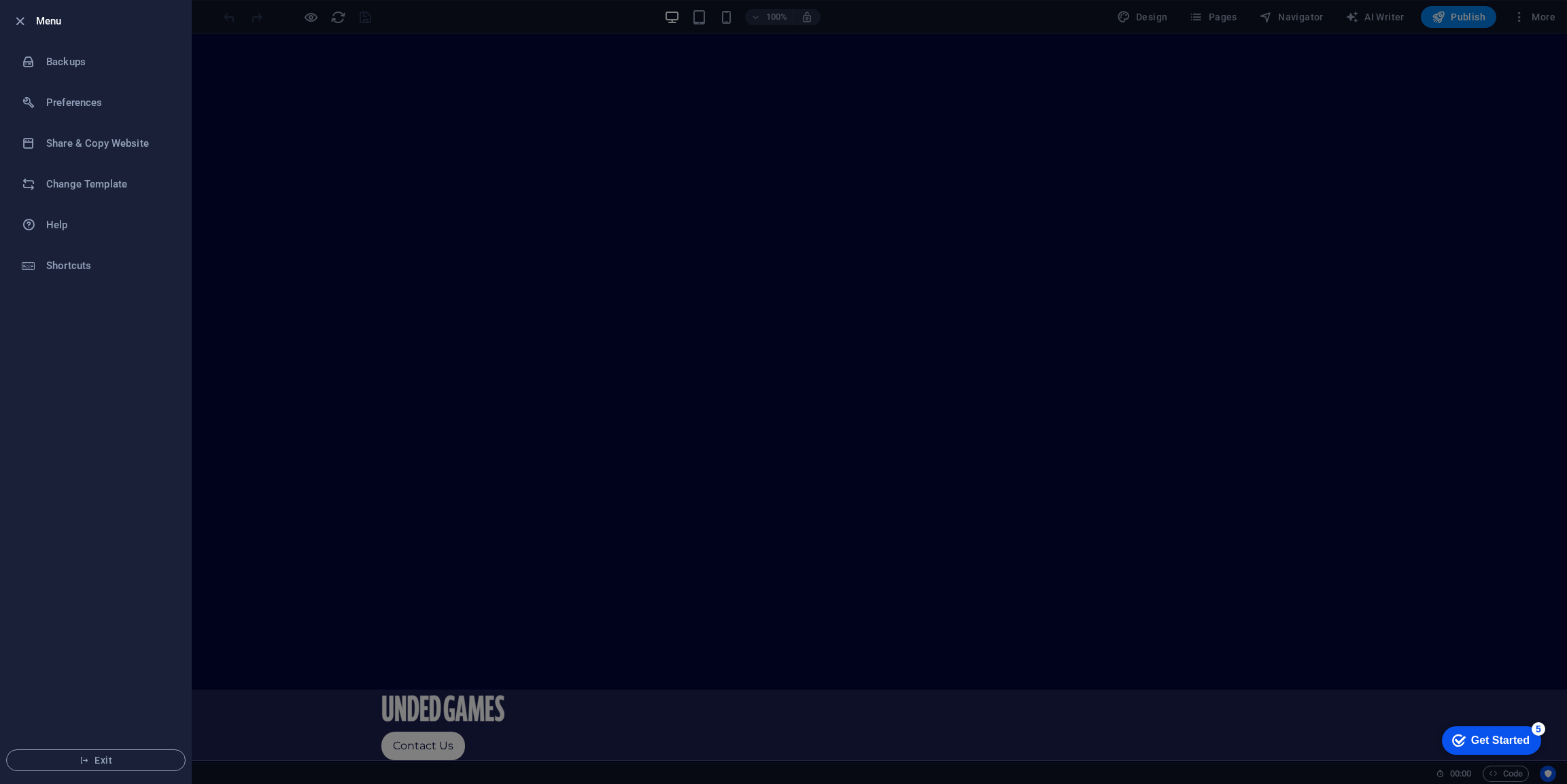
click at [29, 13] on div at bounding box center [24, 21] width 25 height 17
click at [24, 26] on icon "button" at bounding box center [20, 21] width 16 height 16
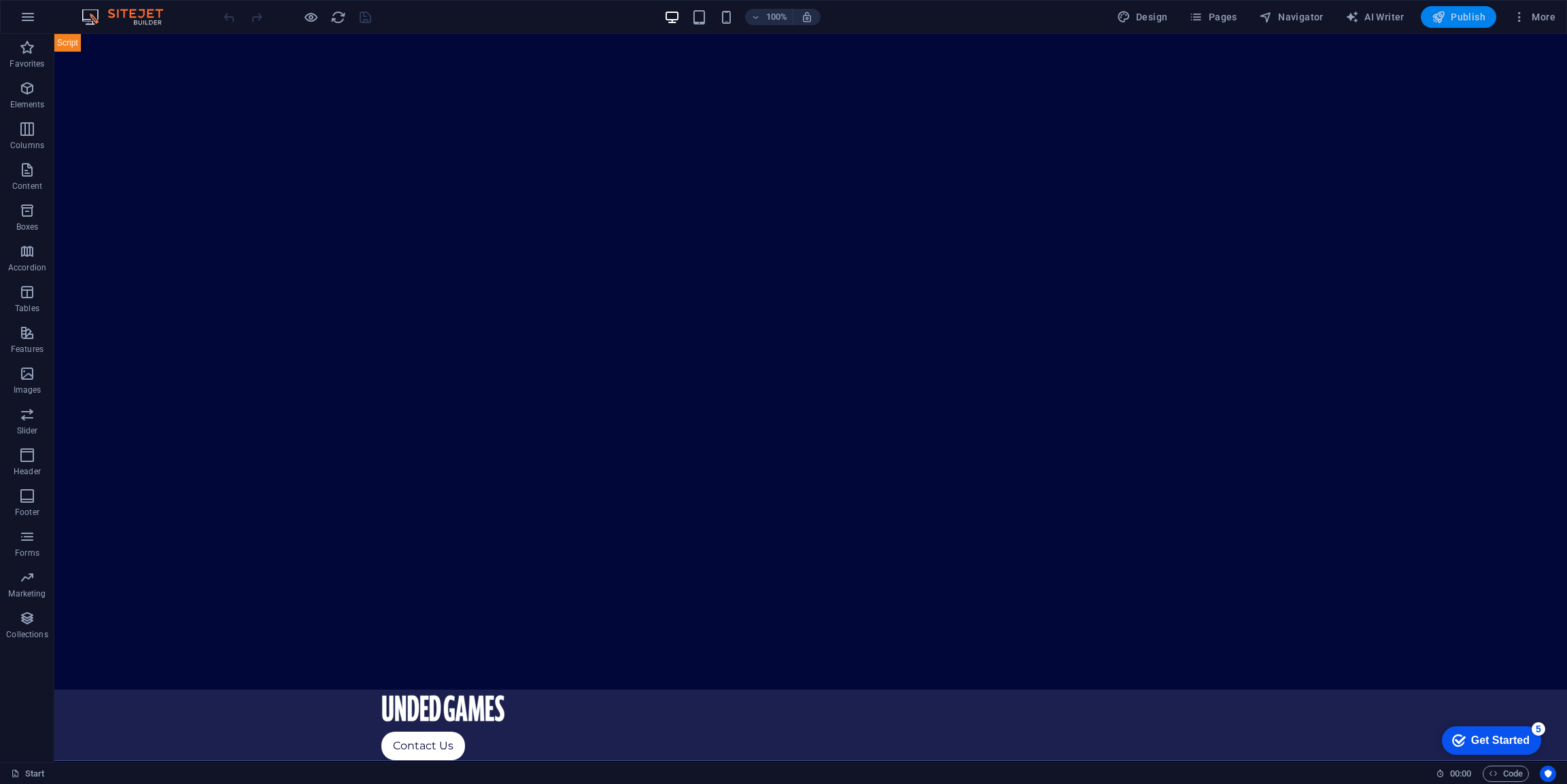
click at [1458, 17] on span "Publish" at bounding box center [1459, 17] width 54 height 13
